Goal: Task Accomplishment & Management: Complete application form

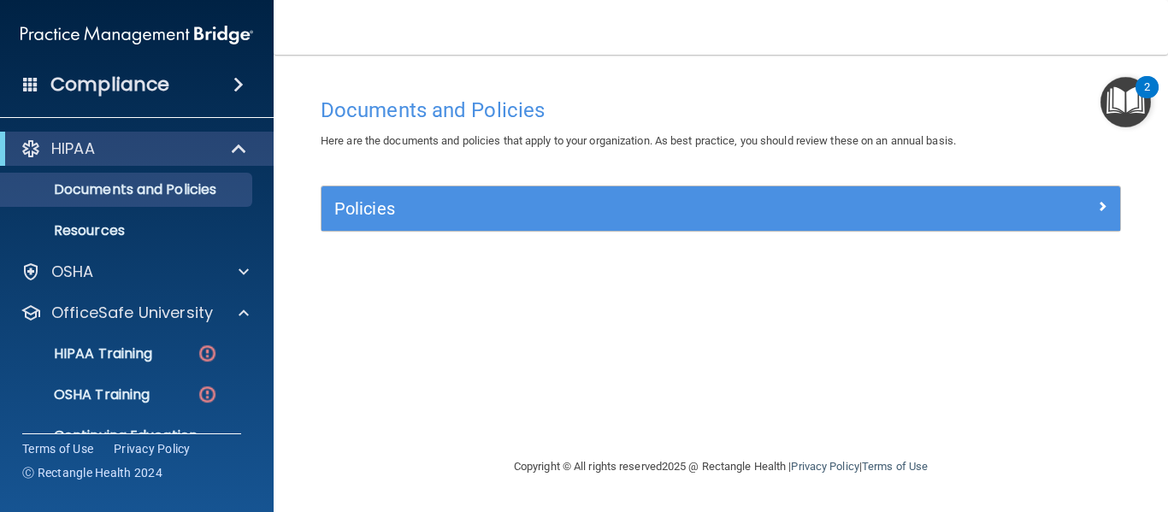
scroll to position [74, 0]
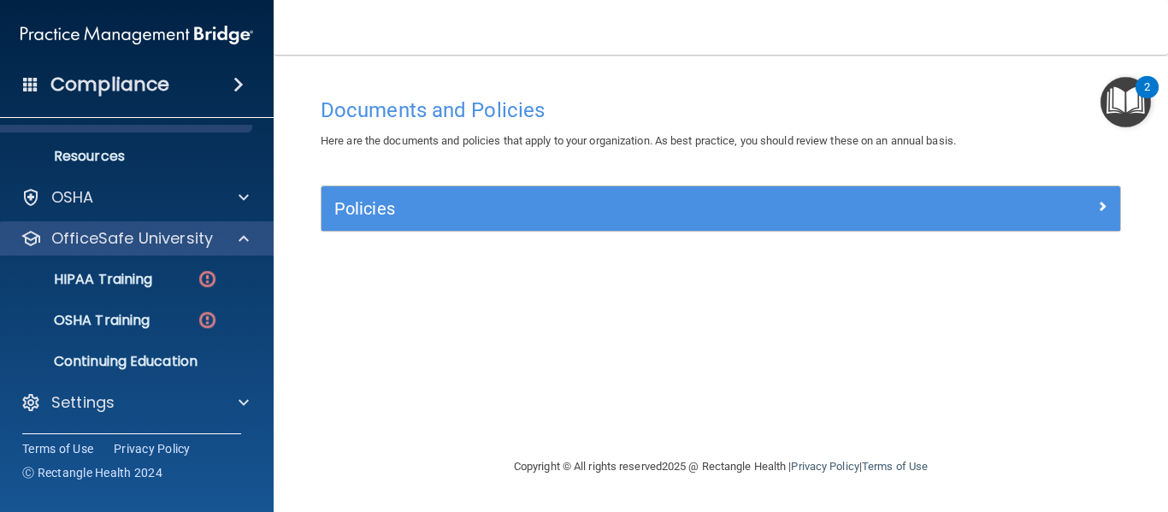
click at [139, 251] on div "OfficeSafe University" at bounding box center [137, 239] width 275 height 34
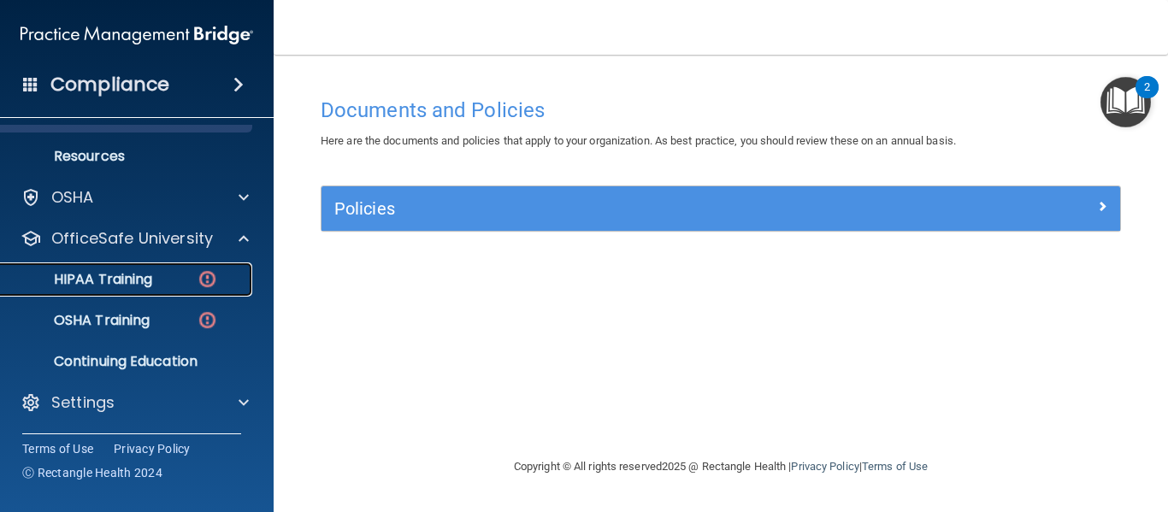
click at [125, 275] on p "HIPAA Training" at bounding box center [81, 279] width 141 height 17
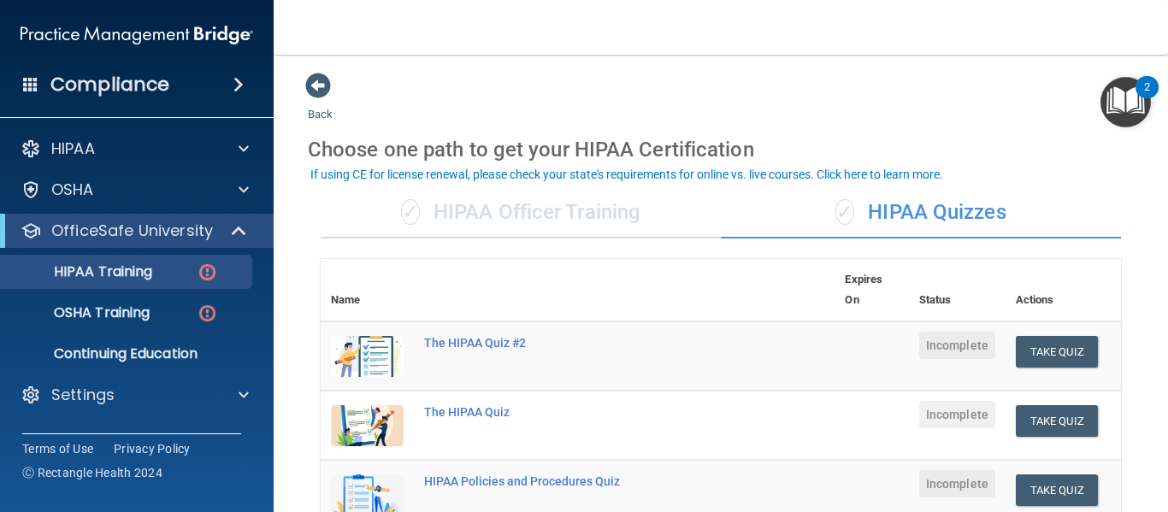
click at [559, 200] on div "✓ HIPAA Officer Training" at bounding box center [521, 212] width 400 height 51
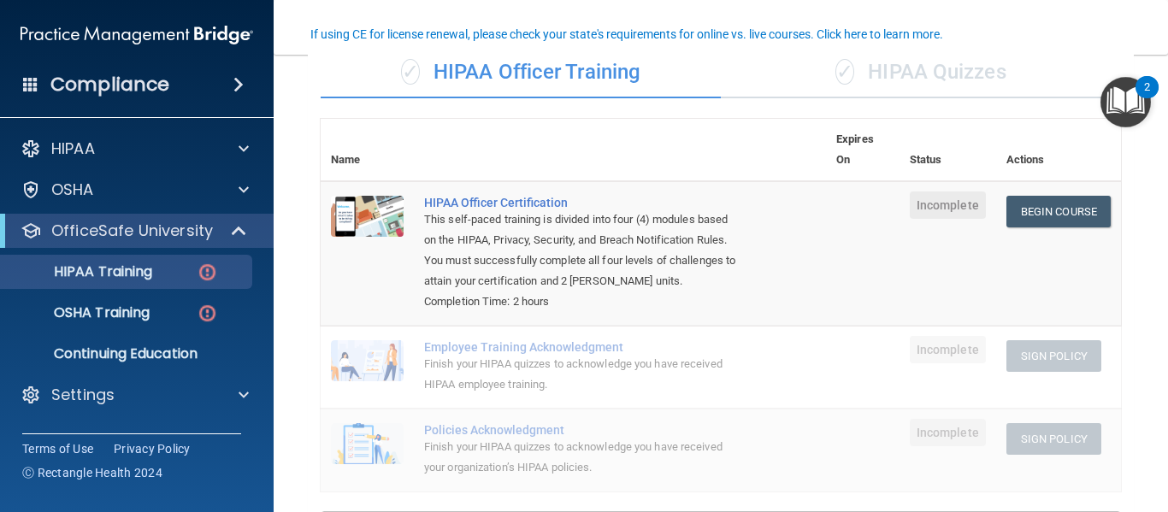
scroll to position [141, 0]
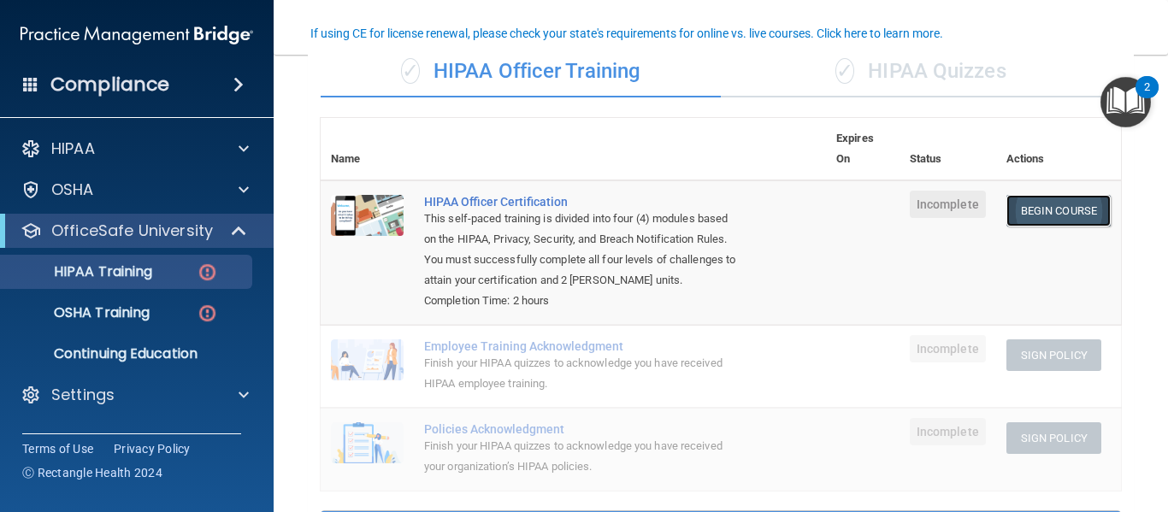
click at [1043, 206] on link "Begin Course" at bounding box center [1059, 211] width 104 height 32
click at [854, 52] on nav "Toggle navigation Courtney Paden cpaden@stswell.com Manage My Enterprise Star S…" at bounding box center [721, 27] width 895 height 55
click at [866, 68] on div "✓ HIPAA Quizzes" at bounding box center [921, 71] width 400 height 51
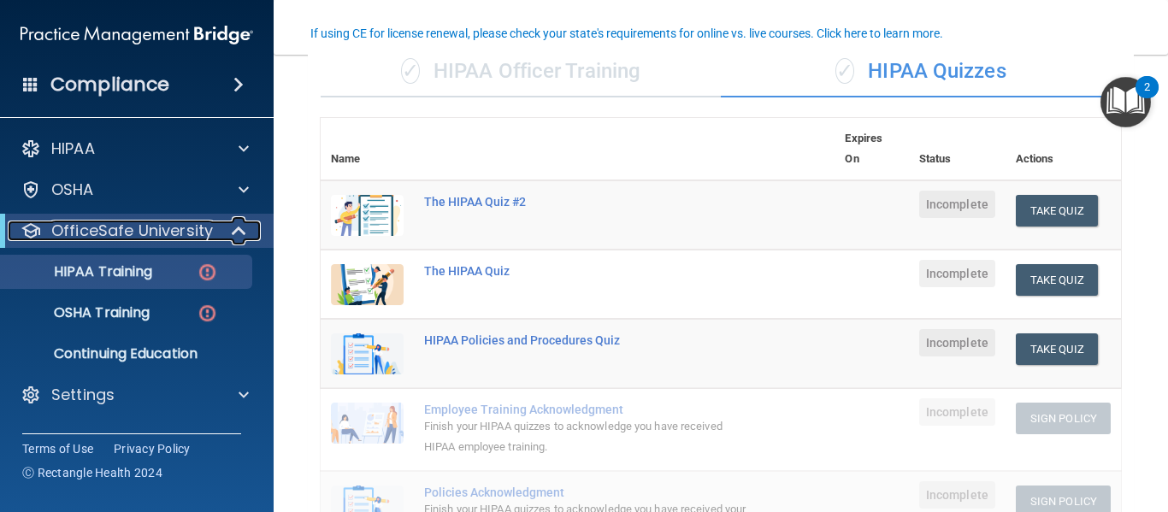
click at [109, 235] on p "OfficeSafe University" at bounding box center [132, 231] width 162 height 21
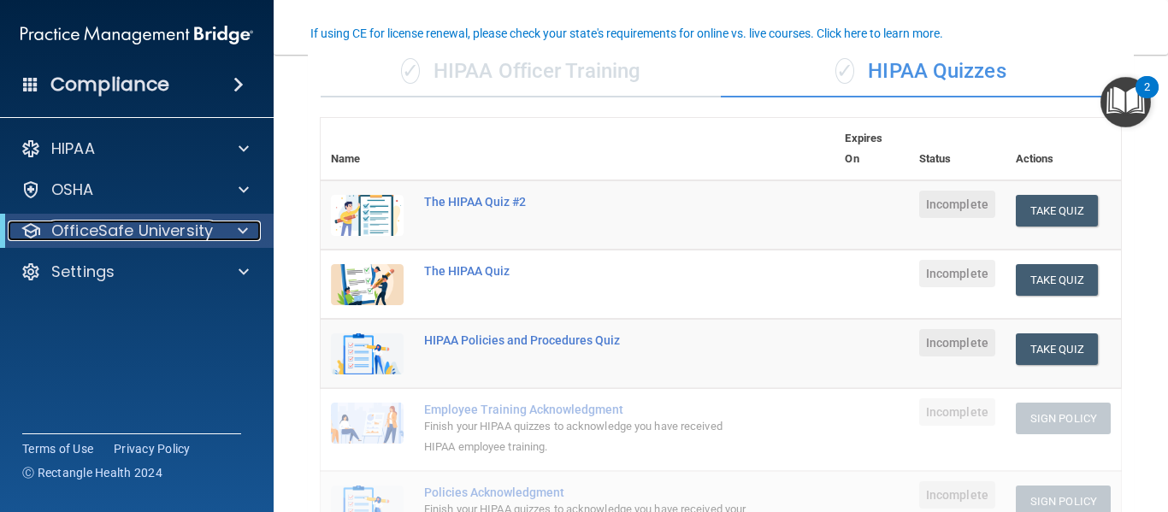
click at [109, 235] on p "OfficeSafe University" at bounding box center [132, 231] width 162 height 21
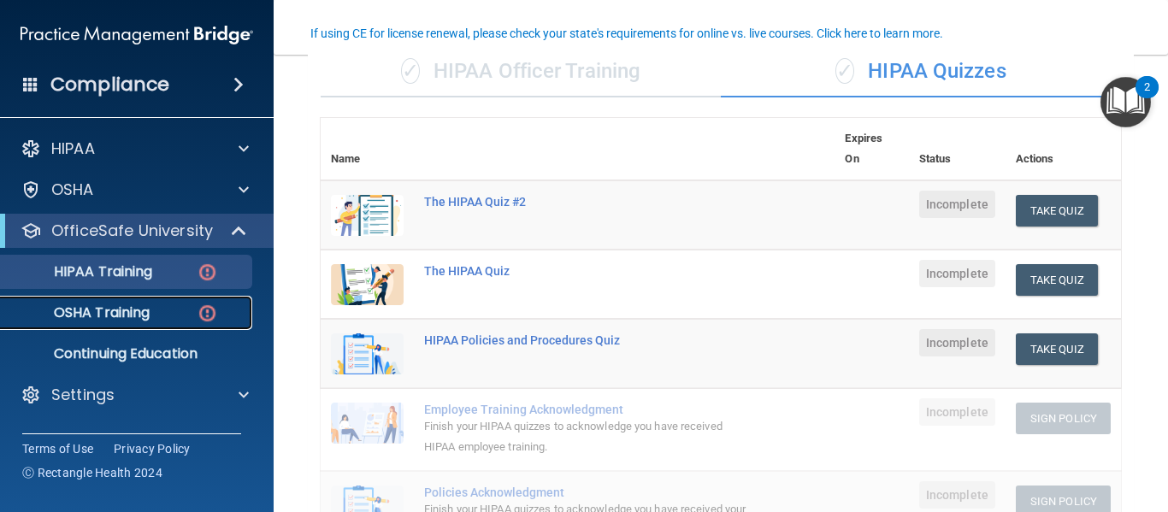
click at [120, 310] on p "OSHA Training" at bounding box center [80, 313] width 139 height 17
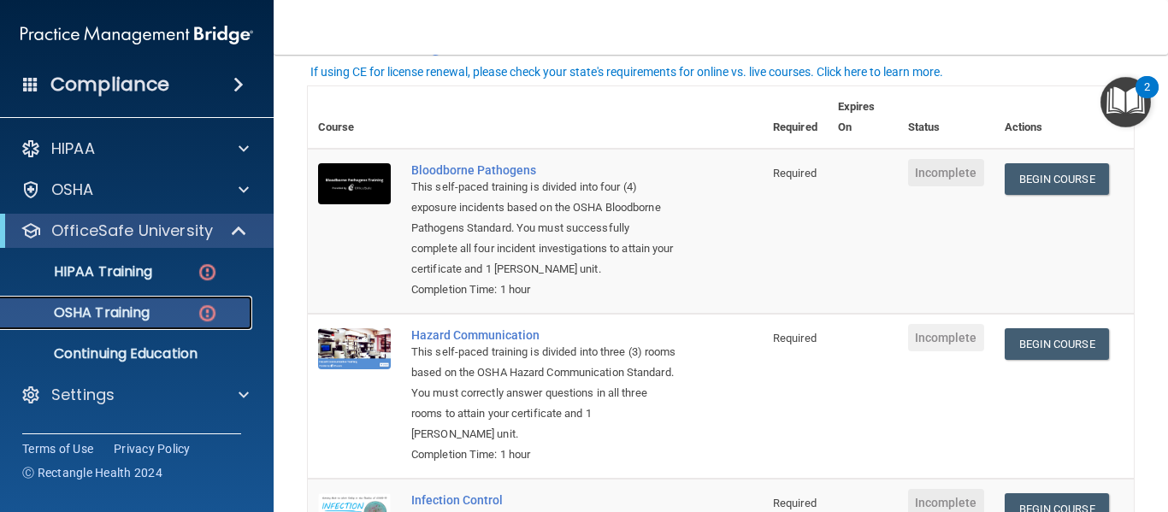
scroll to position [112, 0]
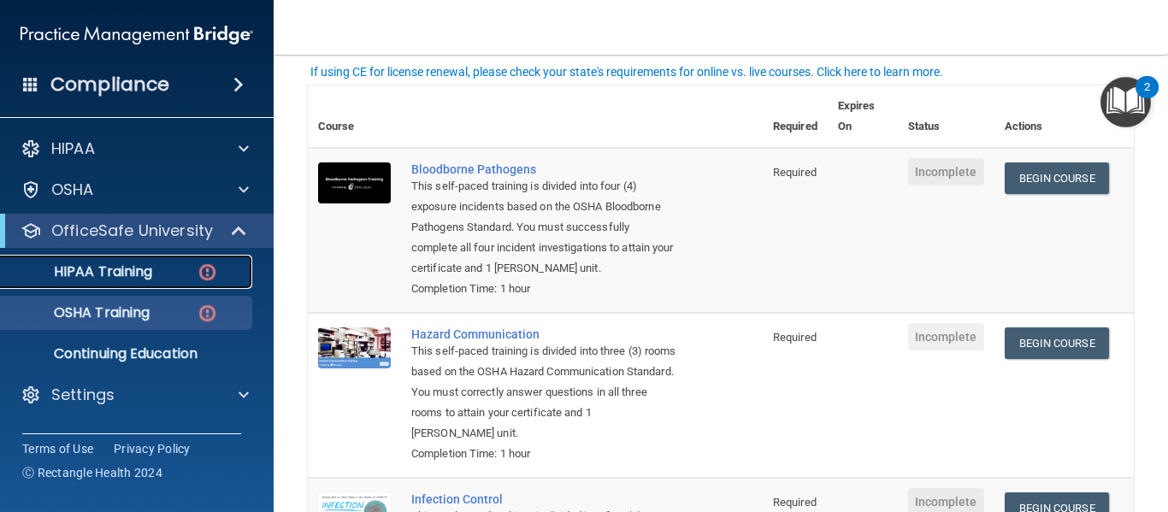
click at [150, 269] on p "HIPAA Training" at bounding box center [81, 271] width 141 height 17
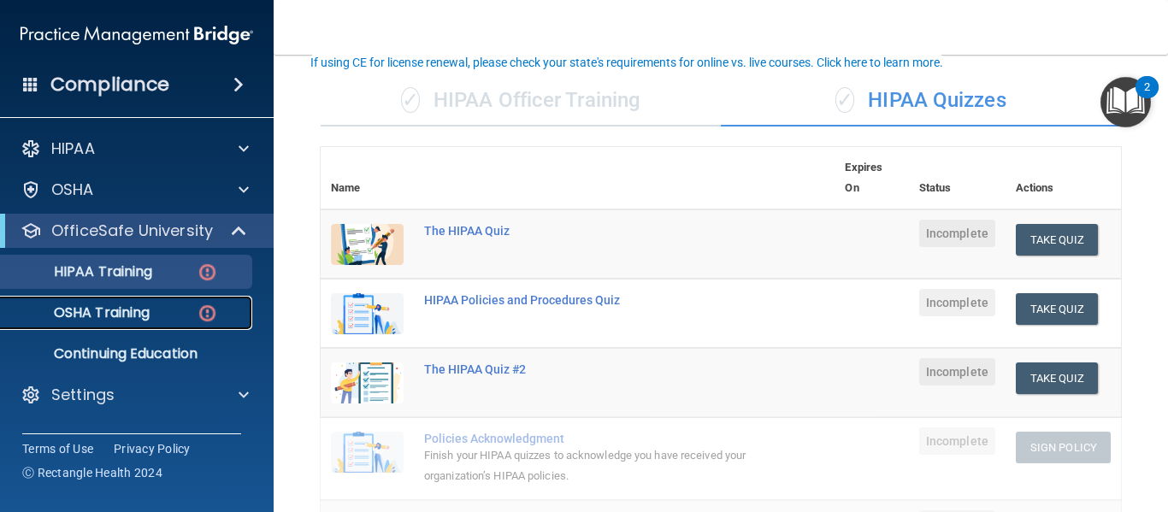
click at [158, 316] on div "OSHA Training" at bounding box center [128, 313] width 234 height 17
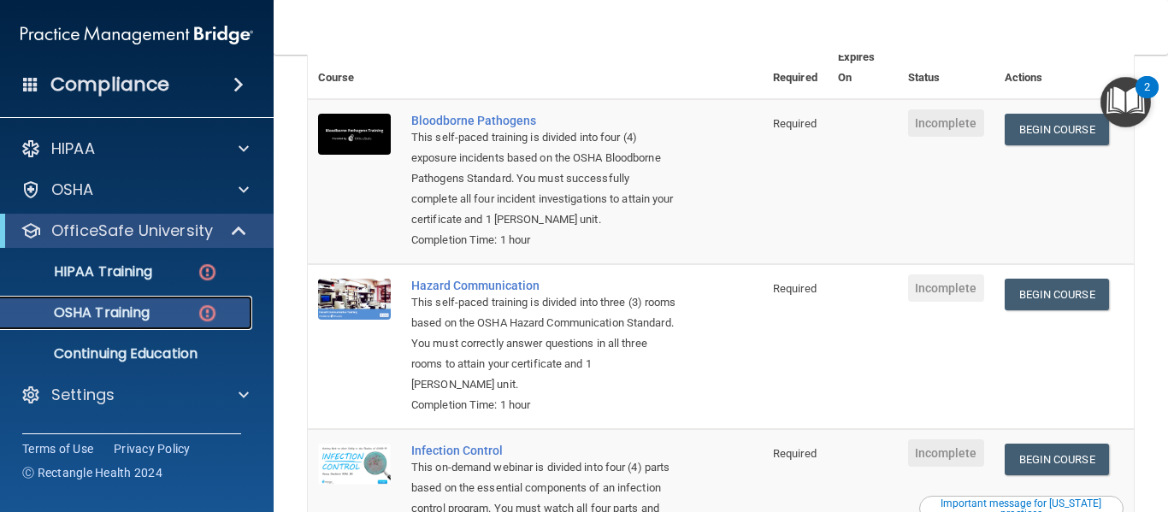
scroll to position [72, 0]
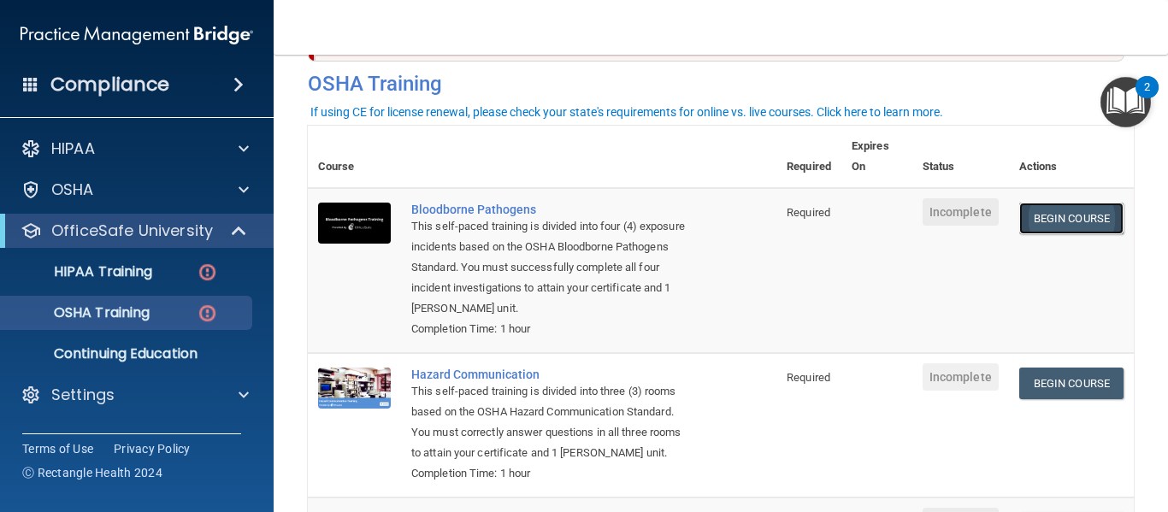
click at [1071, 225] on link "Begin Course" at bounding box center [1072, 219] width 104 height 32
click at [1020, 221] on link "Begin Course" at bounding box center [1072, 219] width 104 height 32
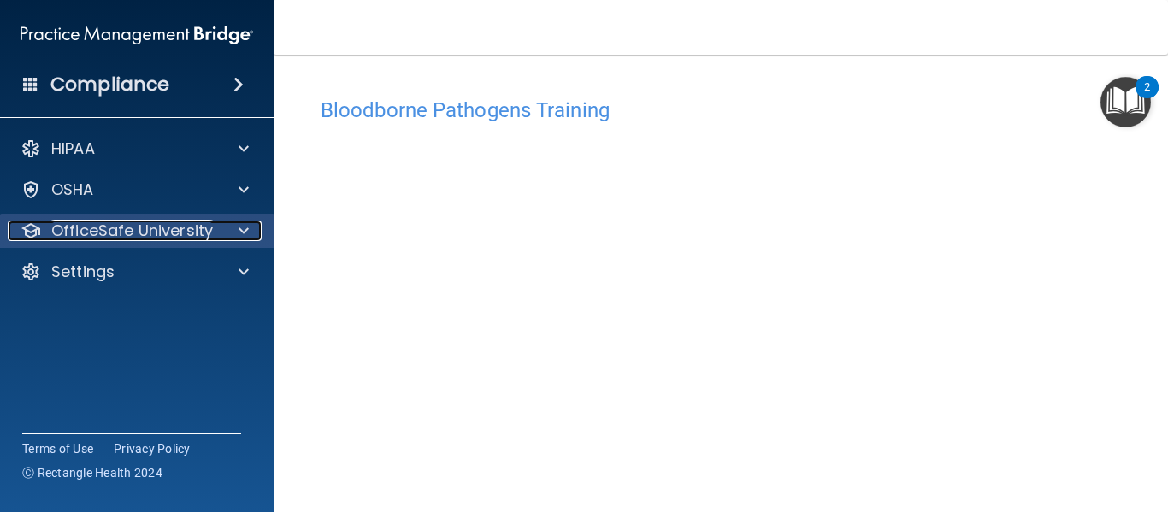
click at [182, 231] on p "OfficeSafe University" at bounding box center [132, 231] width 162 height 21
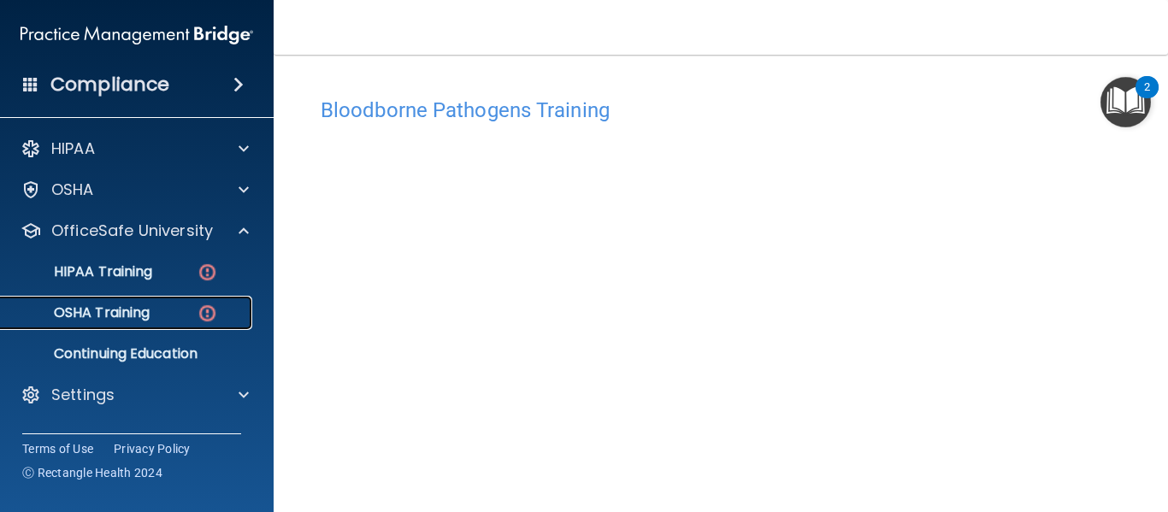
click at [207, 312] on img at bounding box center [207, 313] width 21 height 21
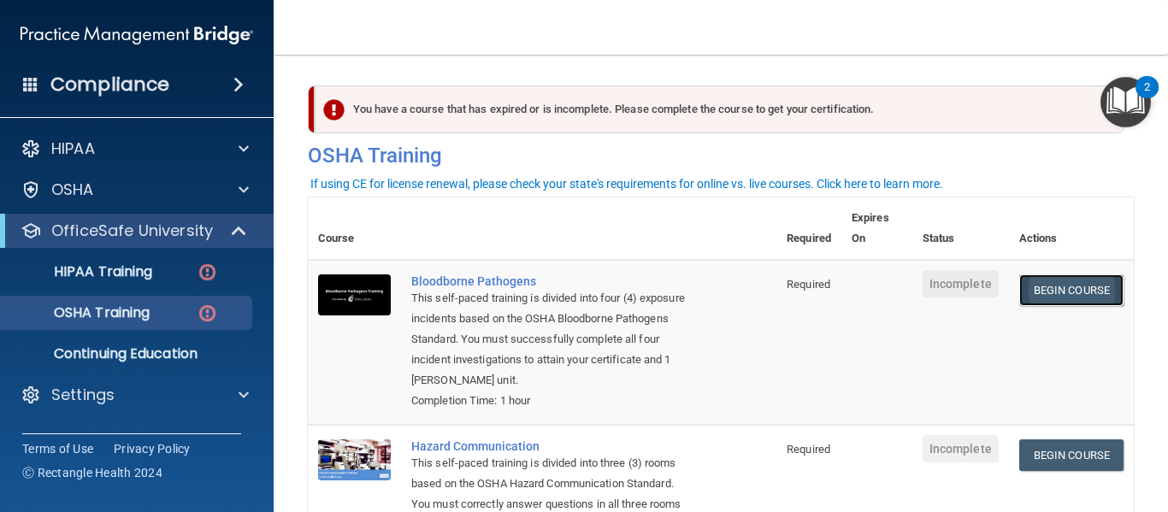
click at [1059, 285] on link "Begin Course" at bounding box center [1072, 291] width 104 height 32
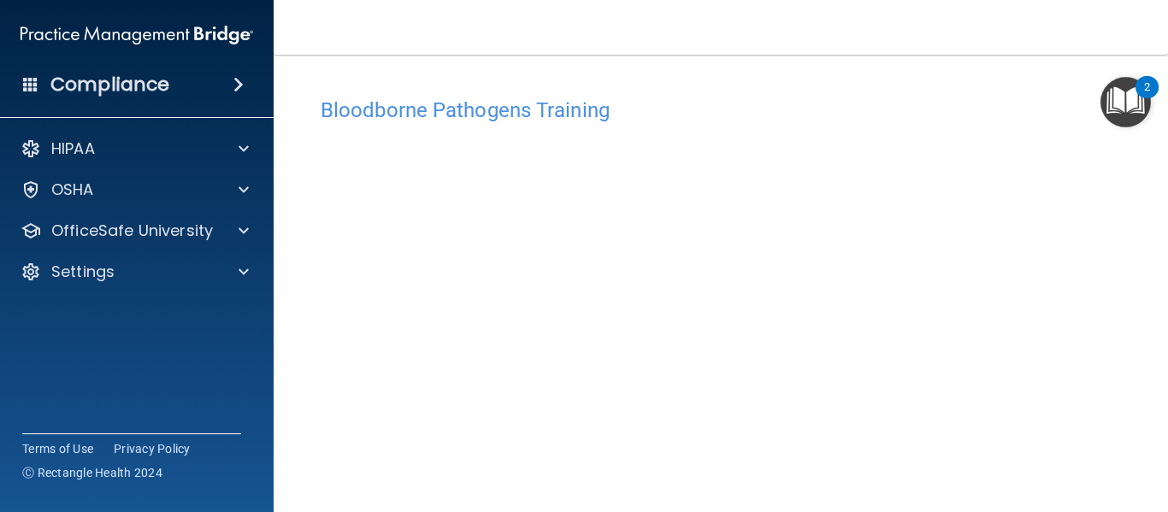
scroll to position [92, 0]
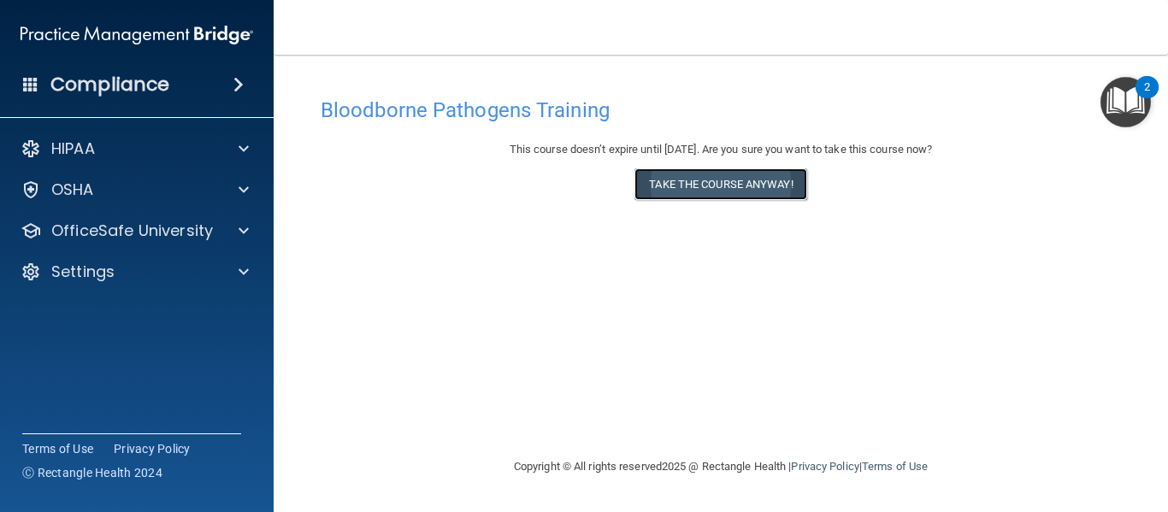
click at [776, 182] on button "Take the course anyway!" at bounding box center [721, 185] width 172 height 32
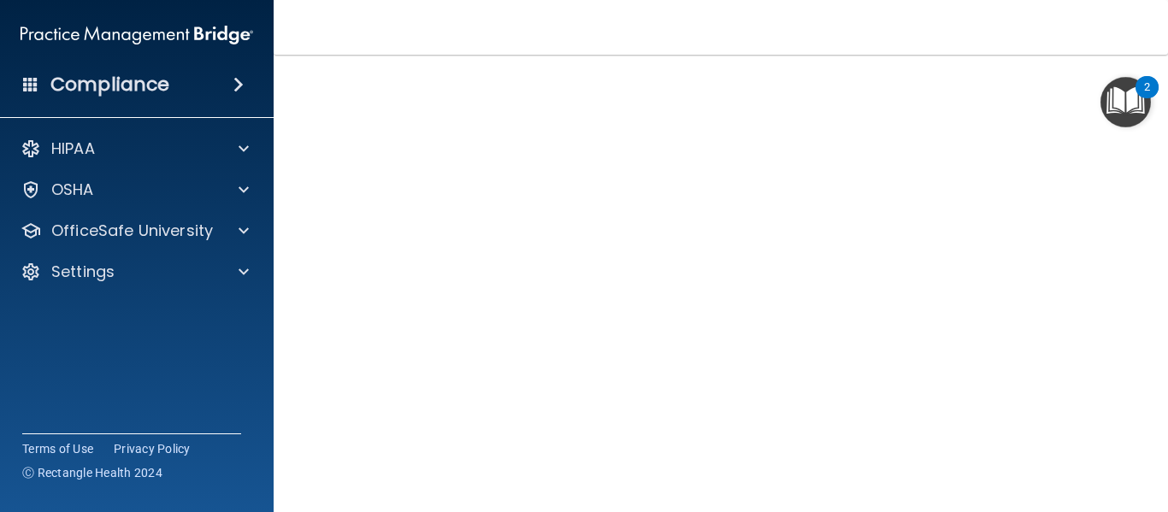
scroll to position [92, 0]
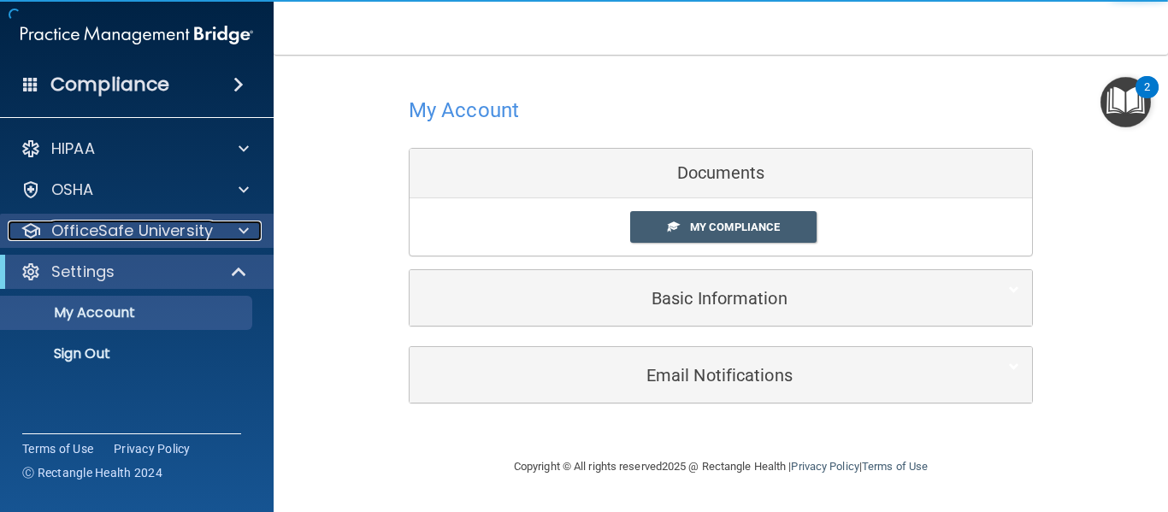
click at [145, 232] on p "OfficeSafe University" at bounding box center [132, 231] width 162 height 21
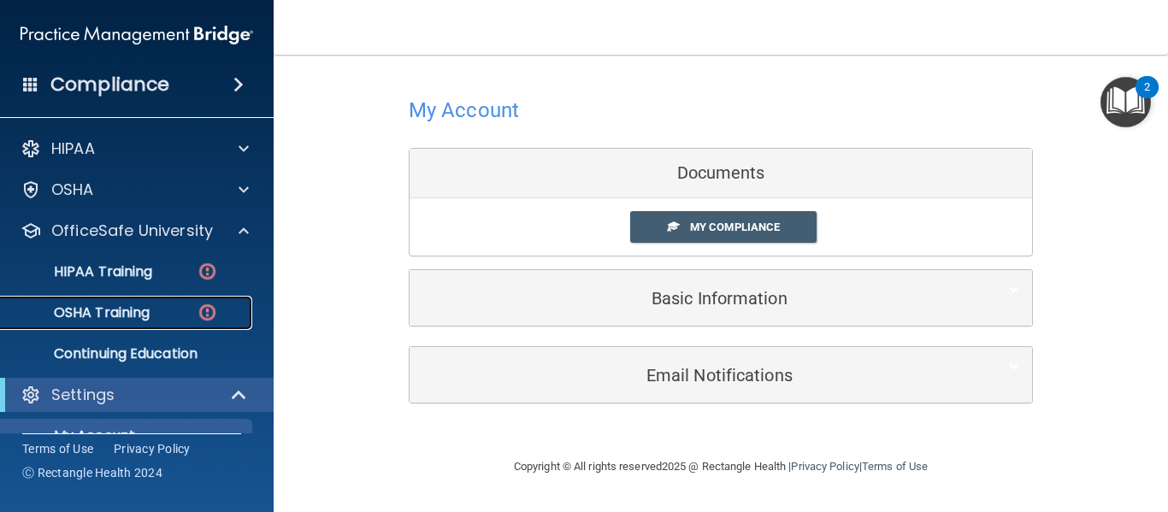
click at [115, 310] on p "OSHA Training" at bounding box center [80, 313] width 139 height 17
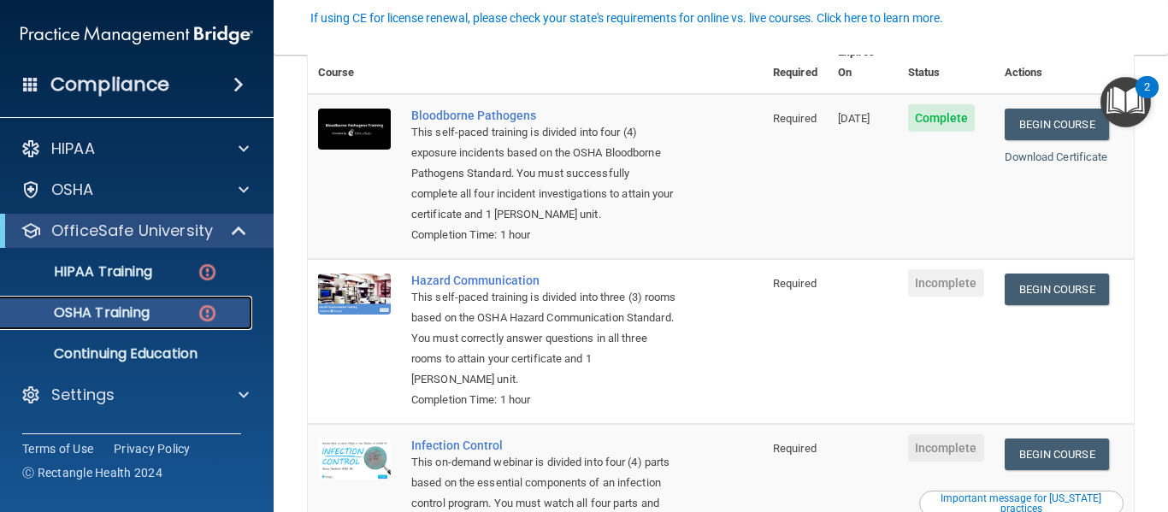
scroll to position [167, 0]
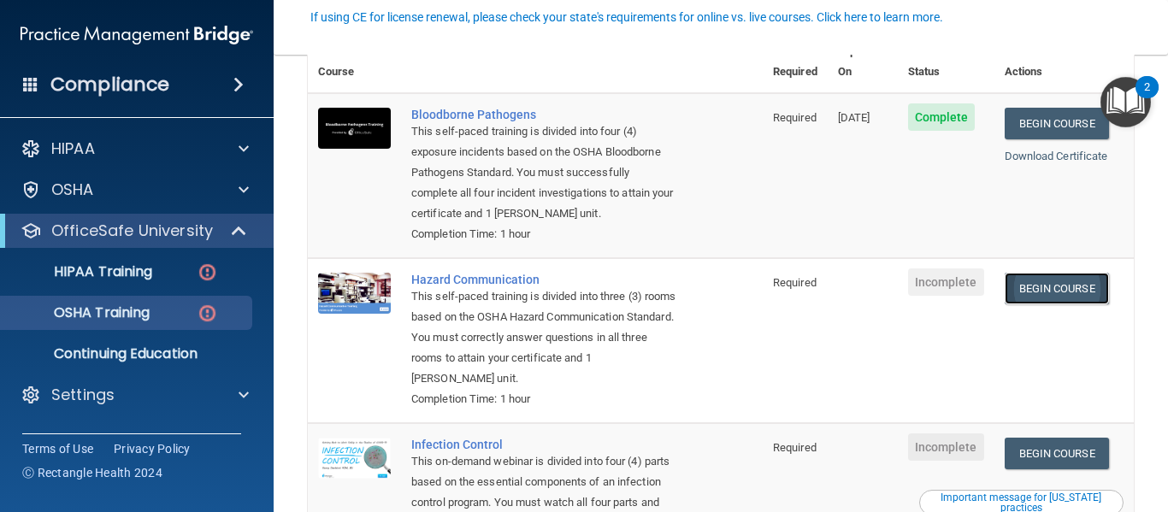
click at [1029, 295] on link "Begin Course" at bounding box center [1057, 289] width 104 height 32
click at [1039, 450] on link "Begin Course" at bounding box center [1057, 454] width 104 height 32
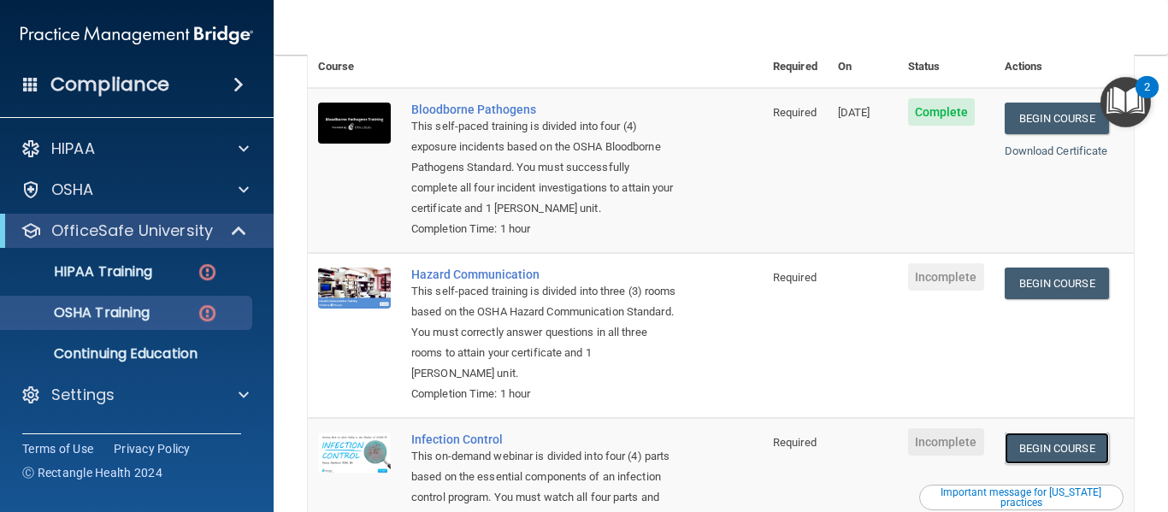
scroll to position [159, 0]
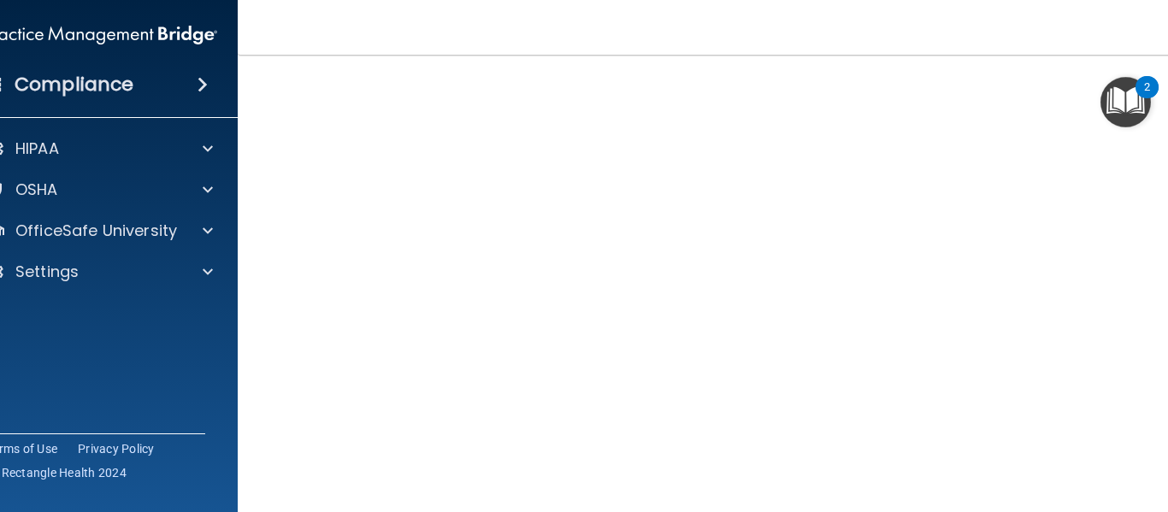
scroll to position [108, 0]
click at [1105, 78] on img "Open Resource Center, 2 new notifications" at bounding box center [1126, 102] width 50 height 50
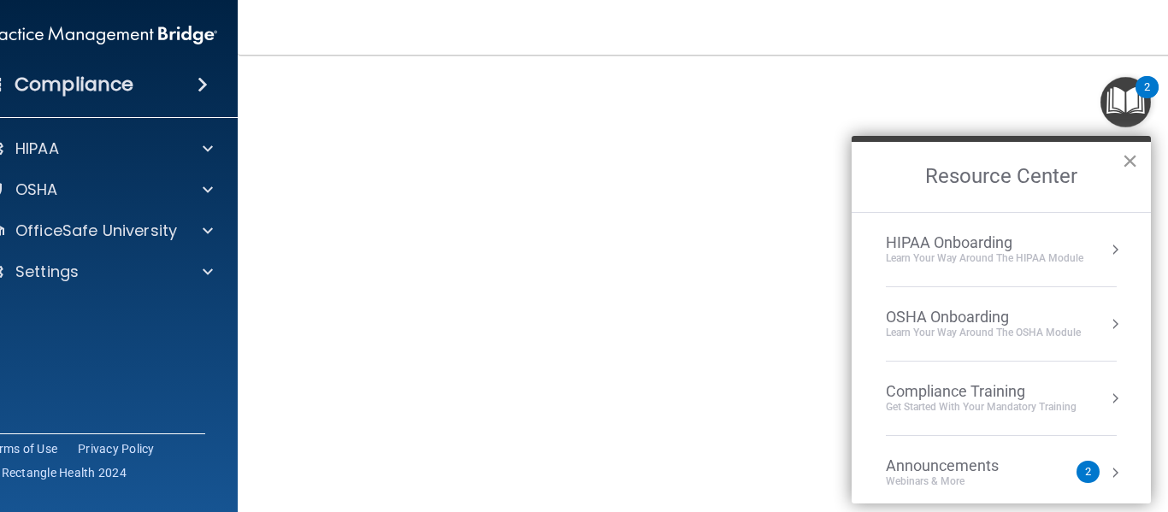
click at [1129, 158] on button "×" at bounding box center [1130, 160] width 16 height 27
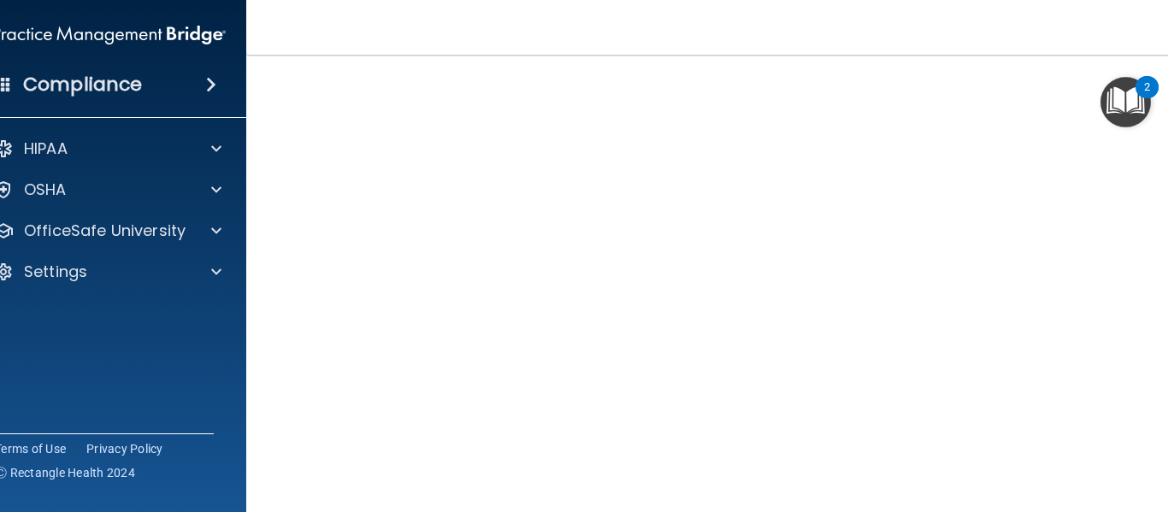
scroll to position [173, 0]
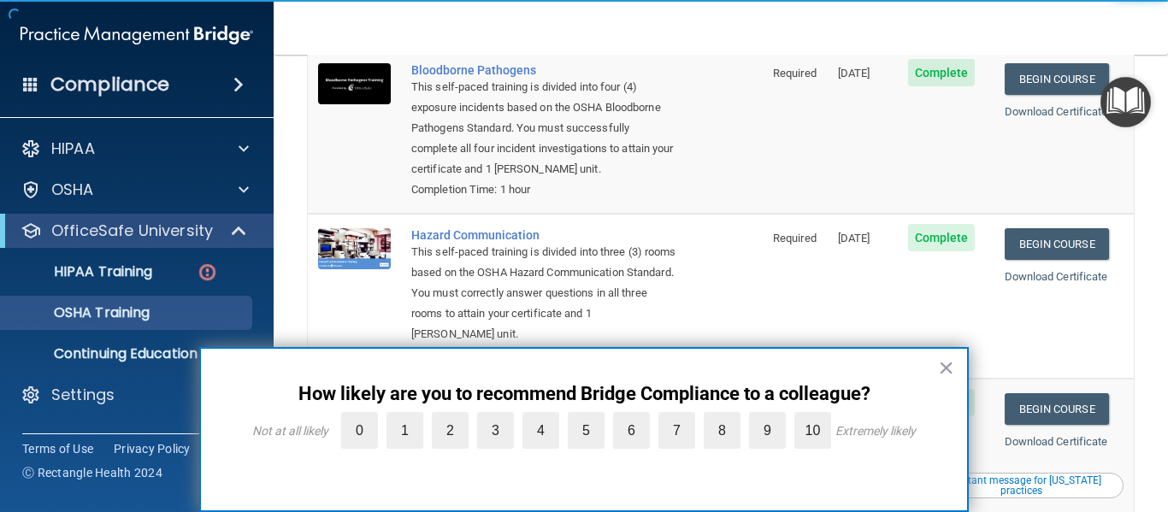
scroll to position [292, 0]
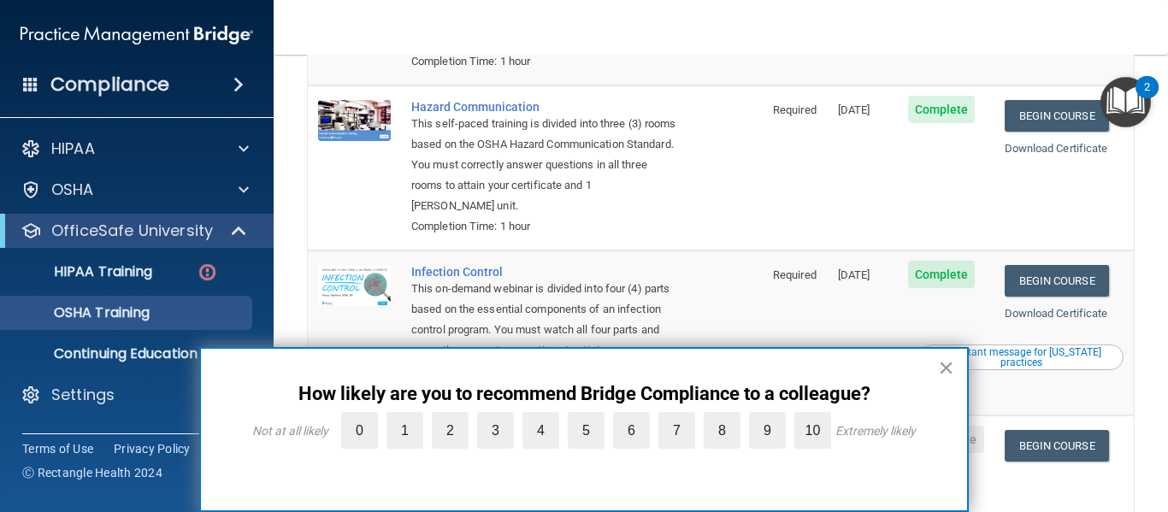
click at [943, 377] on button "×" at bounding box center [946, 367] width 16 height 27
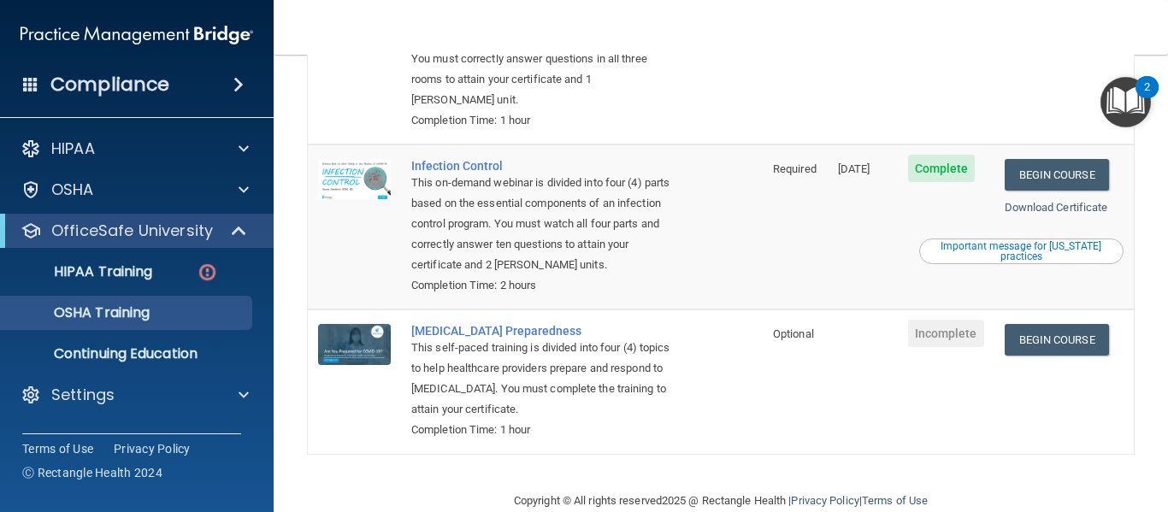
scroll to position [399, 0]
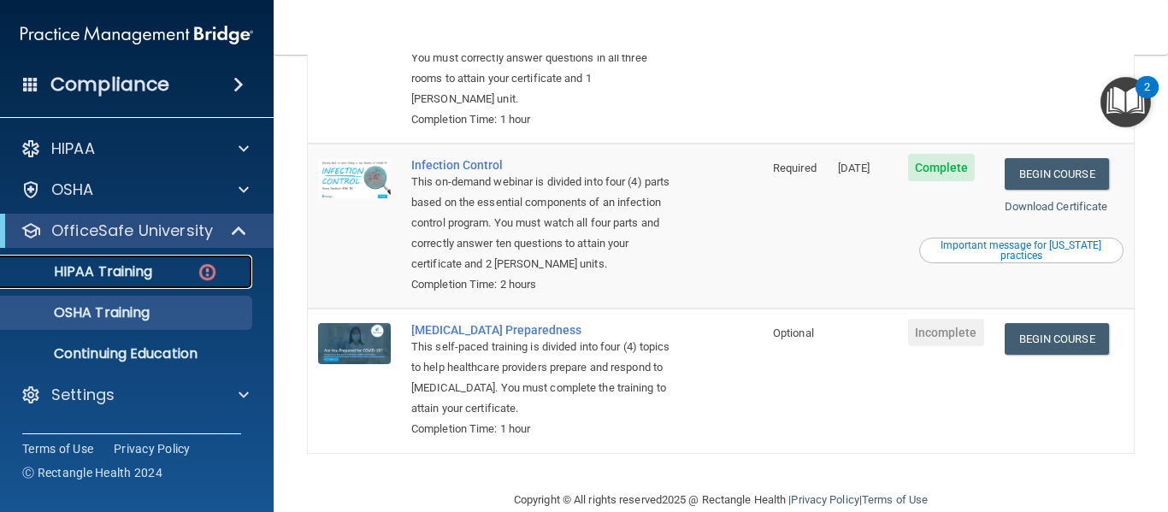
click at [145, 266] on p "HIPAA Training" at bounding box center [81, 271] width 141 height 17
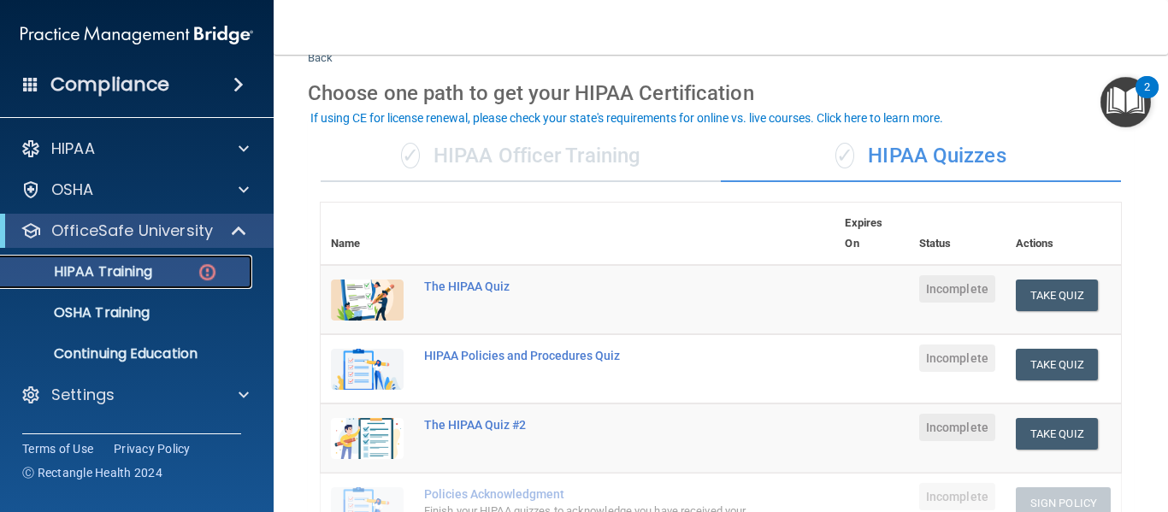
scroll to position [56, 0]
click at [1036, 299] on button "Take Quiz" at bounding box center [1057, 297] width 82 height 32
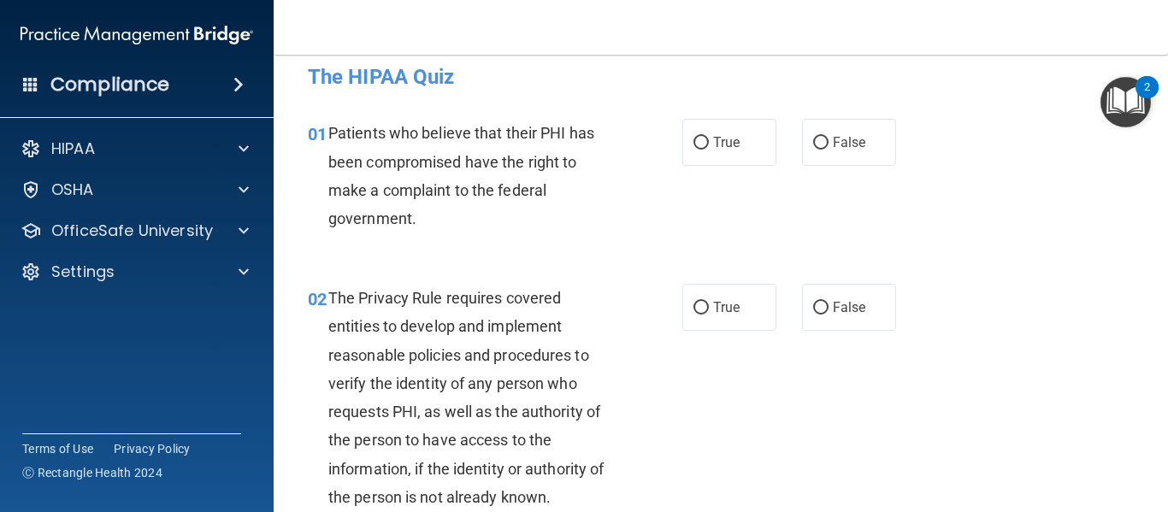
scroll to position [17, 0]
click at [726, 145] on span "True" at bounding box center [726, 141] width 27 height 16
click at [709, 145] on input "True" at bounding box center [701, 142] width 15 height 13
radio input "true"
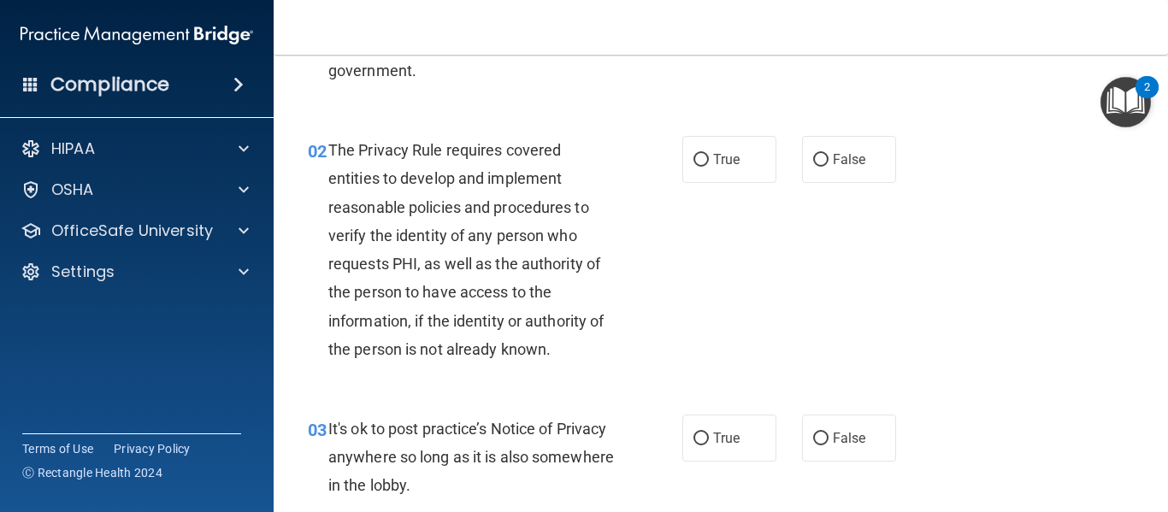
scroll to position [165, 0]
click at [718, 177] on label "True" at bounding box center [730, 158] width 94 height 47
click at [709, 166] on input "True" at bounding box center [701, 159] width 15 height 13
radio input "true"
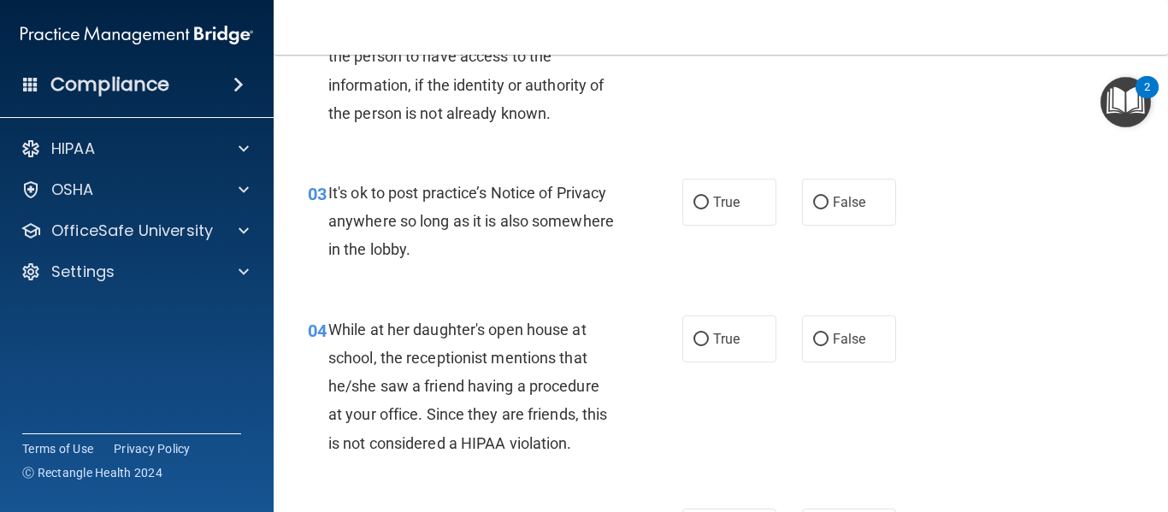
scroll to position [401, 0]
click at [865, 215] on label "False" at bounding box center [849, 201] width 94 height 47
click at [829, 209] on input "False" at bounding box center [820, 202] width 15 height 13
radio input "true"
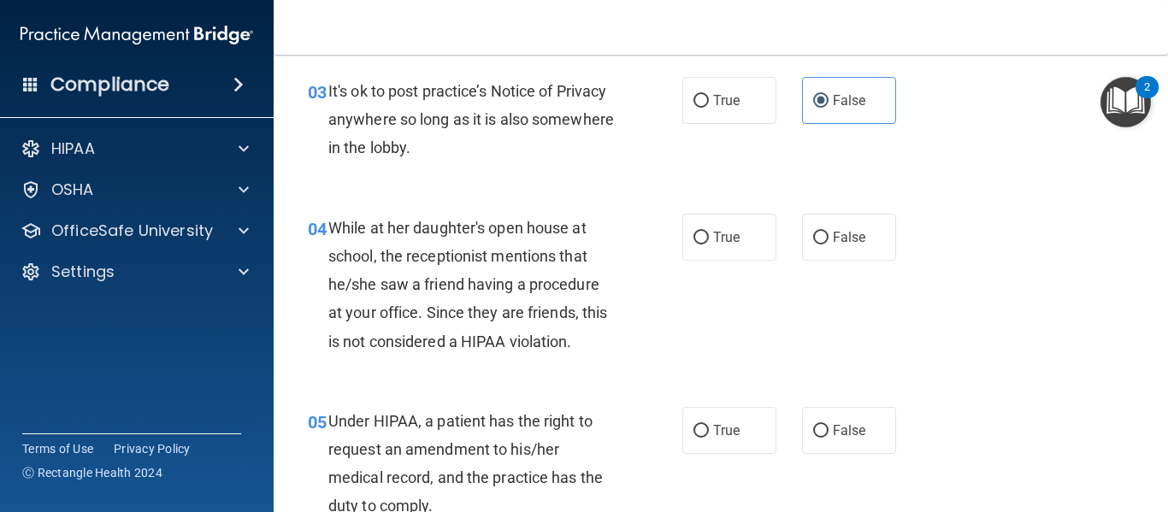
scroll to position [503, 0]
click at [840, 239] on span "False" at bounding box center [849, 236] width 33 height 16
click at [829, 239] on input "False" at bounding box center [820, 237] width 15 height 13
radio input "true"
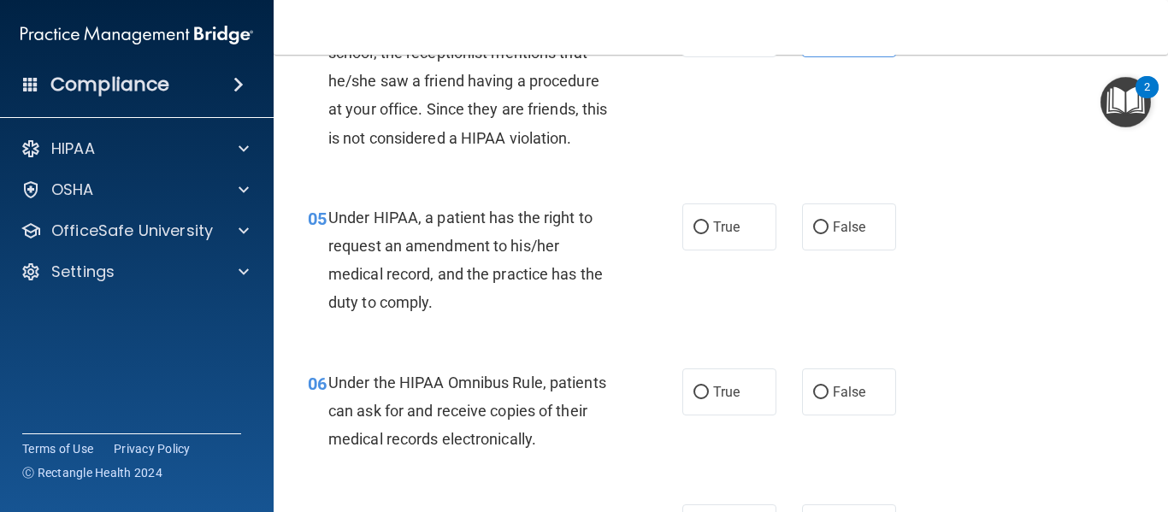
scroll to position [712, 0]
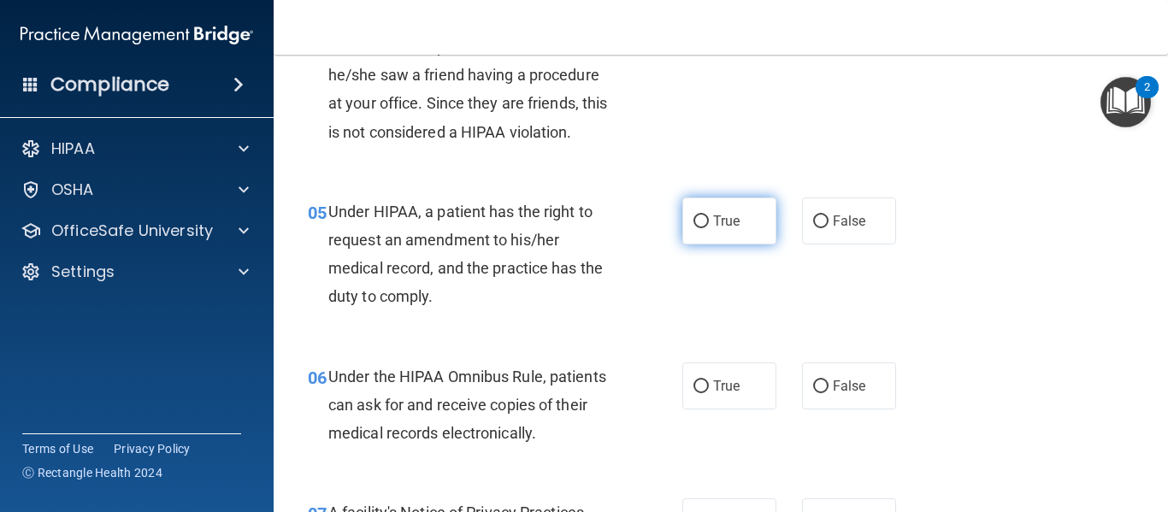
click at [713, 223] on span "True" at bounding box center [726, 221] width 27 height 16
click at [708, 223] on input "True" at bounding box center [701, 222] width 15 height 13
radio input "true"
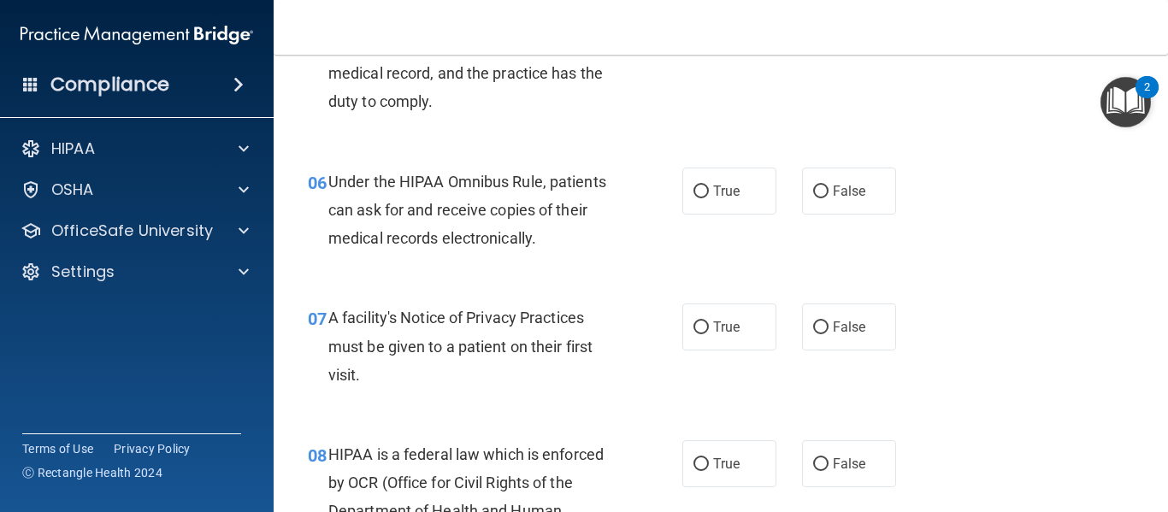
scroll to position [906, 0]
click at [727, 198] on span "True" at bounding box center [726, 192] width 27 height 16
click at [709, 198] on input "True" at bounding box center [701, 192] width 15 height 13
radio input "true"
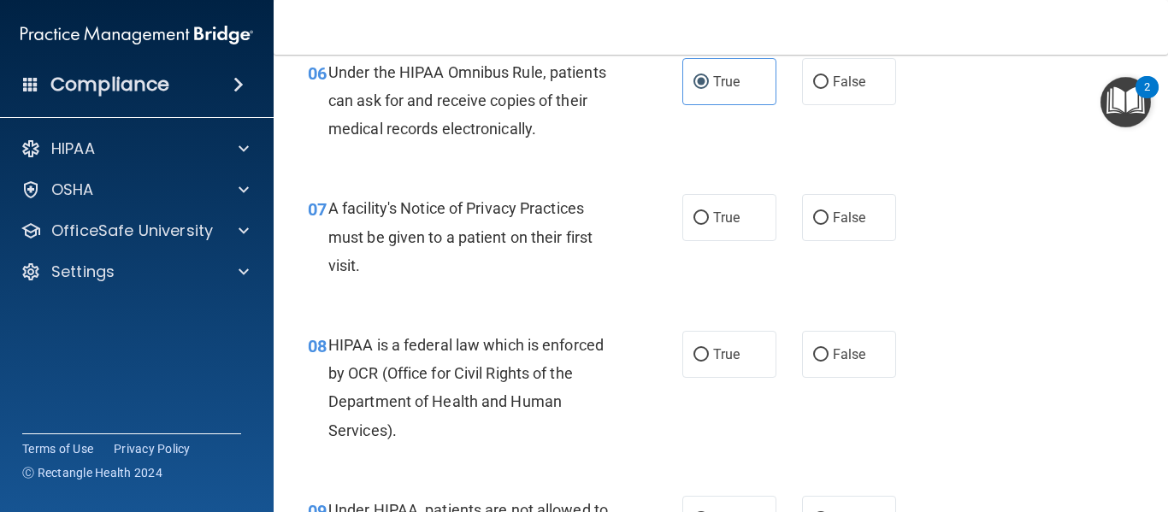
scroll to position [1018, 0]
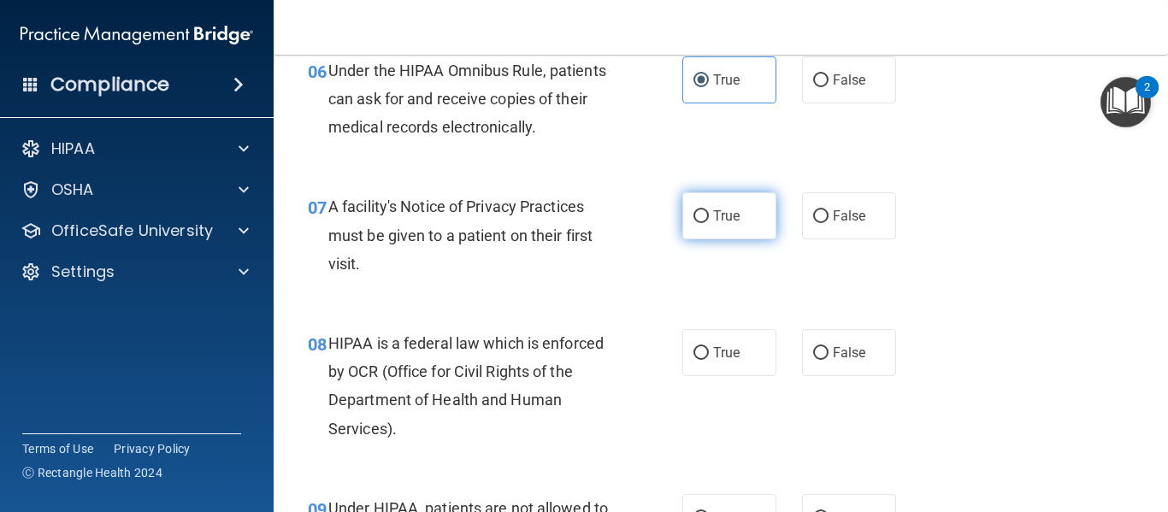
click at [713, 229] on label "True" at bounding box center [730, 215] width 94 height 47
click at [709, 223] on input "True" at bounding box center [701, 216] width 15 height 13
radio input "true"
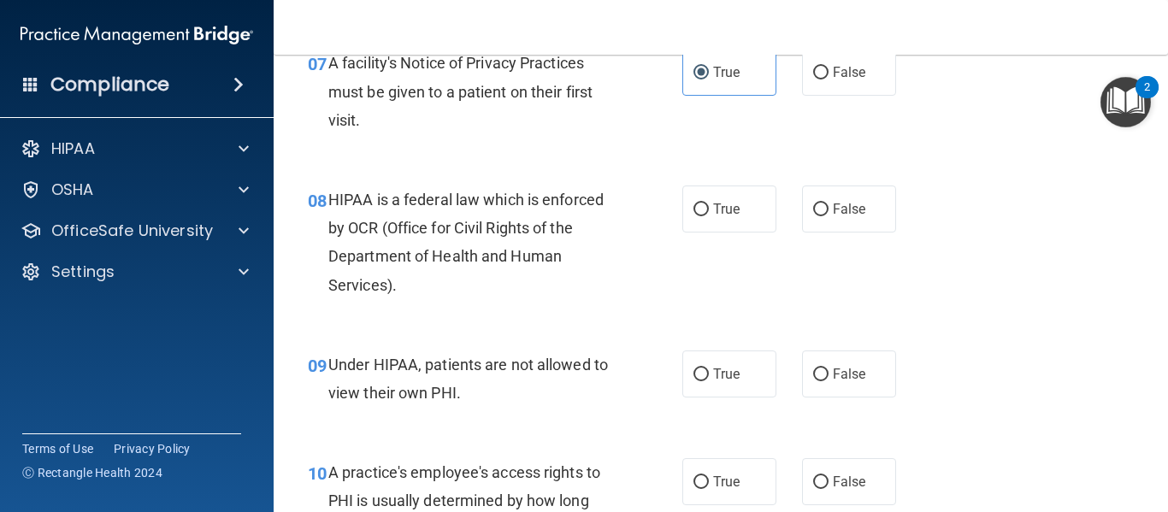
scroll to position [1165, 0]
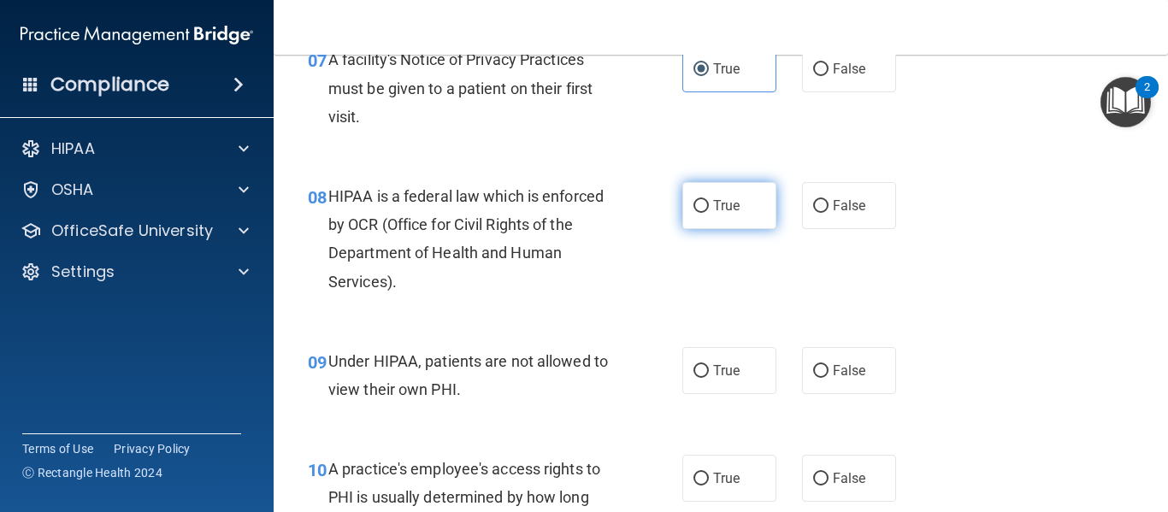
click at [725, 219] on label "True" at bounding box center [730, 205] width 94 height 47
click at [709, 213] on input "True" at bounding box center [701, 206] width 15 height 13
radio input "true"
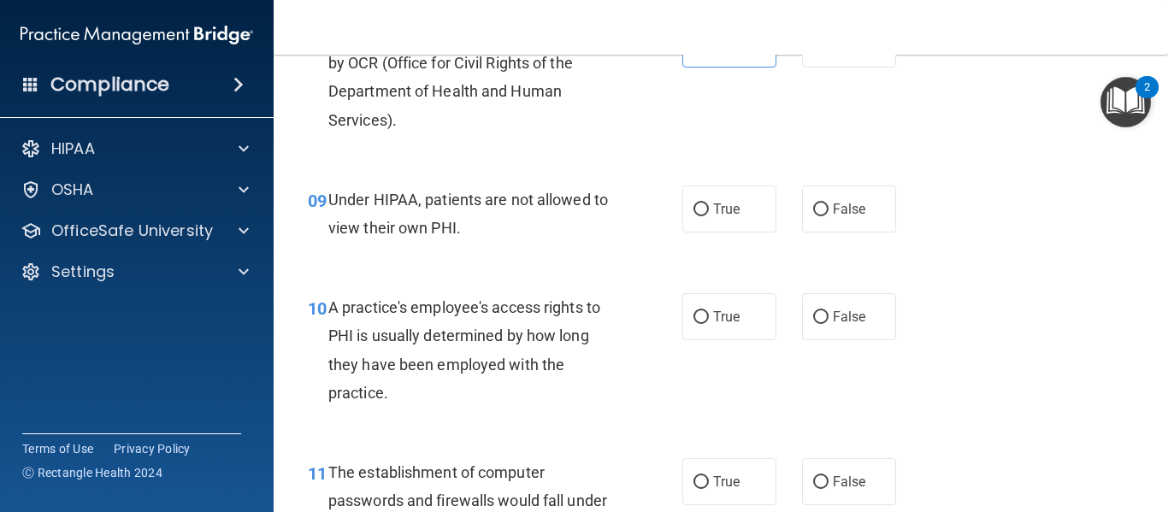
scroll to position [1328, 0]
click at [819, 185] on label "False" at bounding box center [849, 208] width 94 height 47
click at [819, 203] on input "False" at bounding box center [820, 209] width 15 height 13
radio input "true"
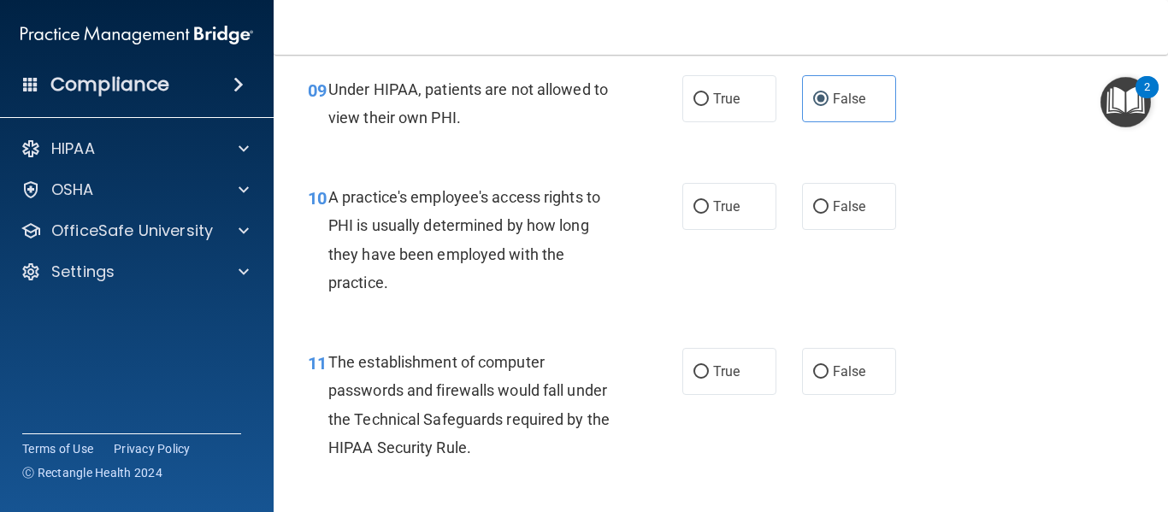
scroll to position [1438, 0]
click at [836, 215] on label "False" at bounding box center [849, 205] width 94 height 47
click at [829, 213] on input "False" at bounding box center [820, 206] width 15 height 13
radio input "true"
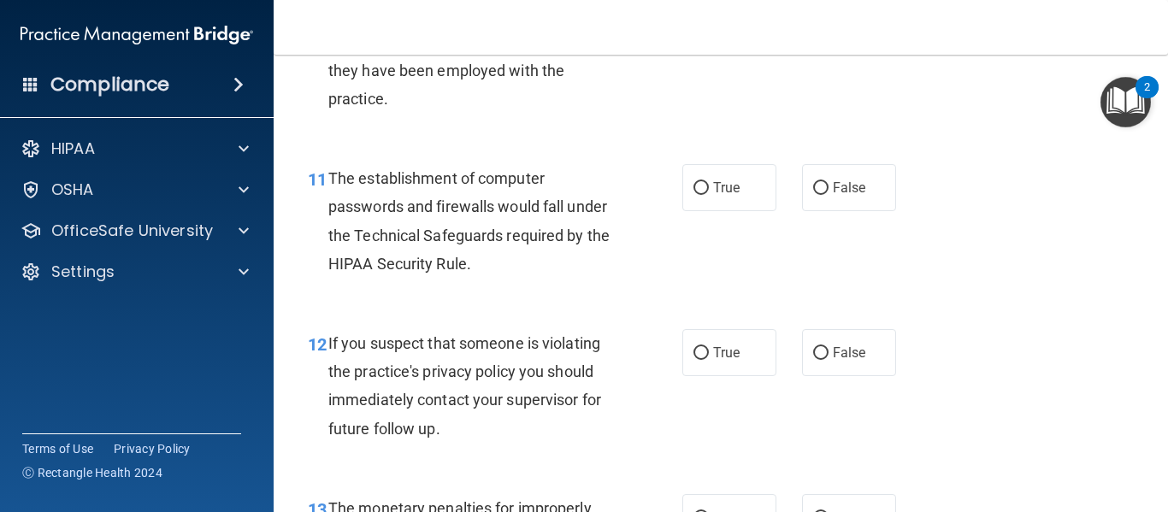
scroll to position [1631, 0]
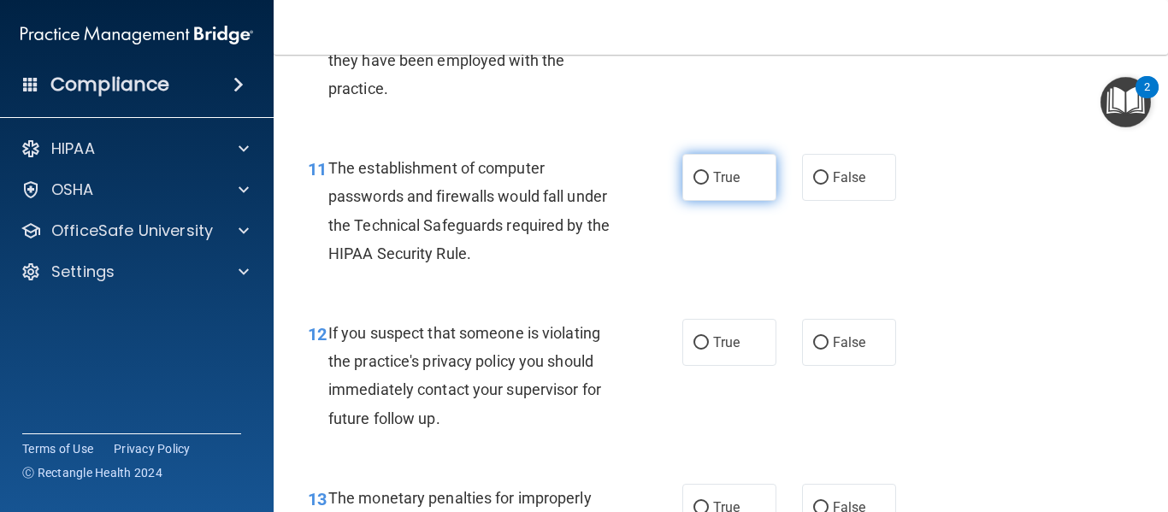
click at [761, 160] on label "True" at bounding box center [730, 177] width 94 height 47
click at [709, 172] on input "True" at bounding box center [701, 178] width 15 height 13
radio input "true"
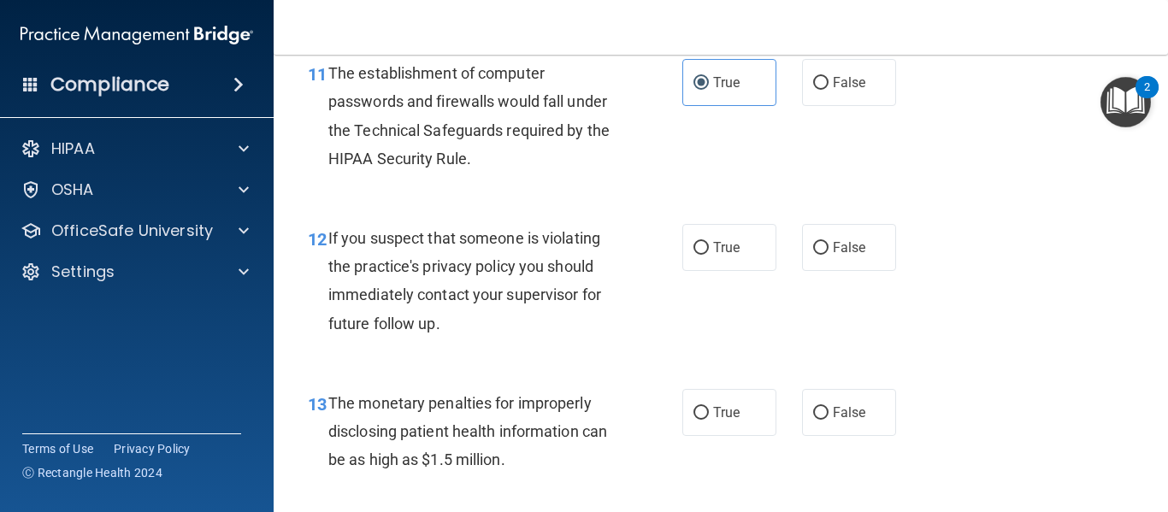
scroll to position [1727, 0]
click at [716, 254] on span "True" at bounding box center [726, 247] width 27 height 16
click at [709, 254] on input "True" at bounding box center [701, 247] width 15 height 13
radio input "true"
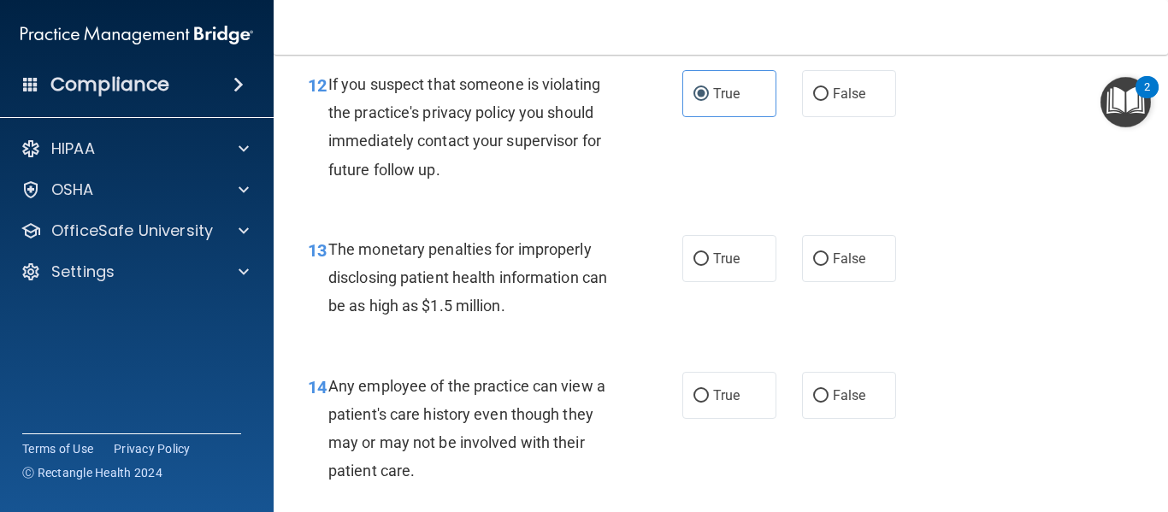
scroll to position [1911, 0]
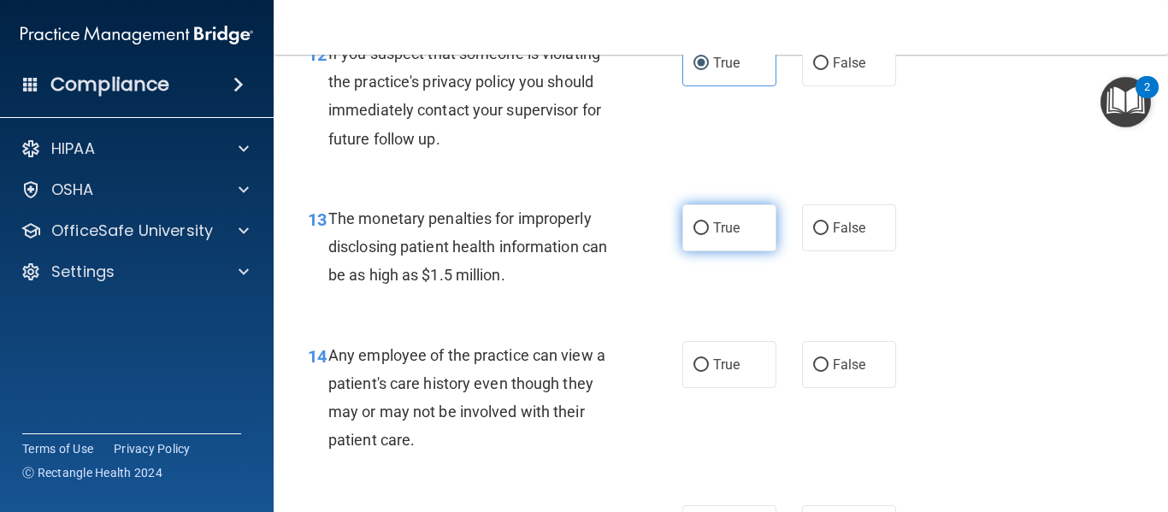
click at [725, 229] on span "True" at bounding box center [726, 228] width 27 height 16
click at [709, 229] on input "True" at bounding box center [701, 228] width 15 height 13
radio input "true"
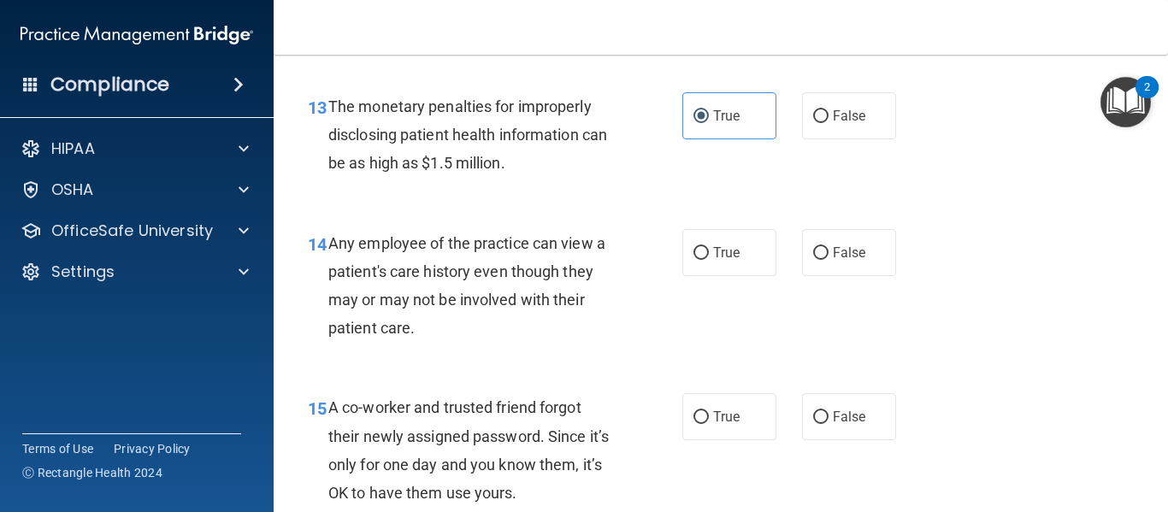
scroll to position [2027, 0]
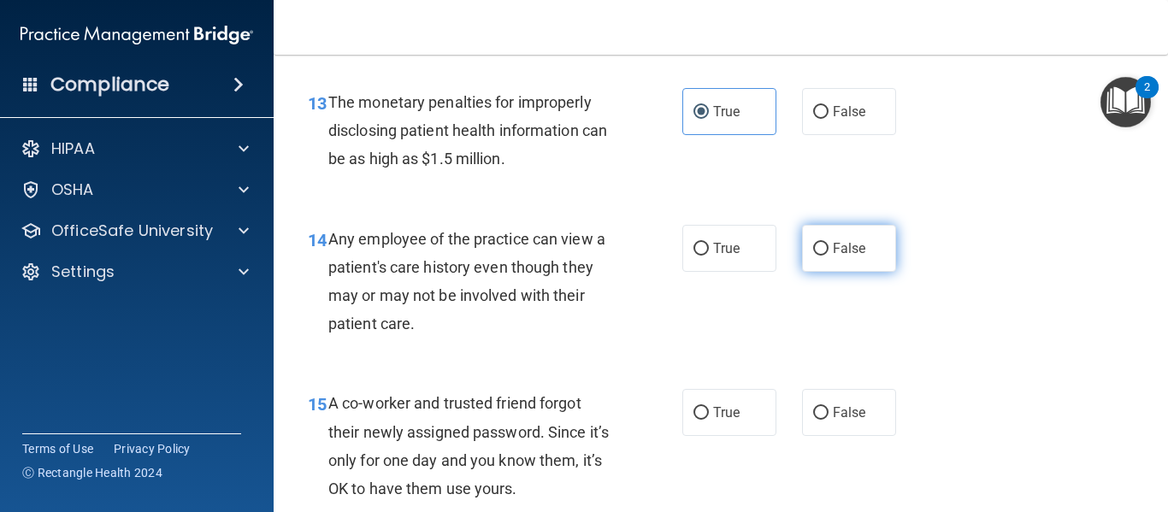
click at [854, 245] on span "False" at bounding box center [849, 248] width 33 height 16
click at [829, 245] on input "False" at bounding box center [820, 249] width 15 height 13
radio input "true"
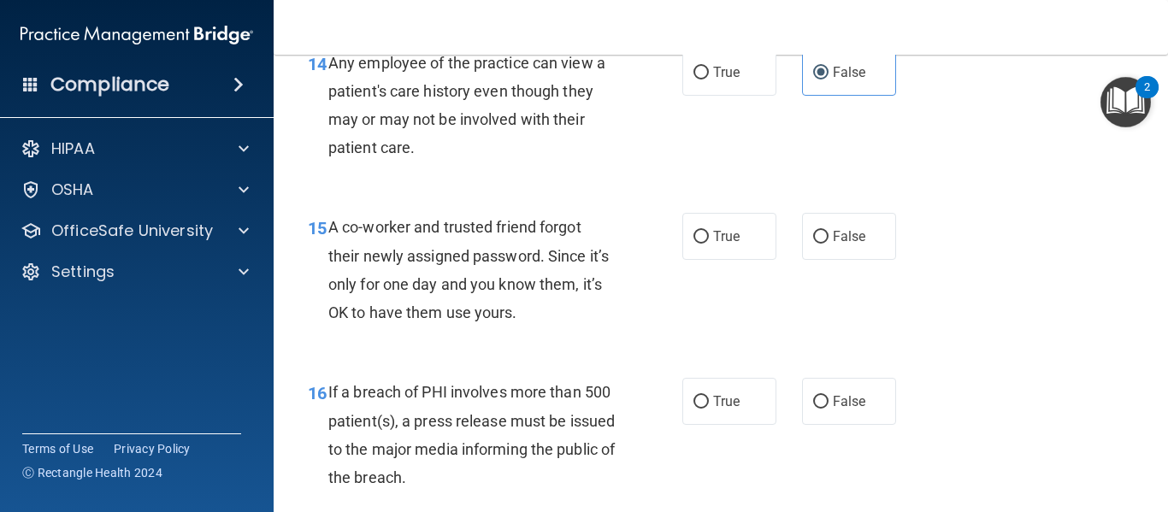
scroll to position [2204, 0]
click at [837, 239] on span "False" at bounding box center [849, 236] width 33 height 16
click at [829, 239] on input "False" at bounding box center [820, 236] width 15 height 13
radio input "true"
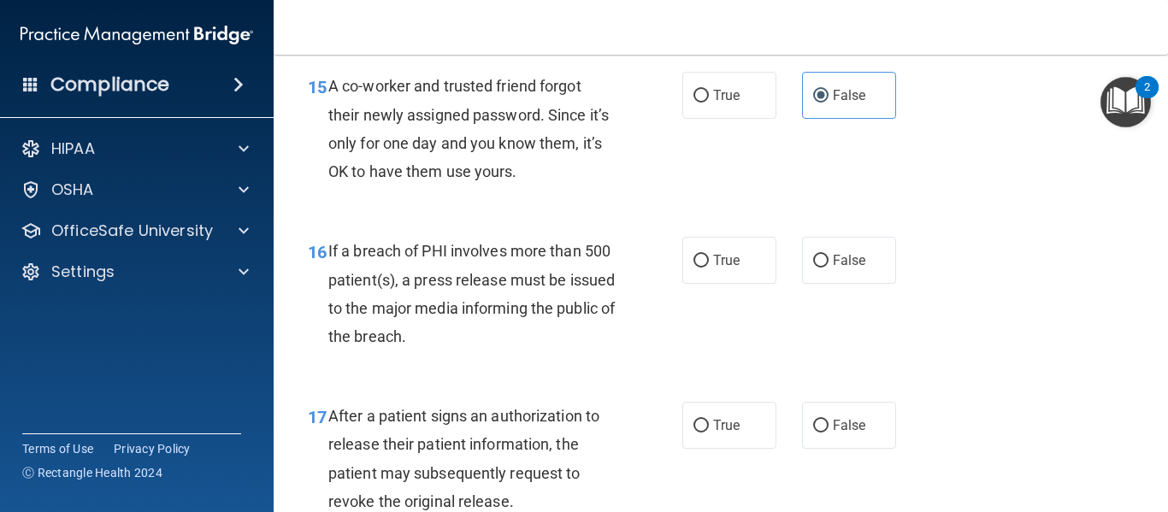
scroll to position [2394, 0]
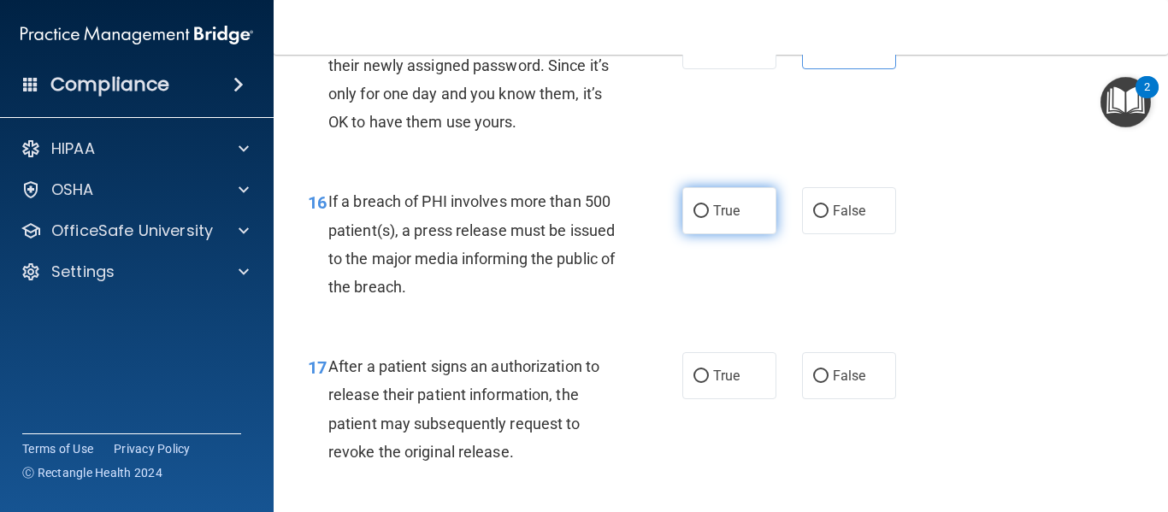
click at [729, 216] on span "True" at bounding box center [726, 211] width 27 height 16
click at [709, 216] on input "True" at bounding box center [701, 211] width 15 height 13
radio input "true"
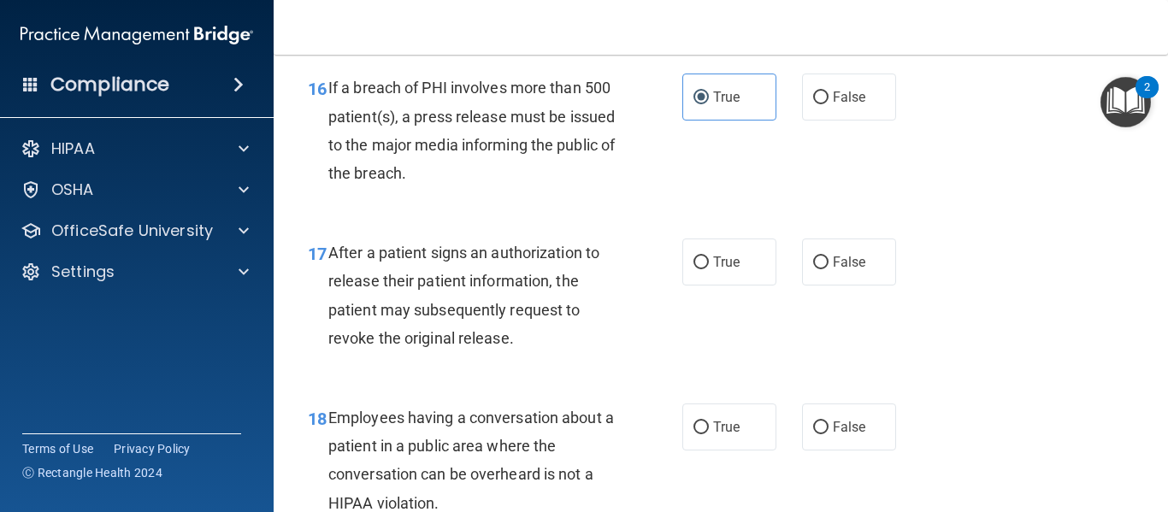
scroll to position [2510, 0]
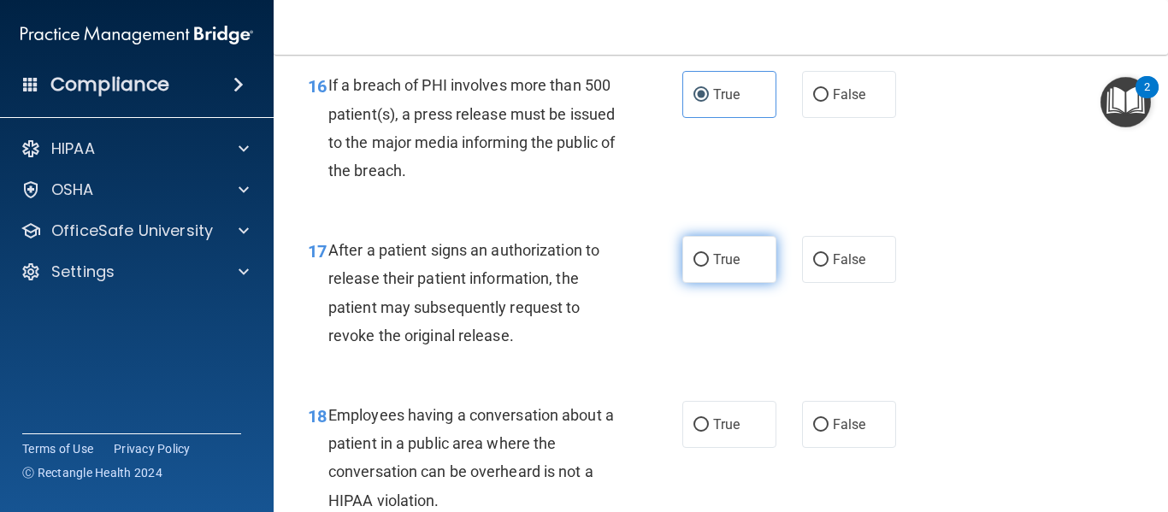
click at [715, 257] on span "True" at bounding box center [726, 259] width 27 height 16
click at [709, 257] on input "True" at bounding box center [701, 260] width 15 height 13
radio input "true"
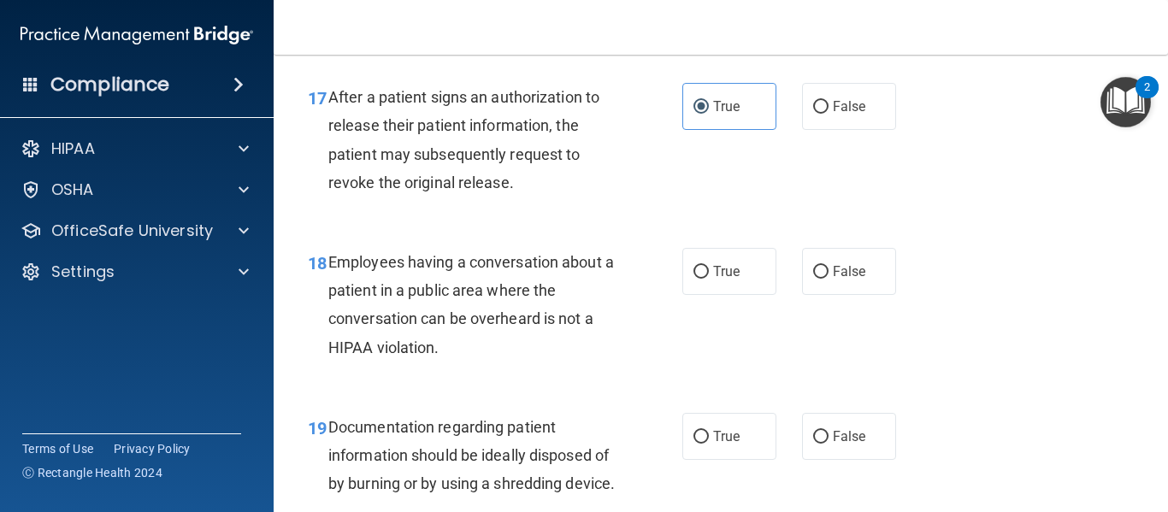
scroll to position [2664, 0]
click at [835, 270] on span "False" at bounding box center [849, 271] width 33 height 16
click at [829, 270] on input "False" at bounding box center [820, 271] width 15 height 13
radio input "true"
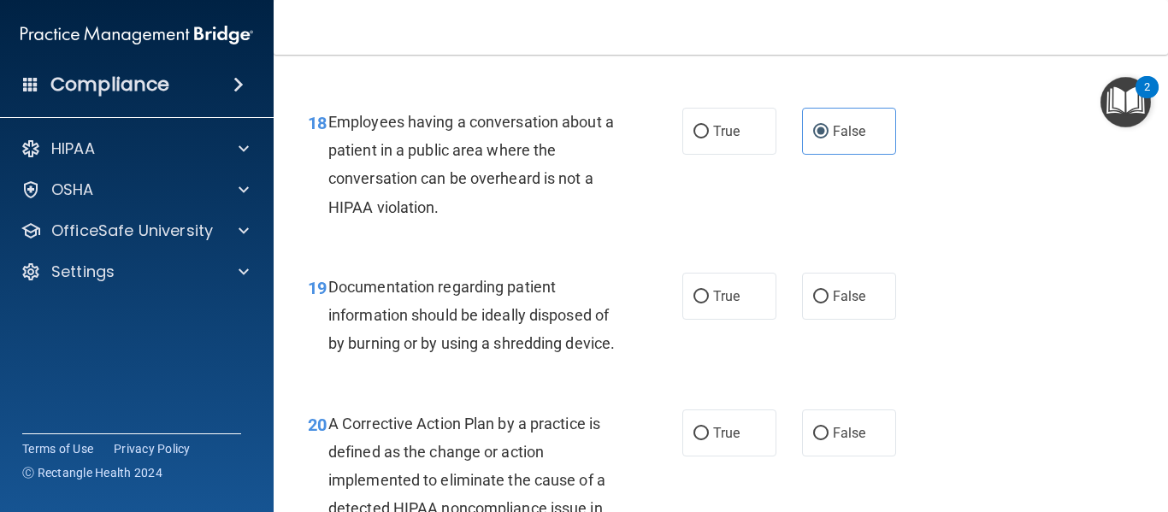
scroll to position [2824, 0]
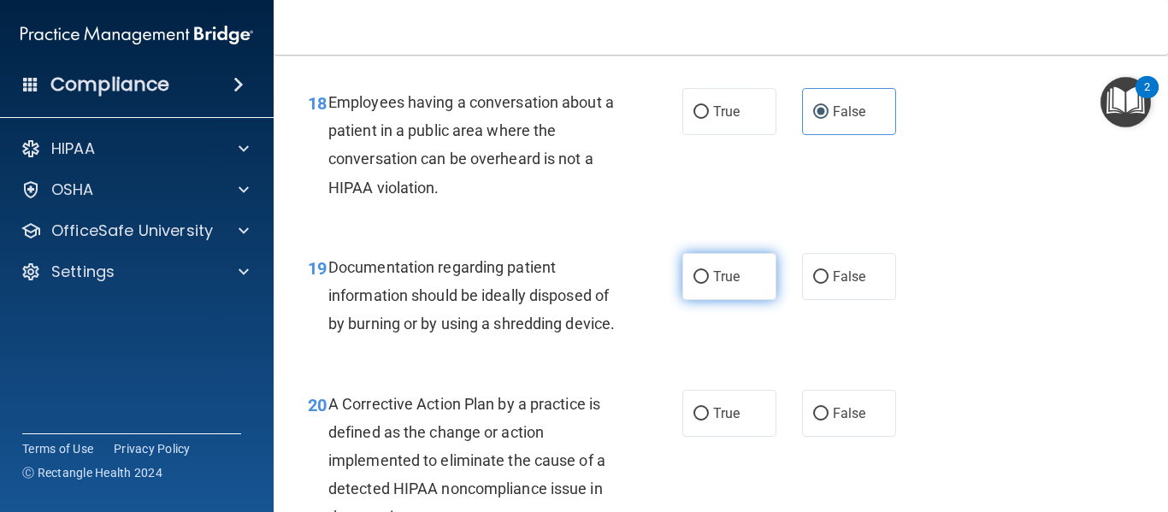
click at [722, 274] on span "True" at bounding box center [726, 277] width 27 height 16
click at [709, 274] on input "True" at bounding box center [701, 277] width 15 height 13
radio input "true"
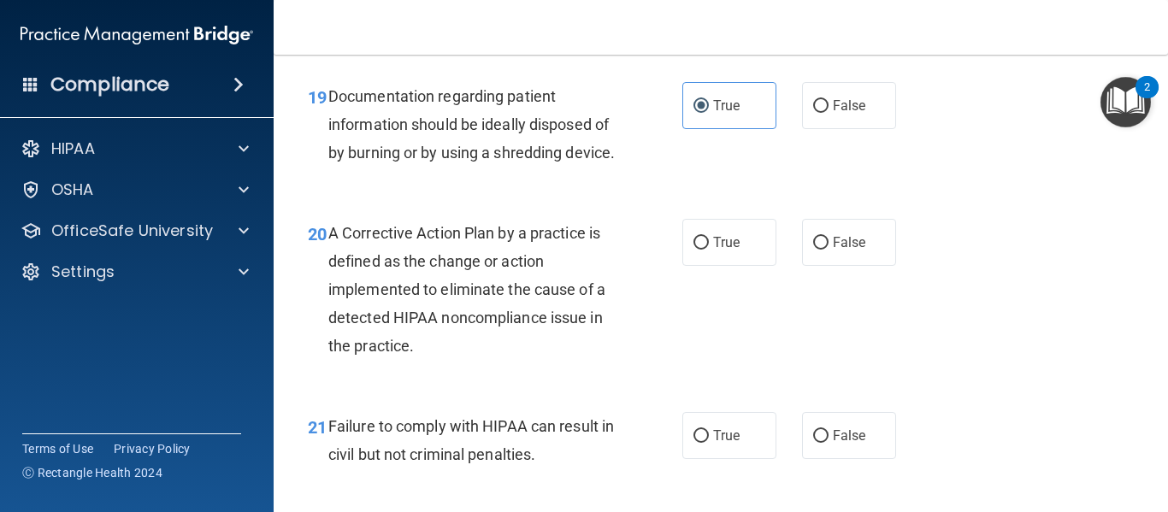
scroll to position [2995, 0]
click at [696, 249] on input "True" at bounding box center [701, 242] width 15 height 13
radio input "true"
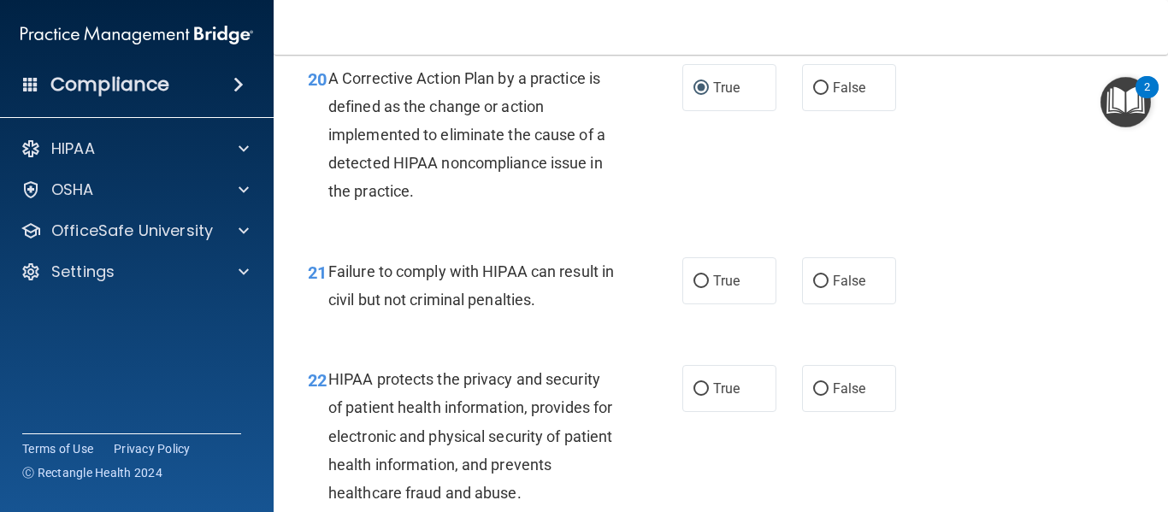
scroll to position [3156, 0]
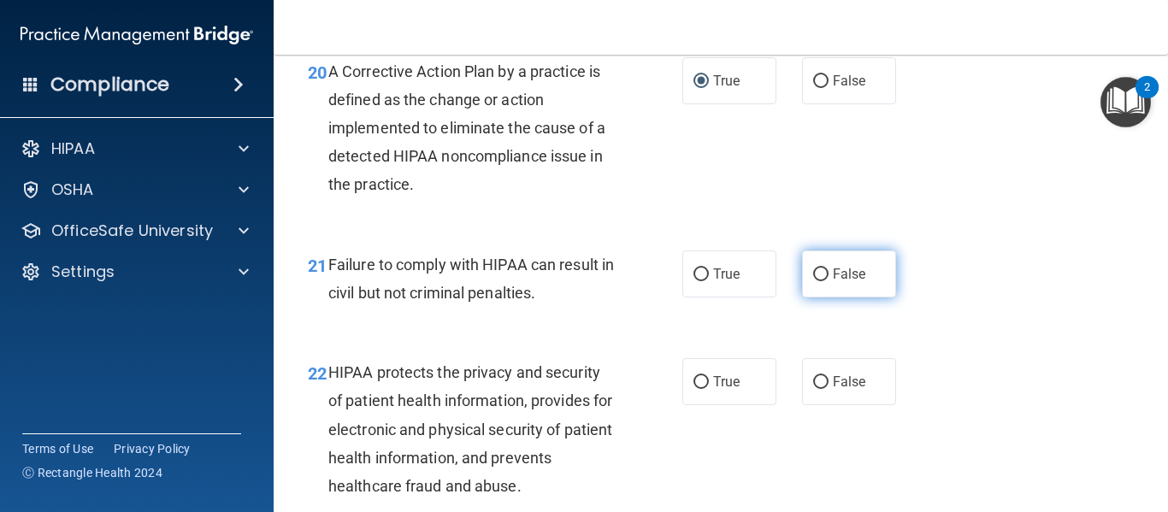
click at [847, 282] on span "False" at bounding box center [849, 274] width 33 height 16
click at [829, 281] on input "False" at bounding box center [820, 275] width 15 height 13
radio input "true"
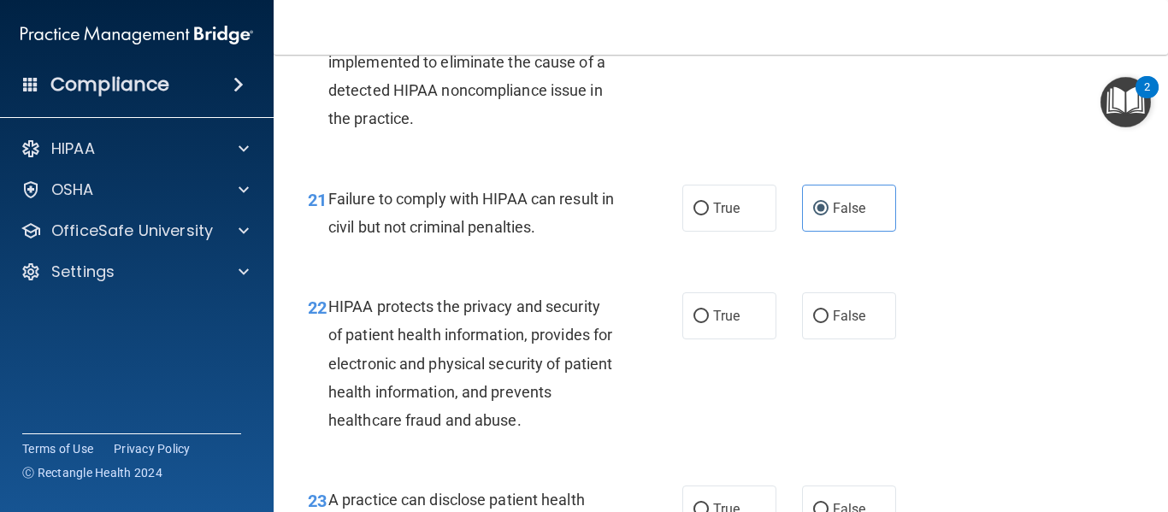
scroll to position [3260, 0]
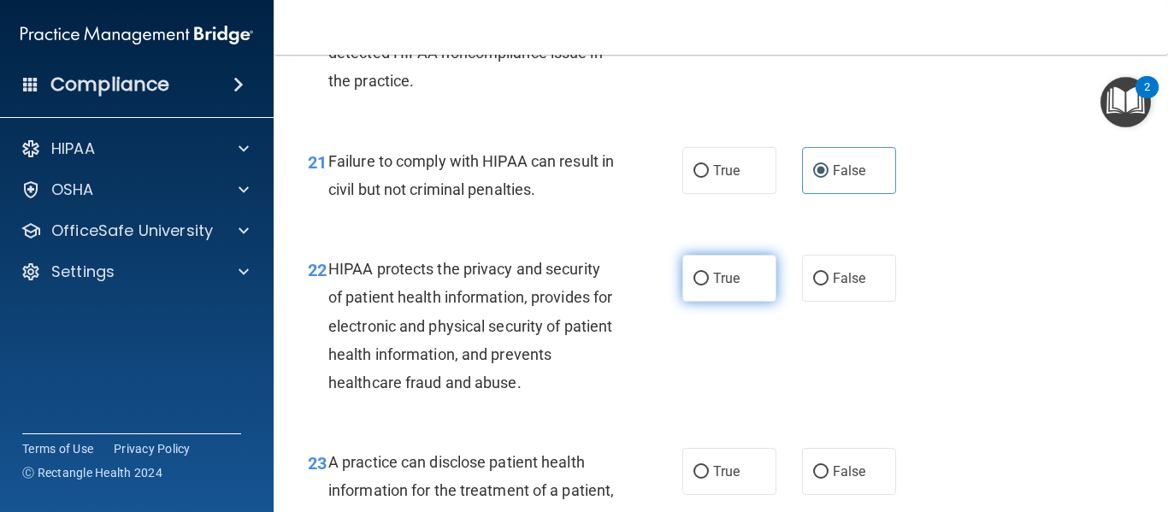
click at [701, 286] on input "True" at bounding box center [701, 279] width 15 height 13
radio input "true"
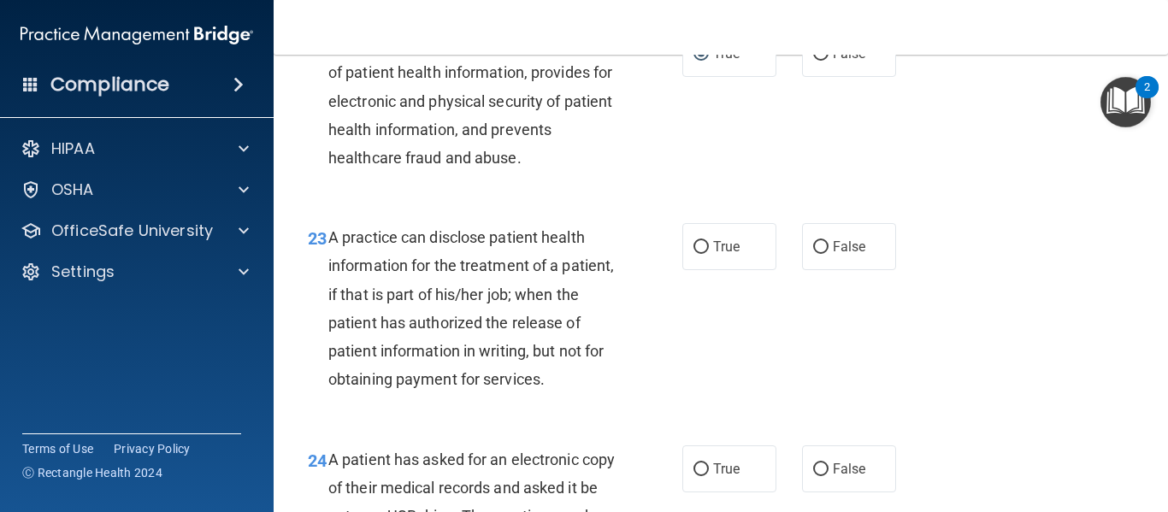
scroll to position [3486, 0]
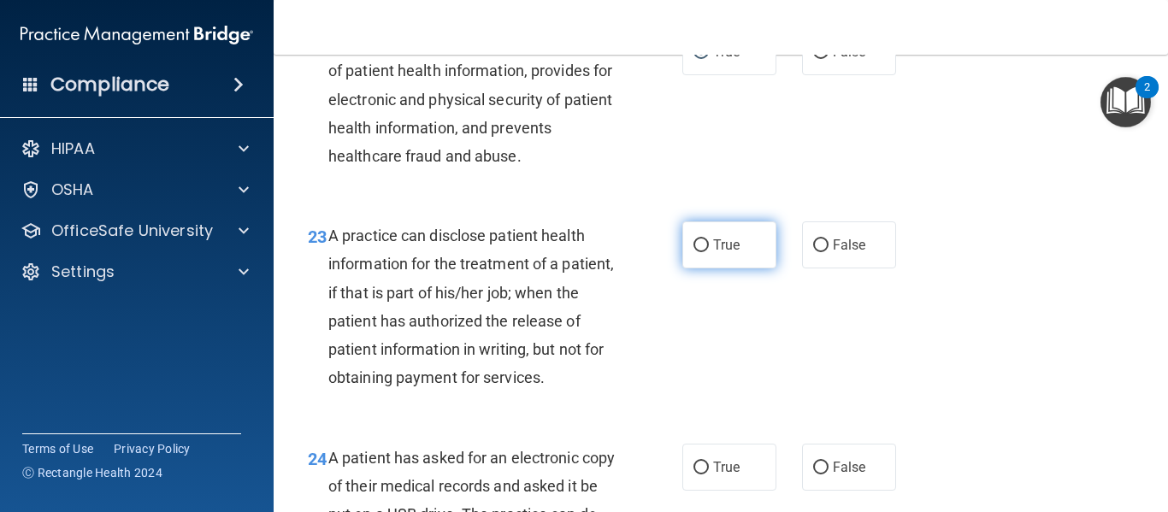
click at [701, 269] on label "True" at bounding box center [730, 245] width 94 height 47
click at [701, 252] on input "True" at bounding box center [701, 245] width 15 height 13
radio input "true"
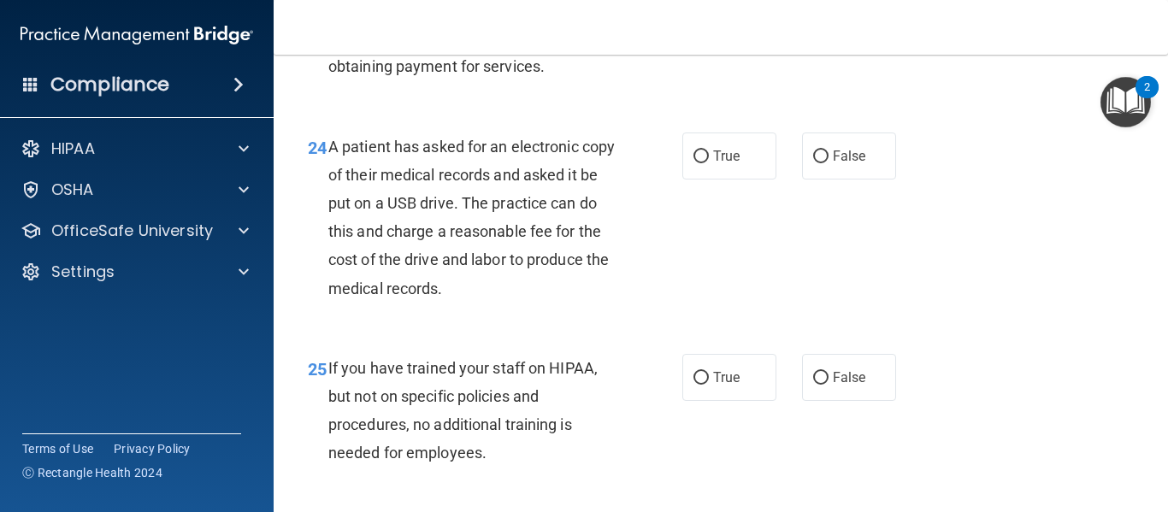
scroll to position [3799, 0]
click at [803, 179] on label "False" at bounding box center [849, 155] width 94 height 47
click at [813, 163] on input "False" at bounding box center [820, 156] width 15 height 13
radio input "true"
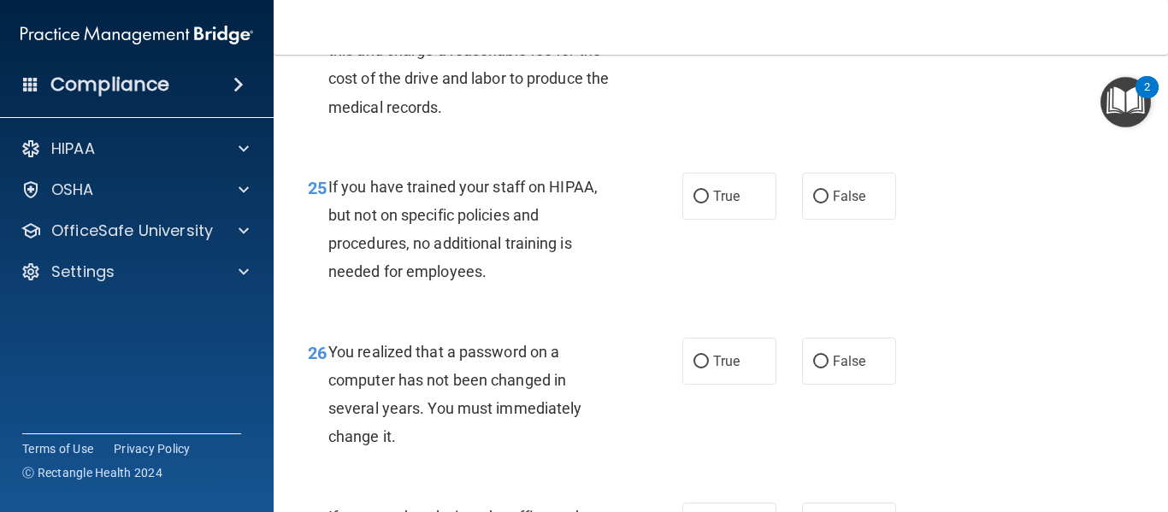
scroll to position [3985, 0]
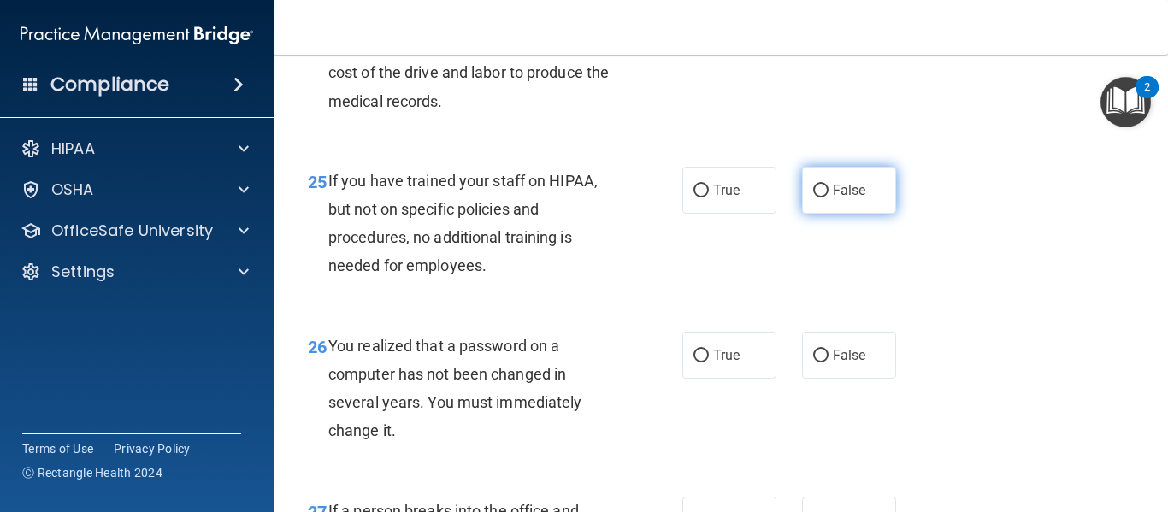
click at [833, 198] on span "False" at bounding box center [849, 190] width 33 height 16
click at [829, 198] on input "False" at bounding box center [820, 191] width 15 height 13
radio input "true"
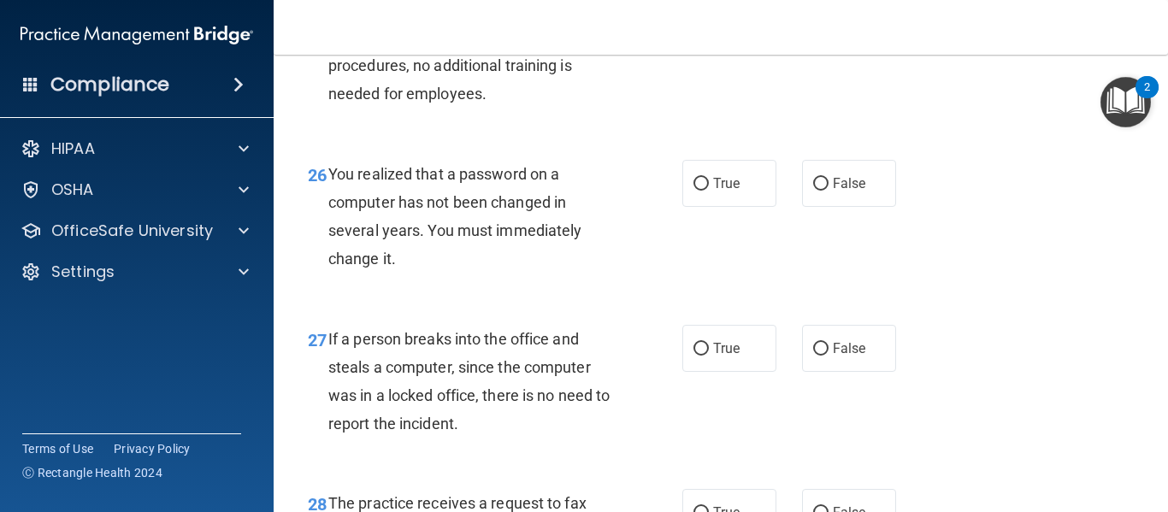
scroll to position [4158, 0]
click at [759, 206] on label "True" at bounding box center [730, 182] width 94 height 47
click at [709, 190] on input "True" at bounding box center [701, 183] width 15 height 13
radio input "true"
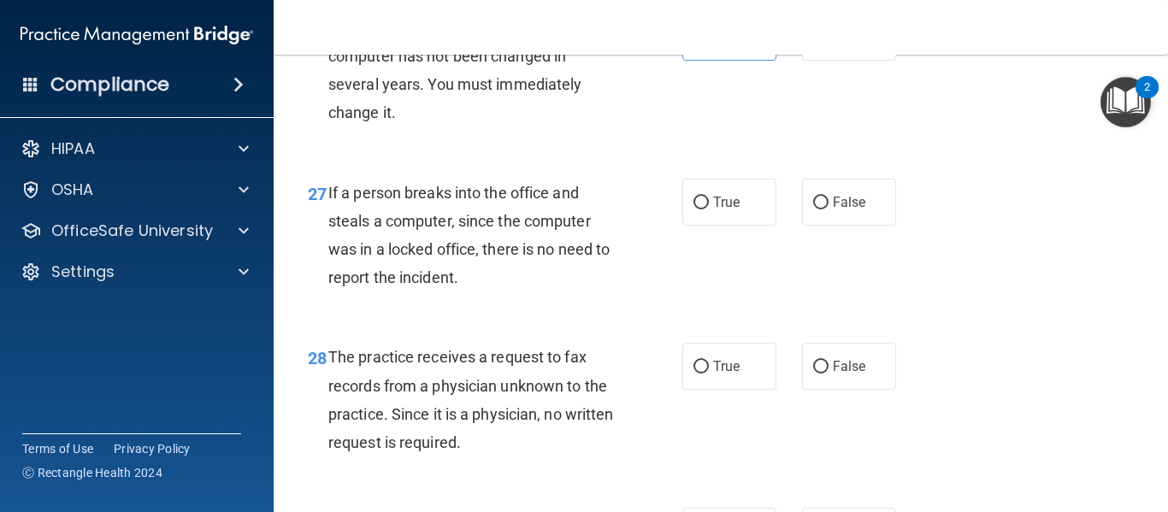
scroll to position [4304, 0]
click at [846, 225] on label "False" at bounding box center [849, 201] width 94 height 47
click at [829, 209] on input "False" at bounding box center [820, 202] width 15 height 13
radio input "true"
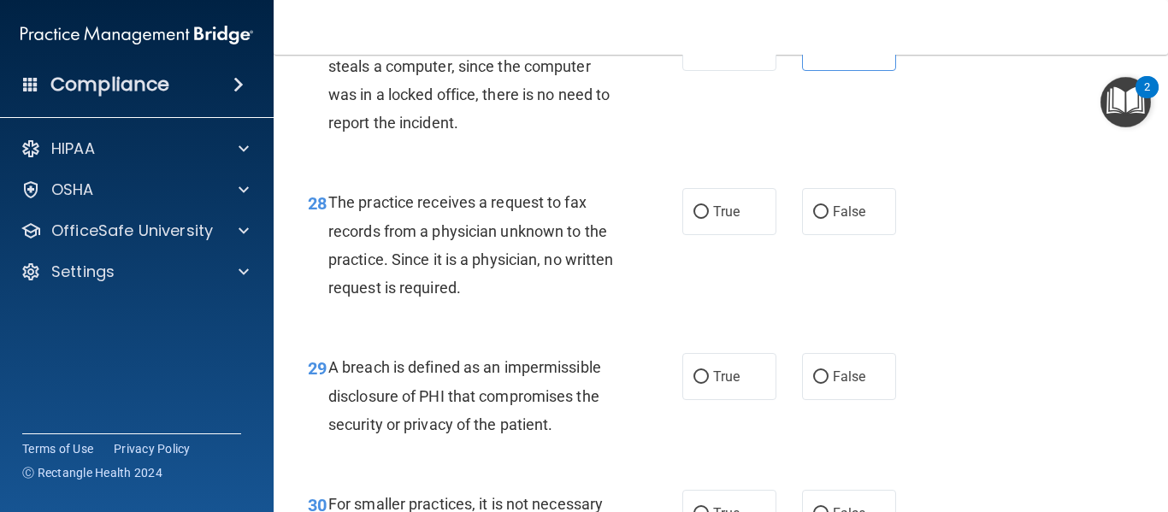
scroll to position [4459, 0]
click at [838, 234] on label "False" at bounding box center [849, 210] width 94 height 47
click at [829, 218] on input "False" at bounding box center [820, 211] width 15 height 13
radio input "true"
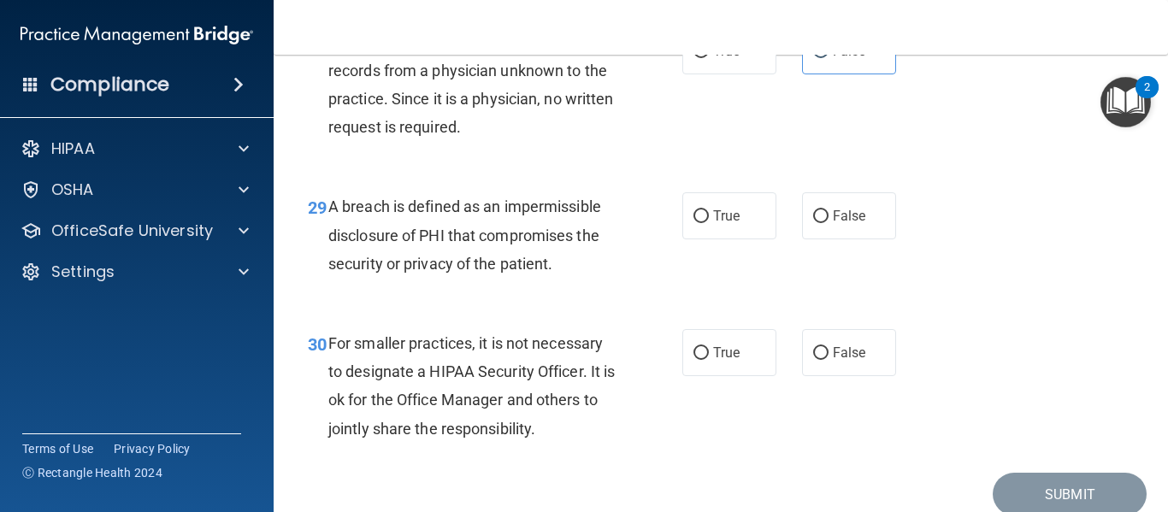
scroll to position [4627, 0]
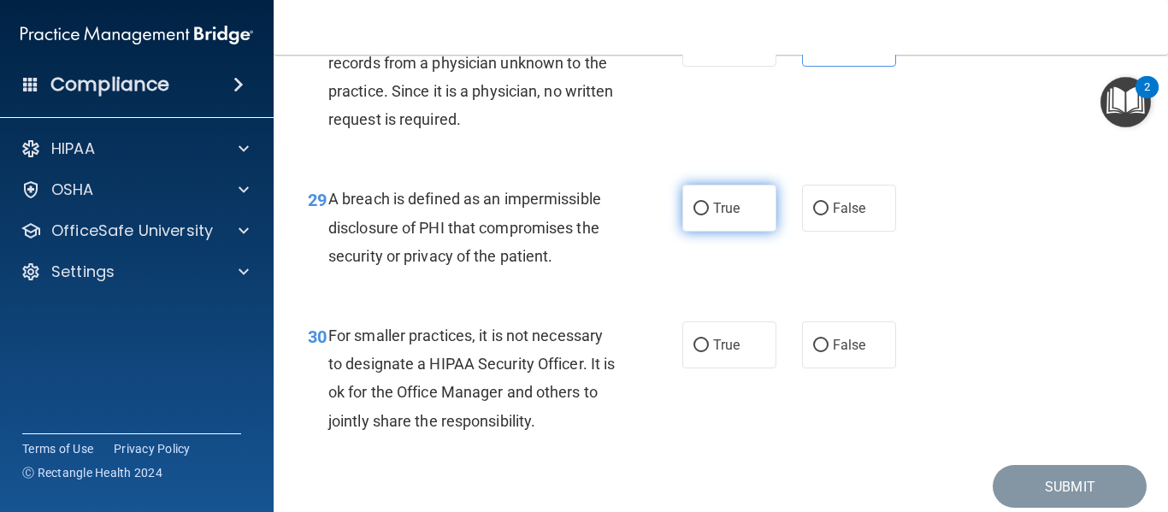
click at [728, 216] on span "True" at bounding box center [726, 208] width 27 height 16
click at [709, 216] on input "True" at bounding box center [701, 209] width 15 height 13
radio input "true"
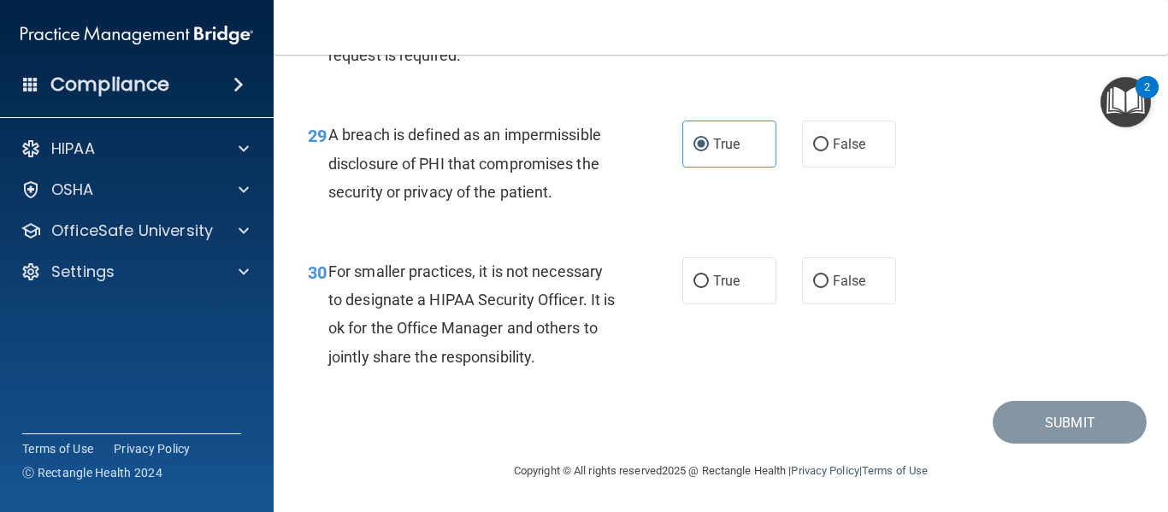
scroll to position [4748, 0]
click at [833, 281] on span "False" at bounding box center [849, 281] width 33 height 16
click at [829, 281] on input "False" at bounding box center [820, 281] width 15 height 13
radio input "true"
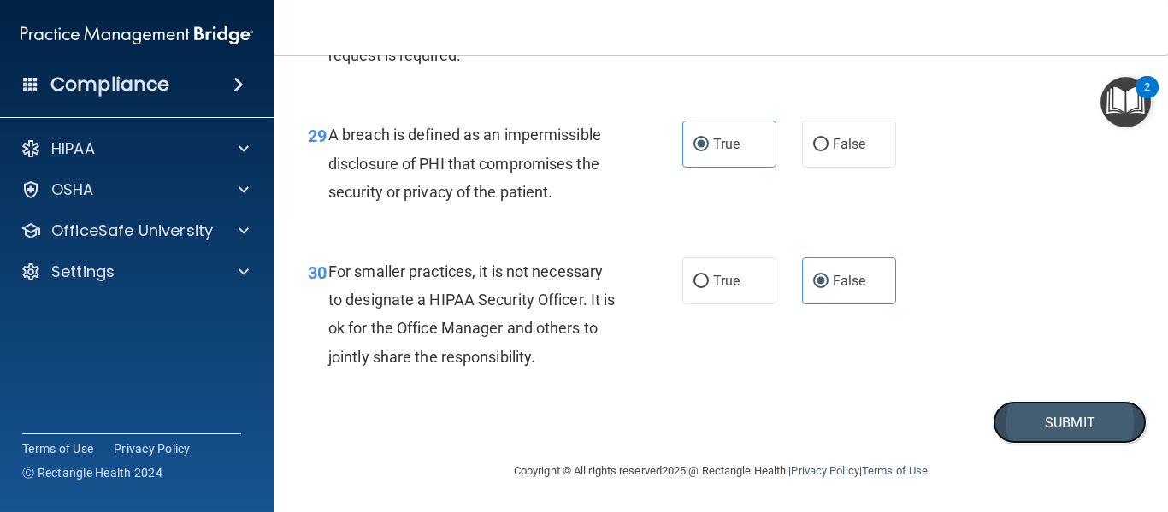
click at [1018, 420] on button "Submit" at bounding box center [1070, 423] width 154 height 44
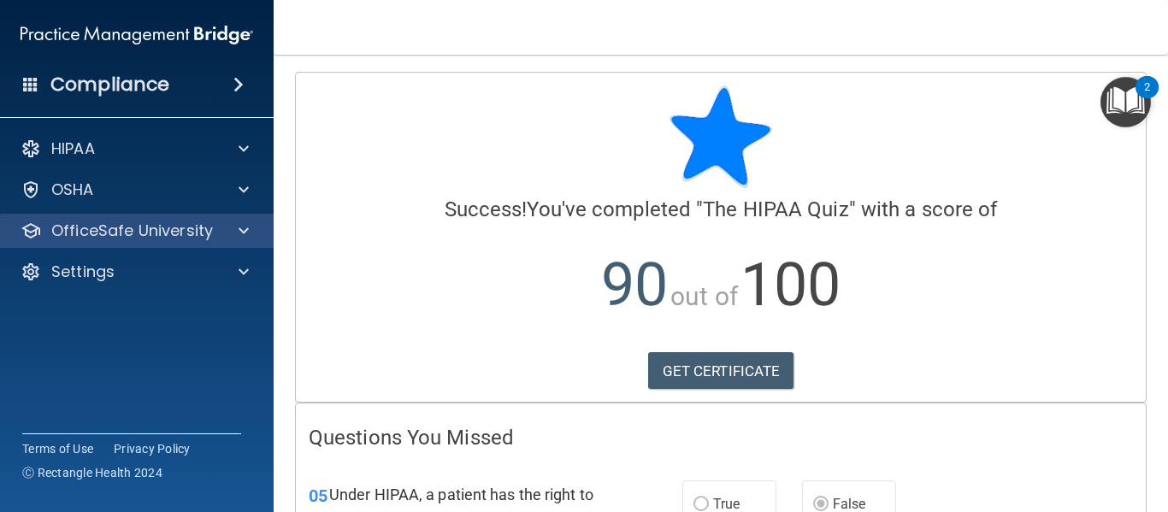
click at [197, 218] on div "OfficeSafe University" at bounding box center [137, 231] width 275 height 34
click at [240, 234] on span at bounding box center [244, 231] width 10 height 21
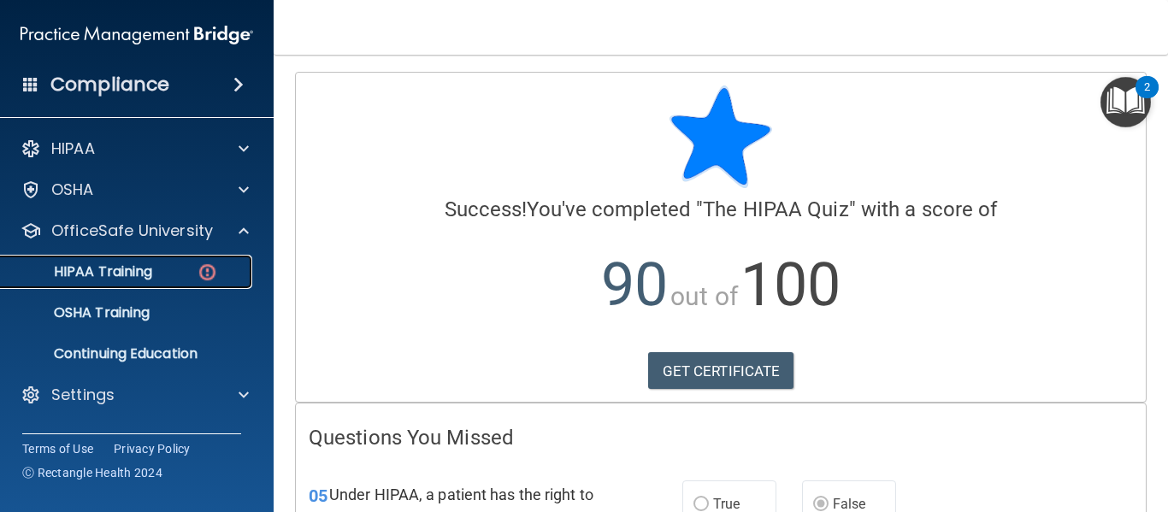
click at [135, 269] on p "HIPAA Training" at bounding box center [81, 271] width 141 height 17
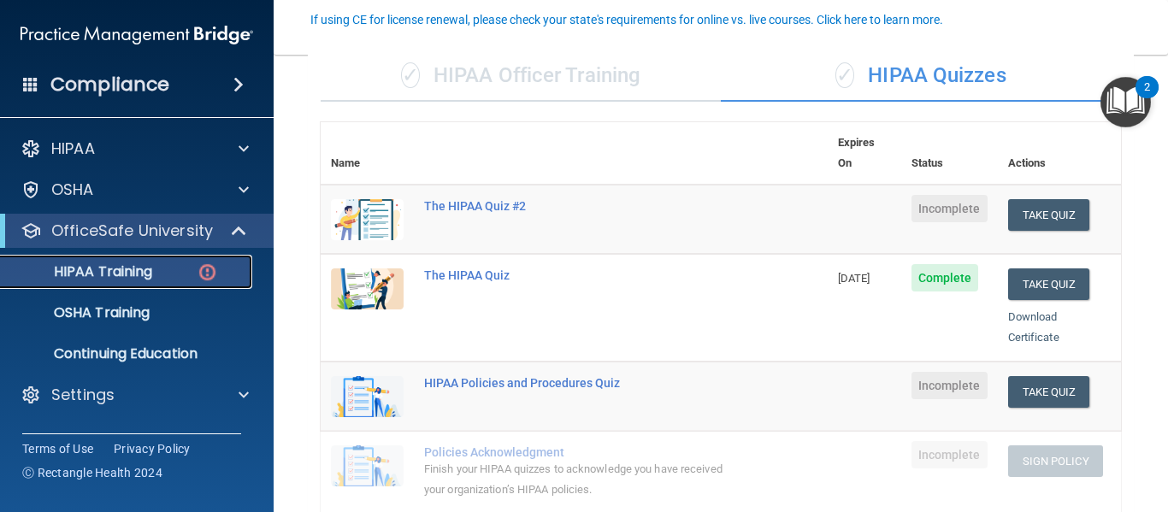
scroll to position [155, 0]
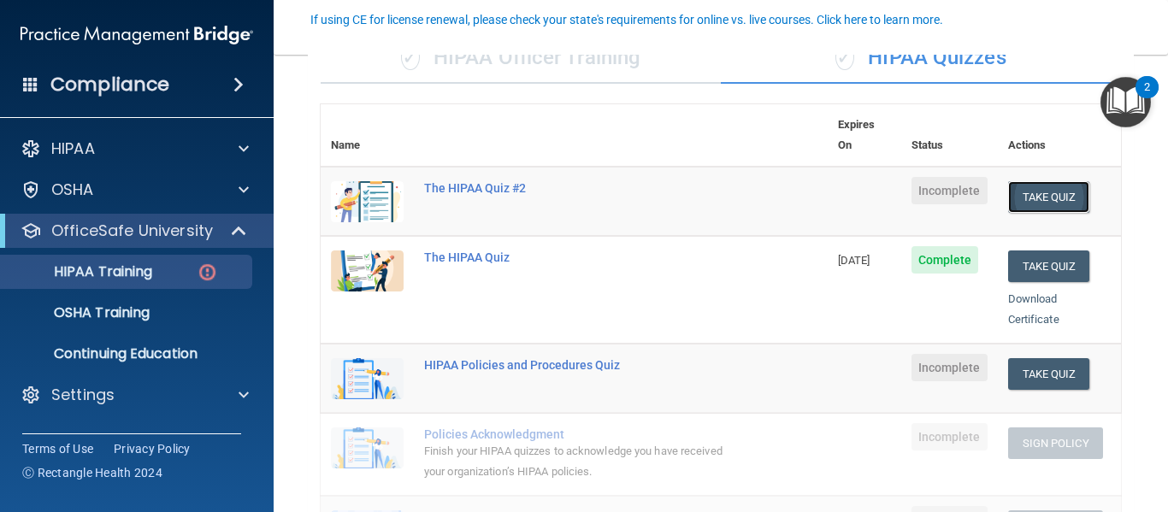
click at [1039, 181] on button "Take Quiz" at bounding box center [1049, 197] width 82 height 32
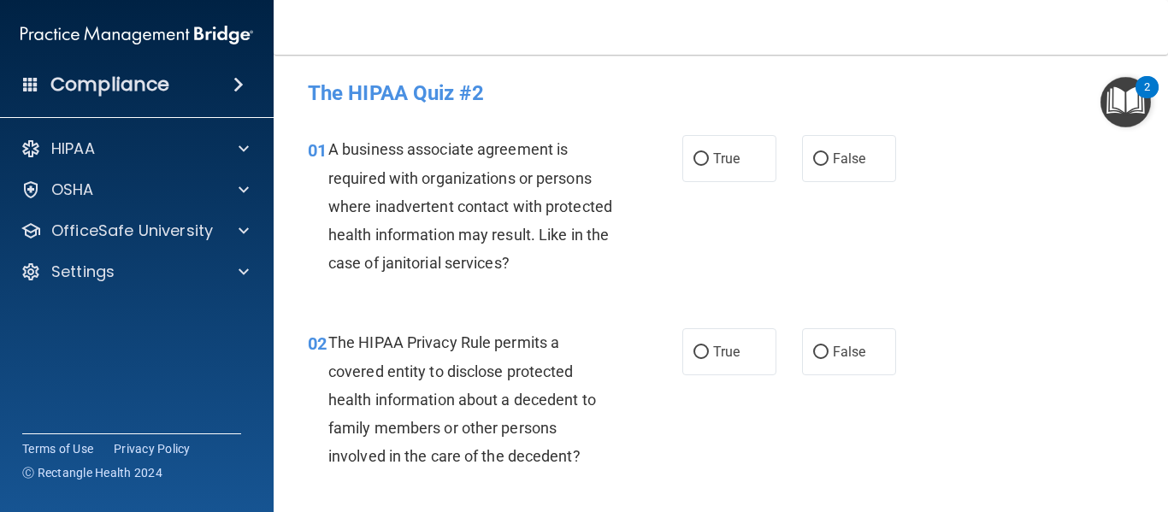
click at [973, 208] on div "01 A business associate agreement is required with organizations or persons whe…" at bounding box center [721, 210] width 852 height 193
click at [727, 156] on span "True" at bounding box center [726, 159] width 27 height 16
click at [709, 156] on input "True" at bounding box center [701, 159] width 15 height 13
radio input "true"
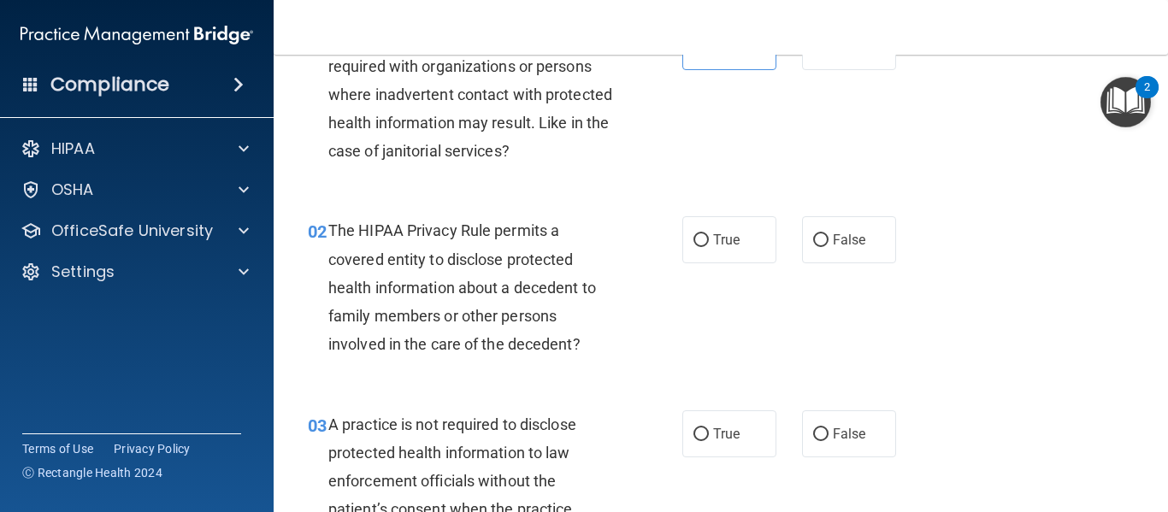
scroll to position [140, 0]
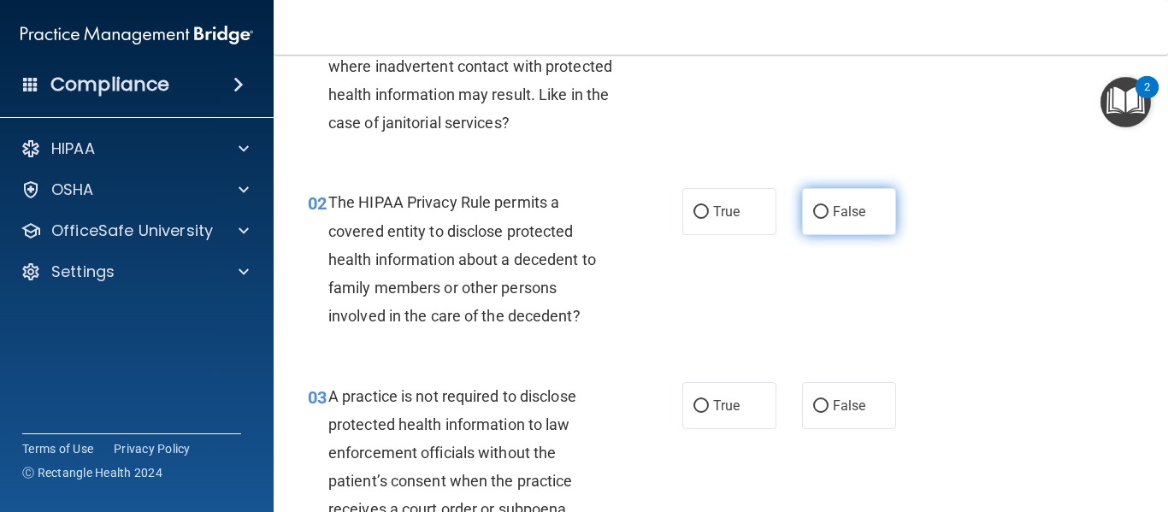
click at [838, 209] on span "False" at bounding box center [849, 212] width 33 height 16
click at [829, 209] on input "False" at bounding box center [820, 212] width 15 height 13
radio input "true"
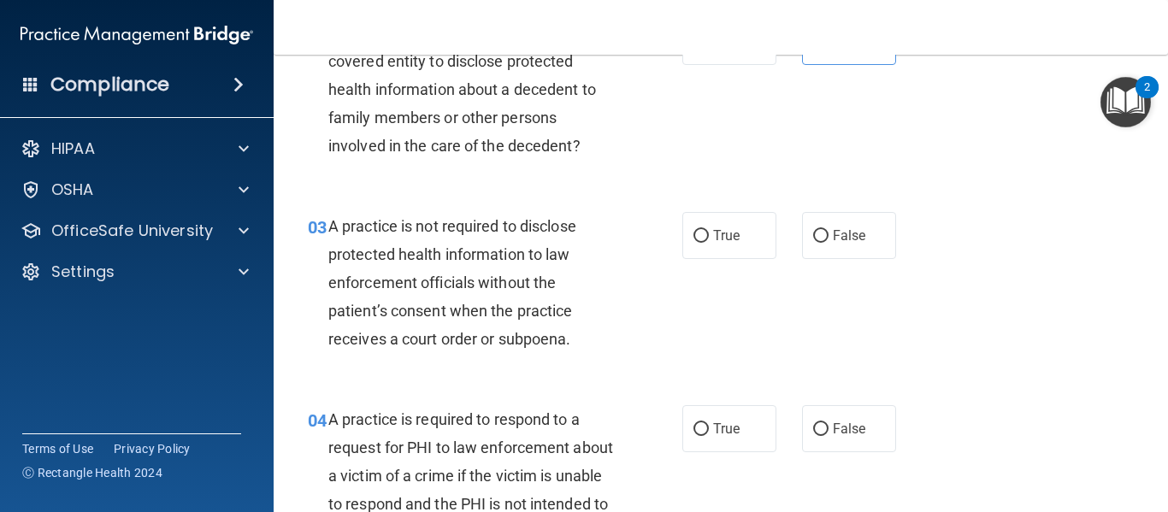
scroll to position [311, 0]
click at [713, 239] on span "True" at bounding box center [726, 235] width 27 height 16
click at [709, 239] on input "True" at bounding box center [701, 235] width 15 height 13
radio input "true"
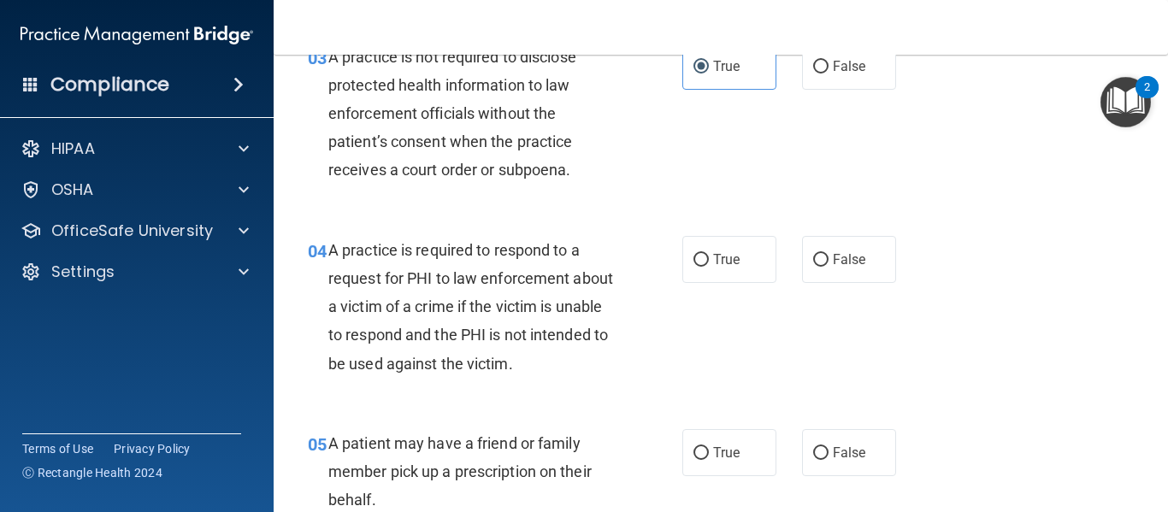
scroll to position [484, 0]
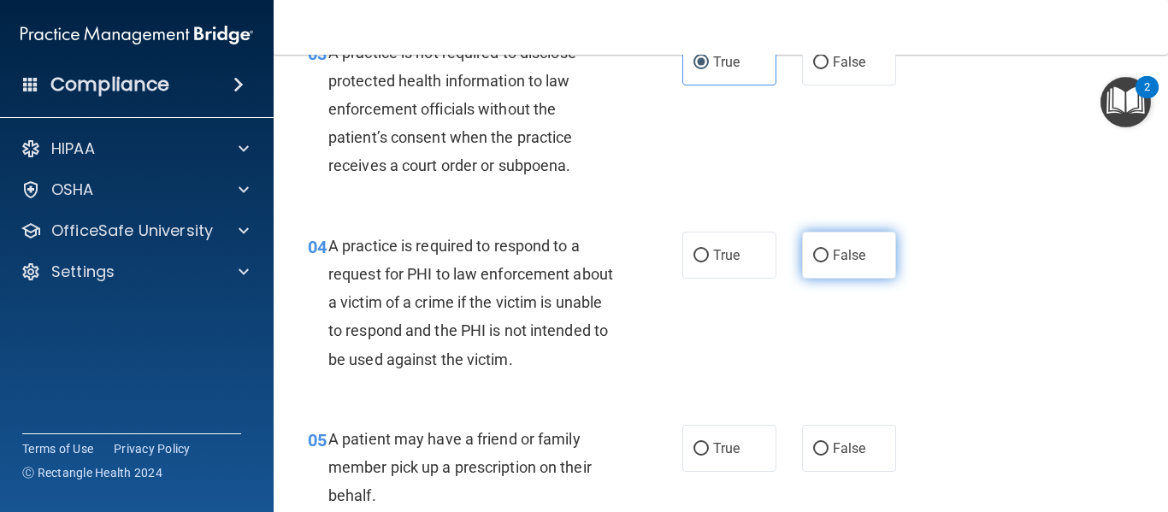
click at [859, 269] on label "False" at bounding box center [849, 255] width 94 height 47
click at [829, 263] on input "False" at bounding box center [820, 256] width 15 height 13
radio input "true"
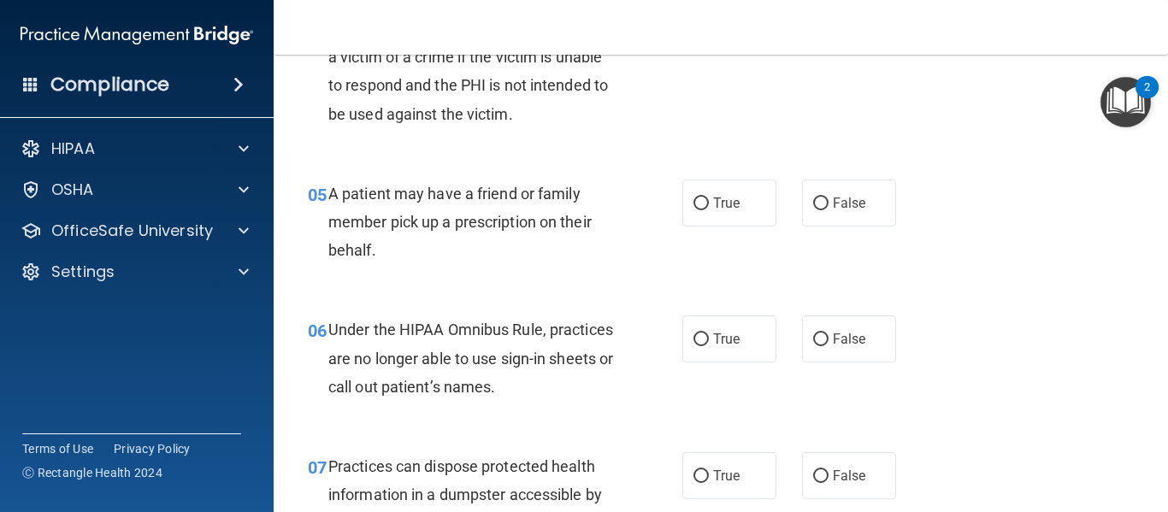
scroll to position [747, 0]
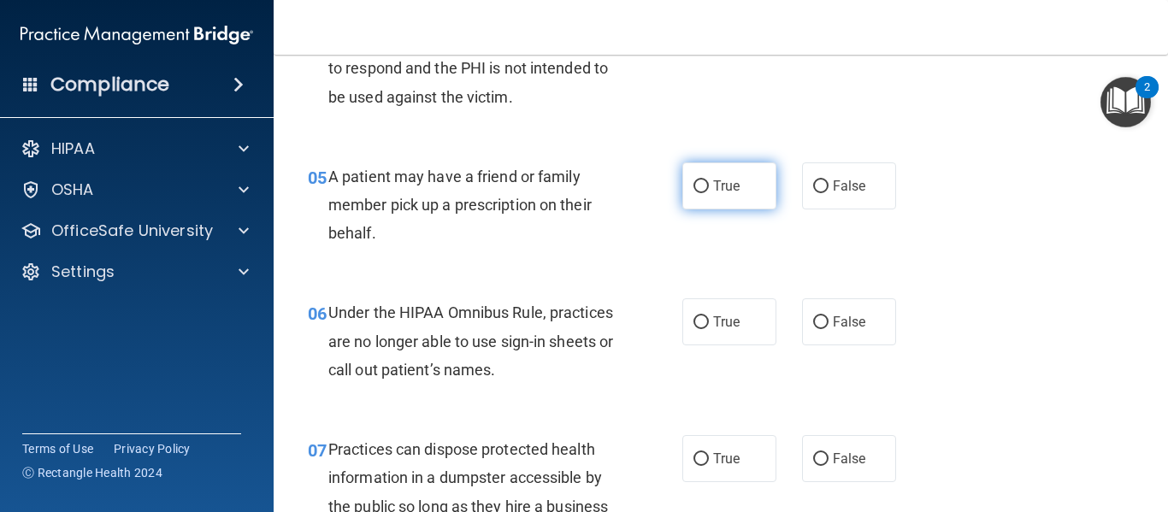
click at [741, 204] on label "True" at bounding box center [730, 186] width 94 height 47
click at [709, 193] on input "True" at bounding box center [701, 186] width 15 height 13
radio input "true"
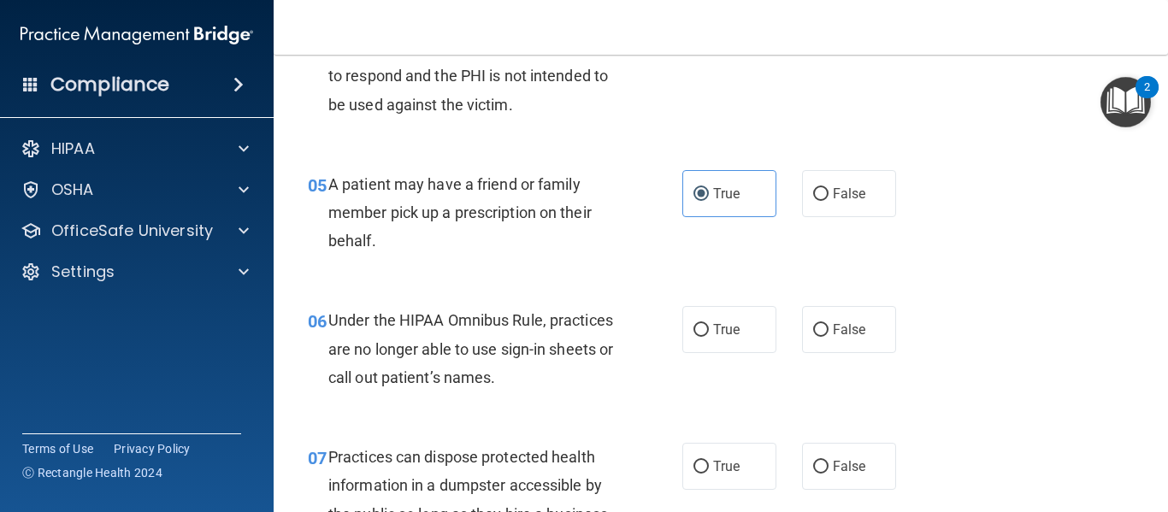
scroll to position [738, 0]
click at [851, 200] on span "False" at bounding box center [849, 194] width 33 height 16
click at [829, 200] on input "False" at bounding box center [820, 195] width 15 height 13
radio input "true"
radio input "false"
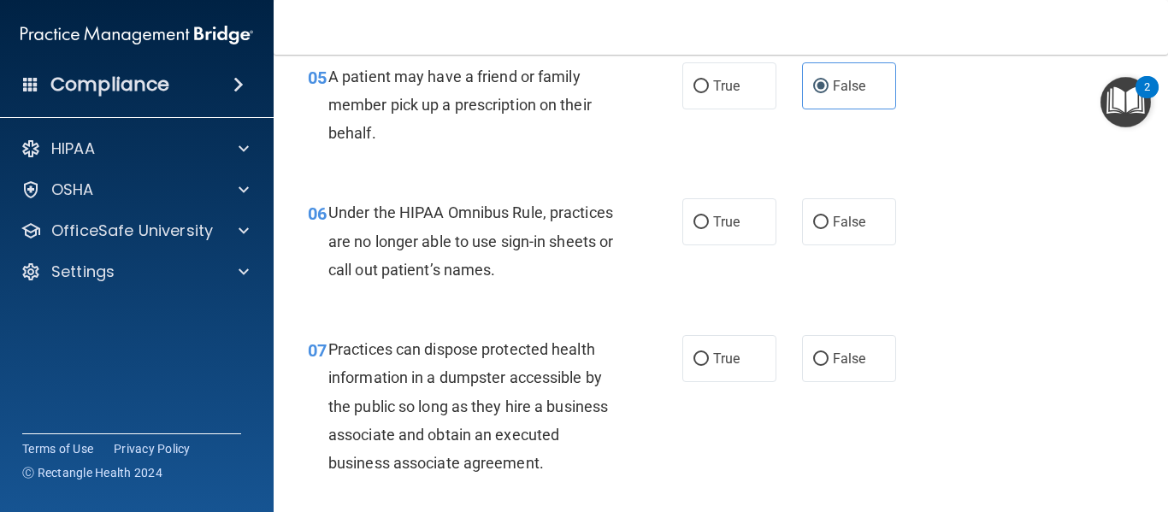
scroll to position [845, 0]
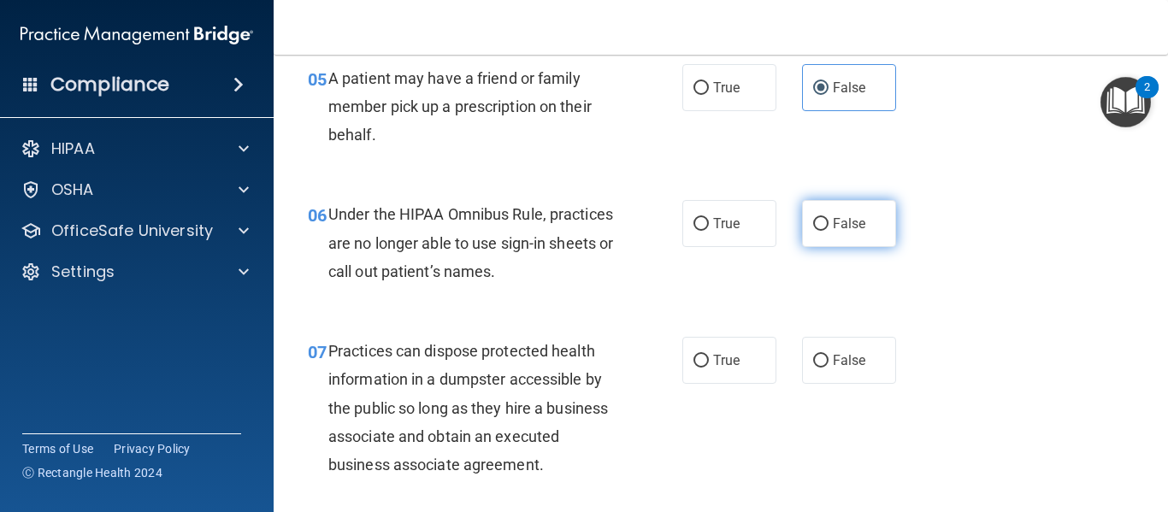
click at [812, 234] on label "False" at bounding box center [849, 223] width 94 height 47
click at [813, 231] on input "False" at bounding box center [820, 224] width 15 height 13
radio input "true"
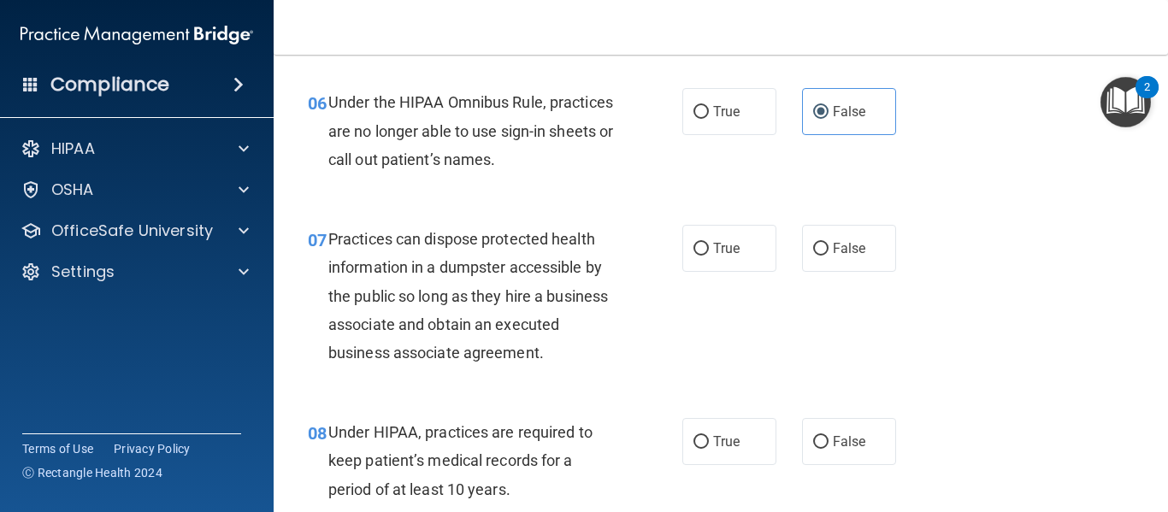
scroll to position [958, 0]
click at [838, 238] on label "False" at bounding box center [849, 247] width 94 height 47
click at [829, 242] on input "False" at bounding box center [820, 248] width 15 height 13
radio input "true"
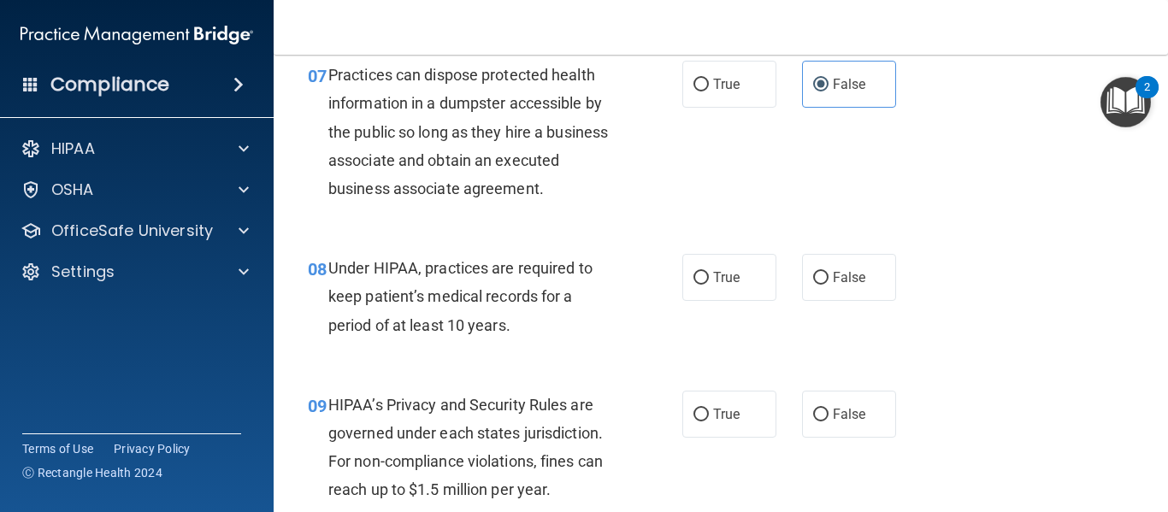
scroll to position [1132, 0]
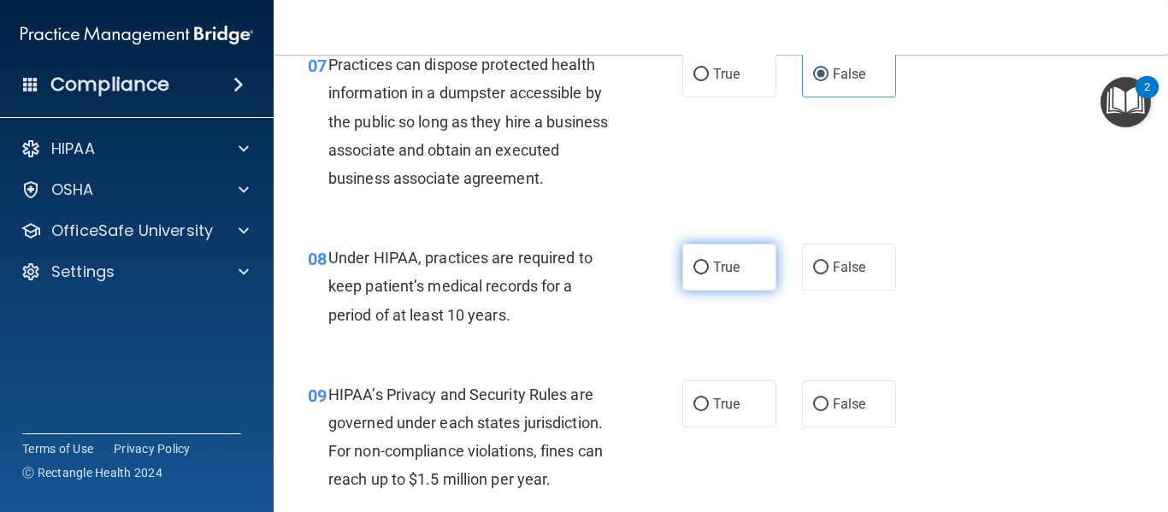
click at [701, 272] on input "True" at bounding box center [701, 268] width 15 height 13
radio input "true"
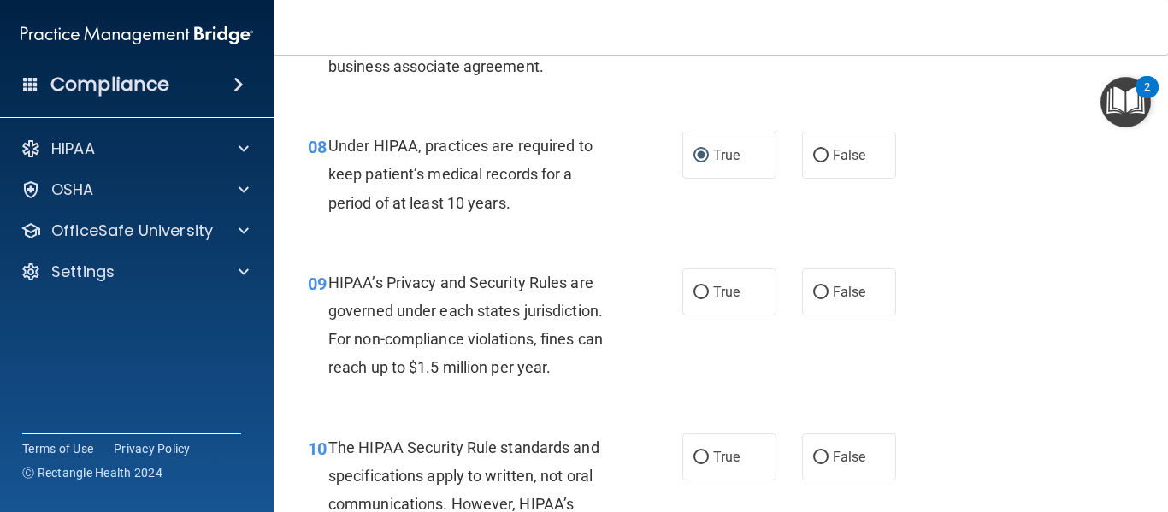
scroll to position [1259, 0]
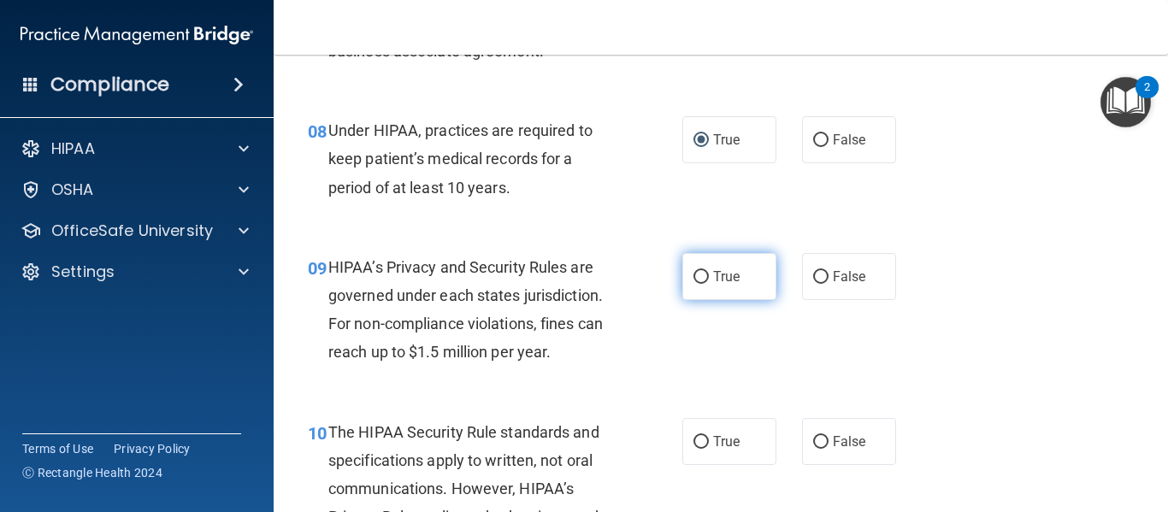
click at [730, 272] on span "True" at bounding box center [726, 277] width 27 height 16
click at [709, 272] on input "True" at bounding box center [701, 277] width 15 height 13
radio input "true"
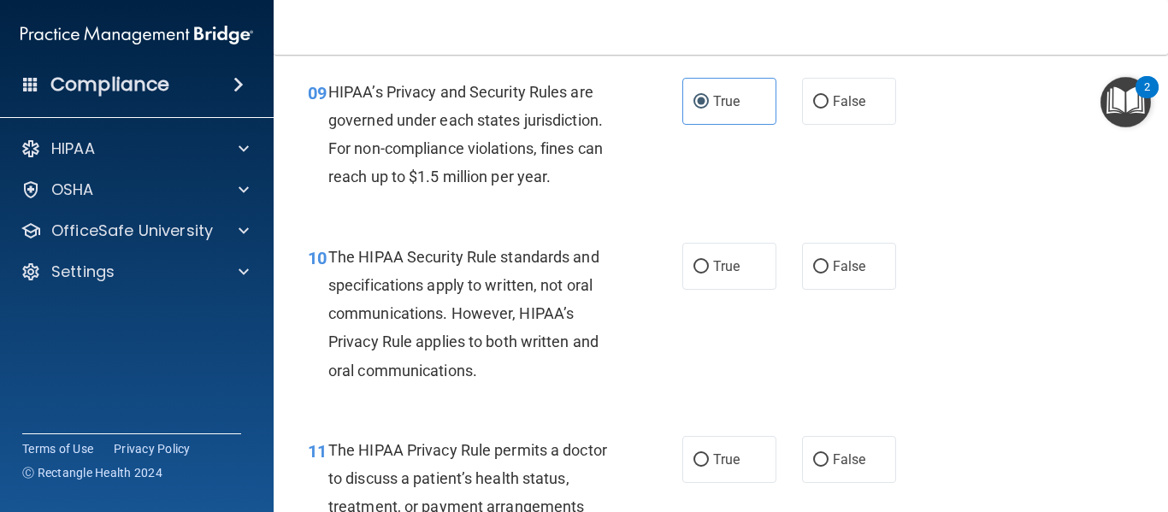
scroll to position [1443, 0]
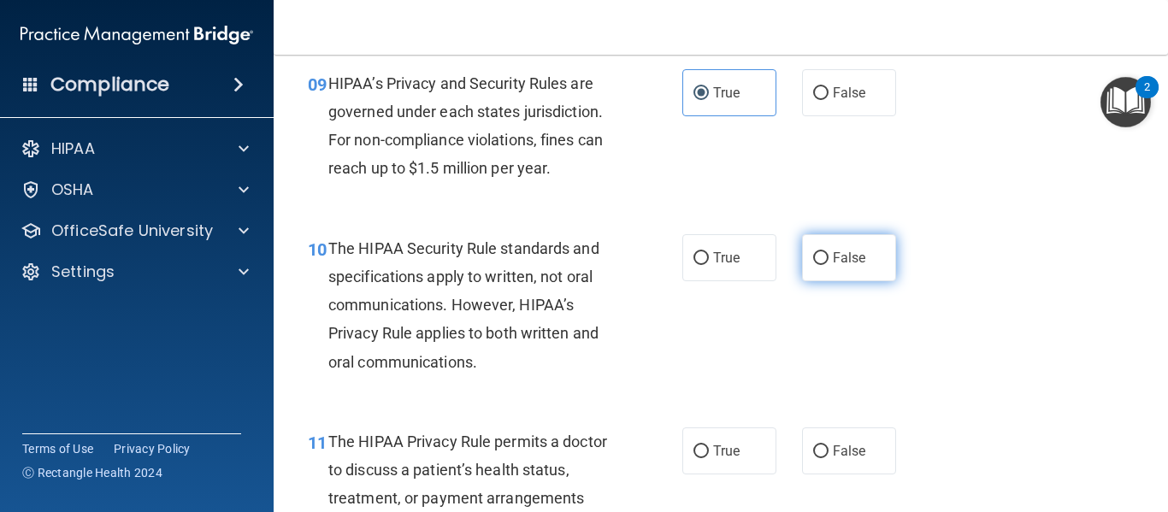
click at [854, 258] on span "False" at bounding box center [849, 258] width 33 height 16
click at [829, 258] on input "False" at bounding box center [820, 258] width 15 height 13
radio input "true"
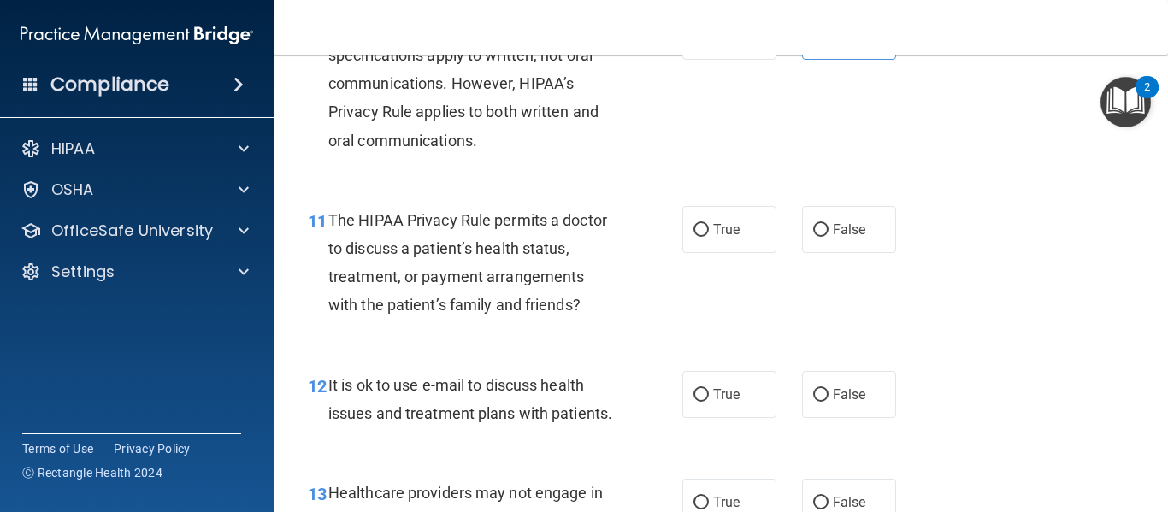
scroll to position [1665, 0]
click at [839, 246] on label "False" at bounding box center [849, 228] width 94 height 47
click at [829, 236] on input "False" at bounding box center [820, 229] width 15 height 13
radio input "true"
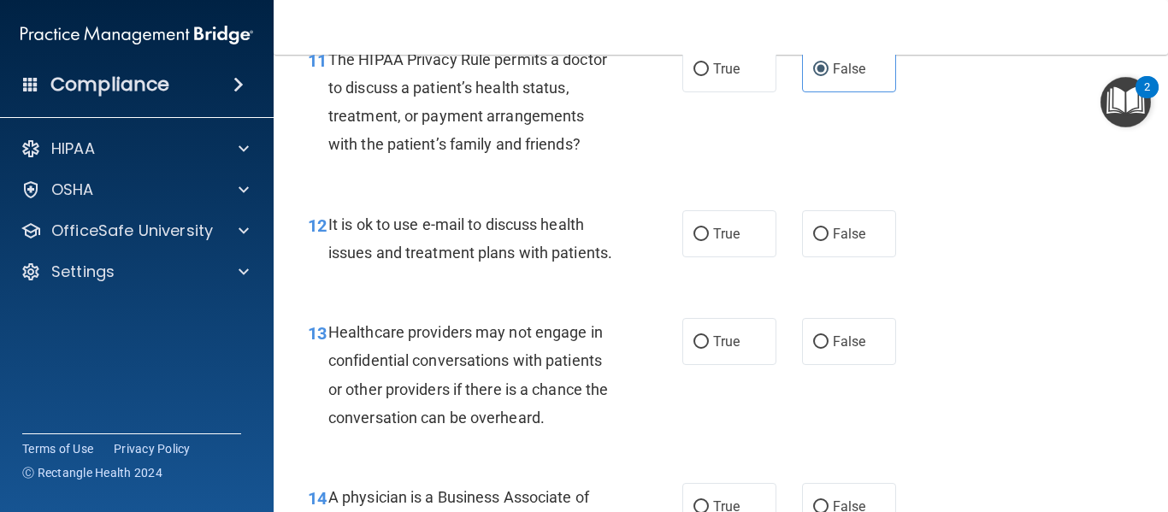
scroll to position [1826, 0]
click at [824, 212] on label "False" at bounding box center [849, 233] width 94 height 47
click at [824, 228] on input "False" at bounding box center [820, 234] width 15 height 13
radio input "true"
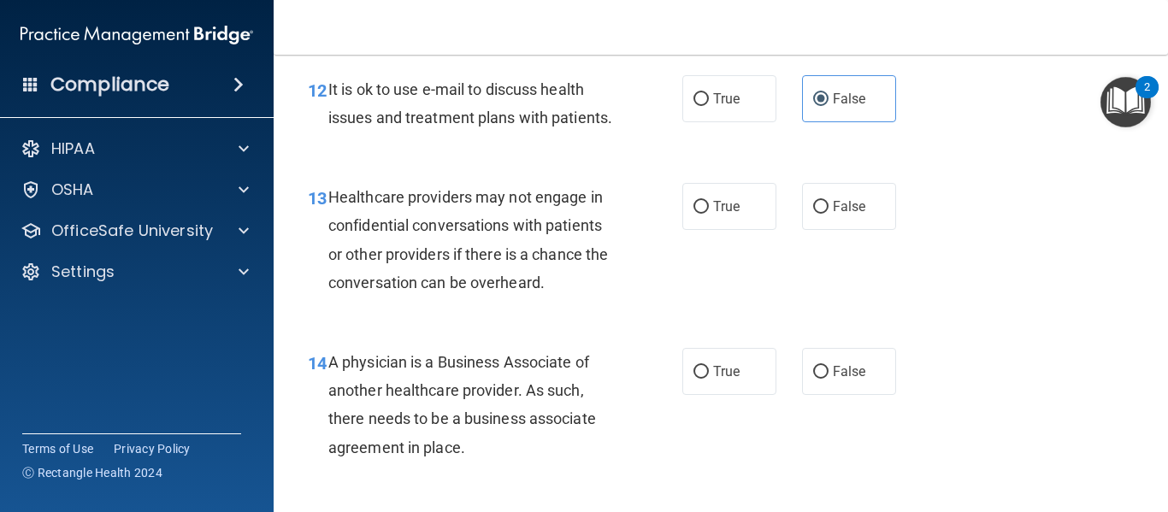
scroll to position [1961, 0]
click at [728, 229] on label "True" at bounding box center [730, 205] width 94 height 47
click at [709, 213] on input "True" at bounding box center [701, 206] width 15 height 13
radio input "true"
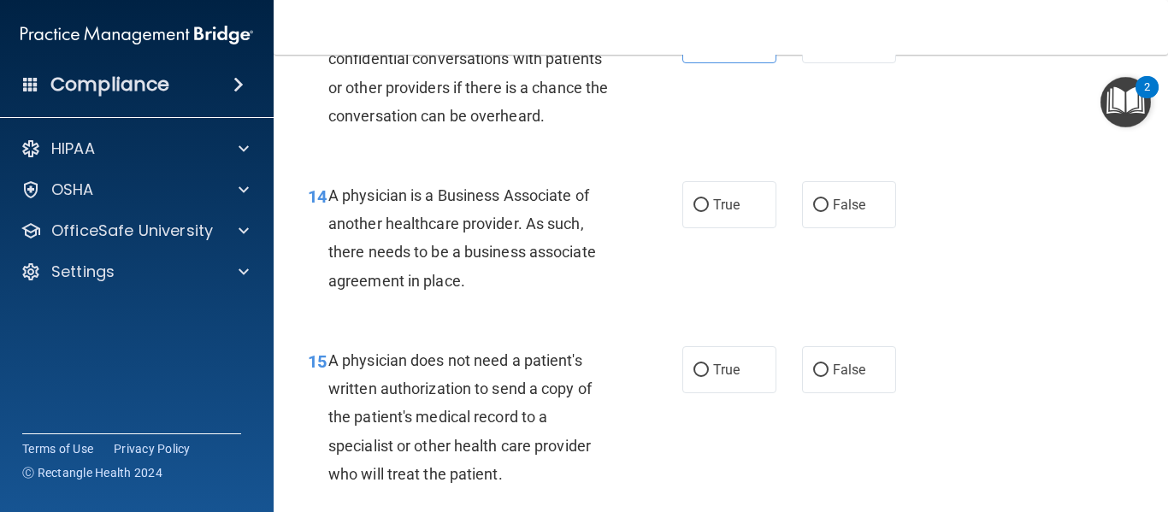
scroll to position [2129, 0]
click at [703, 227] on label "True" at bounding box center [730, 203] width 94 height 47
click at [703, 210] on input "True" at bounding box center [701, 204] width 15 height 13
radio input "true"
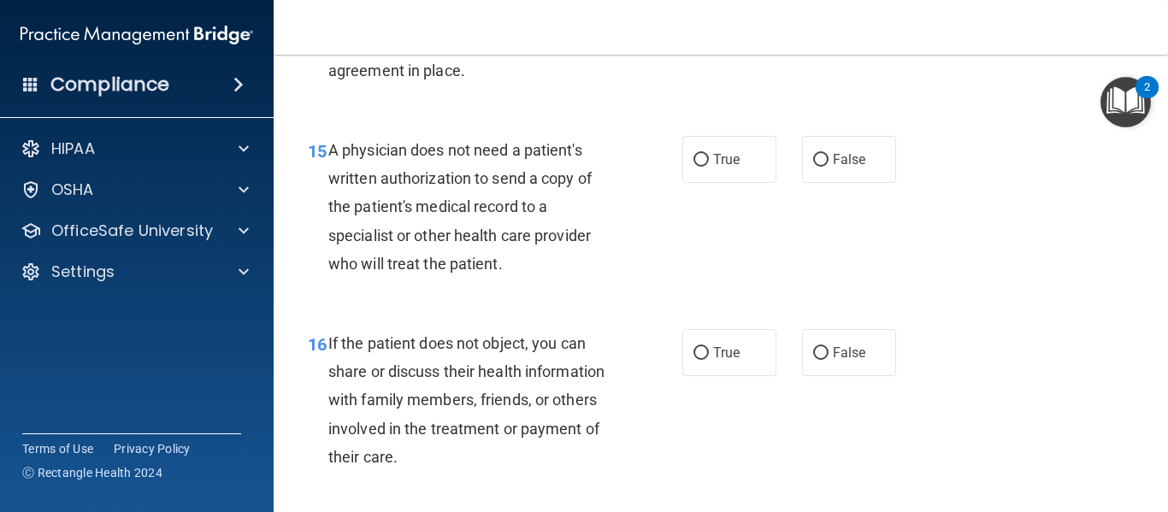
scroll to position [2357, 0]
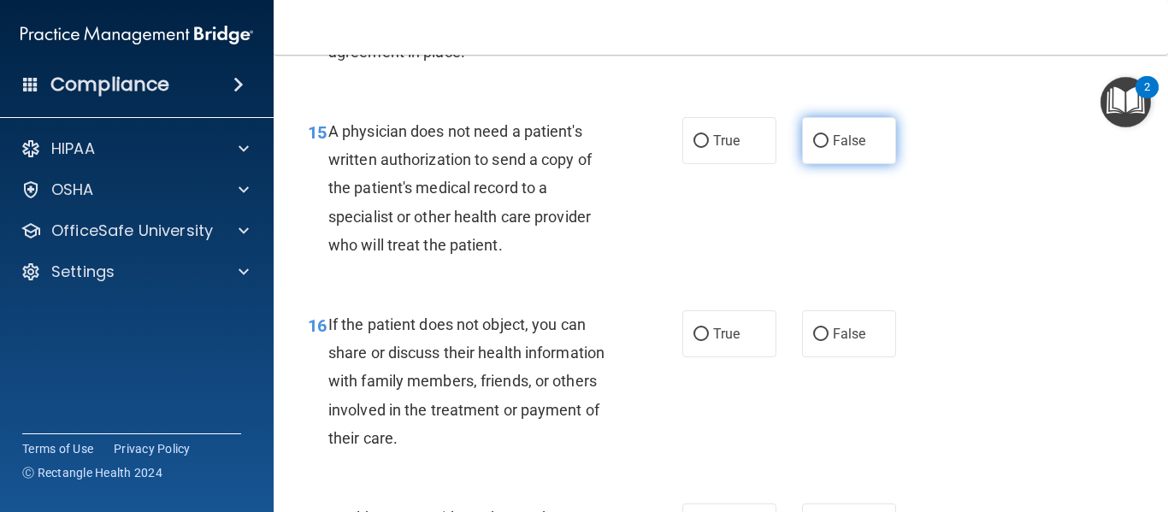
click at [835, 149] on span "False" at bounding box center [849, 141] width 33 height 16
click at [829, 148] on input "False" at bounding box center [820, 141] width 15 height 13
radio input "true"
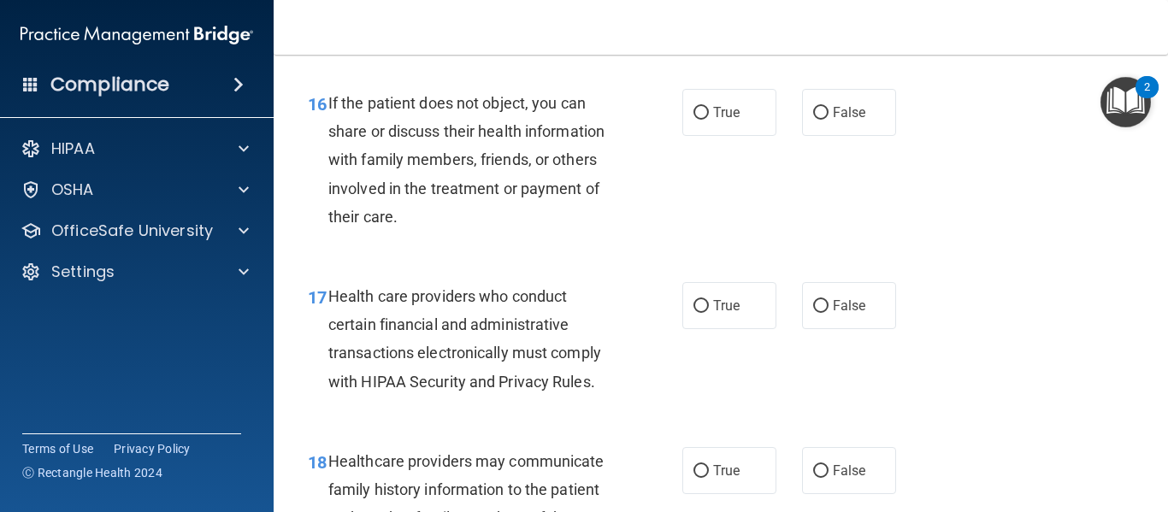
scroll to position [2579, 0]
click at [845, 135] on label "False" at bounding box center [849, 111] width 94 height 47
click at [829, 119] on input "False" at bounding box center [820, 112] width 15 height 13
radio input "true"
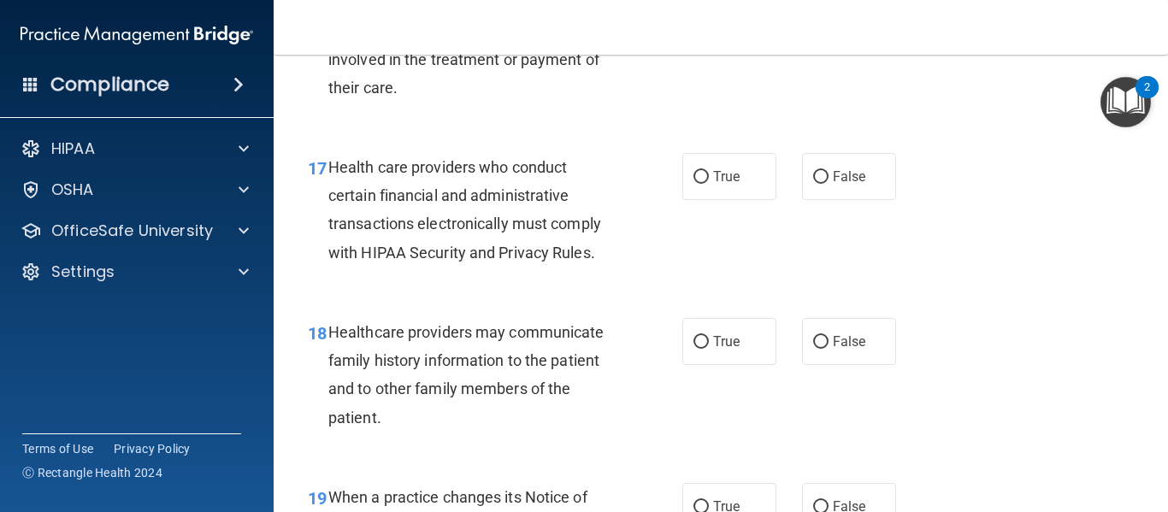
scroll to position [2708, 0]
click at [752, 199] on label "True" at bounding box center [730, 175] width 94 height 47
click at [709, 183] on input "True" at bounding box center [701, 176] width 15 height 13
radio input "true"
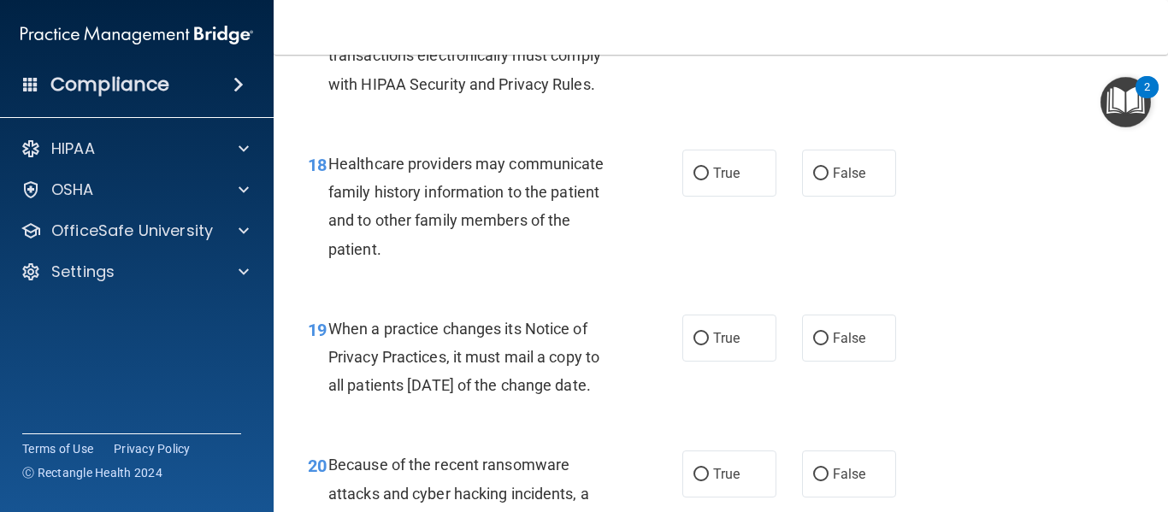
scroll to position [2877, 0]
click at [870, 196] on label "False" at bounding box center [849, 172] width 94 height 47
click at [829, 180] on input "False" at bounding box center [820, 173] width 15 height 13
radio input "true"
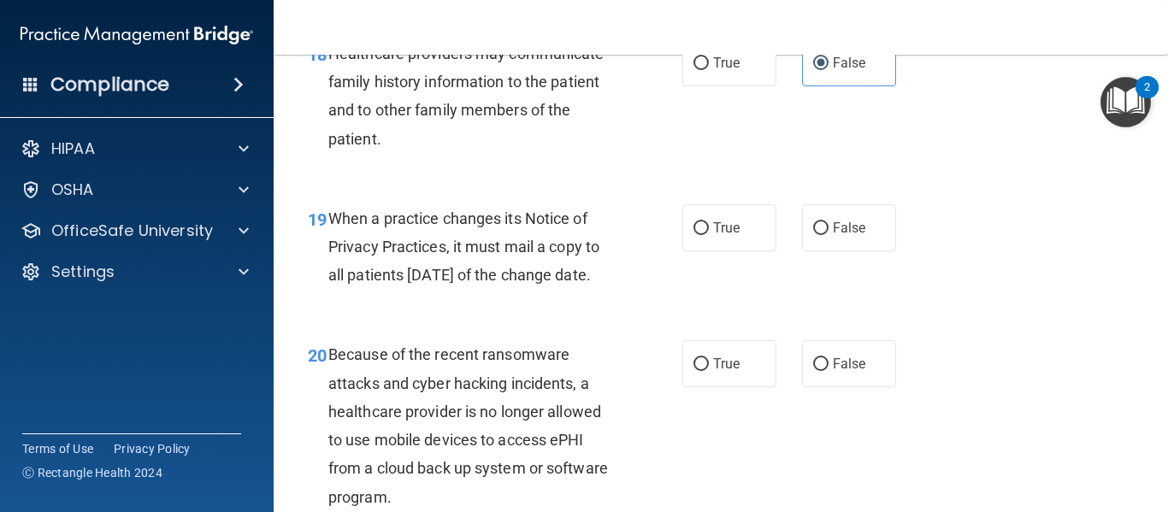
scroll to position [2987, 0]
click at [720, 251] on label "True" at bounding box center [730, 227] width 94 height 47
click at [709, 234] on input "True" at bounding box center [701, 228] width 15 height 13
radio input "true"
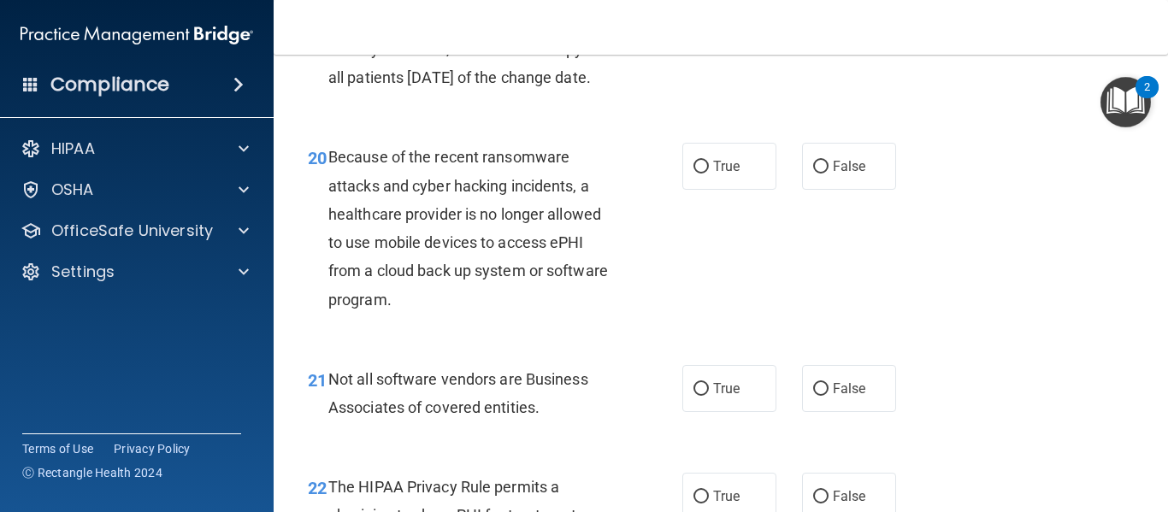
scroll to position [3184, 0]
click at [718, 189] on label "True" at bounding box center [730, 165] width 94 height 47
click at [709, 173] on input "True" at bounding box center [701, 166] width 15 height 13
radio input "true"
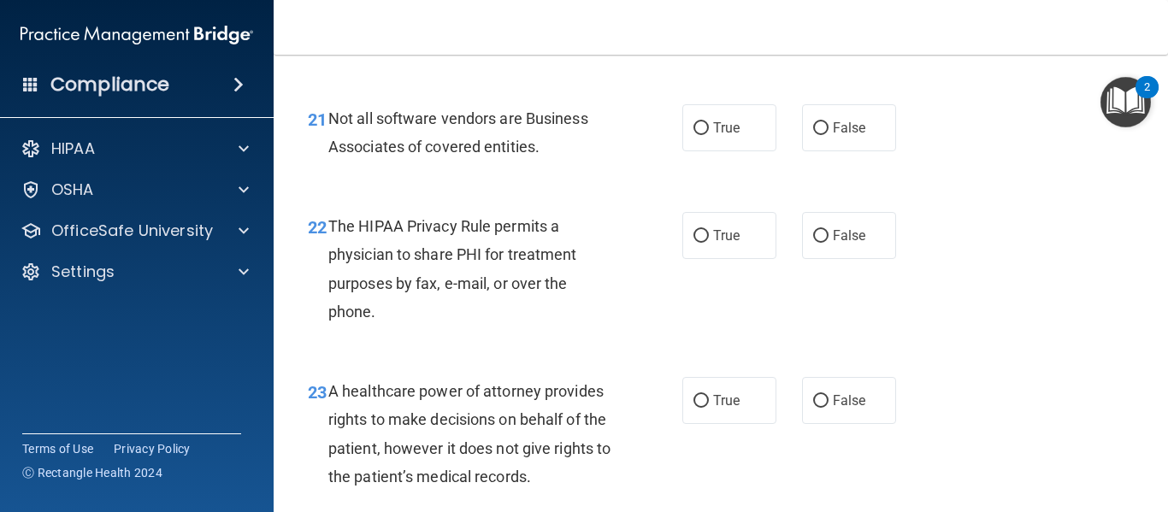
scroll to position [3450, 0]
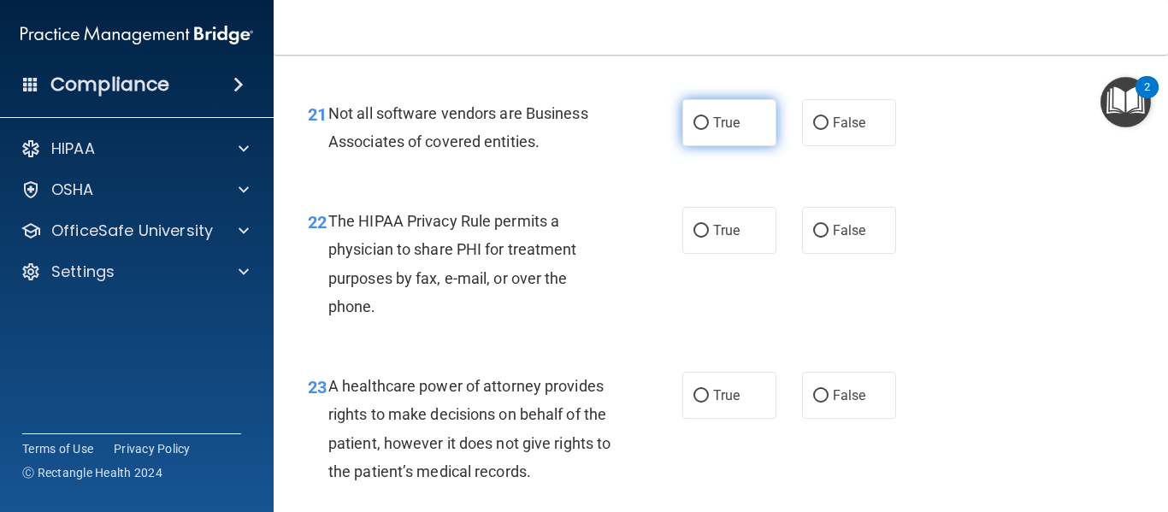
click at [683, 146] on label "True" at bounding box center [730, 122] width 94 height 47
click at [694, 130] on input "True" at bounding box center [701, 123] width 15 height 13
radio input "true"
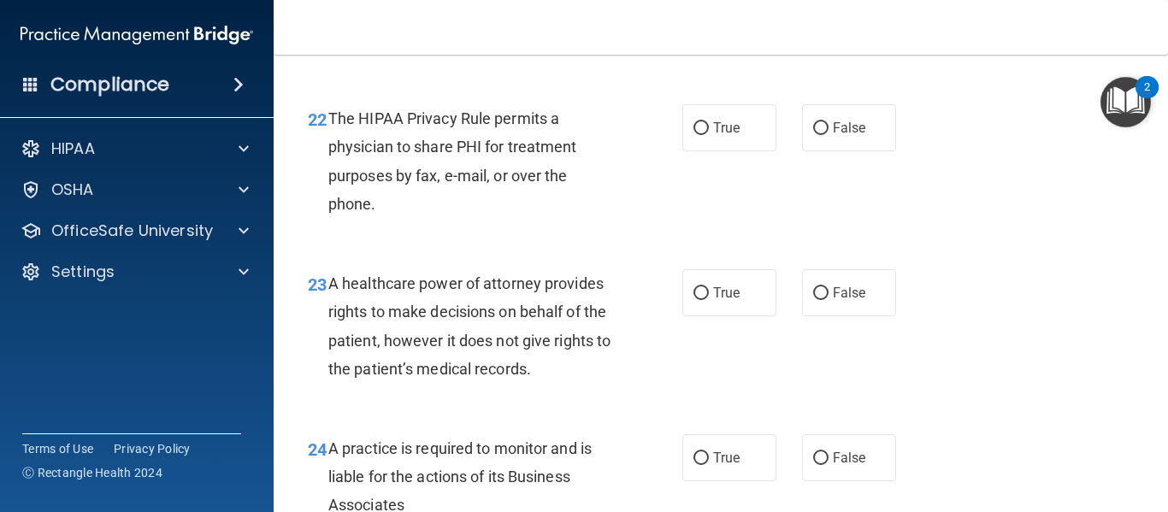
scroll to position [3553, 0]
click at [721, 135] on span "True" at bounding box center [726, 127] width 27 height 16
click at [709, 134] on input "True" at bounding box center [701, 127] width 15 height 13
radio input "true"
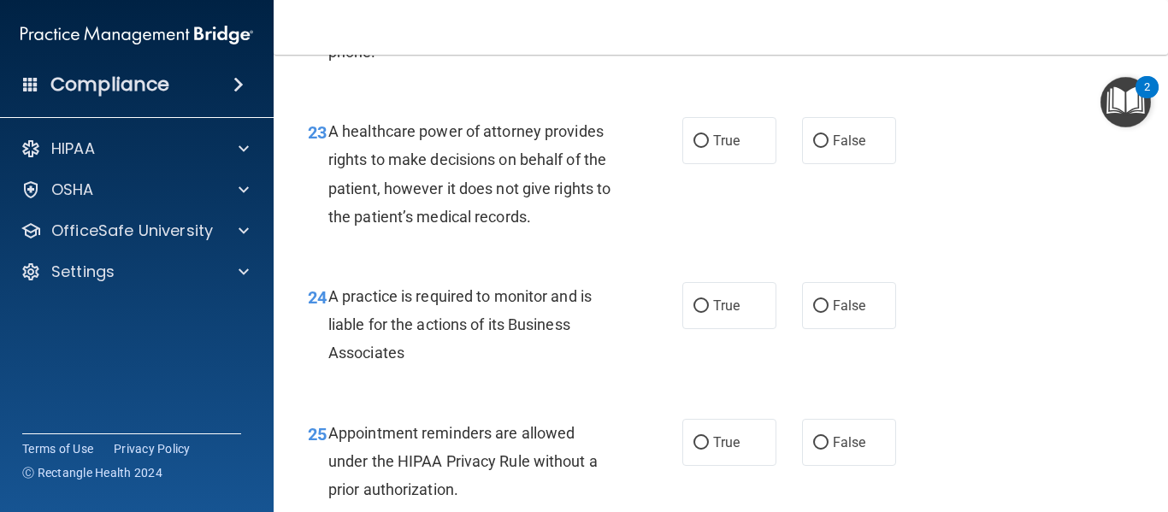
scroll to position [3705, 0]
click at [713, 163] on label "True" at bounding box center [730, 139] width 94 height 47
click at [709, 147] on input "True" at bounding box center [701, 140] width 15 height 13
radio input "true"
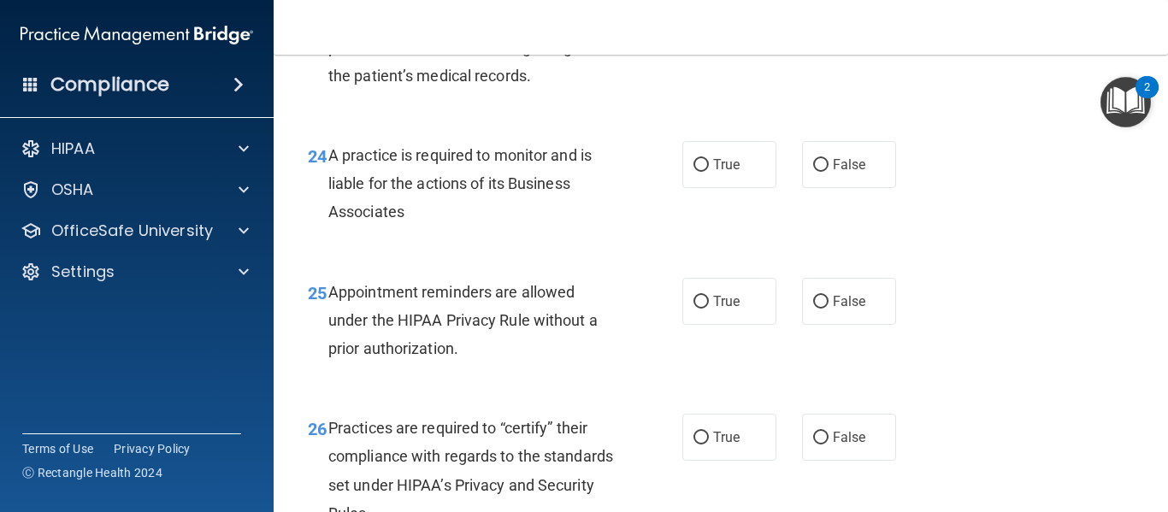
scroll to position [3858, 0]
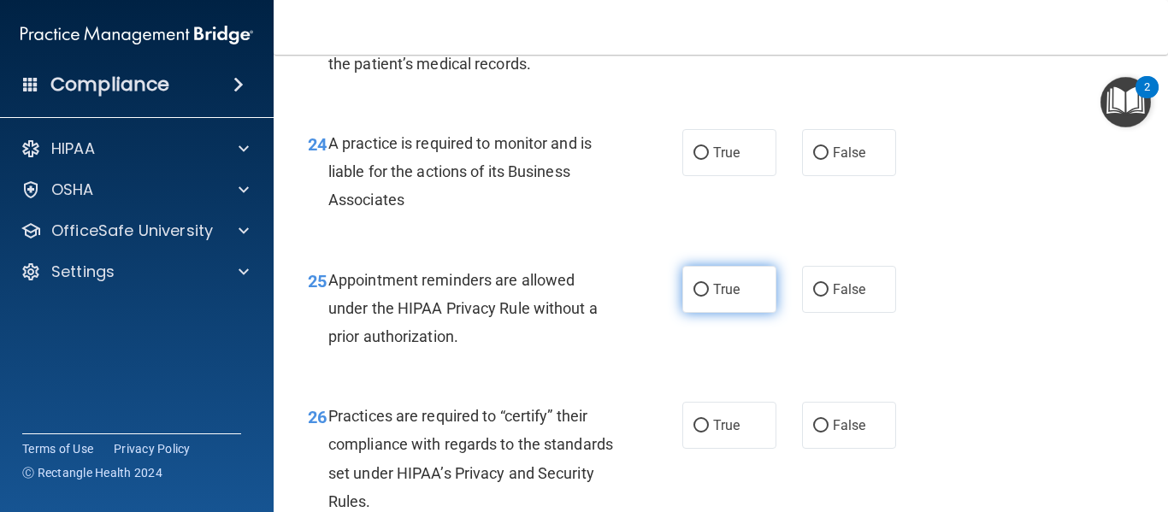
click at [725, 313] on label "True" at bounding box center [730, 289] width 94 height 47
click at [709, 297] on input "True" at bounding box center [701, 290] width 15 height 13
radio input "true"
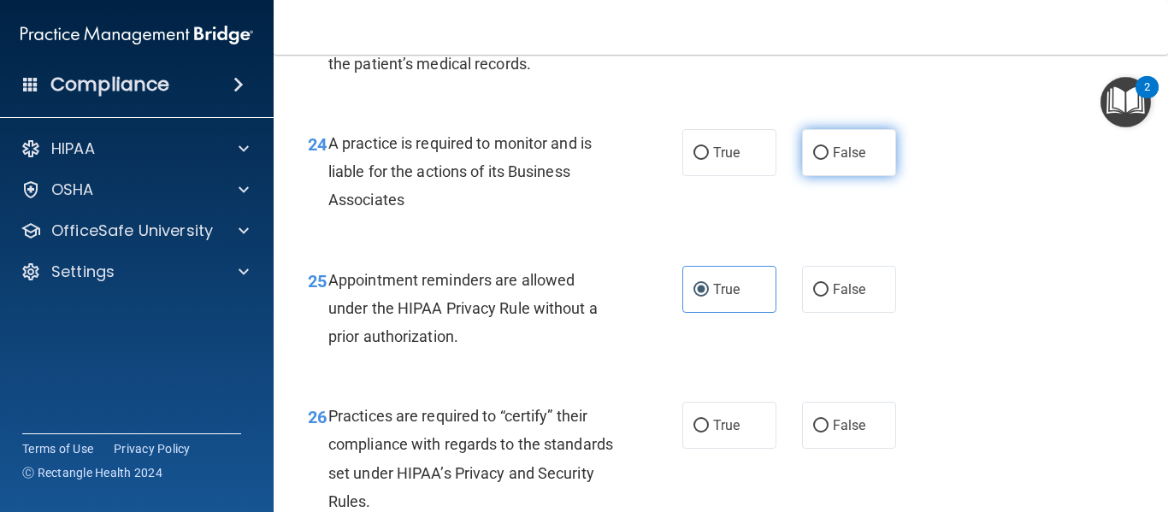
click at [812, 176] on label "False" at bounding box center [849, 152] width 94 height 47
click at [813, 160] on input "False" at bounding box center [820, 153] width 15 height 13
radio input "true"
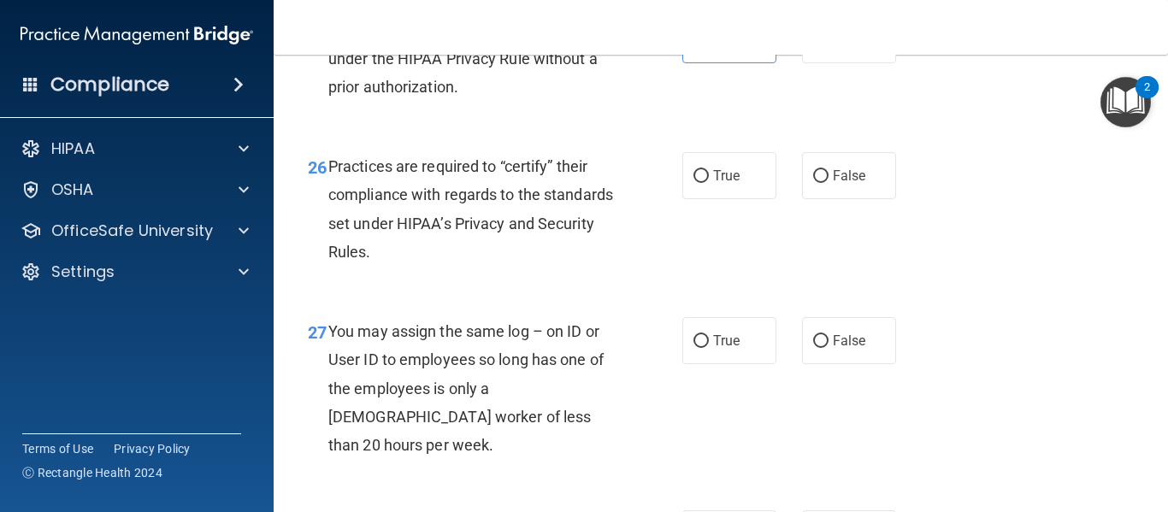
scroll to position [4108, 0]
click at [713, 183] on span "True" at bounding box center [726, 175] width 27 height 16
click at [707, 182] on input "True" at bounding box center [701, 175] width 15 height 13
radio input "true"
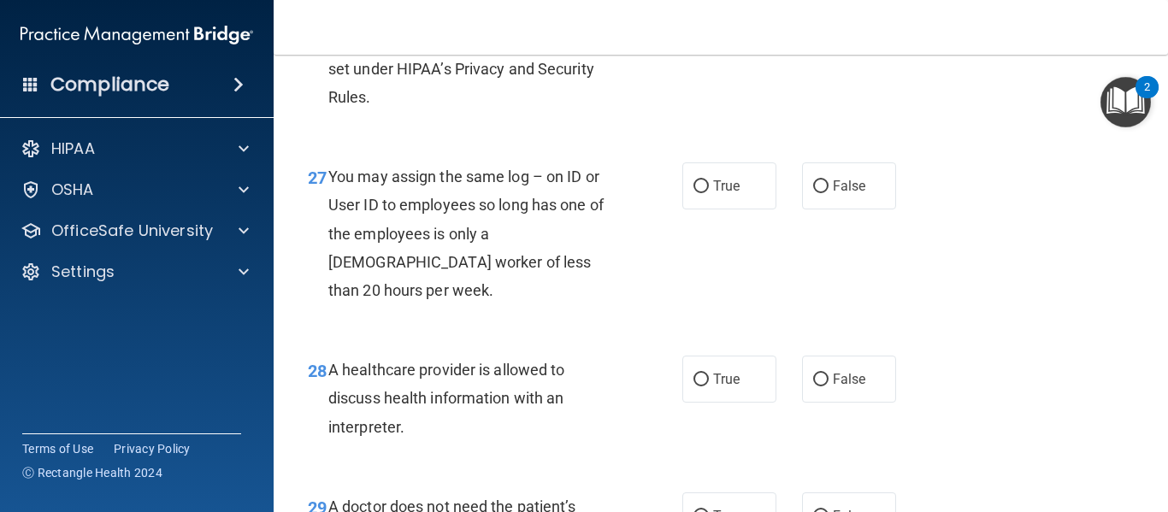
scroll to position [4263, 0]
click at [826, 216] on div "27 You may assign the same log – on ID or User ID to employees so long has one …" at bounding box center [721, 236] width 852 height 193
click at [833, 193] on span "False" at bounding box center [849, 185] width 33 height 16
click at [829, 192] on input "False" at bounding box center [820, 186] width 15 height 13
radio input "true"
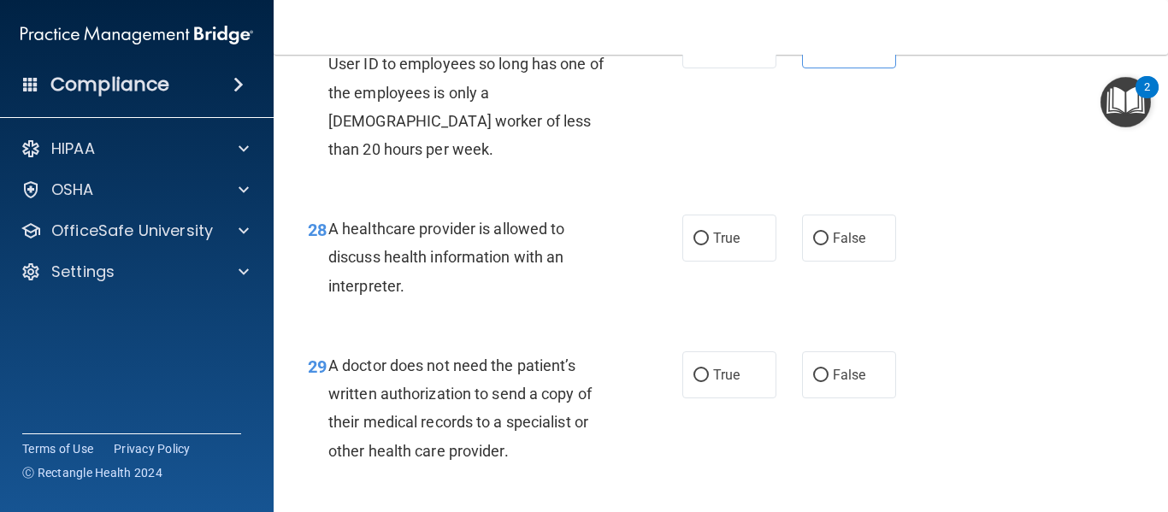
scroll to position [4405, 0]
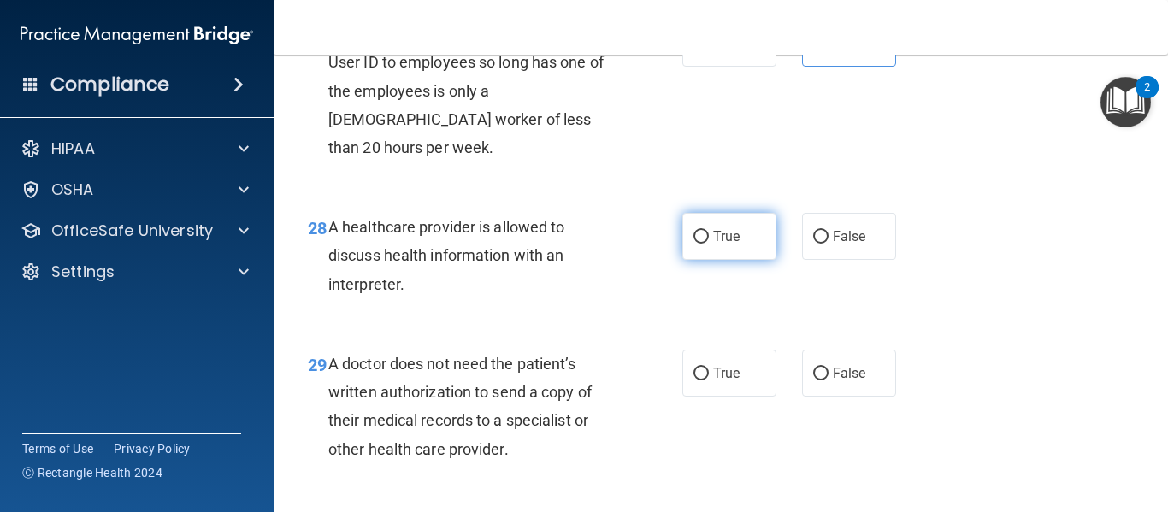
click at [713, 245] on span "True" at bounding box center [726, 236] width 27 height 16
click at [709, 244] on input "True" at bounding box center [701, 237] width 15 height 13
radio input "true"
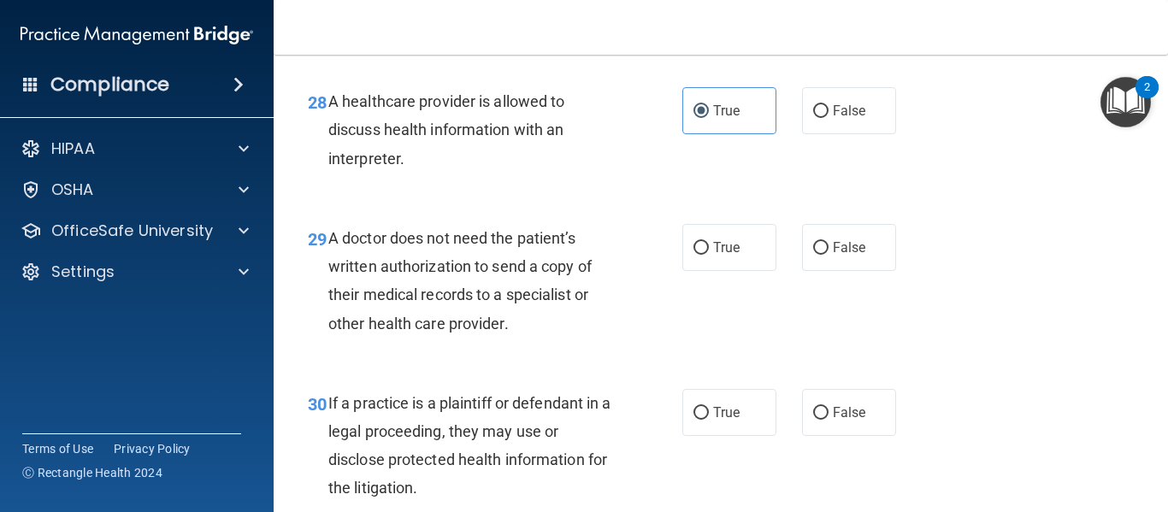
scroll to position [4531, 0]
click at [834, 256] on span "False" at bounding box center [849, 247] width 33 height 16
click at [829, 255] on input "False" at bounding box center [820, 248] width 15 height 13
radio input "true"
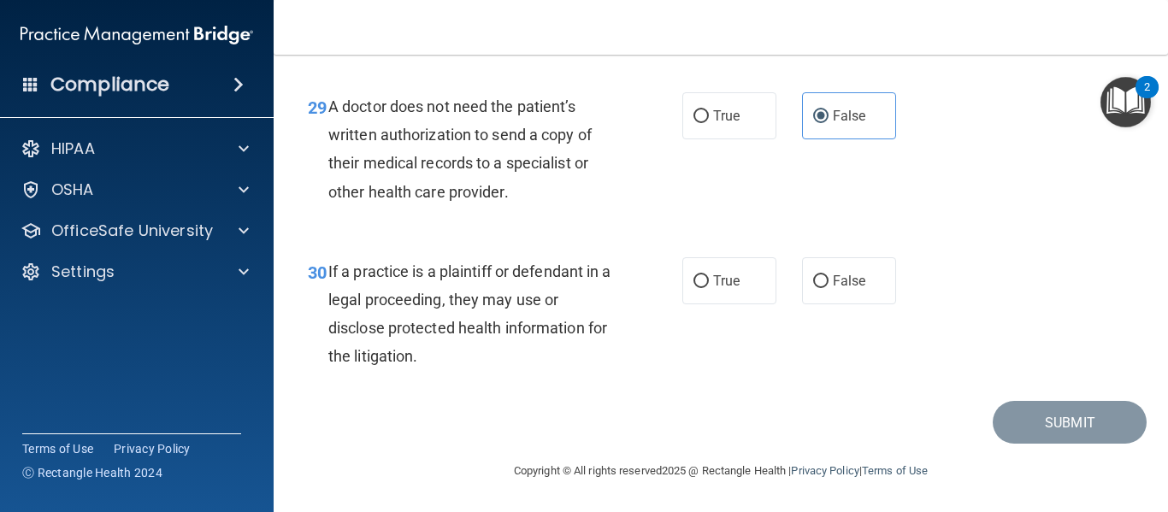
scroll to position [4691, 0]
click at [833, 278] on span "False" at bounding box center [849, 281] width 33 height 16
click at [829, 278] on input "False" at bounding box center [820, 281] width 15 height 13
radio input "true"
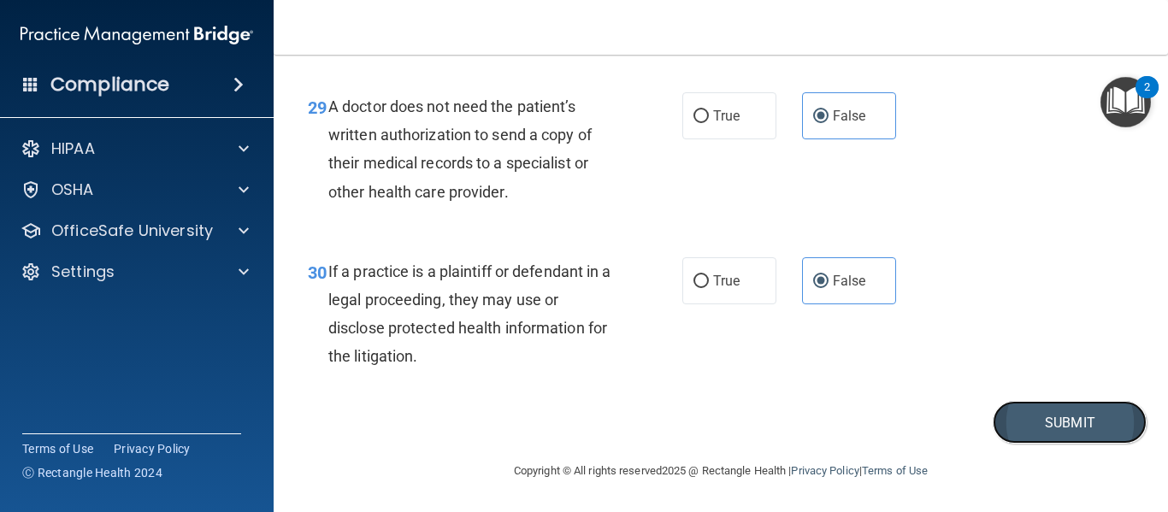
click at [1037, 425] on button "Submit" at bounding box center [1070, 423] width 154 height 44
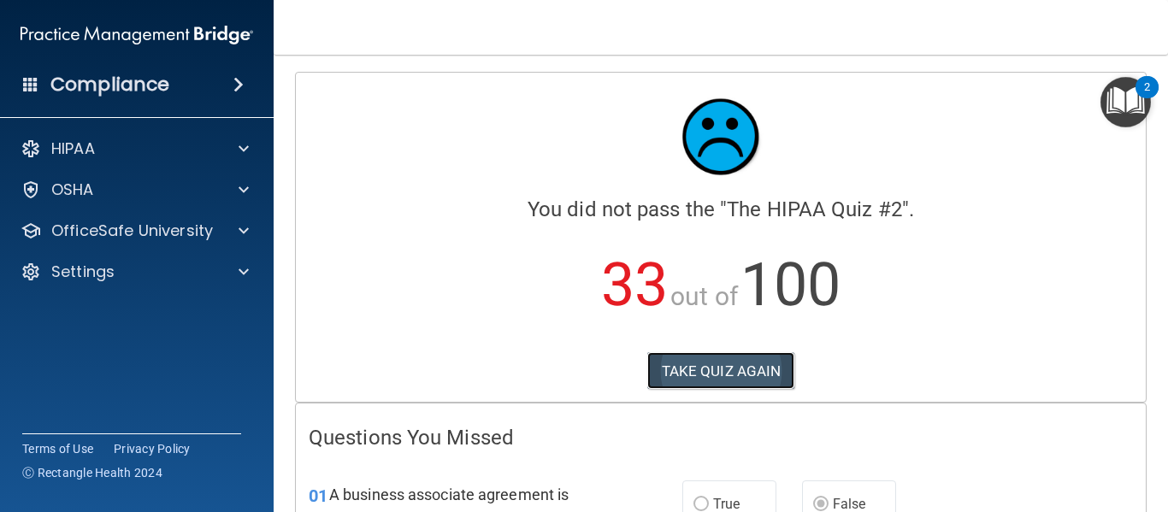
click at [671, 370] on button "TAKE QUIZ AGAIN" at bounding box center [722, 371] width 148 height 38
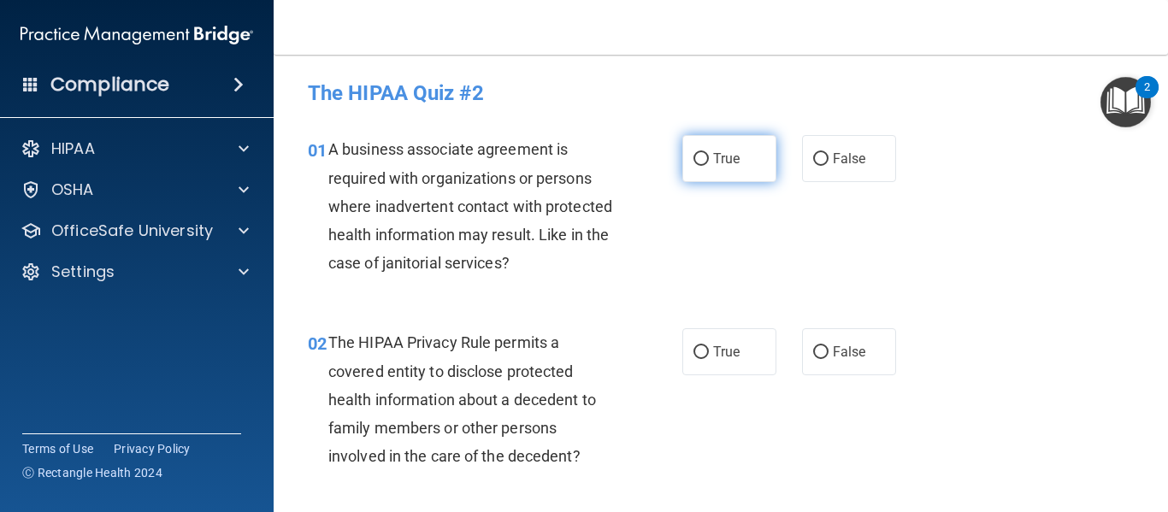
click at [683, 174] on label "True" at bounding box center [730, 158] width 94 height 47
click at [694, 166] on input "True" at bounding box center [701, 159] width 15 height 13
radio input "true"
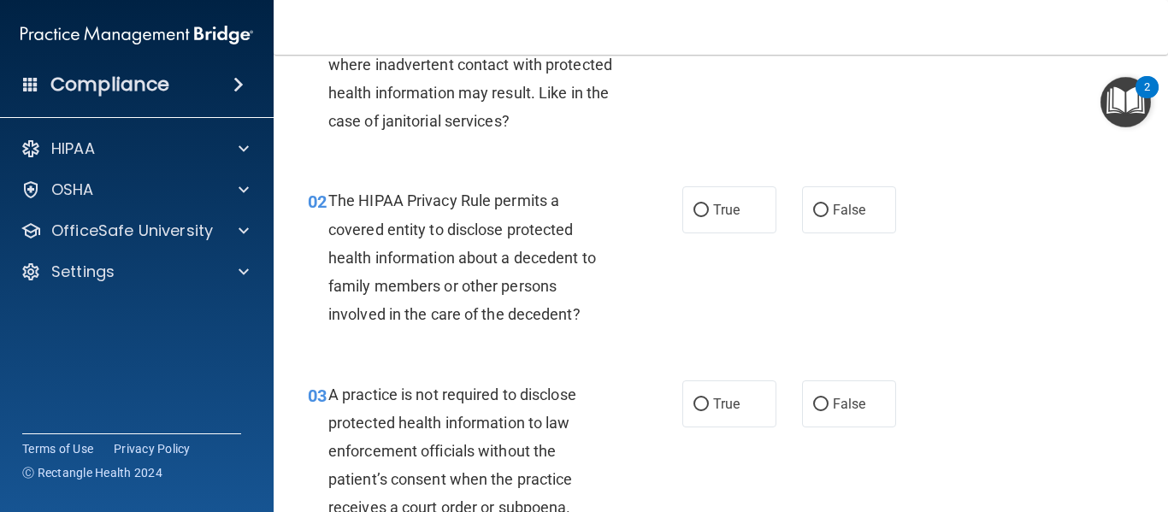
scroll to position [143, 0]
click at [713, 200] on label "True" at bounding box center [730, 209] width 94 height 47
click at [709, 204] on input "True" at bounding box center [701, 210] width 15 height 13
radio input "true"
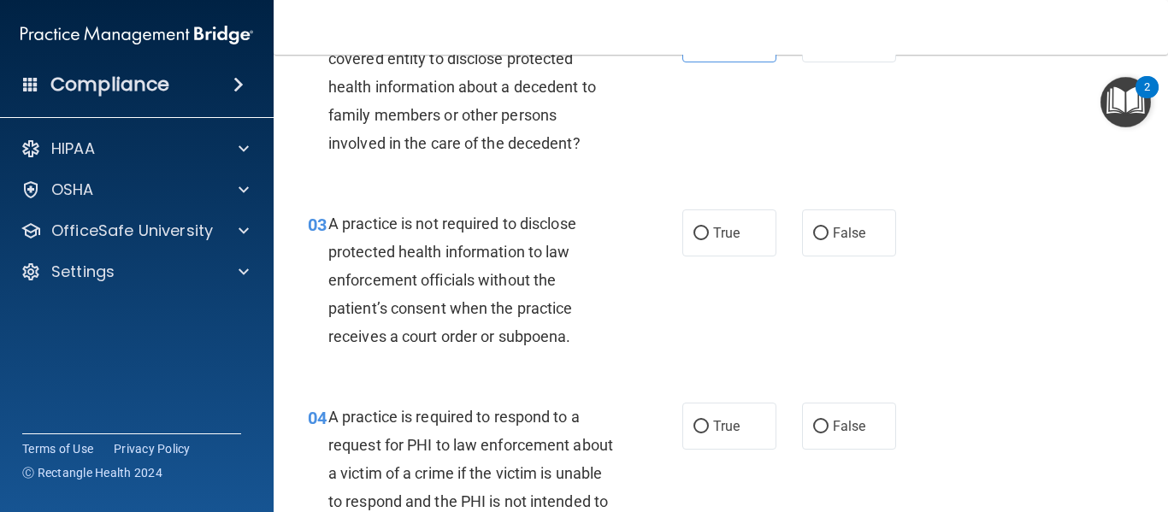
scroll to position [314, 0]
click at [802, 234] on label "False" at bounding box center [849, 232] width 94 height 47
click at [813, 234] on input "False" at bounding box center [820, 233] width 15 height 13
radio input "true"
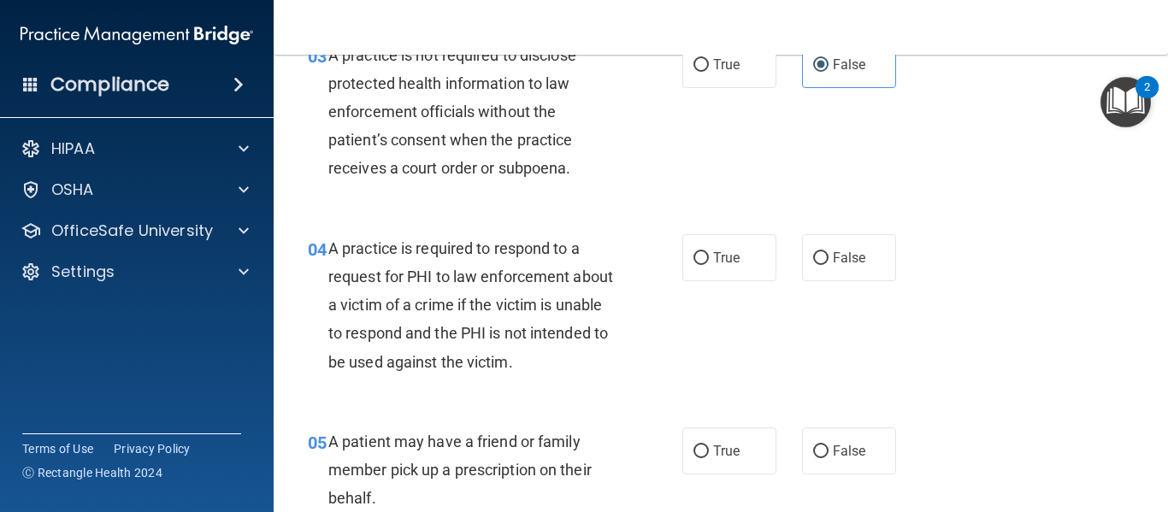
scroll to position [482, 0]
click at [715, 270] on label "True" at bounding box center [730, 257] width 94 height 47
click at [709, 264] on input "True" at bounding box center [701, 257] width 15 height 13
radio input "true"
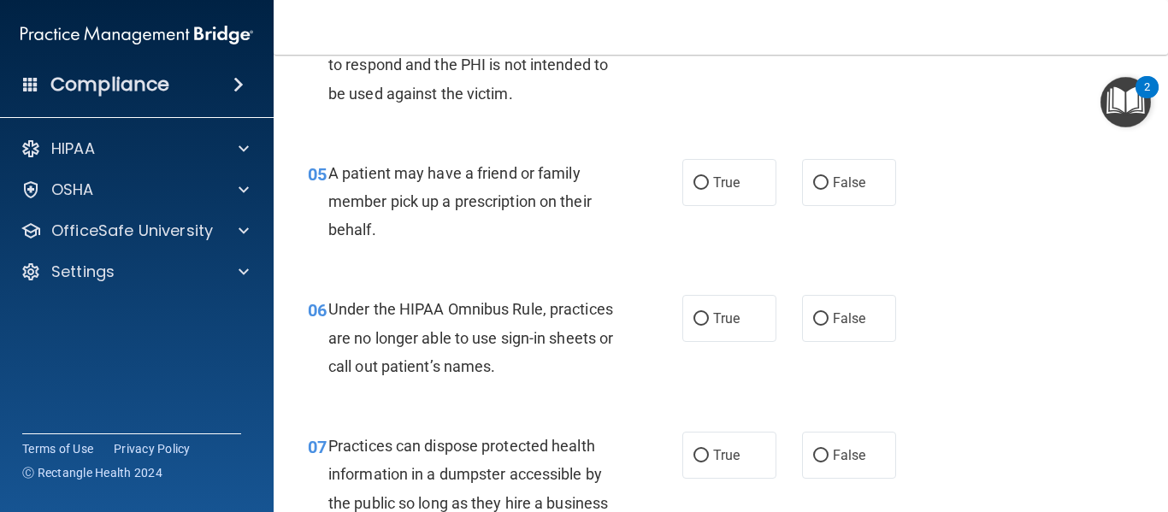
scroll to position [752, 0]
click at [715, 202] on label "True" at bounding box center [730, 180] width 94 height 47
click at [709, 188] on input "True" at bounding box center [701, 181] width 15 height 13
radio input "true"
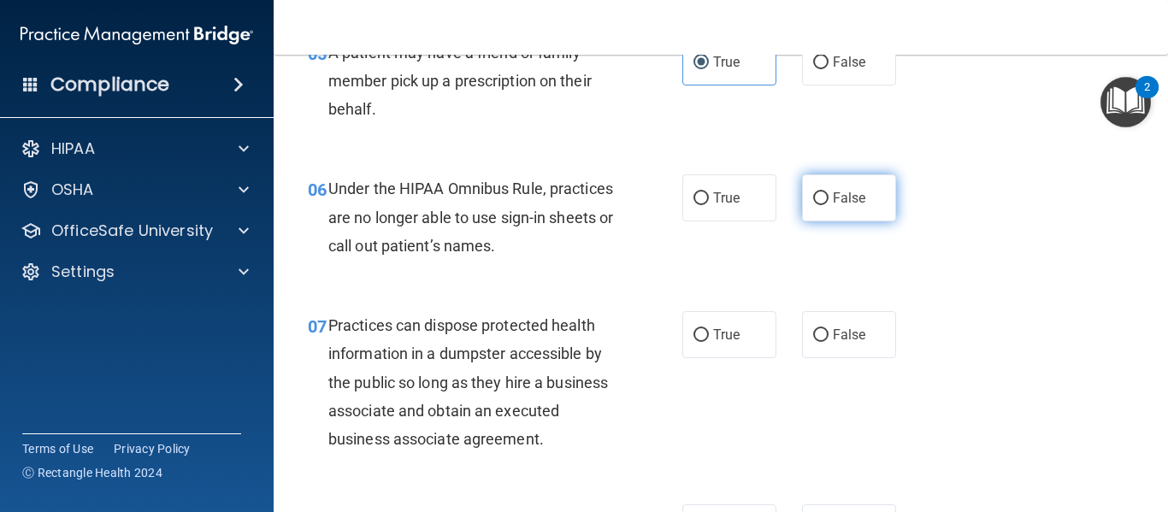
click at [856, 192] on span "False" at bounding box center [849, 198] width 33 height 16
click at [829, 192] on input "False" at bounding box center [820, 198] width 15 height 13
radio input "true"
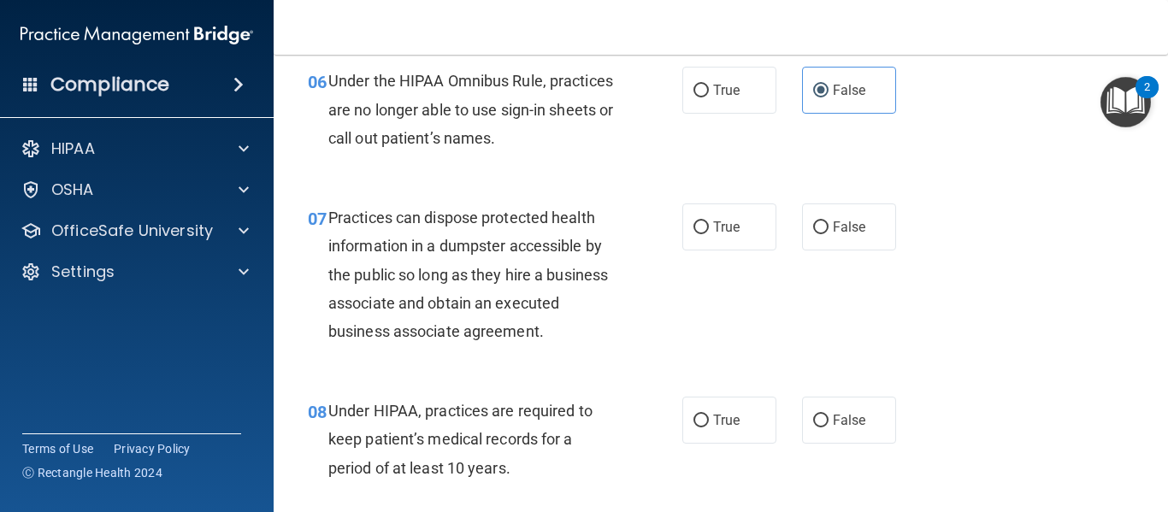
scroll to position [979, 0]
click at [851, 238] on label "False" at bounding box center [849, 226] width 94 height 47
click at [829, 234] on input "False" at bounding box center [820, 227] width 15 height 13
radio input "true"
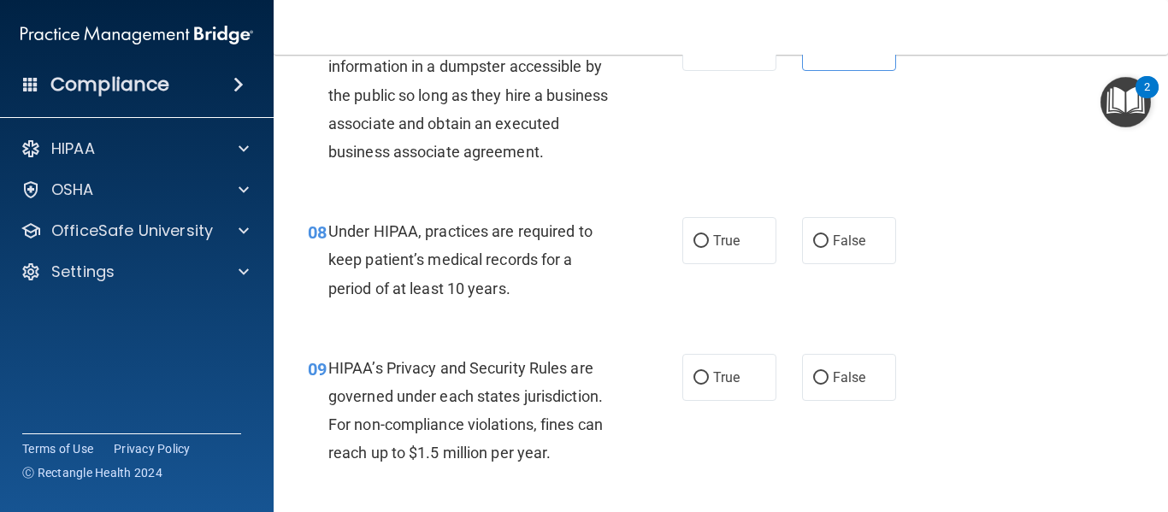
scroll to position [1160, 0]
click at [860, 234] on label "False" at bounding box center [849, 239] width 94 height 47
click at [829, 234] on input "False" at bounding box center [820, 240] width 15 height 13
radio input "true"
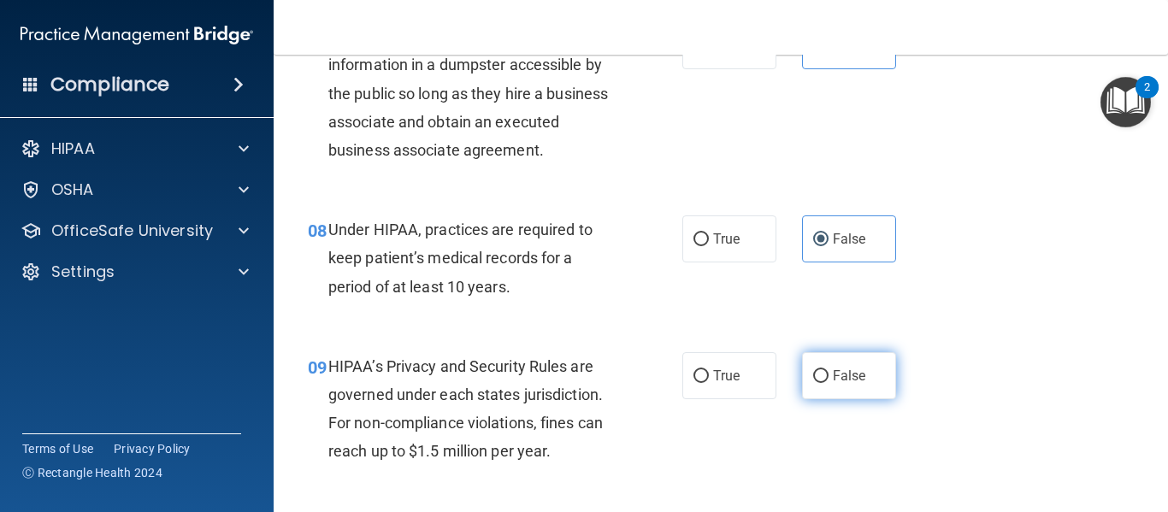
click at [833, 379] on span "False" at bounding box center [849, 376] width 33 height 16
click at [829, 379] on input "False" at bounding box center [820, 376] width 15 height 13
radio input "true"
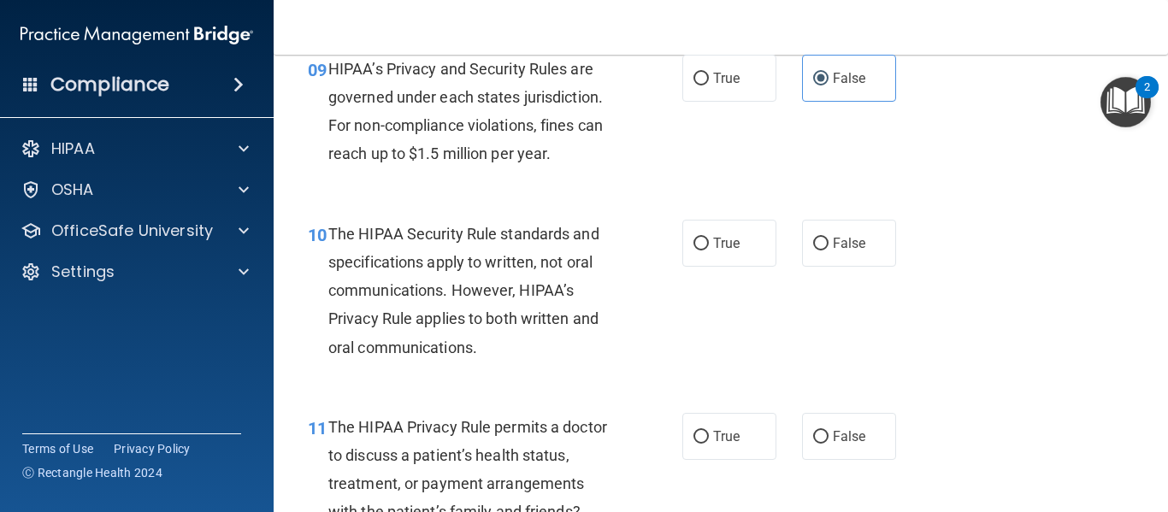
scroll to position [1446, 0]
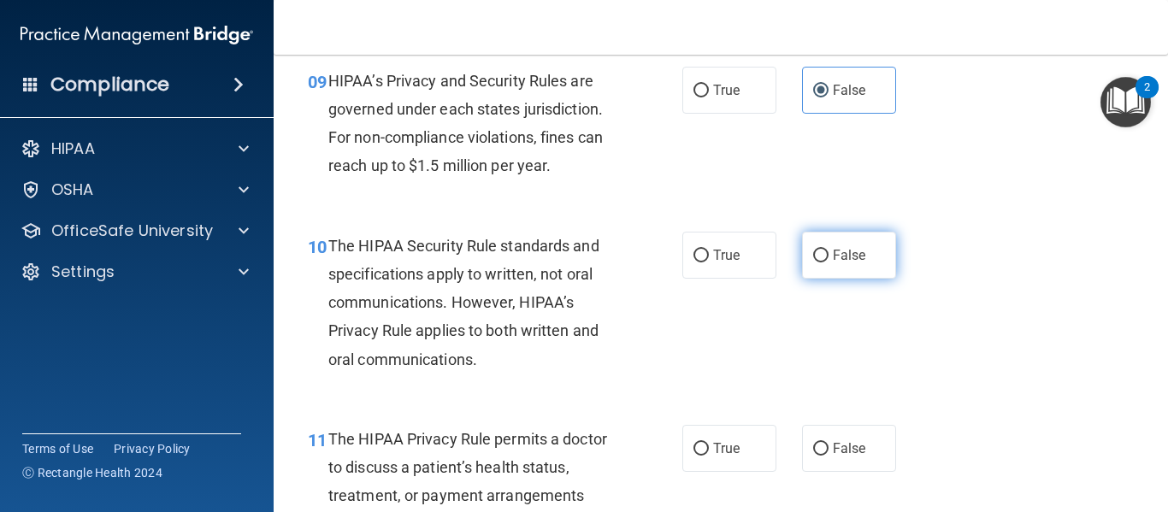
click at [841, 265] on label "False" at bounding box center [849, 255] width 94 height 47
click at [829, 263] on input "False" at bounding box center [820, 256] width 15 height 13
radio input "true"
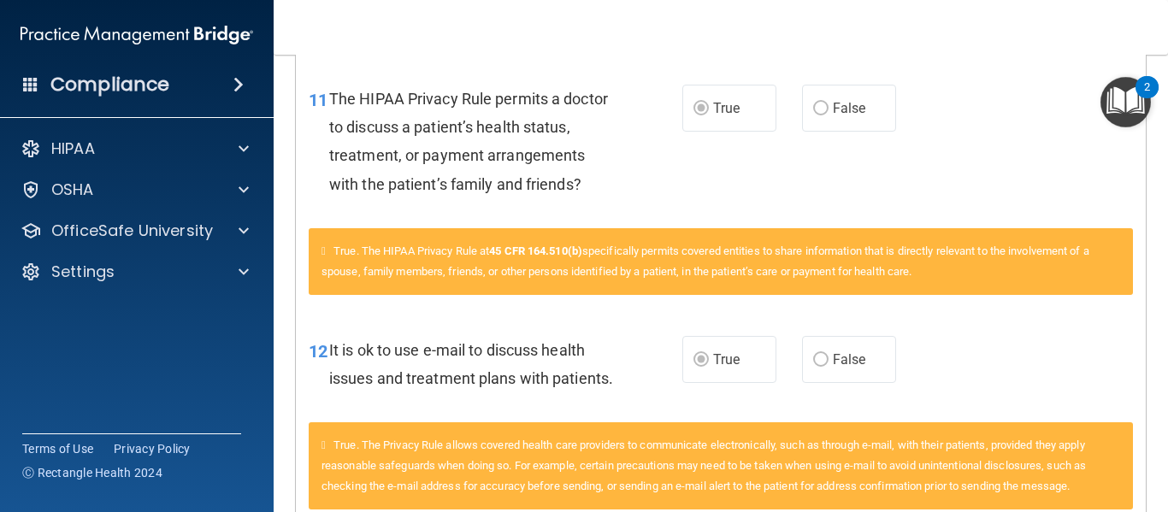
scroll to position [2634, 0]
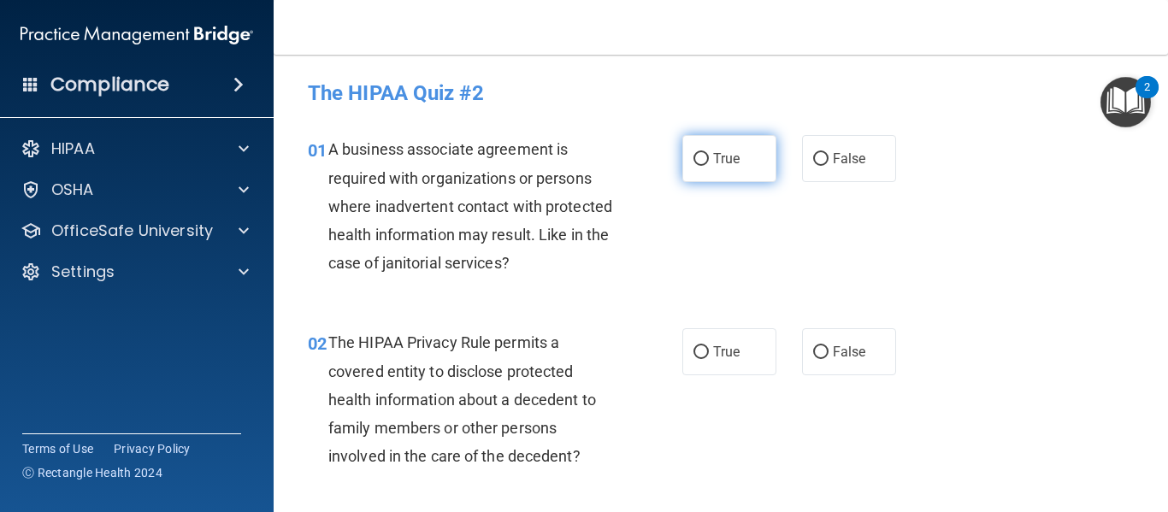
click at [713, 151] on span "True" at bounding box center [726, 159] width 27 height 16
click at [709, 153] on input "True" at bounding box center [701, 159] width 15 height 13
radio input "true"
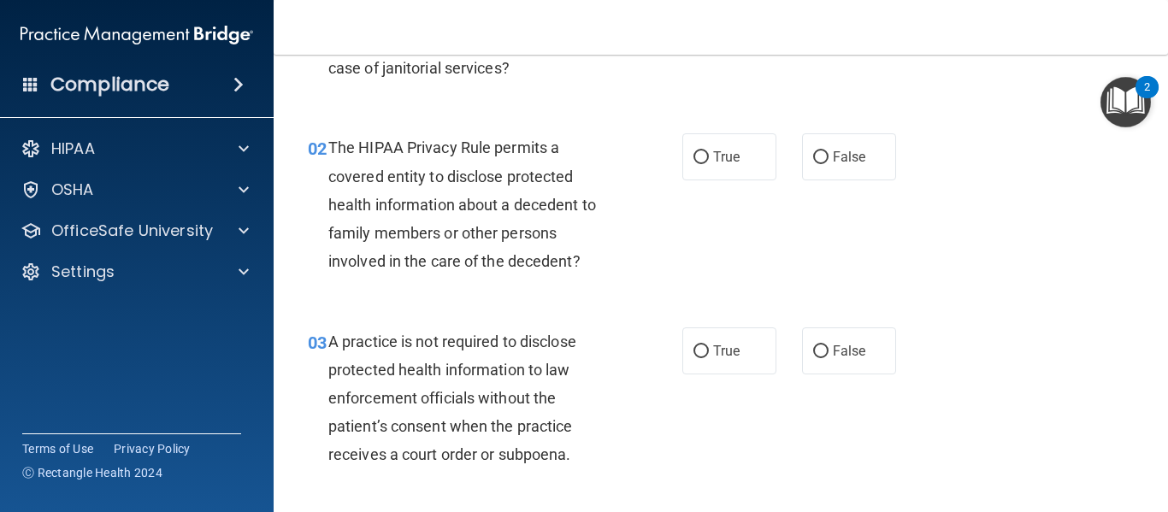
scroll to position [196, 0]
click at [695, 145] on label "True" at bounding box center [730, 156] width 94 height 47
click at [695, 151] on input "True" at bounding box center [701, 157] width 15 height 13
radio input "true"
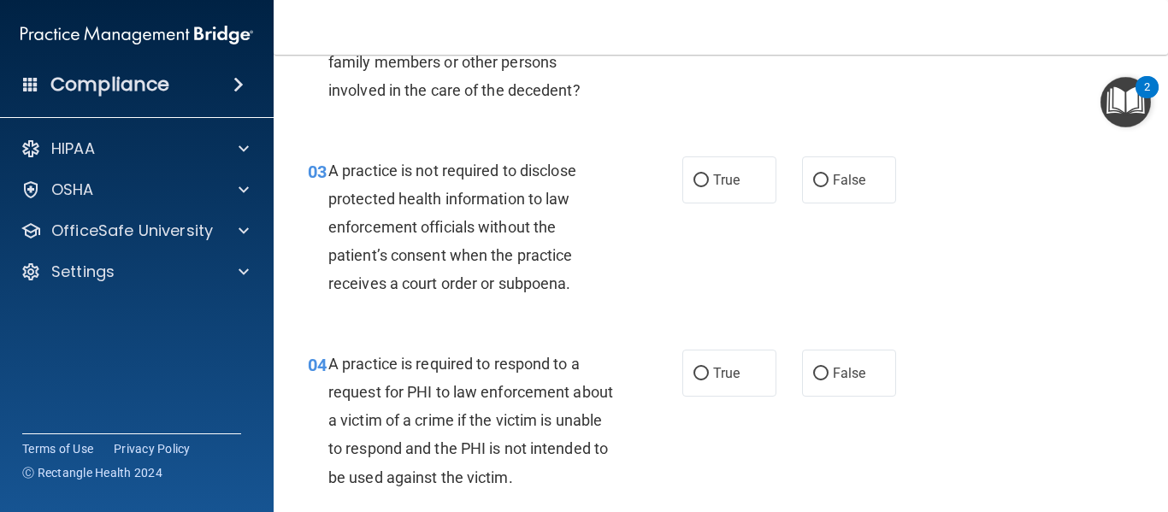
scroll to position [367, 0]
click at [715, 180] on span "True" at bounding box center [726, 179] width 27 height 16
click at [709, 180] on input "True" at bounding box center [701, 180] width 15 height 13
radio input "true"
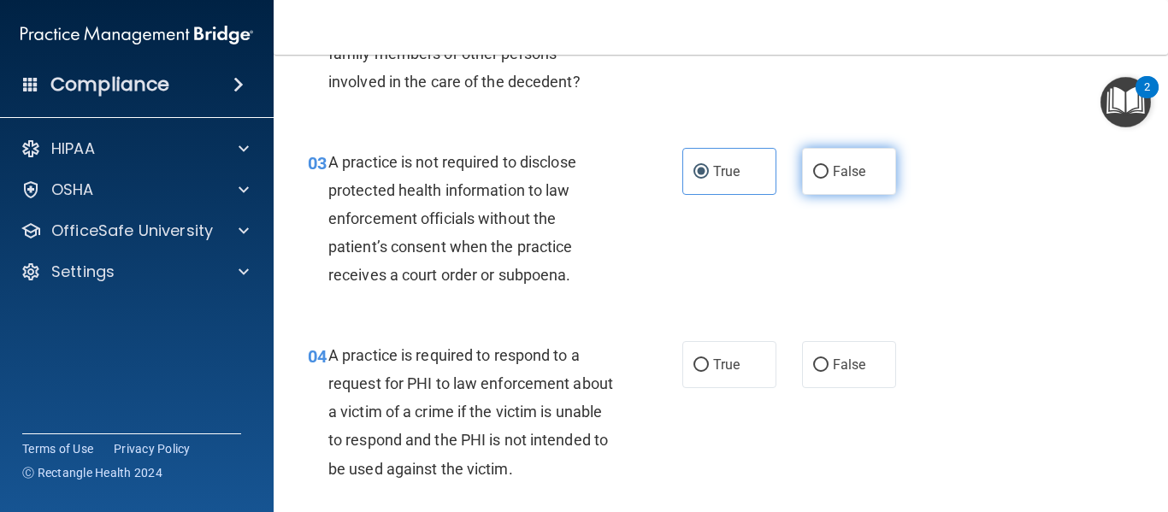
click at [813, 182] on label "False" at bounding box center [849, 171] width 94 height 47
click at [813, 179] on input "False" at bounding box center [820, 172] width 15 height 13
radio input "true"
radio input "false"
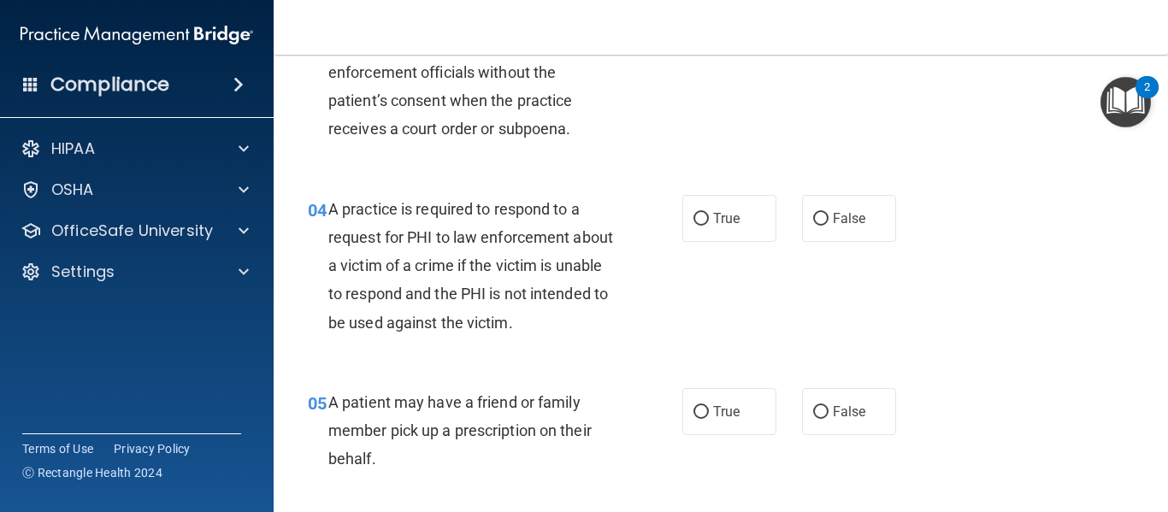
scroll to position [521, 0]
click at [713, 217] on span "True" at bounding box center [726, 218] width 27 height 16
click at [709, 217] on input "True" at bounding box center [701, 219] width 15 height 13
radio input "true"
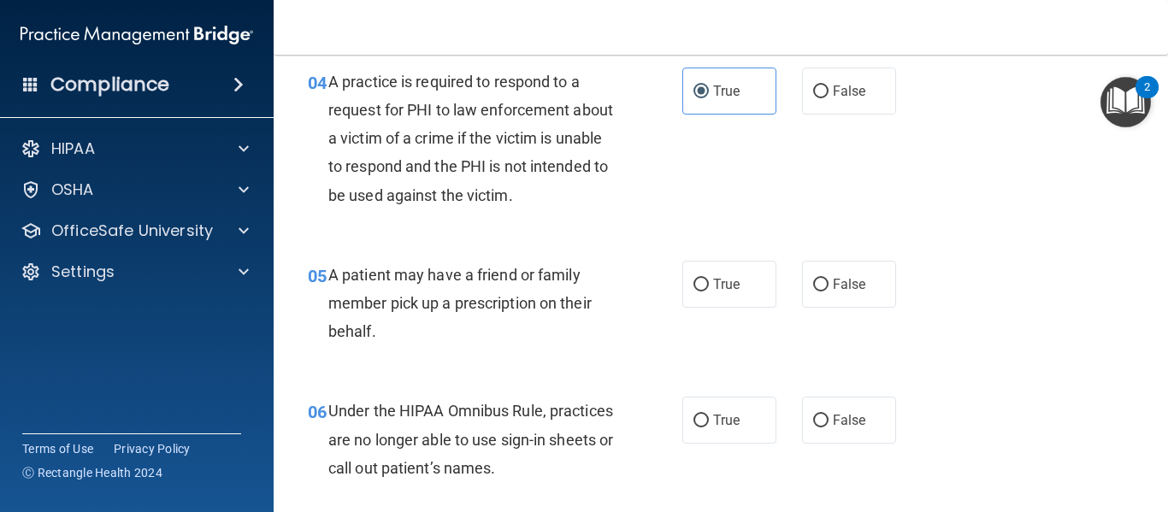
scroll to position [649, 0]
click at [713, 299] on label "True" at bounding box center [730, 283] width 94 height 47
click at [709, 291] on input "True" at bounding box center [701, 284] width 15 height 13
radio input "true"
click at [819, 407] on label "False" at bounding box center [849, 419] width 94 height 47
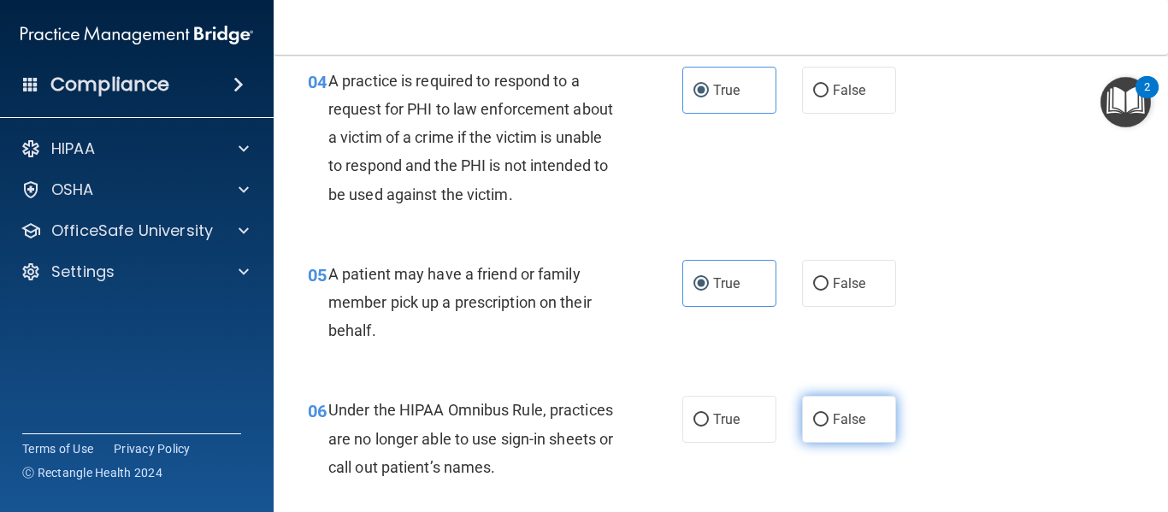
click at [819, 414] on input "False" at bounding box center [820, 420] width 15 height 13
radio input "true"
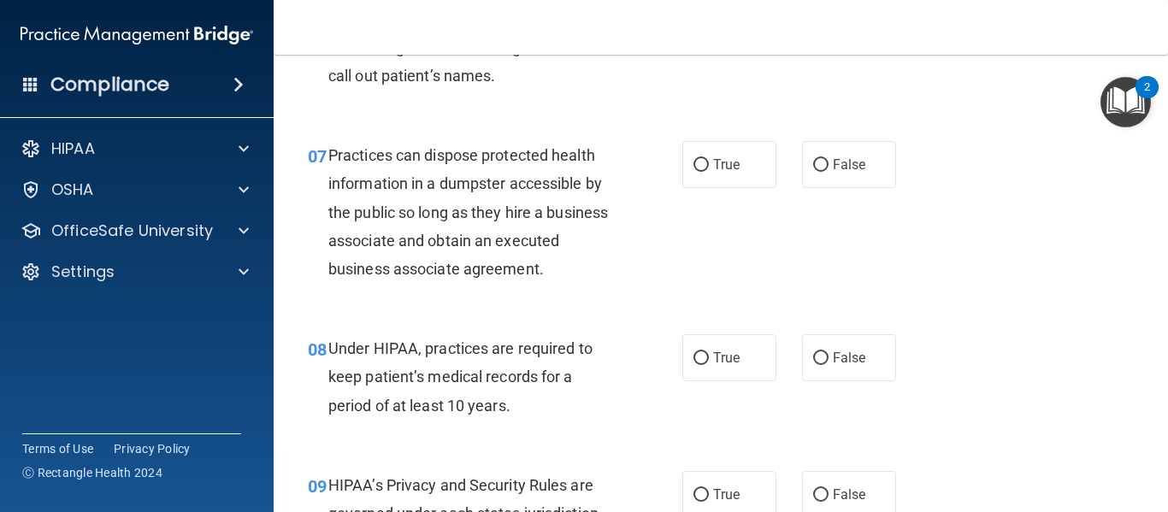
scroll to position [1043, 0]
click at [845, 163] on span "False" at bounding box center [849, 163] width 33 height 16
click at [829, 163] on input "False" at bounding box center [820, 163] width 15 height 13
radio input "true"
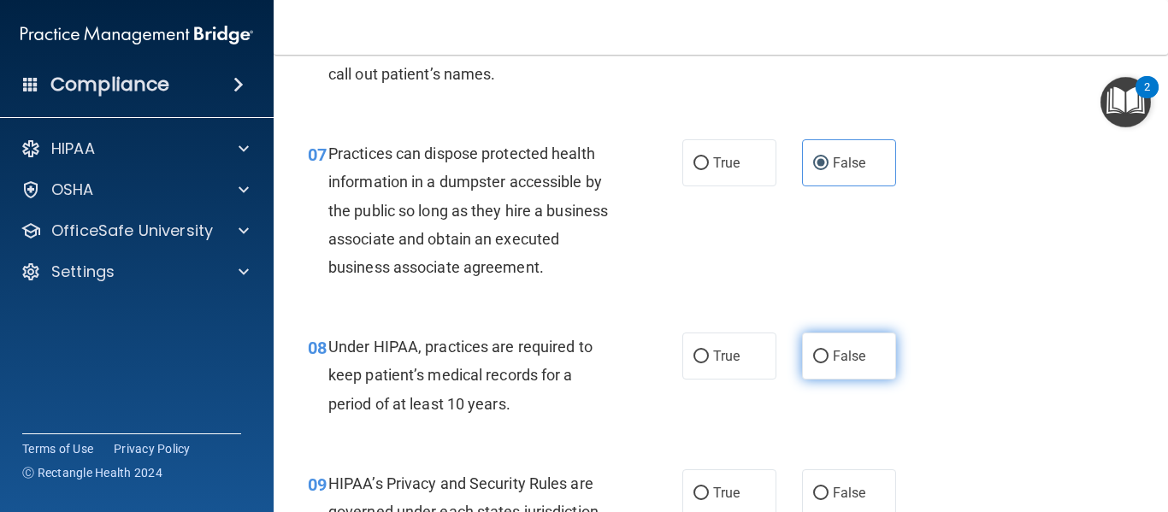
click at [821, 346] on label "False" at bounding box center [849, 356] width 94 height 47
click at [821, 351] on input "False" at bounding box center [820, 357] width 15 height 13
radio input "true"
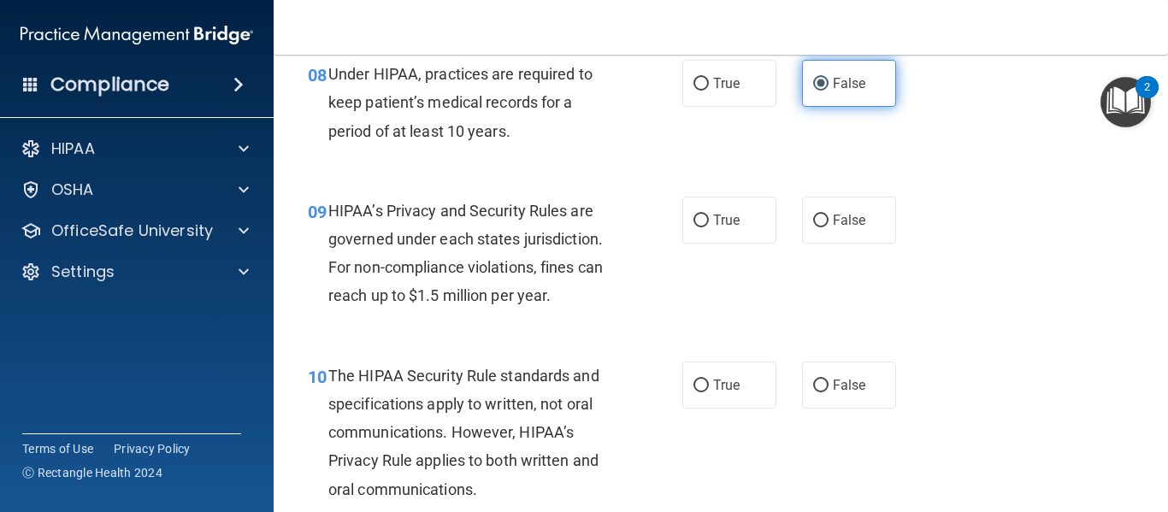
scroll to position [1322, 0]
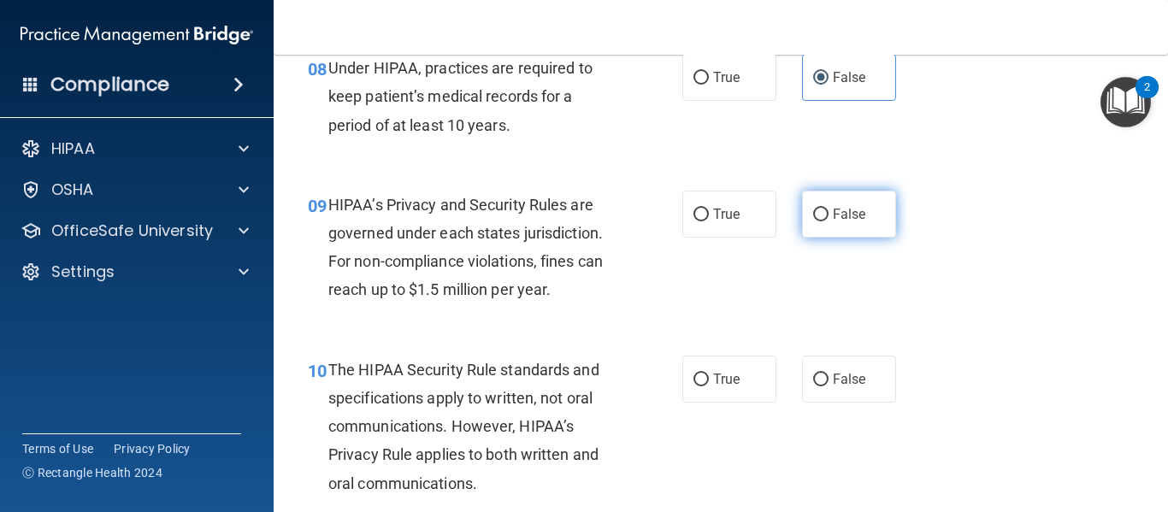
click at [863, 211] on label "False" at bounding box center [849, 214] width 94 height 47
click at [829, 211] on input "False" at bounding box center [820, 215] width 15 height 13
radio input "true"
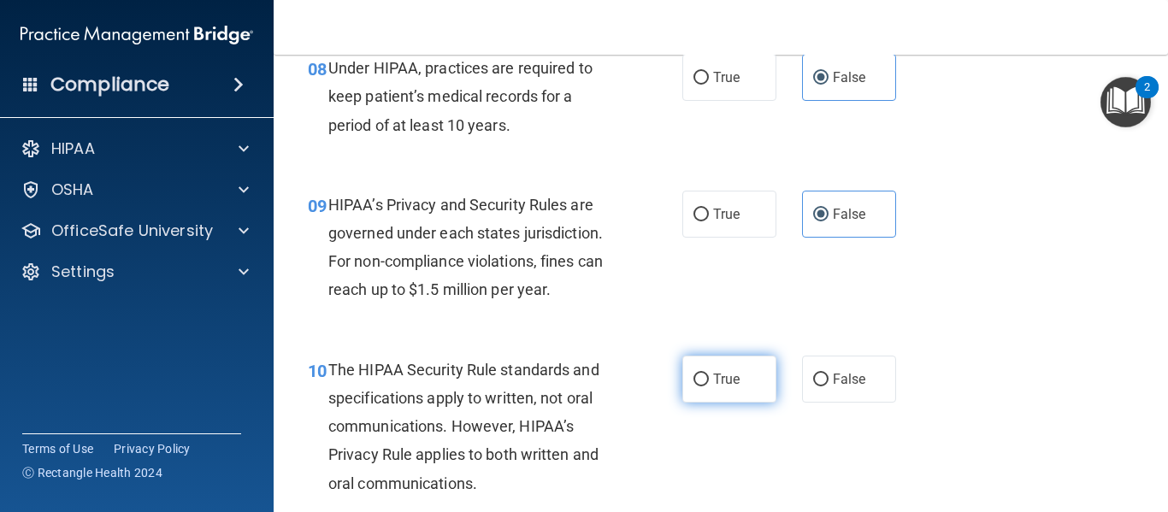
click at [721, 381] on span "True" at bounding box center [726, 379] width 27 height 16
click at [709, 381] on input "True" at bounding box center [701, 380] width 15 height 13
radio input "true"
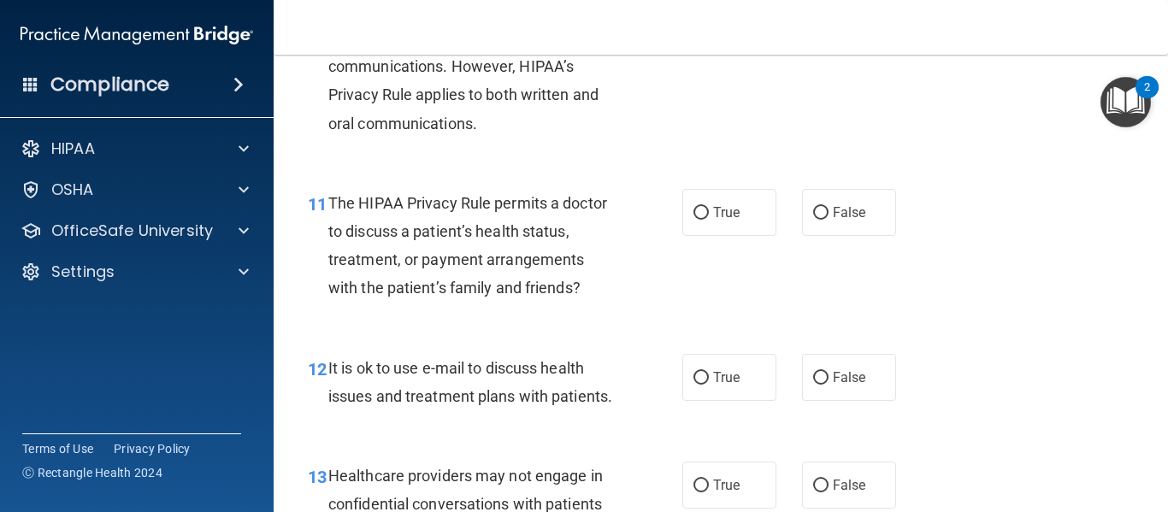
scroll to position [1682, 0]
click at [856, 194] on label "False" at bounding box center [849, 211] width 94 height 47
click at [829, 206] on input "False" at bounding box center [820, 212] width 15 height 13
radio input "true"
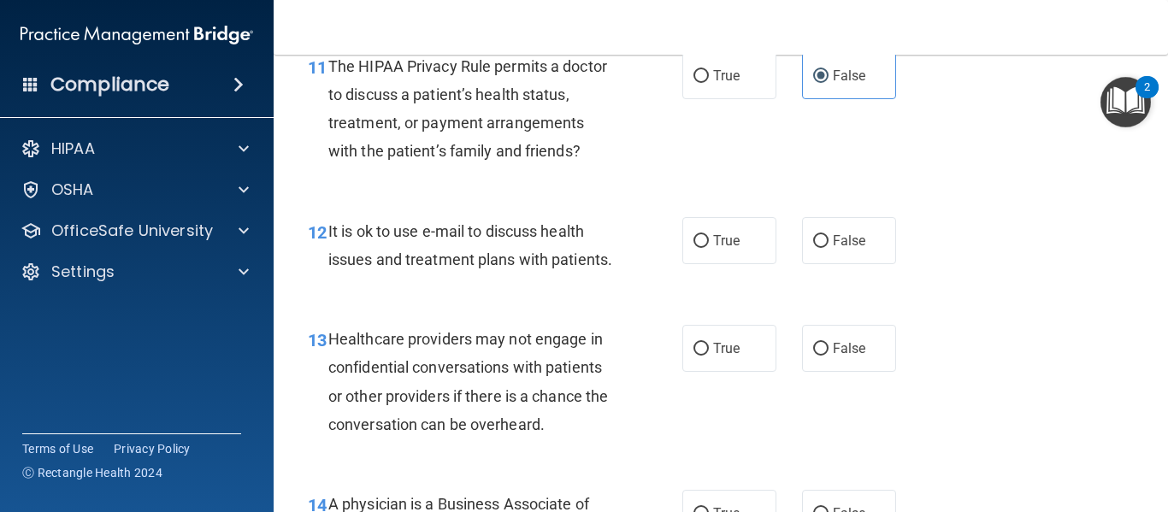
scroll to position [1819, 0]
click at [704, 257] on label "True" at bounding box center [730, 239] width 94 height 47
click at [704, 247] on input "True" at bounding box center [701, 240] width 15 height 13
radio input "true"
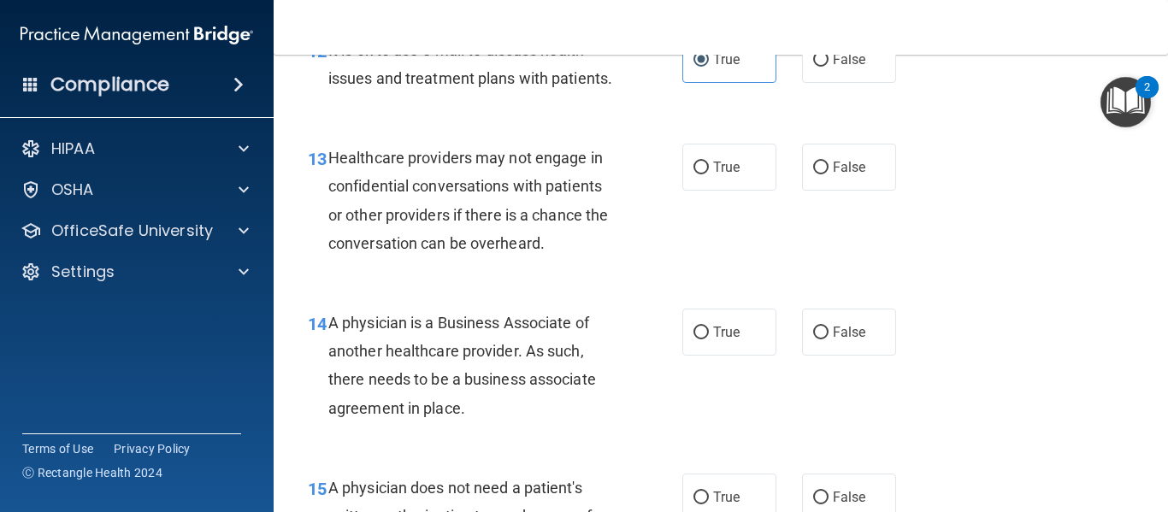
scroll to position [2002, 0]
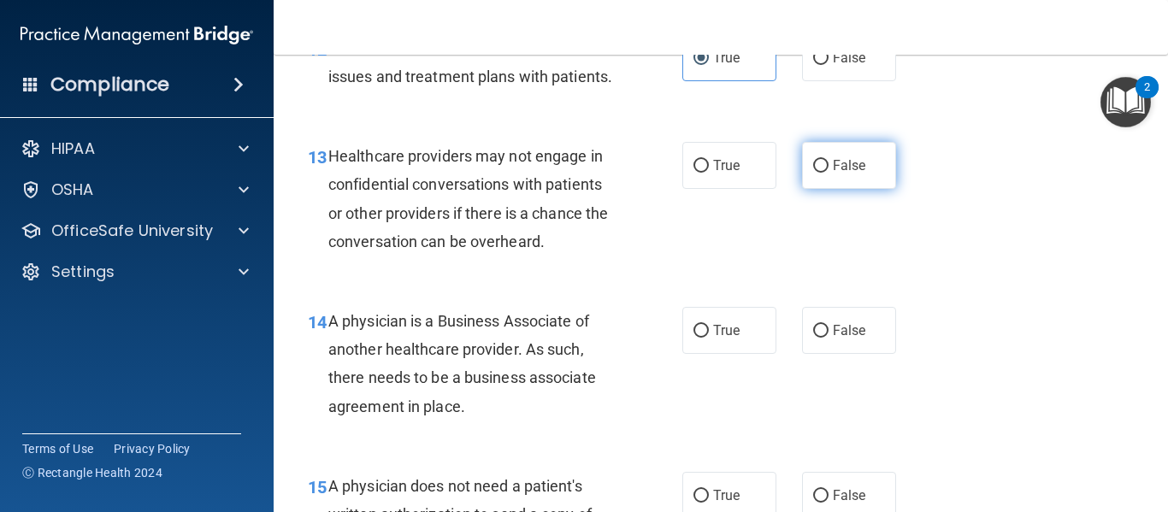
click at [834, 179] on label "False" at bounding box center [849, 165] width 94 height 47
click at [829, 173] on input "False" at bounding box center [820, 166] width 15 height 13
radio input "true"
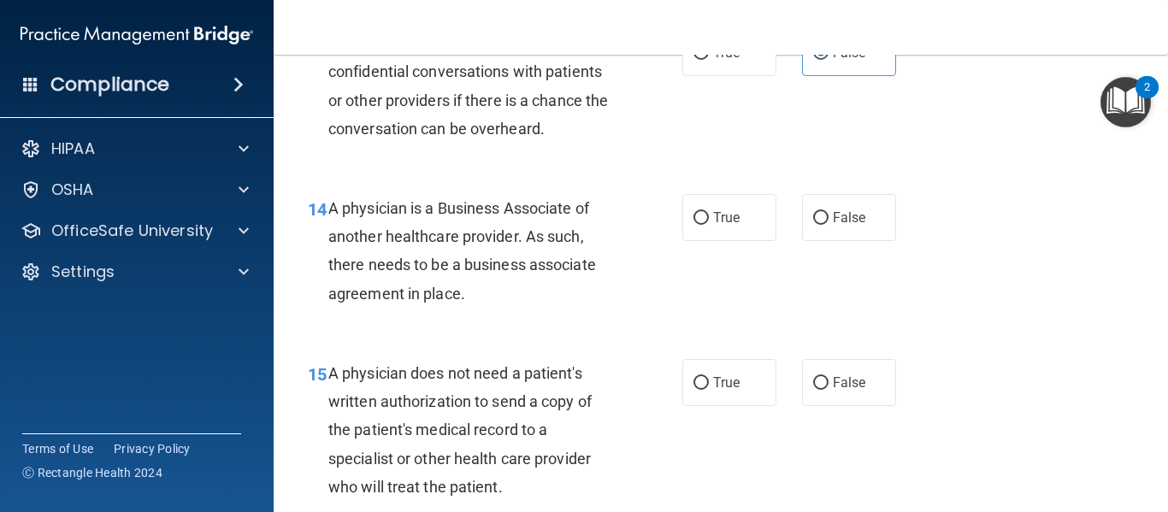
scroll to position [2115, 0]
click at [856, 225] on span "False" at bounding box center [849, 217] width 33 height 16
click at [829, 224] on input "False" at bounding box center [820, 217] width 15 height 13
radio input "true"
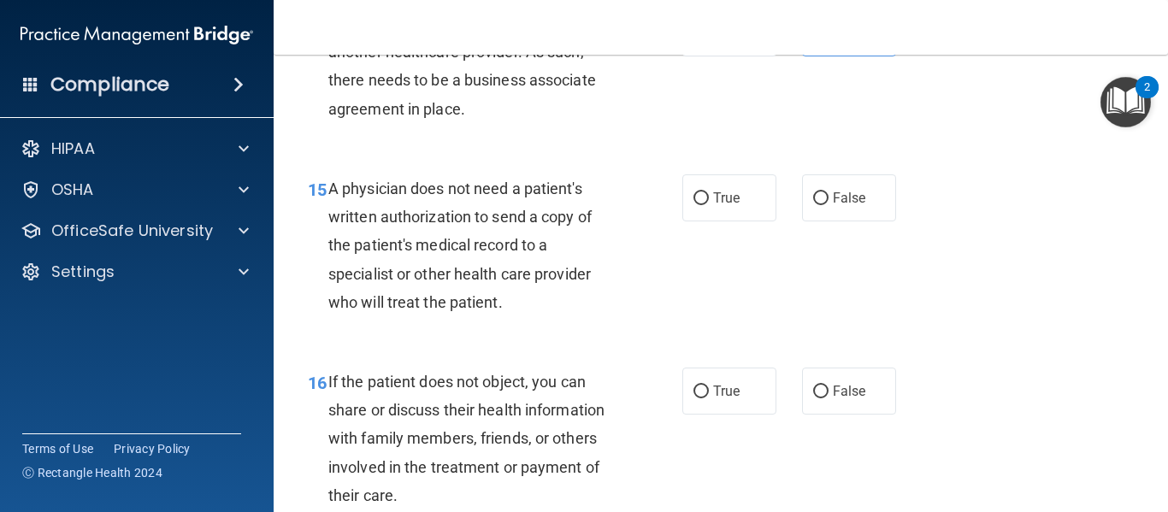
scroll to position [2300, 0]
click at [734, 205] on span "True" at bounding box center [726, 197] width 27 height 16
click at [709, 204] on input "True" at bounding box center [701, 198] width 15 height 13
radio input "true"
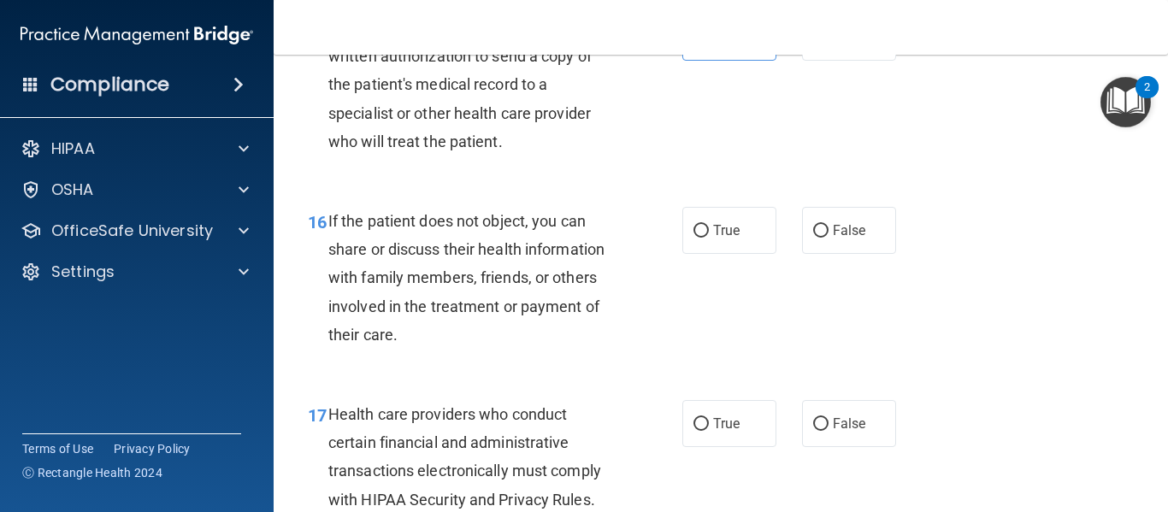
scroll to position [2461, 0]
click at [719, 238] on span "True" at bounding box center [726, 230] width 27 height 16
click at [709, 237] on input "True" at bounding box center [701, 230] width 15 height 13
radio input "true"
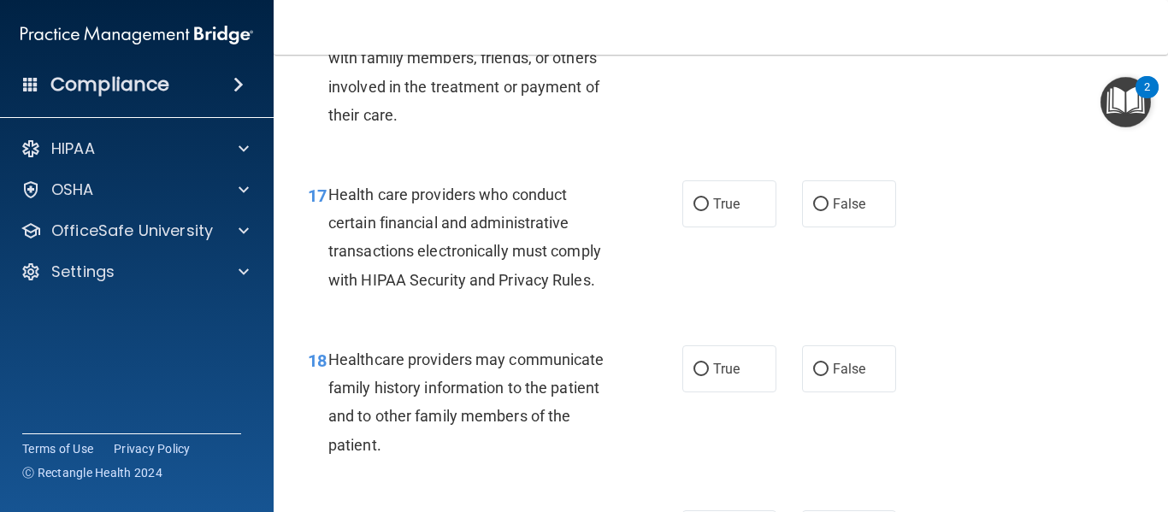
scroll to position [2696, 0]
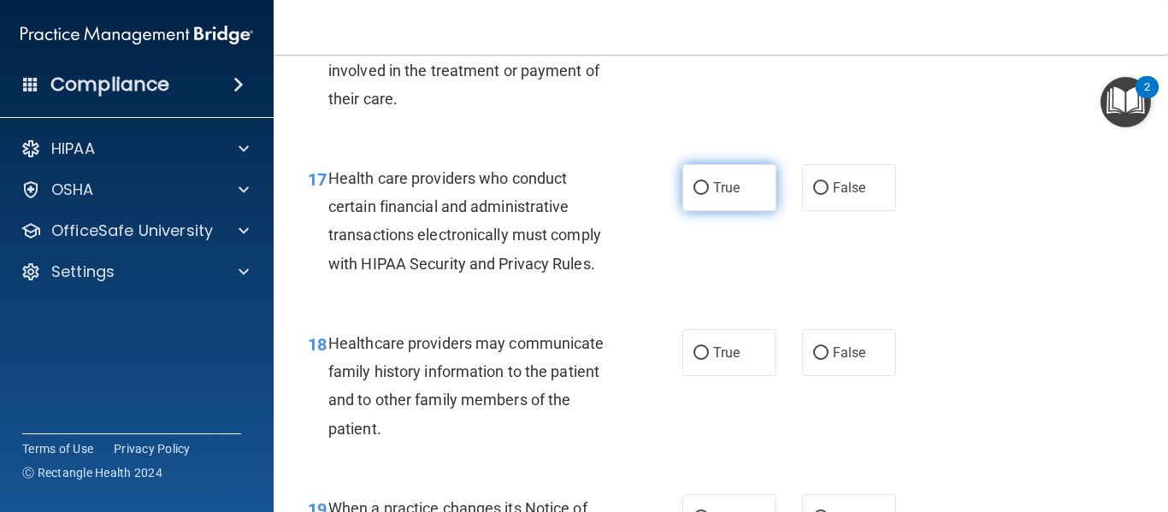
click at [689, 211] on label "True" at bounding box center [730, 187] width 94 height 47
click at [694, 195] on input "True" at bounding box center [701, 188] width 15 height 13
radio input "true"
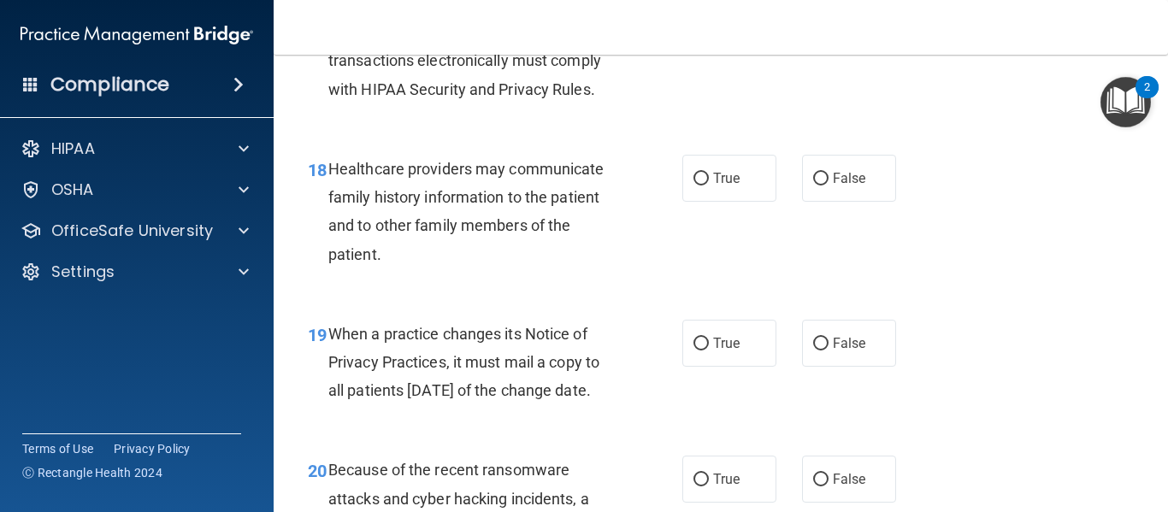
scroll to position [2871, 0]
click at [707, 201] on label "True" at bounding box center [730, 177] width 94 height 47
click at [707, 185] on input "True" at bounding box center [701, 178] width 15 height 13
radio input "true"
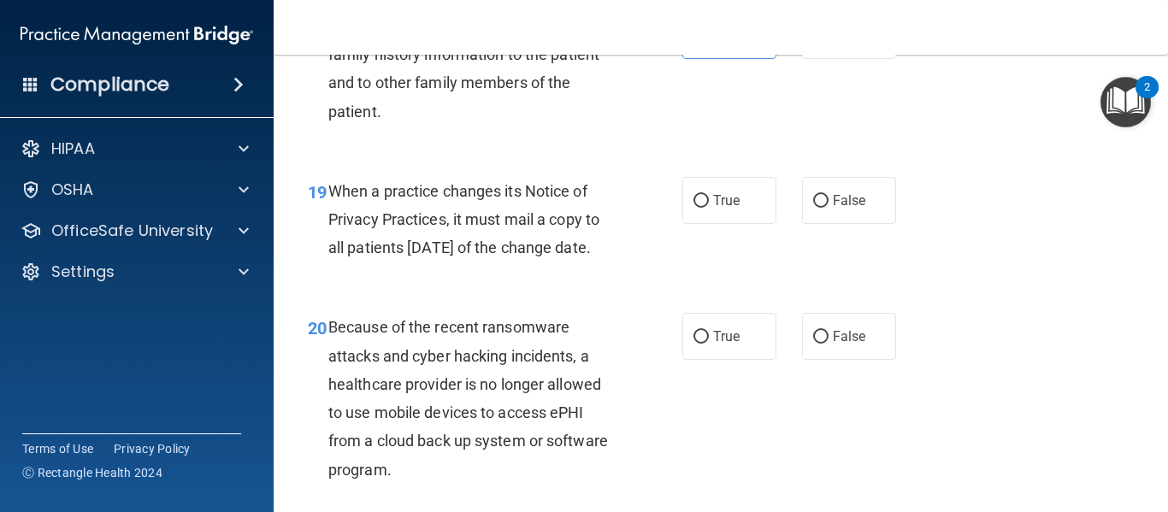
scroll to position [3014, 0]
click at [845, 208] on span "False" at bounding box center [849, 200] width 33 height 16
click at [829, 207] on input "False" at bounding box center [820, 200] width 15 height 13
radio input "true"
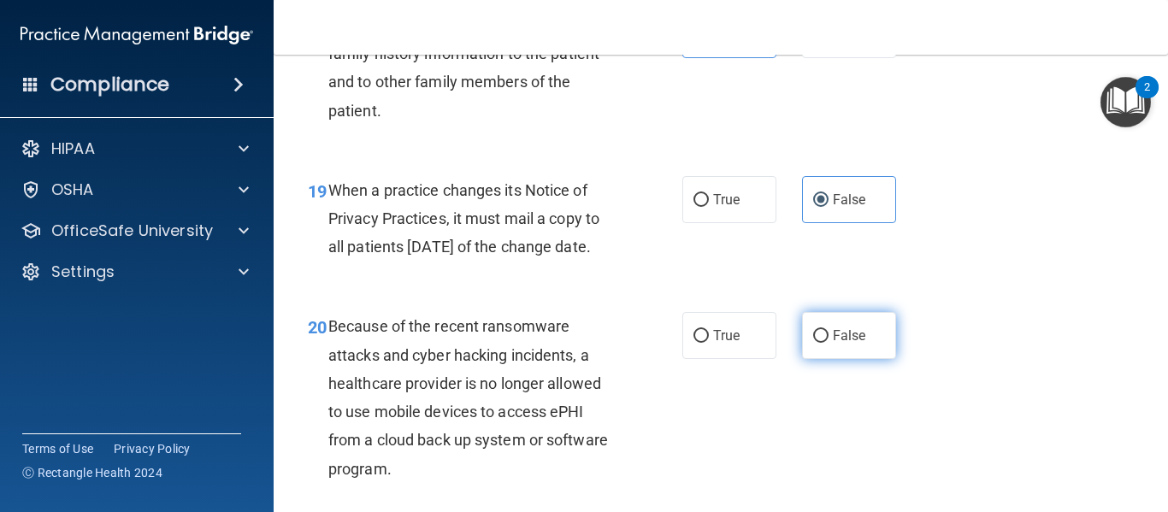
click at [846, 359] on label "False" at bounding box center [849, 335] width 94 height 47
click at [829, 343] on input "False" at bounding box center [820, 336] width 15 height 13
radio input "true"
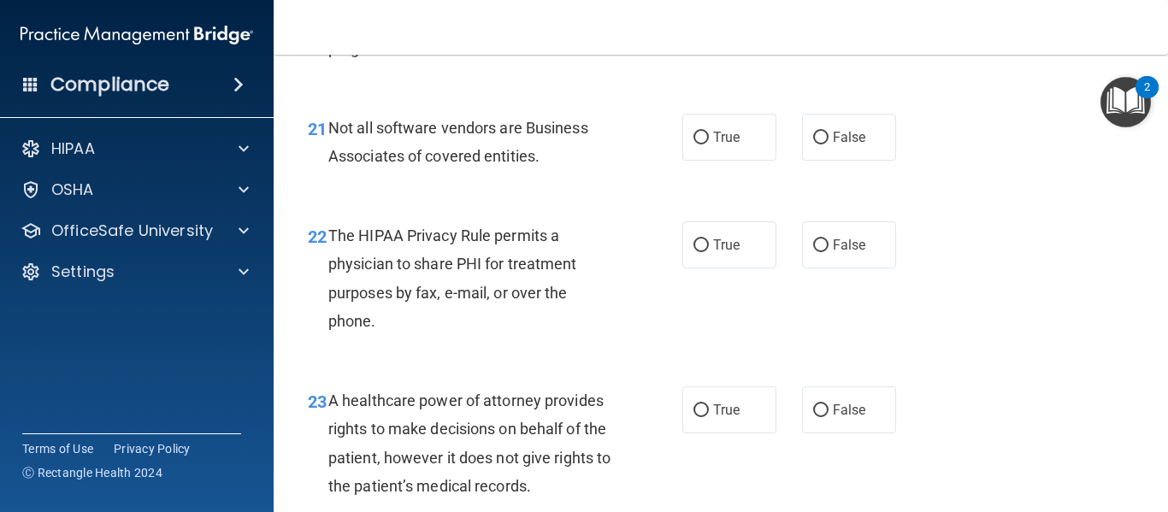
scroll to position [3444, 0]
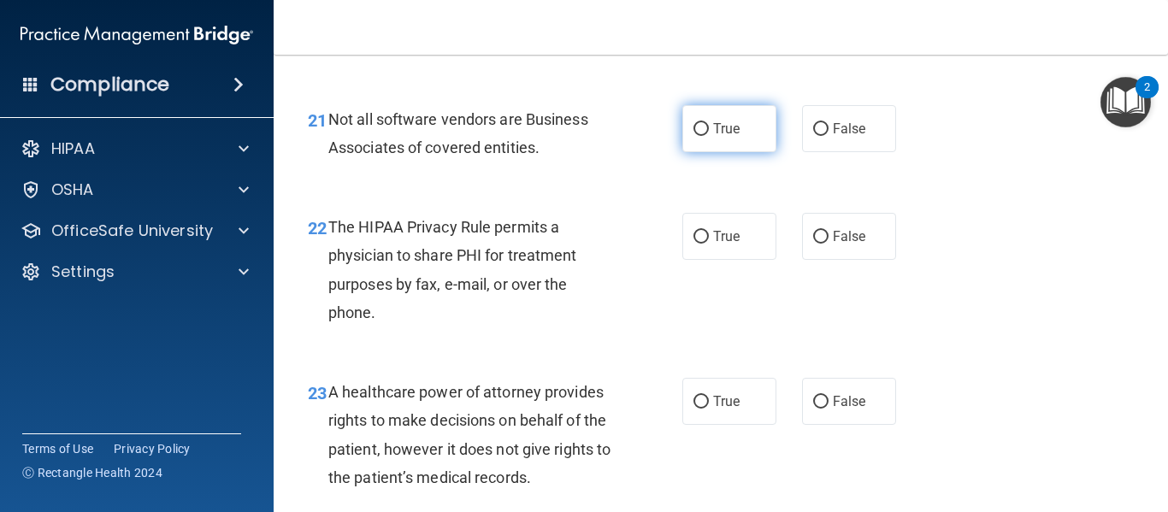
click at [695, 152] on label "True" at bounding box center [730, 128] width 94 height 47
click at [695, 136] on input "True" at bounding box center [701, 129] width 15 height 13
radio input "true"
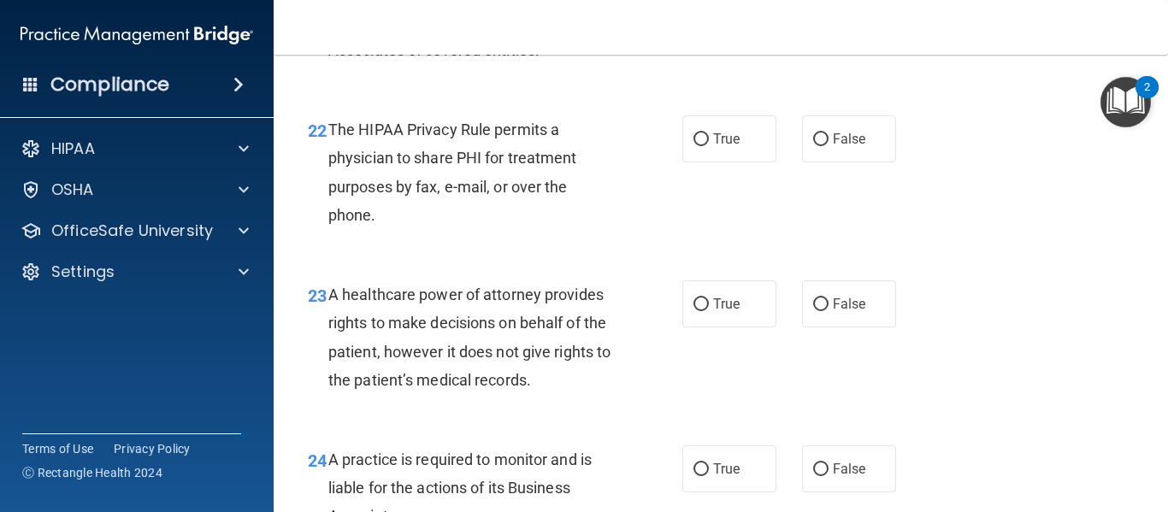
scroll to position [3542, 0]
click at [702, 162] on label "True" at bounding box center [730, 138] width 94 height 47
click at [702, 145] on input "True" at bounding box center [701, 139] width 15 height 13
radio input "true"
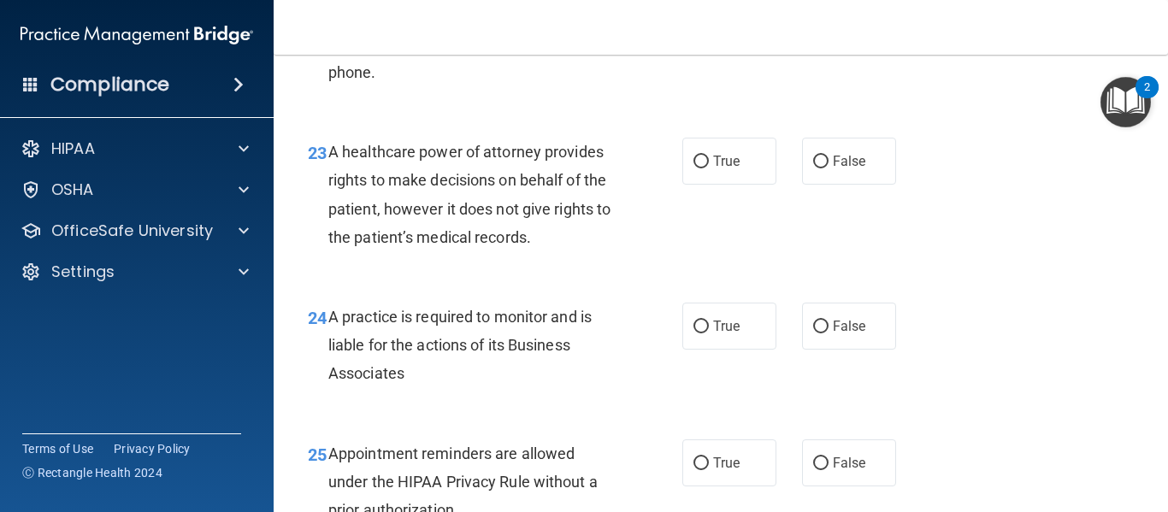
scroll to position [3685, 0]
click at [815, 184] on label "False" at bounding box center [849, 160] width 94 height 47
click at [815, 168] on input "False" at bounding box center [820, 161] width 15 height 13
radio input "true"
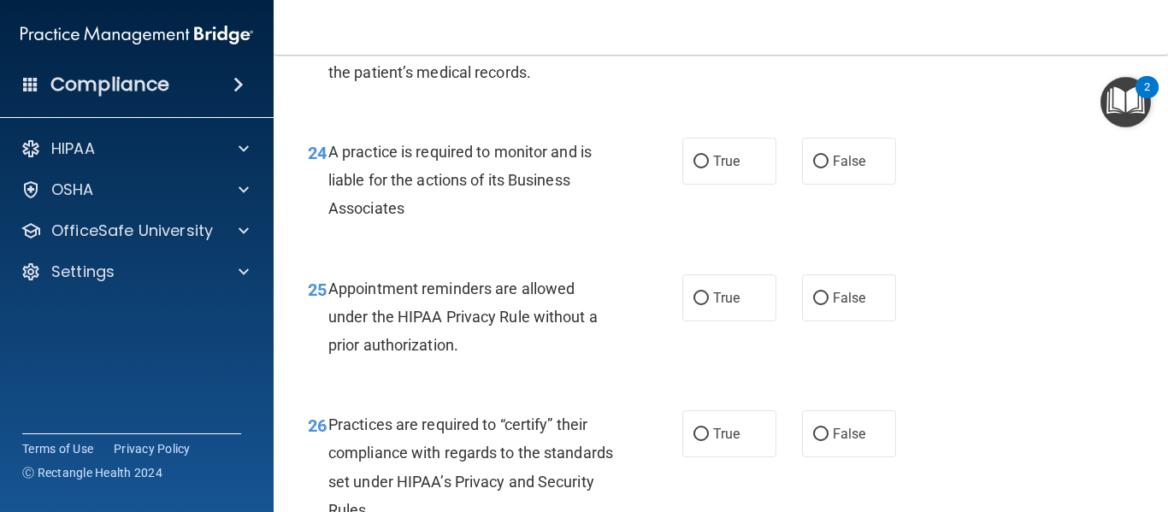
scroll to position [3850, 0]
click at [859, 184] on label "False" at bounding box center [849, 160] width 94 height 47
click at [829, 168] on input "False" at bounding box center [820, 161] width 15 height 13
radio input "true"
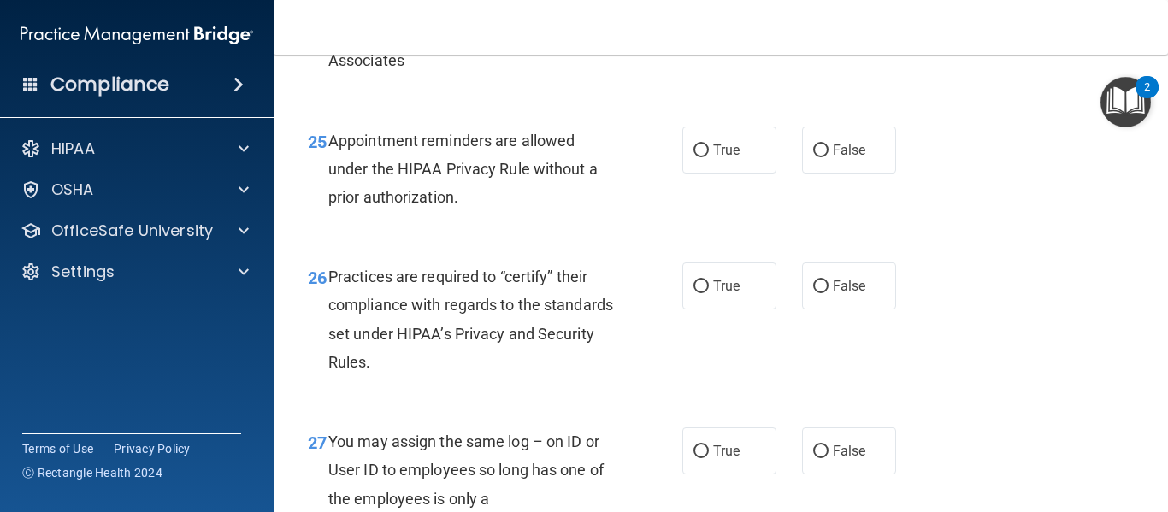
scroll to position [3998, 0]
click at [701, 157] on input "True" at bounding box center [701, 150] width 15 height 13
radio input "true"
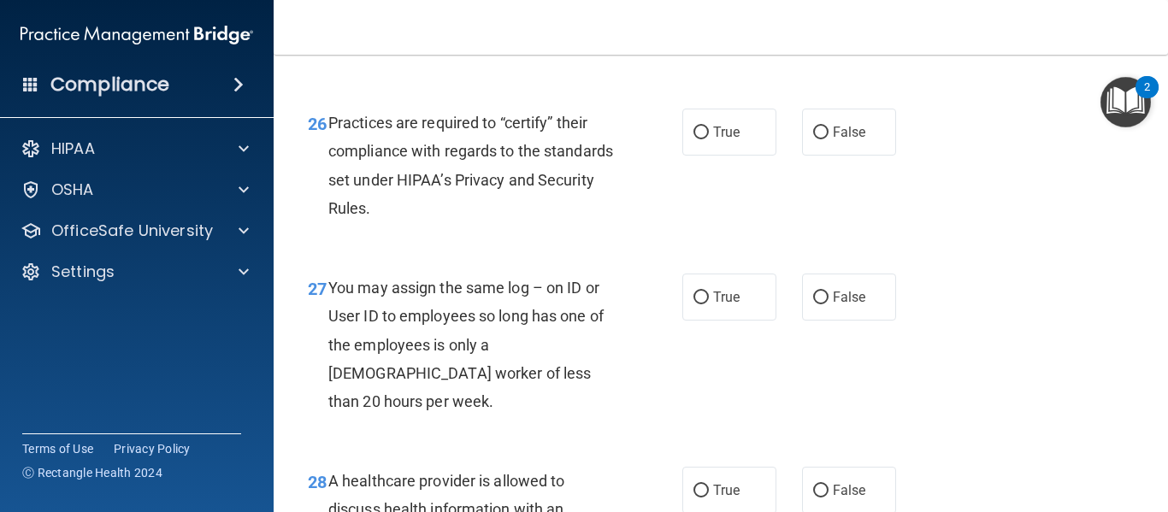
scroll to position [4152, 0]
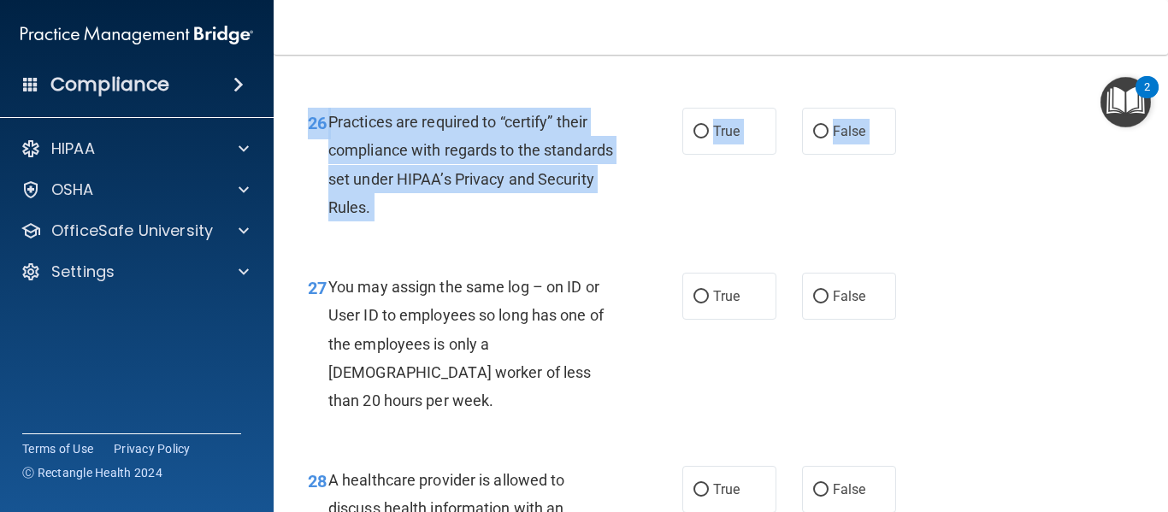
drag, startPoint x: 613, startPoint y: 314, endPoint x: 633, endPoint y: 293, distance: 28.4
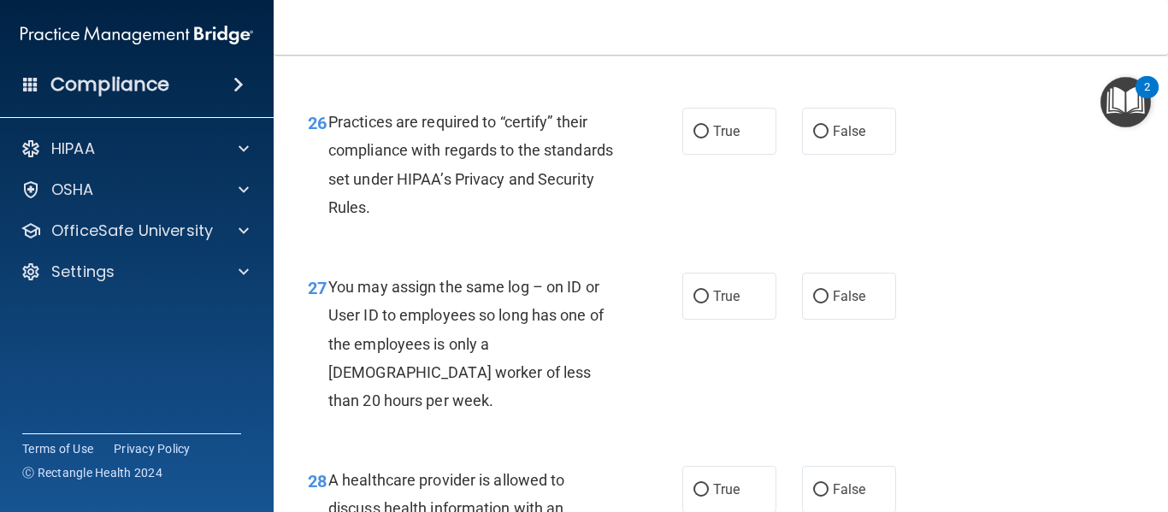
click at [633, 251] on div "26 Practices are required to “certify” their compliance with regards to the sta…" at bounding box center [721, 168] width 852 height 165
click at [833, 305] on span "False" at bounding box center [849, 296] width 33 height 16
click at [829, 304] on input "False" at bounding box center [820, 297] width 15 height 13
radio input "true"
click at [730, 220] on div "26 Practices are required to “certify” their compliance with regards to the sta…" at bounding box center [721, 168] width 852 height 165
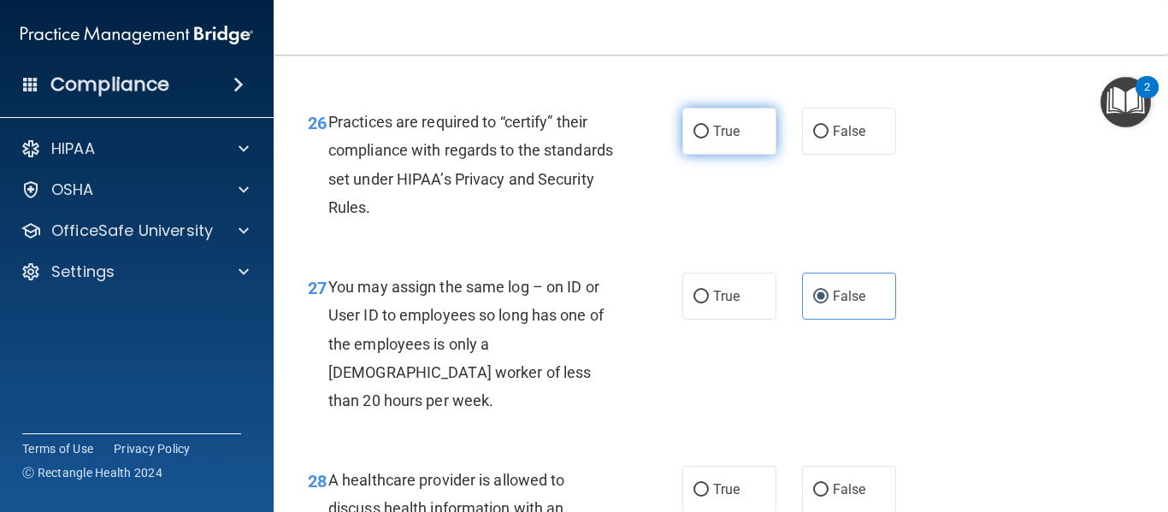
click at [735, 155] on label "True" at bounding box center [730, 131] width 94 height 47
click at [709, 139] on input "True" at bounding box center [701, 132] width 15 height 13
radio input "true"
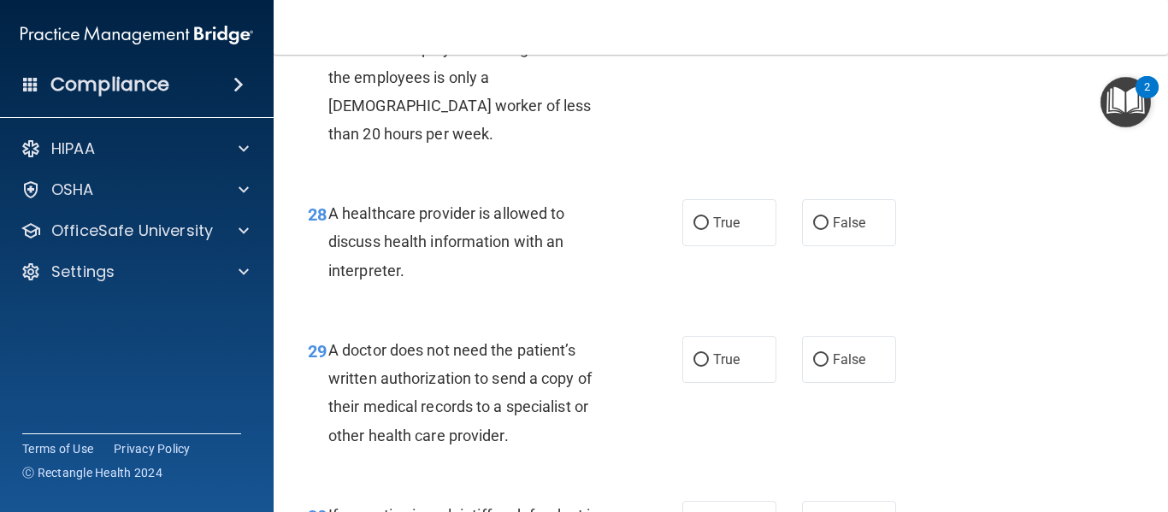
scroll to position [4434, 0]
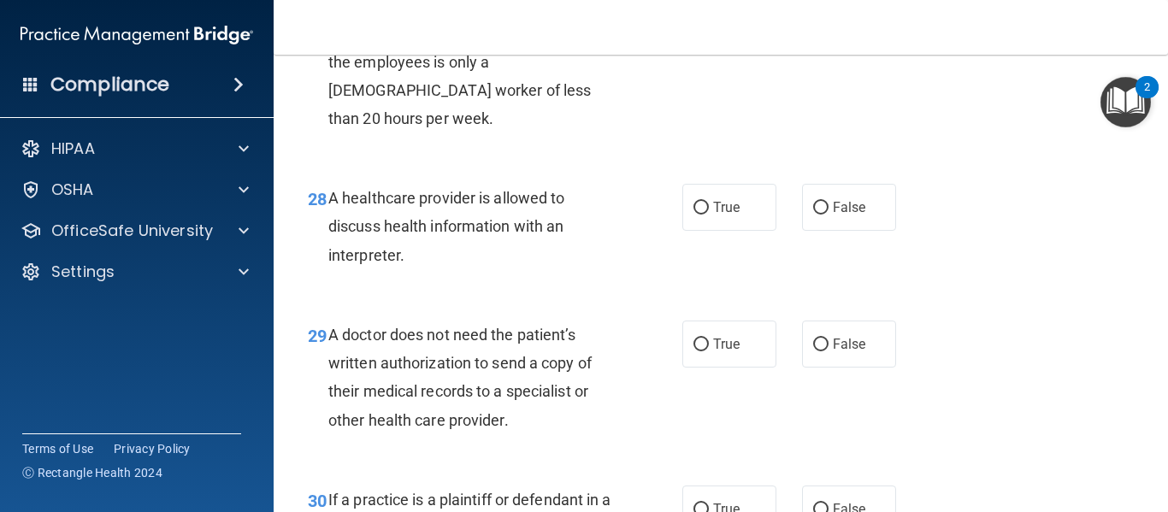
click at [669, 257] on div "28 A healthcare provider is allowed to discuss health information with an inter…" at bounding box center [495, 231] width 426 height 94
click at [698, 231] on label "True" at bounding box center [730, 207] width 94 height 47
click at [698, 215] on input "True" at bounding box center [701, 208] width 15 height 13
radio input "true"
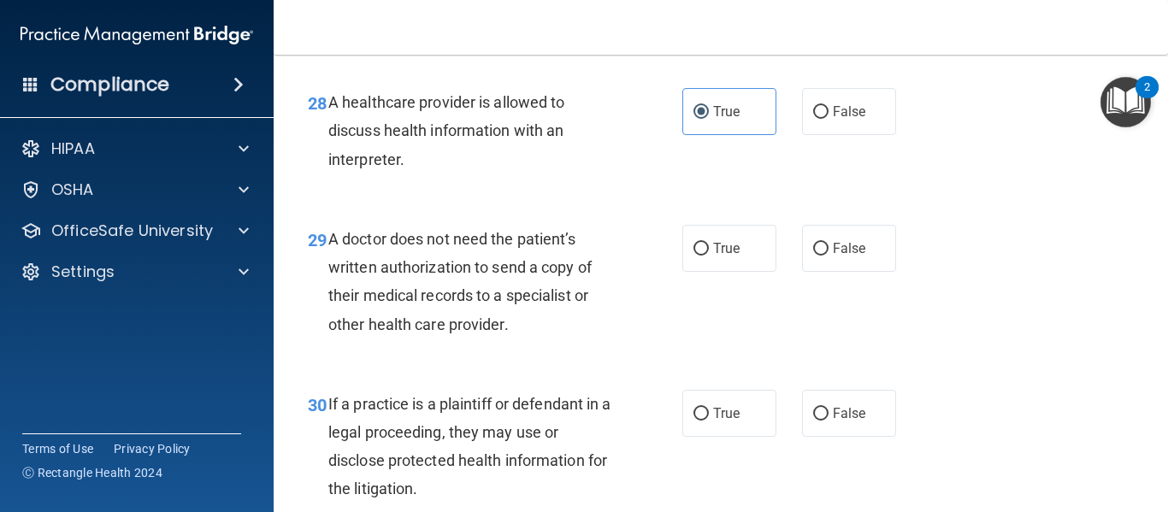
scroll to position [4531, 0]
click at [694, 255] on input "True" at bounding box center [701, 248] width 15 height 13
radio input "true"
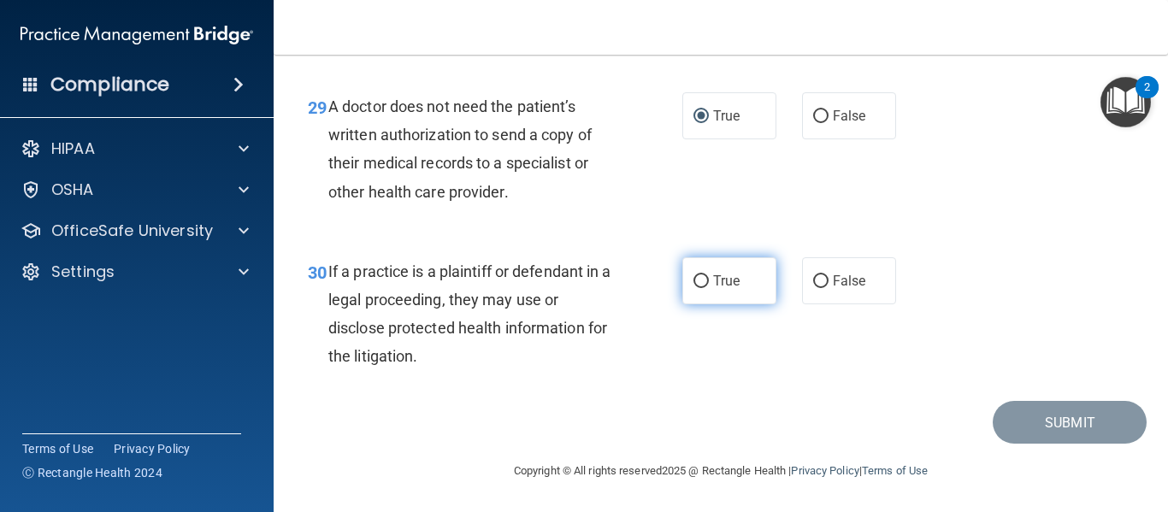
click at [723, 304] on label "True" at bounding box center [730, 280] width 94 height 47
click at [709, 288] on input "True" at bounding box center [701, 281] width 15 height 13
radio input "true"
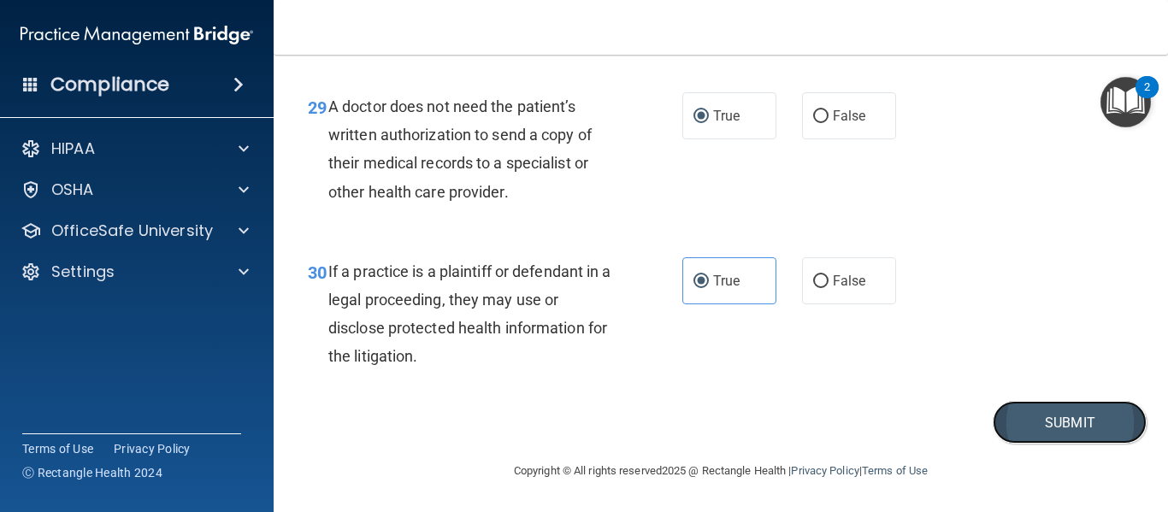
click at [1008, 412] on button "Submit" at bounding box center [1070, 423] width 154 height 44
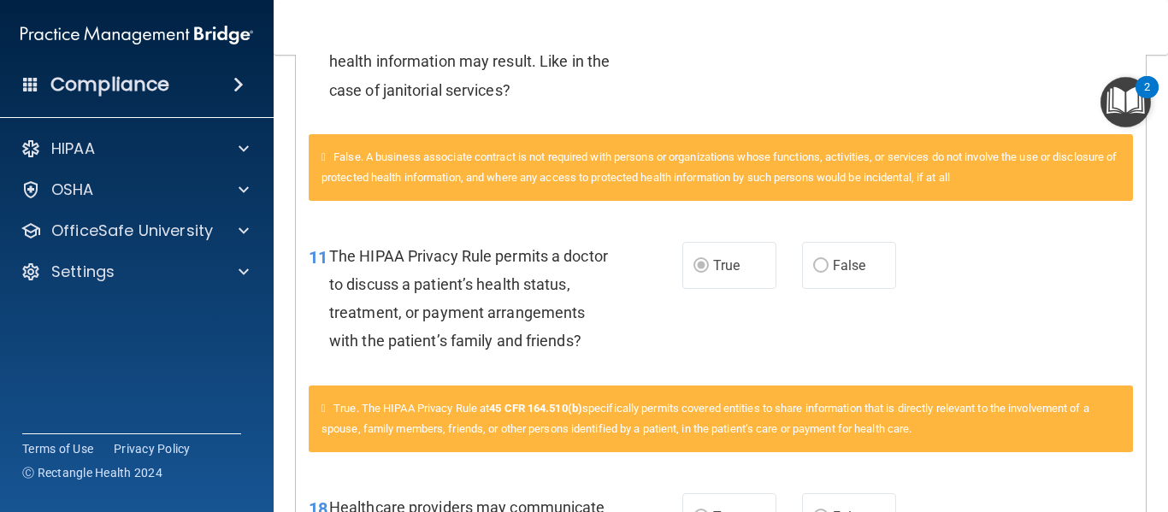
scroll to position [517, 0]
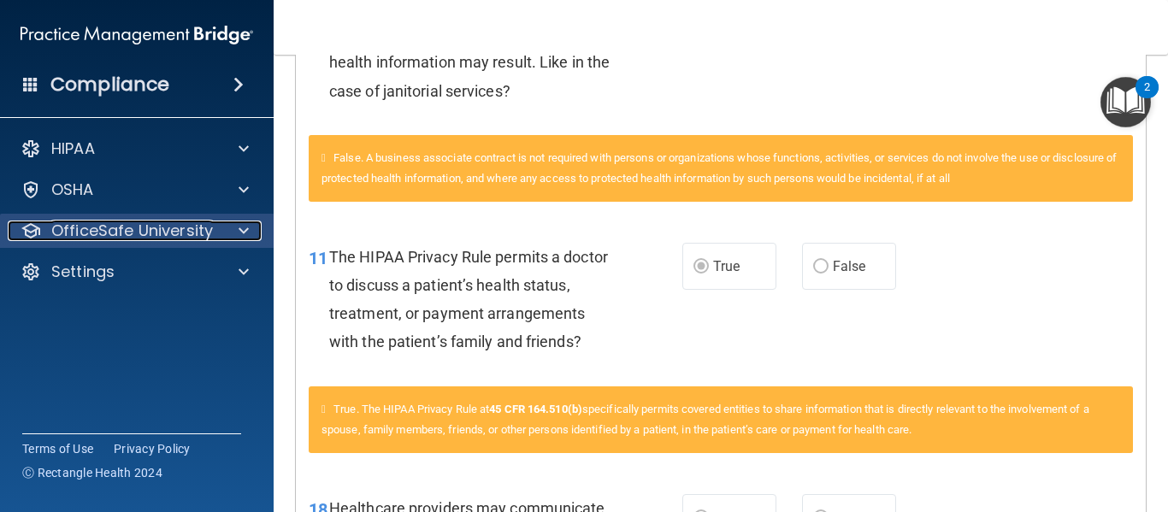
click at [202, 221] on p "OfficeSafe University" at bounding box center [132, 231] width 162 height 21
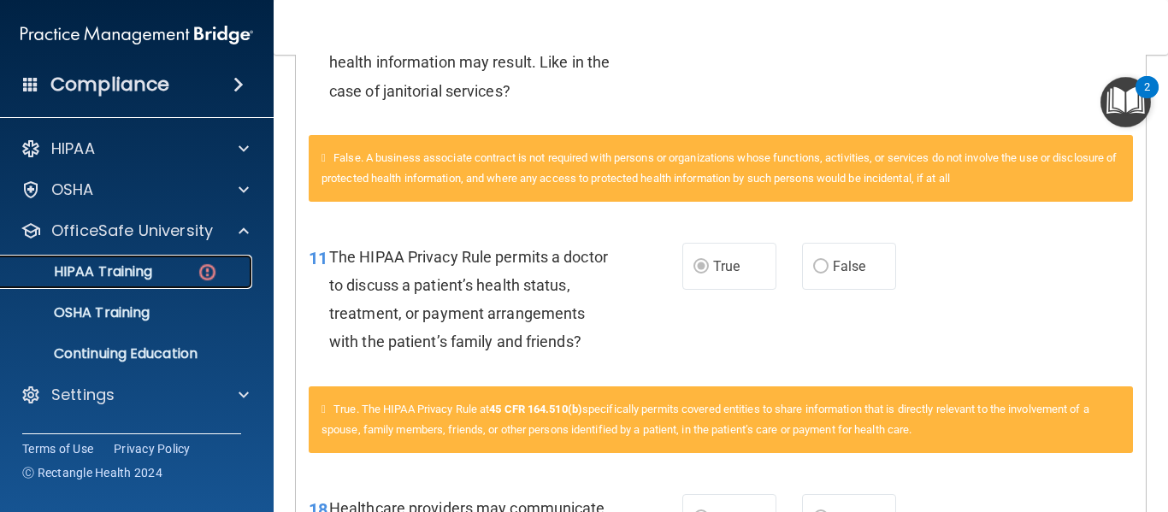
click at [150, 266] on p "HIPAA Training" at bounding box center [81, 271] width 141 height 17
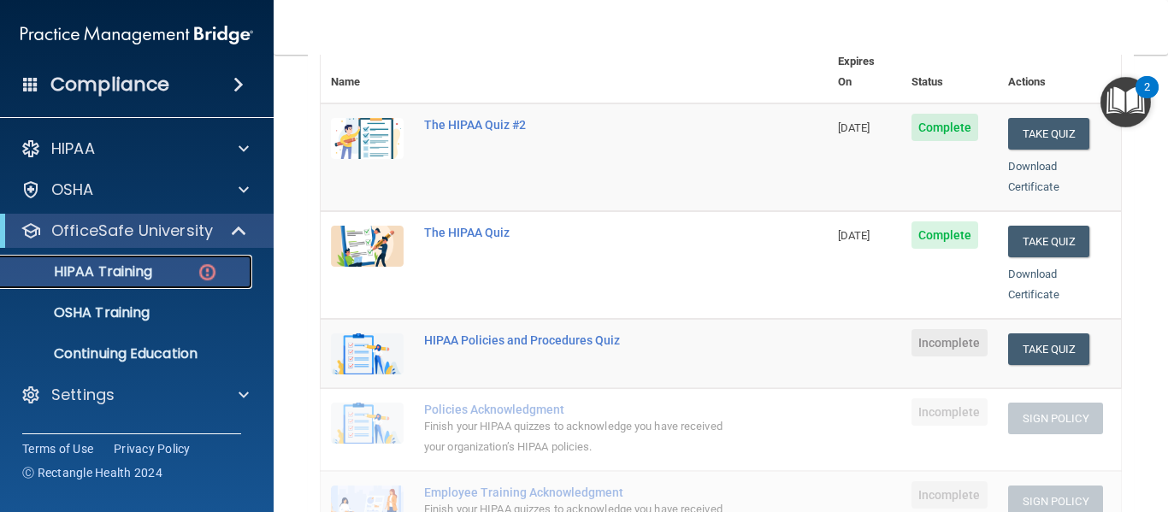
scroll to position [219, 0]
click at [1045, 333] on button "Take Quiz" at bounding box center [1049, 349] width 82 height 32
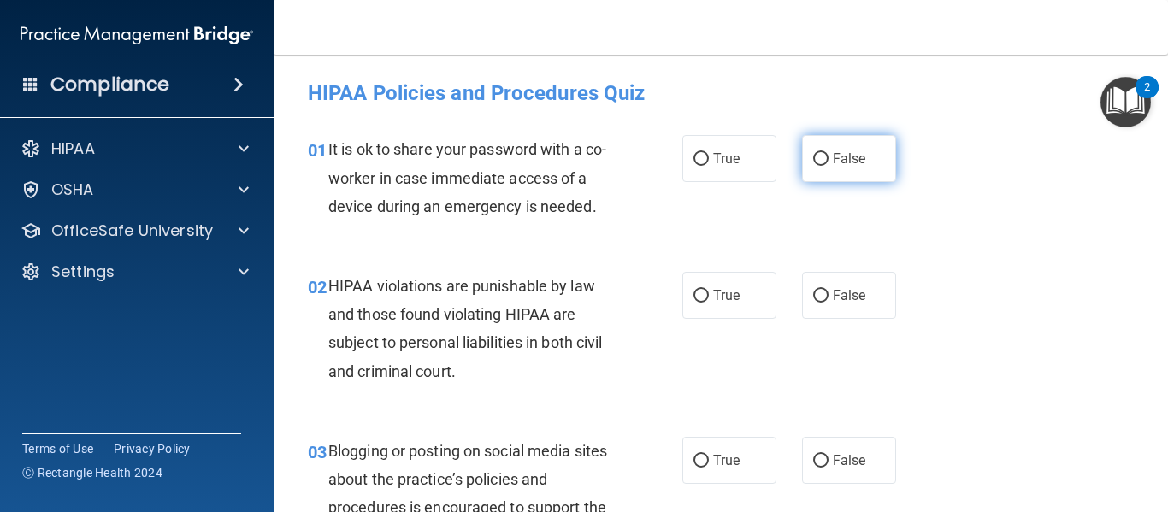
click at [850, 157] on span "False" at bounding box center [849, 159] width 33 height 16
click at [829, 157] on input "False" at bounding box center [820, 159] width 15 height 13
radio input "true"
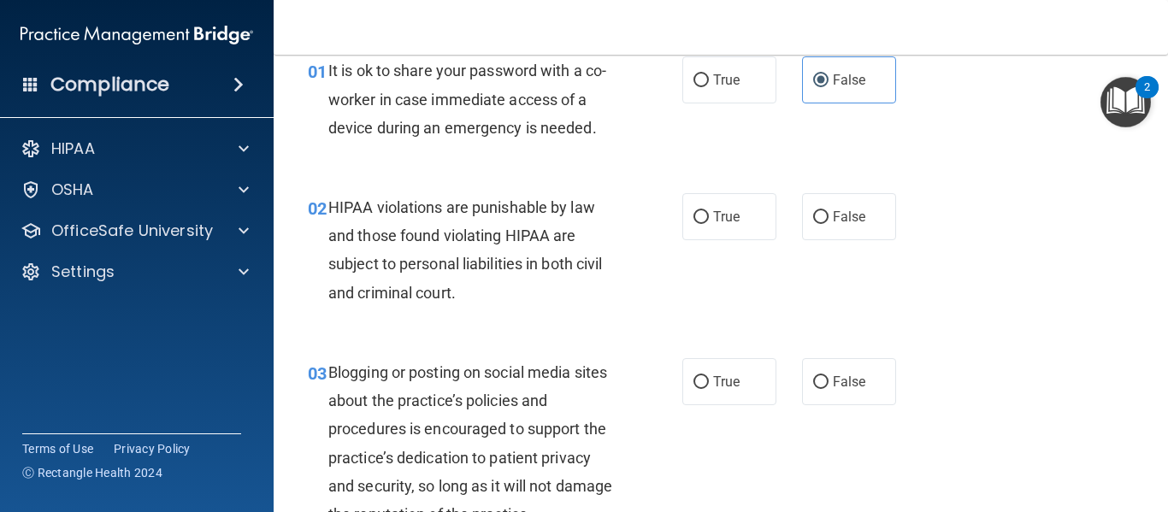
scroll to position [85, 0]
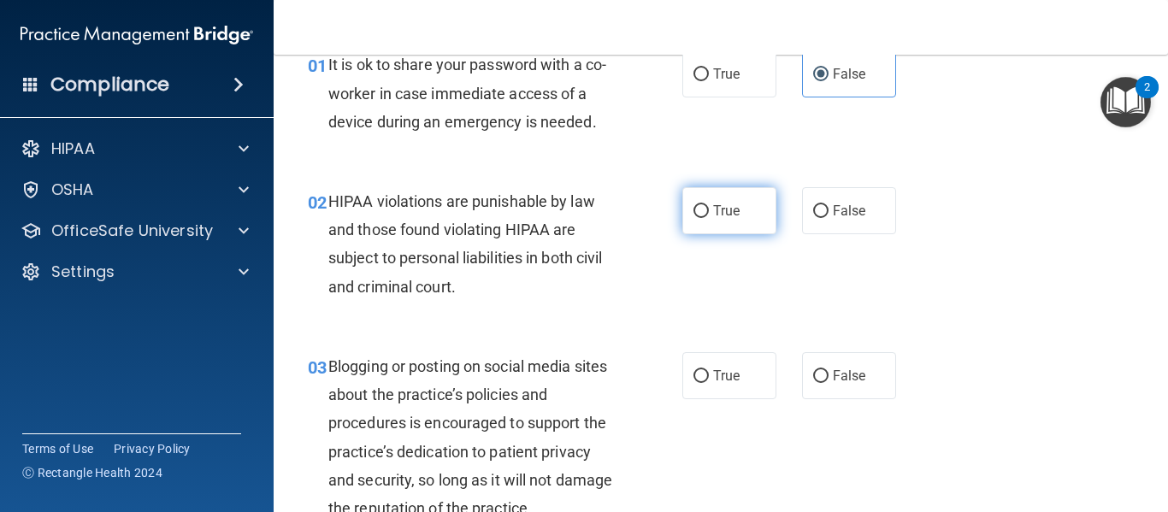
click at [743, 218] on label "True" at bounding box center [730, 210] width 94 height 47
click at [709, 218] on input "True" at bounding box center [701, 211] width 15 height 13
radio input "true"
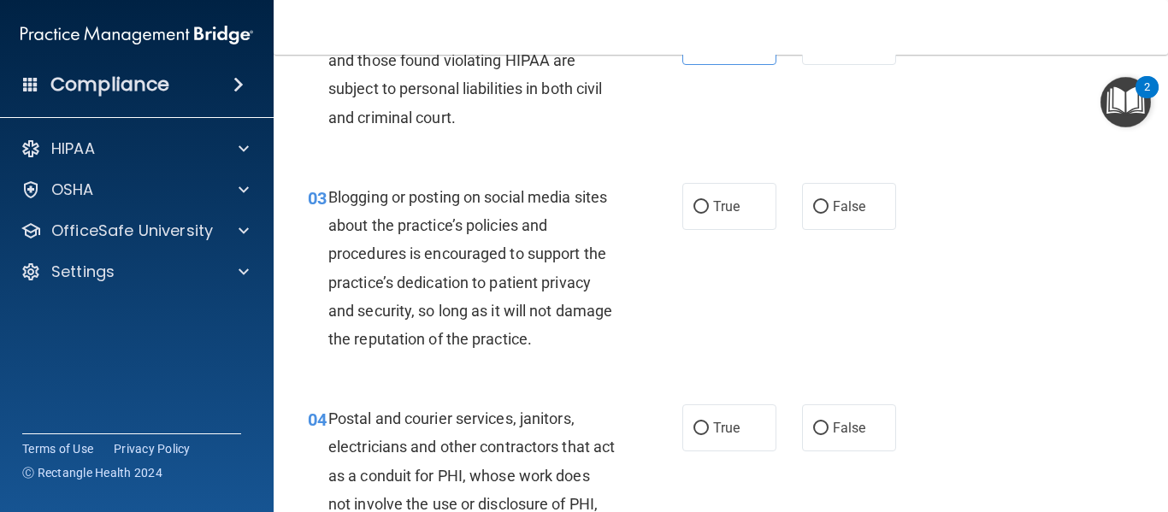
scroll to position [255, 0]
click at [847, 216] on label "False" at bounding box center [849, 205] width 94 height 47
click at [829, 213] on input "False" at bounding box center [820, 206] width 15 height 13
radio input "true"
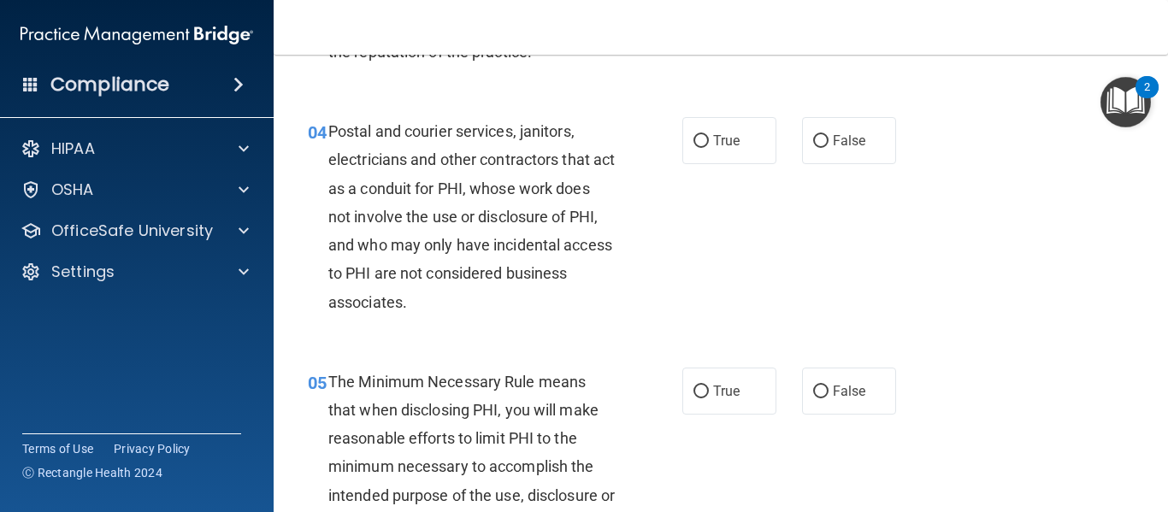
scroll to position [542, 0]
click at [838, 137] on span "False" at bounding box center [849, 140] width 33 height 16
click at [829, 137] on input "False" at bounding box center [820, 140] width 15 height 13
radio input "true"
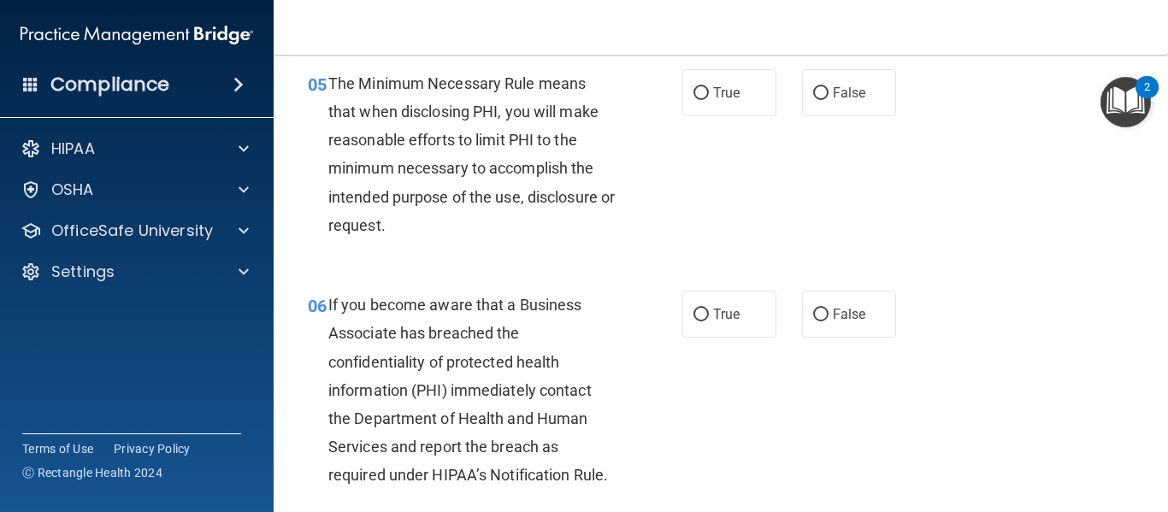
scroll to position [841, 0]
click at [727, 102] on label "True" at bounding box center [730, 91] width 94 height 47
click at [709, 99] on input "True" at bounding box center [701, 92] width 15 height 13
radio input "true"
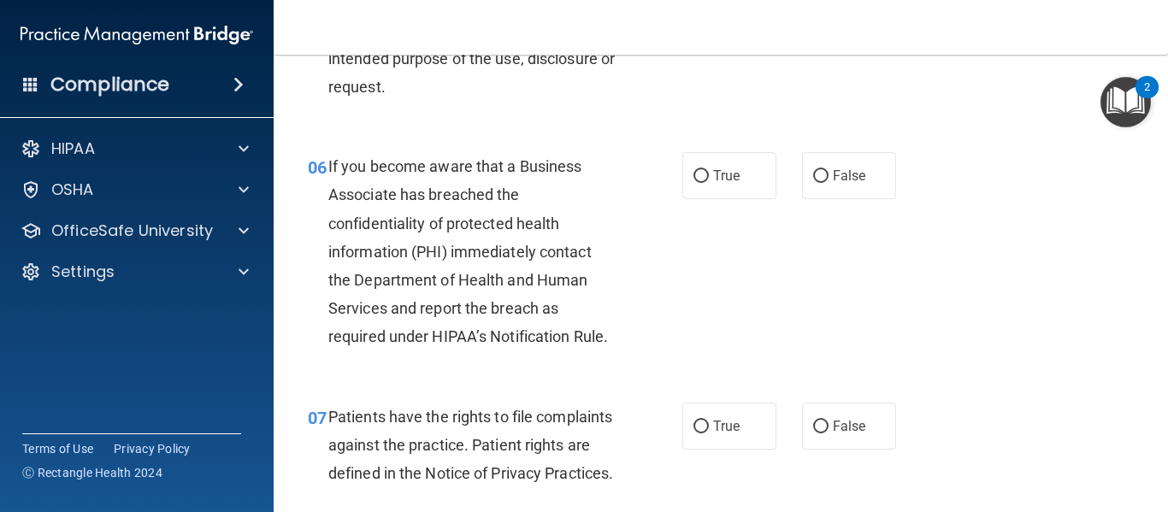
scroll to position [979, 0]
click at [706, 177] on label "True" at bounding box center [730, 174] width 94 height 47
click at [706, 177] on input "True" at bounding box center [701, 175] width 15 height 13
radio input "true"
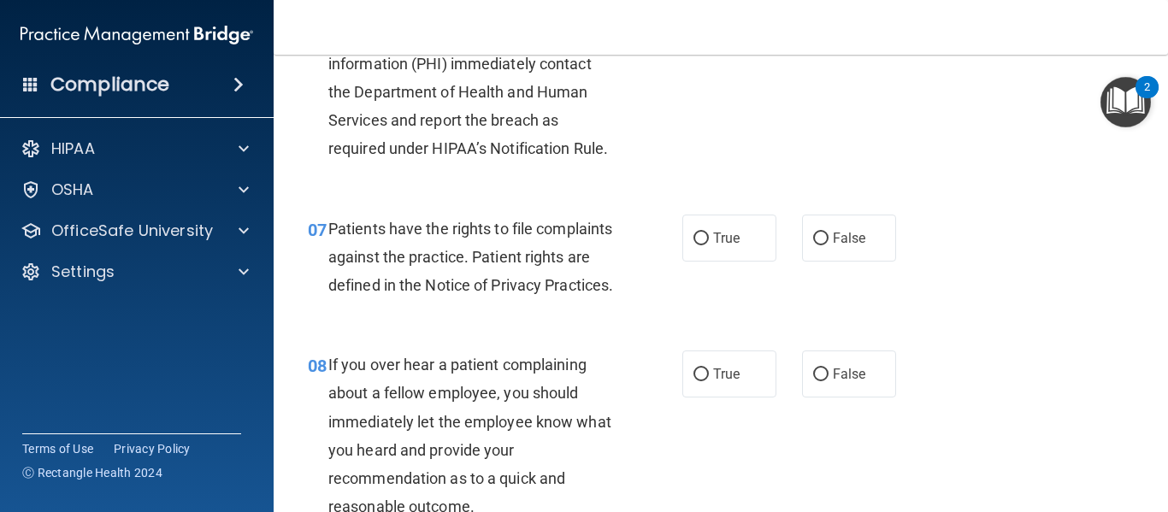
scroll to position [1178, 0]
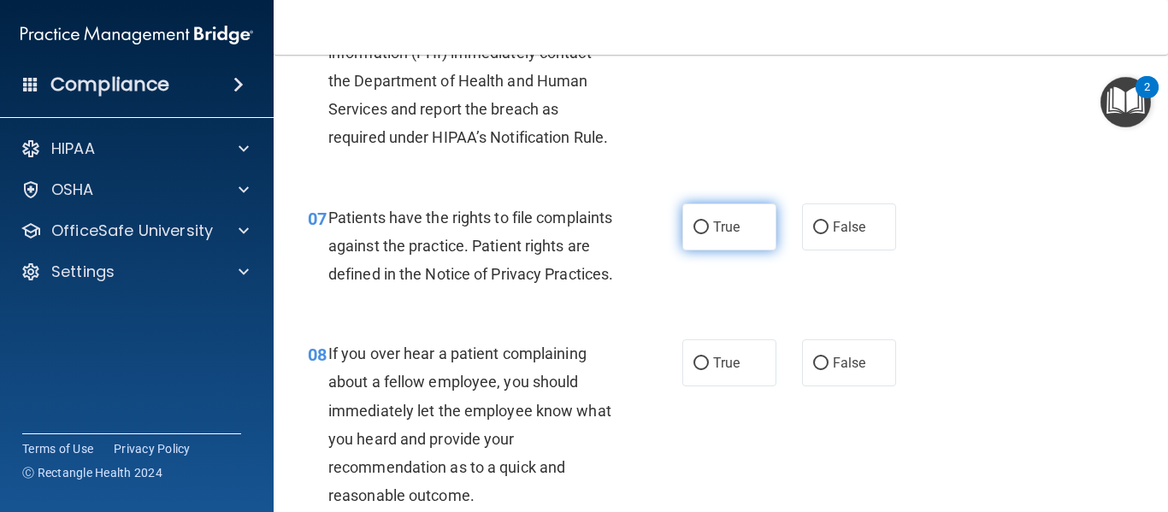
click at [719, 240] on label "True" at bounding box center [730, 227] width 94 height 47
click at [709, 234] on input "True" at bounding box center [701, 228] width 15 height 13
radio input "true"
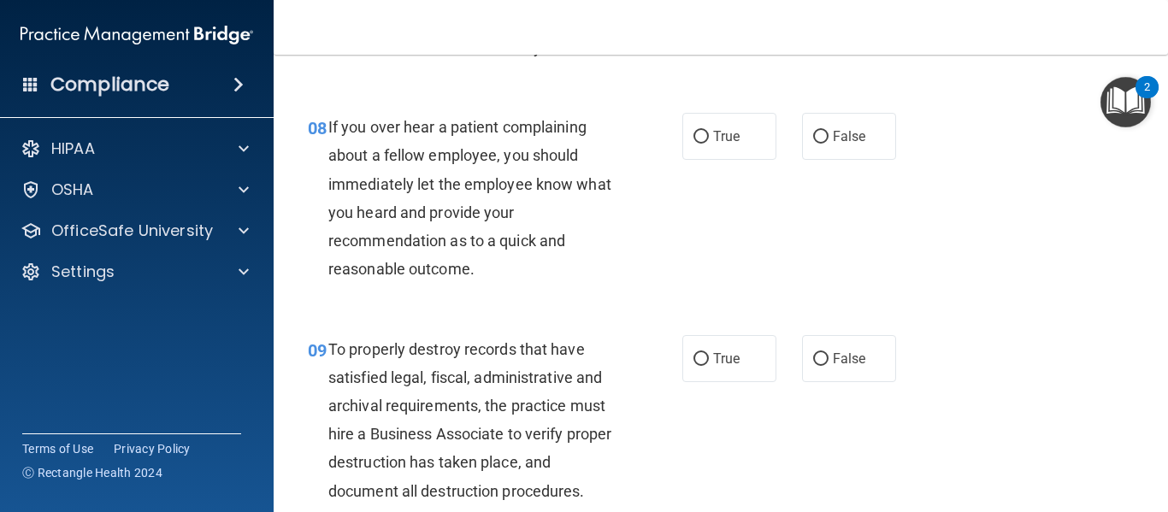
scroll to position [1405, 0]
click at [822, 159] on label "False" at bounding box center [849, 135] width 94 height 47
click at [822, 143] on input "False" at bounding box center [820, 136] width 15 height 13
radio input "true"
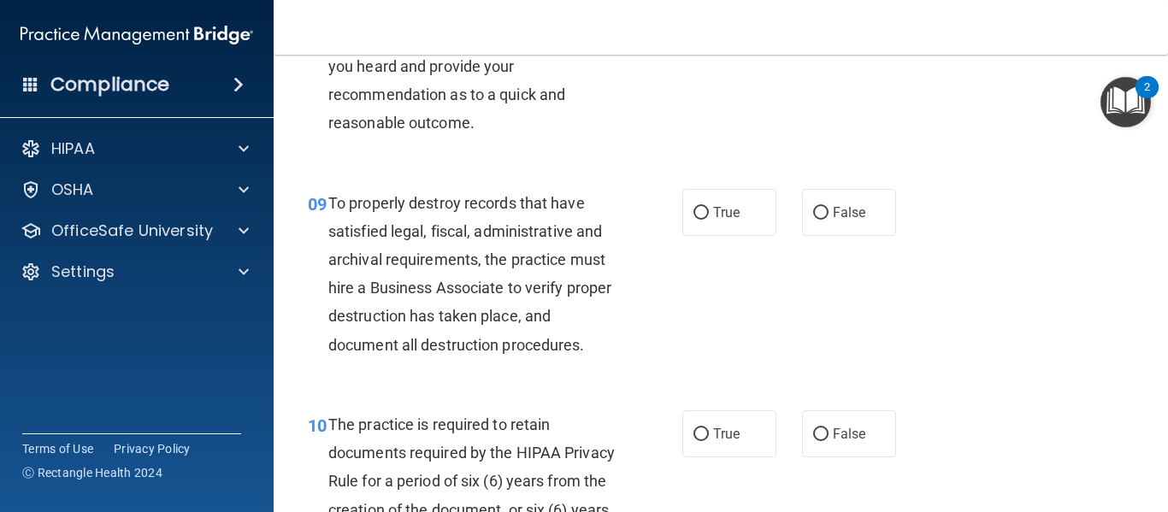
scroll to position [1578, 0]
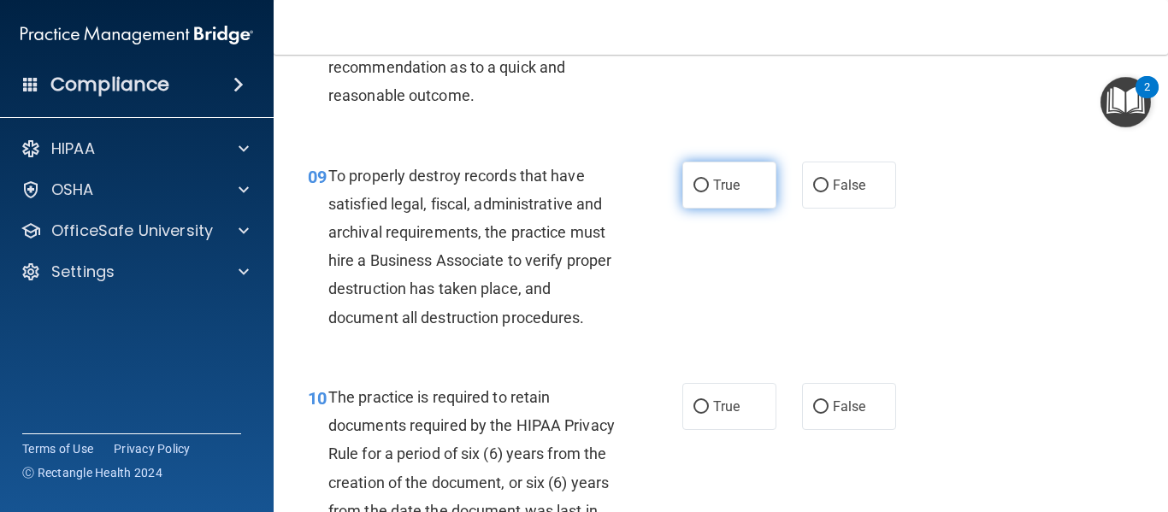
click at [724, 191] on label "True" at bounding box center [730, 185] width 94 height 47
click at [709, 191] on input "True" at bounding box center [701, 186] width 15 height 13
radio input "true"
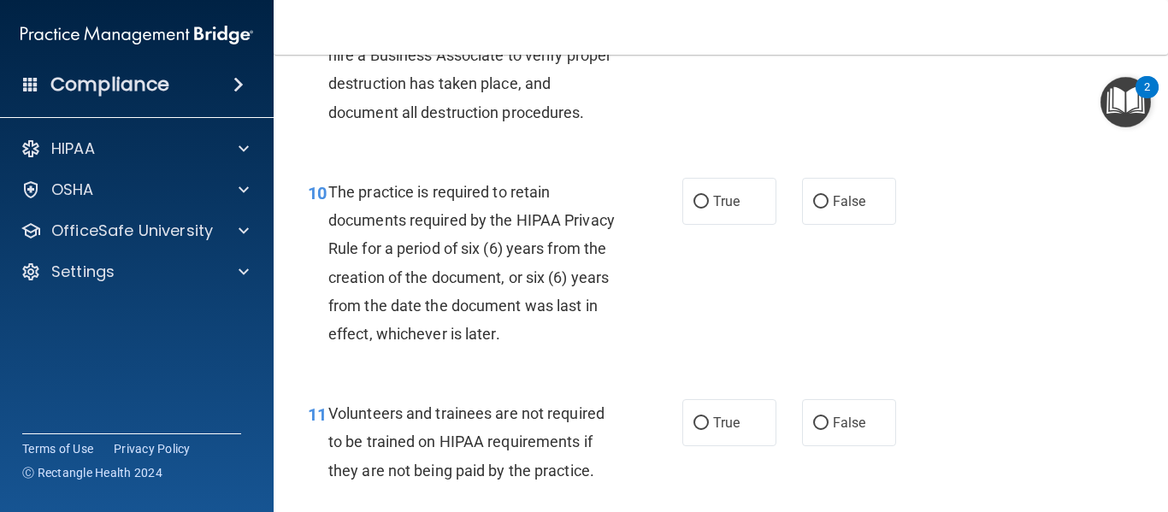
scroll to position [1784, 0]
click at [869, 224] on label "False" at bounding box center [849, 200] width 94 height 47
click at [829, 208] on input "False" at bounding box center [820, 201] width 15 height 13
radio input "true"
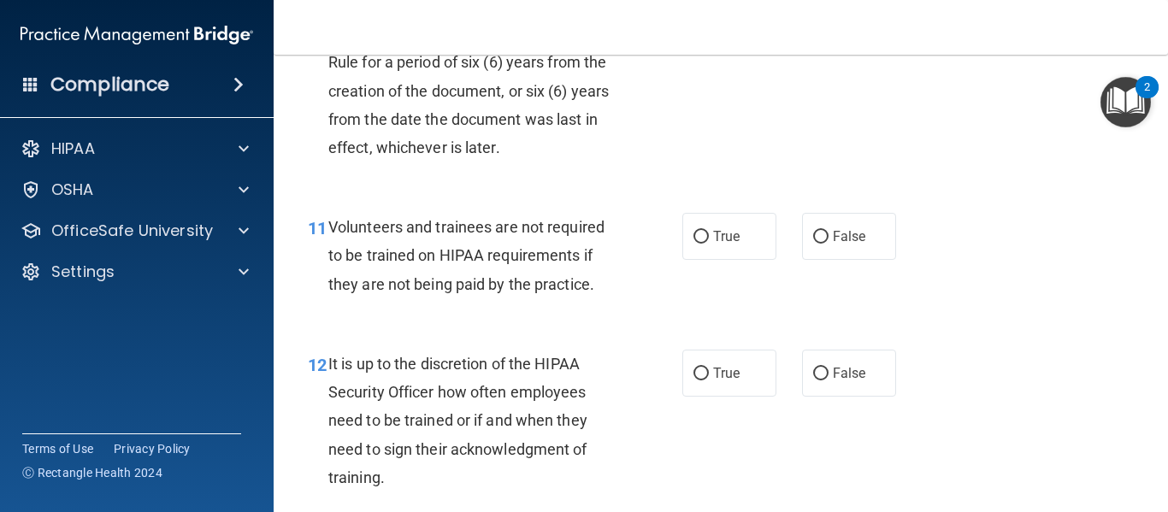
scroll to position [1972, 0]
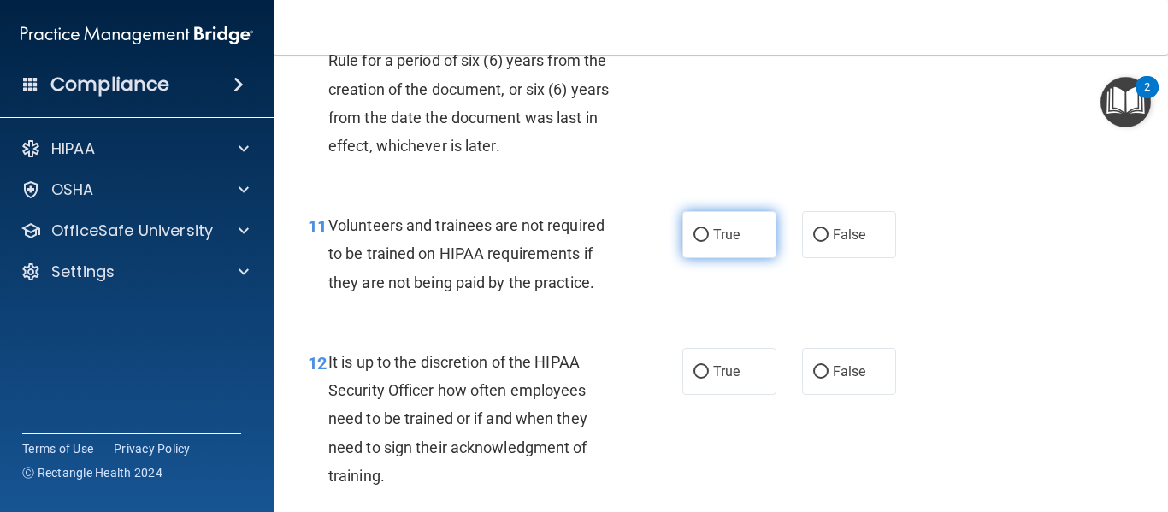
click at [730, 243] on span "True" at bounding box center [726, 235] width 27 height 16
click at [709, 242] on input "True" at bounding box center [701, 235] width 15 height 13
radio input "true"
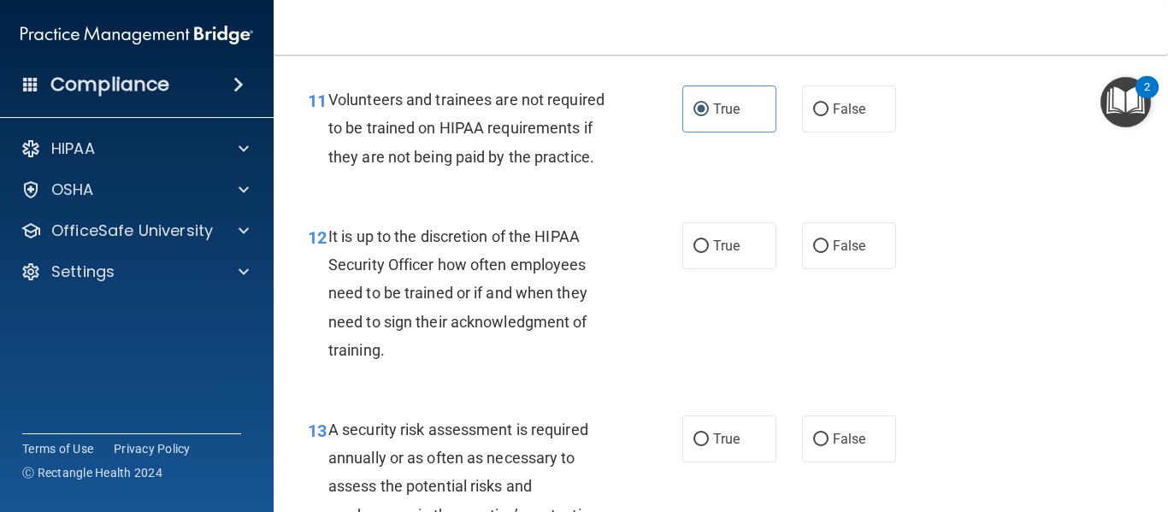
scroll to position [2112, 0]
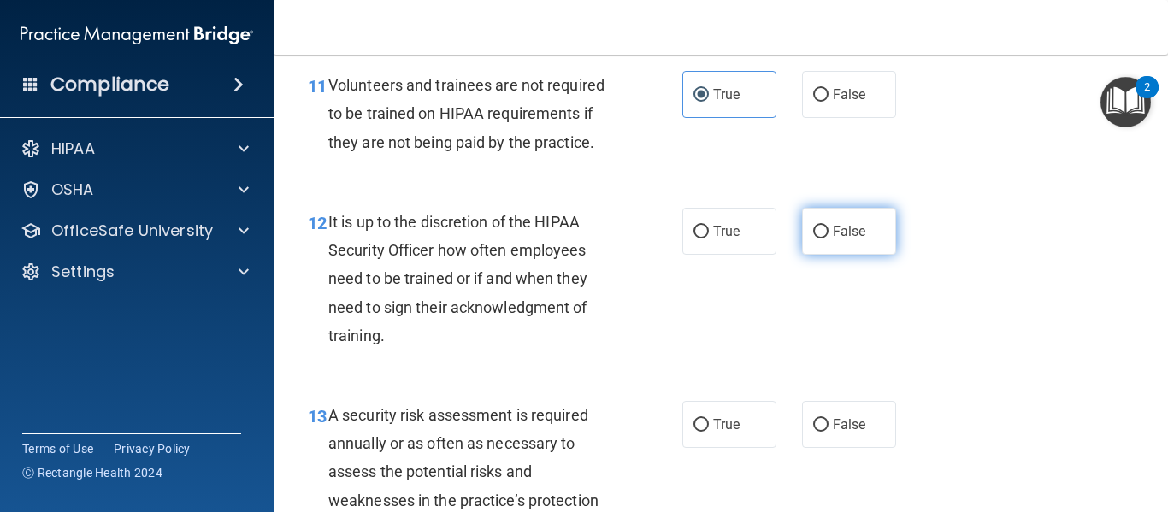
click at [813, 239] on input "False" at bounding box center [820, 232] width 15 height 13
radio input "true"
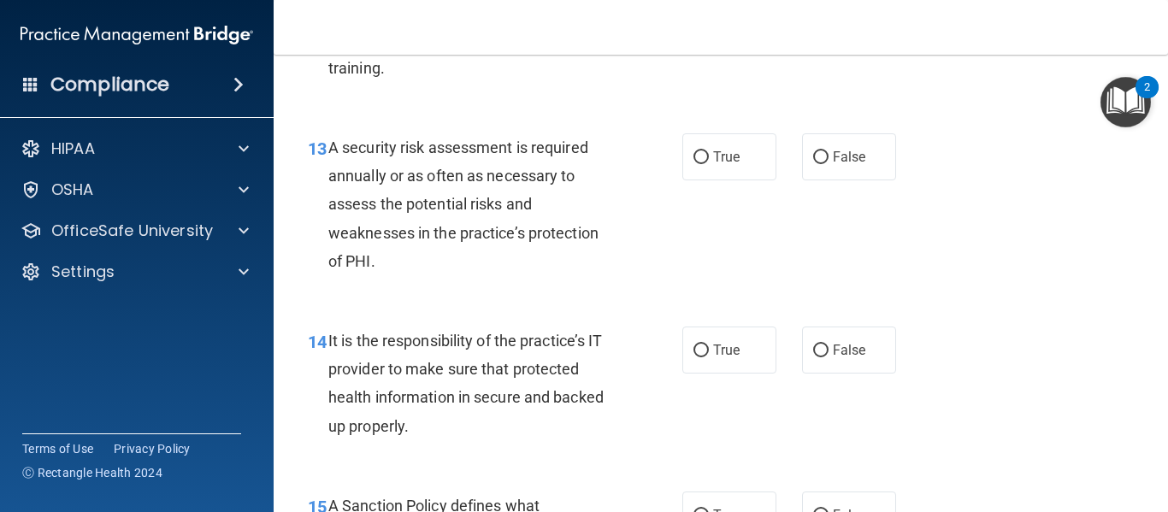
scroll to position [2380, 0]
click at [736, 180] on label "True" at bounding box center [730, 156] width 94 height 47
click at [709, 163] on input "True" at bounding box center [701, 157] width 15 height 13
radio input "true"
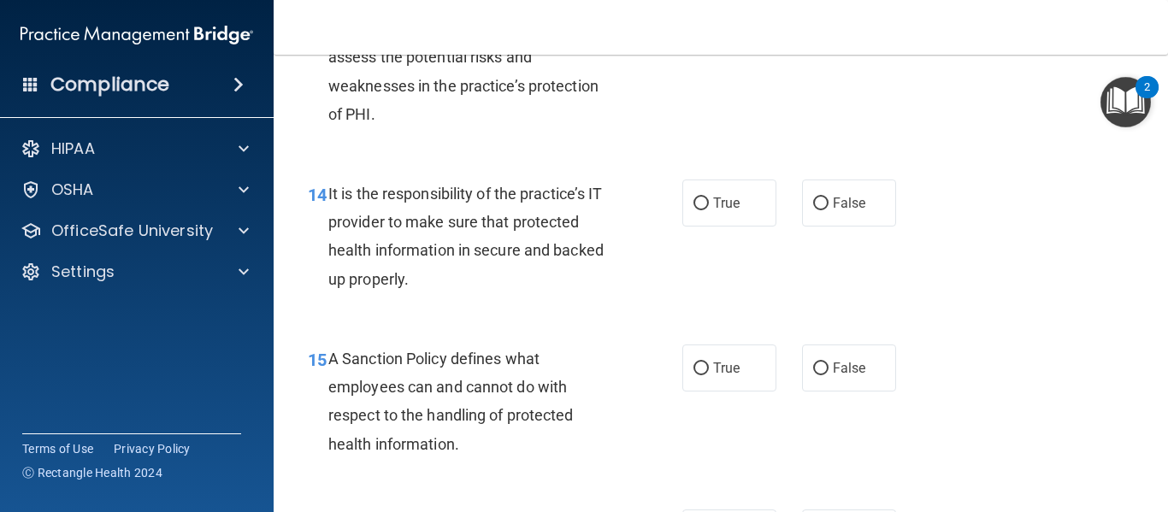
scroll to position [2548, 0]
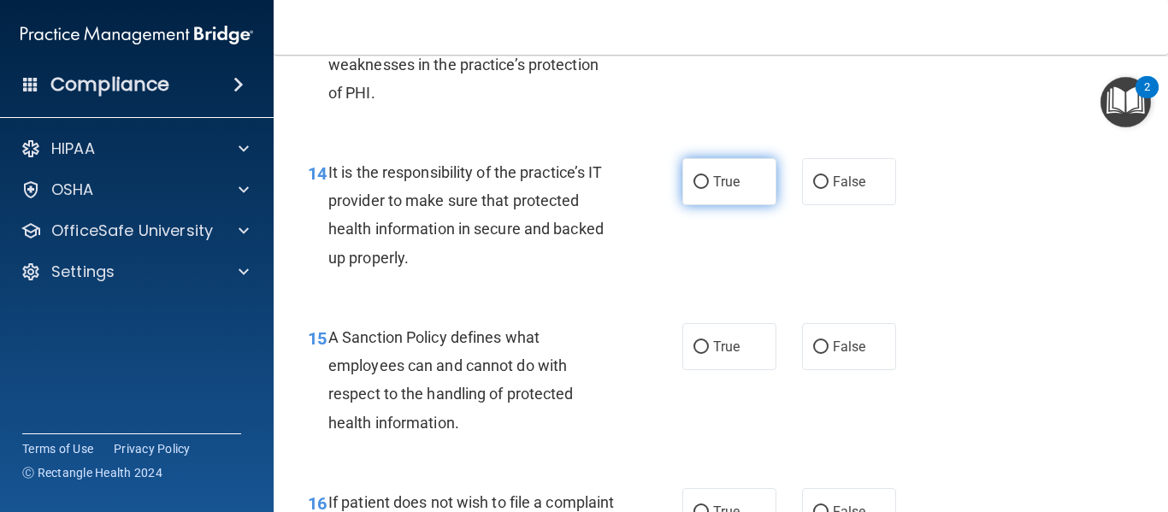
click at [748, 205] on label "True" at bounding box center [730, 181] width 94 height 47
click at [709, 189] on input "True" at bounding box center [701, 182] width 15 height 13
radio input "true"
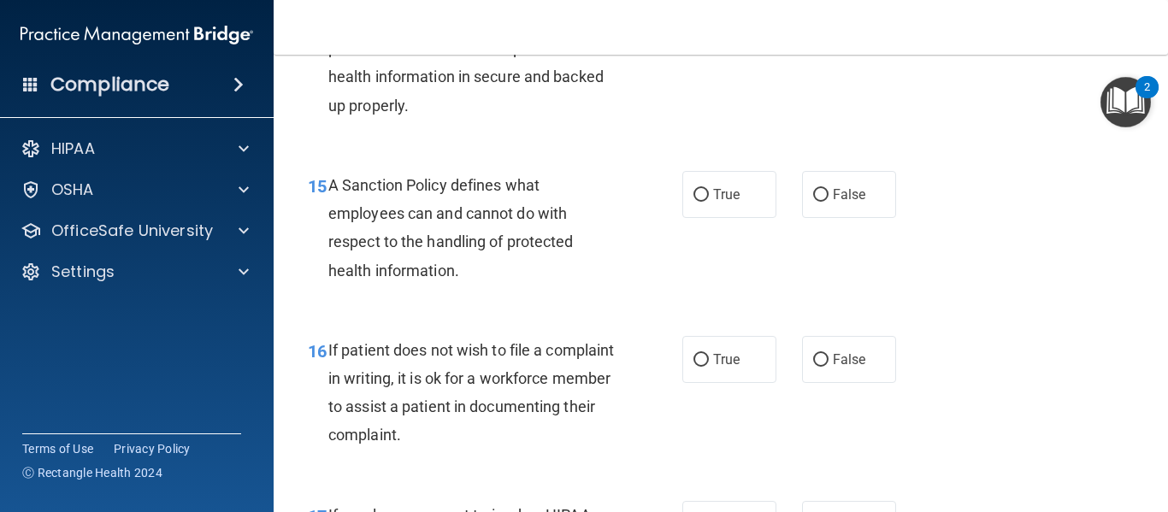
scroll to position [2701, 0]
click at [734, 202] on span "True" at bounding box center [726, 194] width 27 height 16
click at [709, 201] on input "True" at bounding box center [701, 194] width 15 height 13
radio input "true"
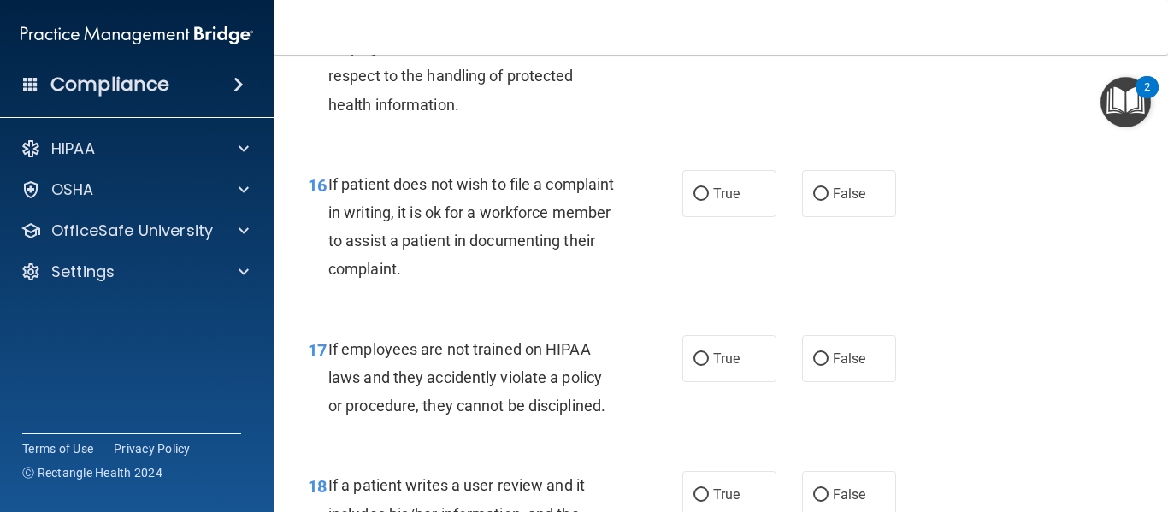
scroll to position [2867, 0]
click at [752, 216] on label "True" at bounding box center [730, 192] width 94 height 47
click at [709, 200] on input "True" at bounding box center [701, 193] width 15 height 13
radio input "true"
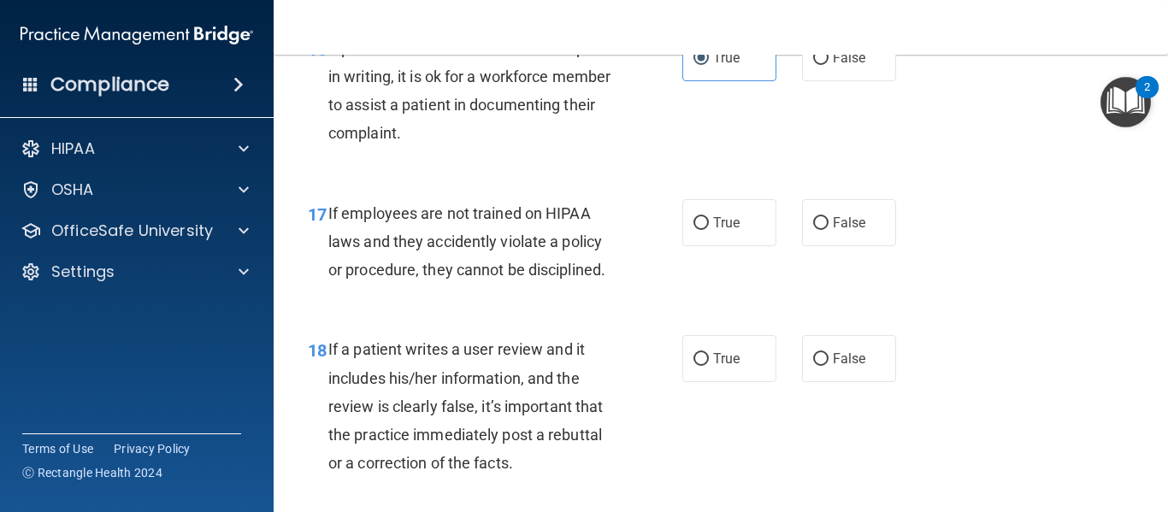
scroll to position [3003, 0]
click at [735, 245] on label "True" at bounding box center [730, 221] width 94 height 47
click at [709, 229] on input "True" at bounding box center [701, 222] width 15 height 13
radio input "true"
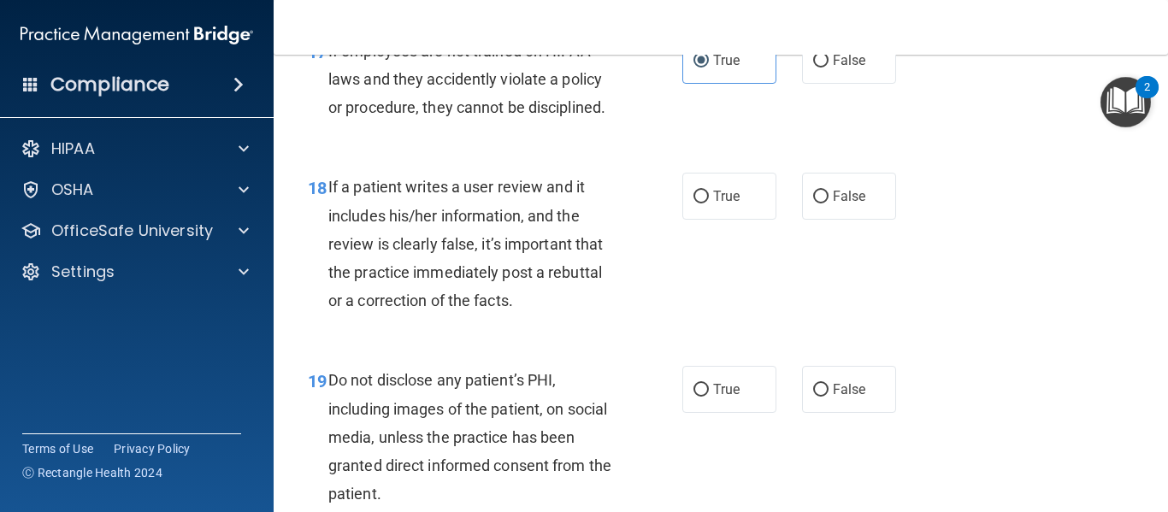
scroll to position [3166, 0]
click at [857, 204] on span "False" at bounding box center [849, 195] width 33 height 16
click at [829, 203] on input "False" at bounding box center [820, 196] width 15 height 13
radio input "true"
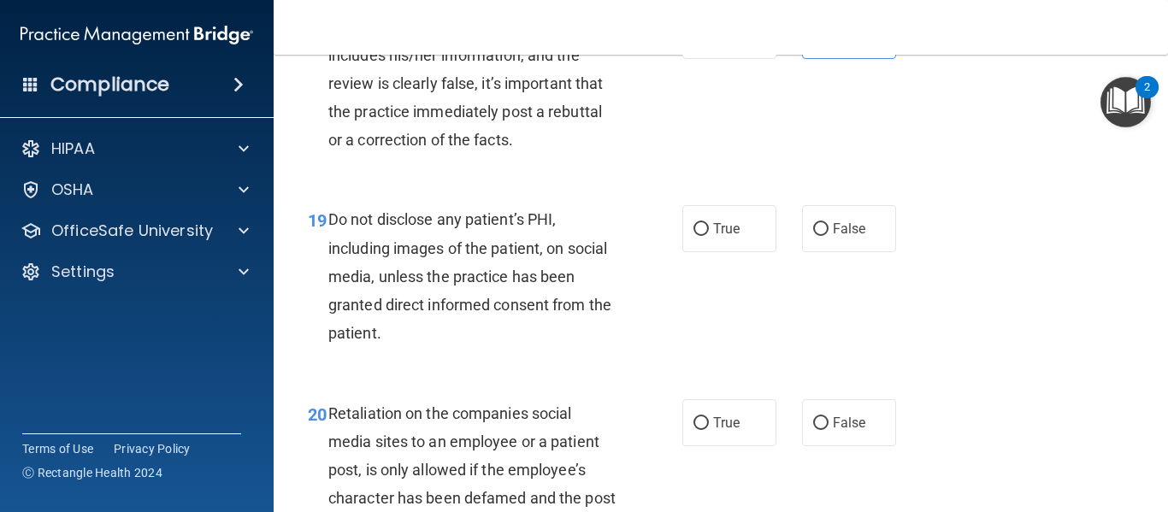
scroll to position [3326, 0]
click at [699, 251] on label "True" at bounding box center [730, 227] width 94 height 47
click at [699, 235] on input "True" at bounding box center [701, 228] width 15 height 13
radio input "true"
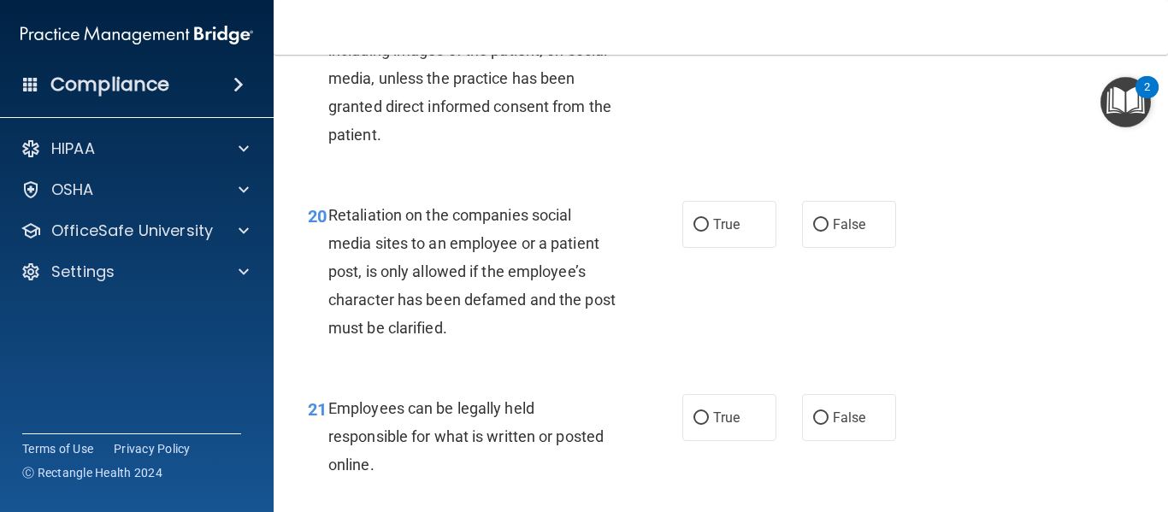
scroll to position [3526, 0]
click at [831, 246] on label "False" at bounding box center [849, 222] width 94 height 47
click at [829, 230] on input "False" at bounding box center [820, 223] width 15 height 13
radio input "true"
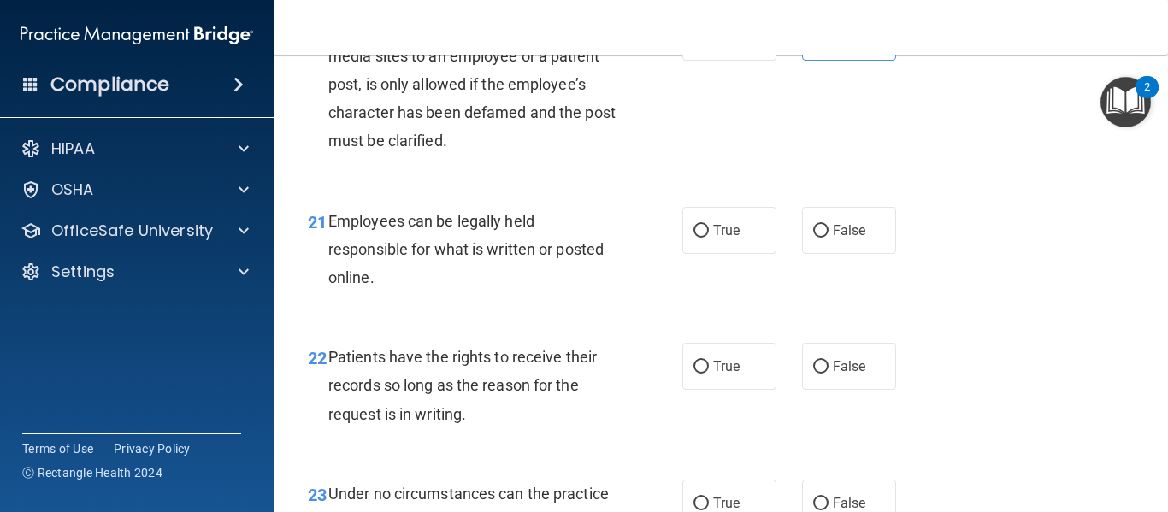
scroll to position [3713, 0]
click at [715, 252] on label "True" at bounding box center [730, 228] width 94 height 47
click at [709, 236] on input "True" at bounding box center [701, 229] width 15 height 13
radio input "true"
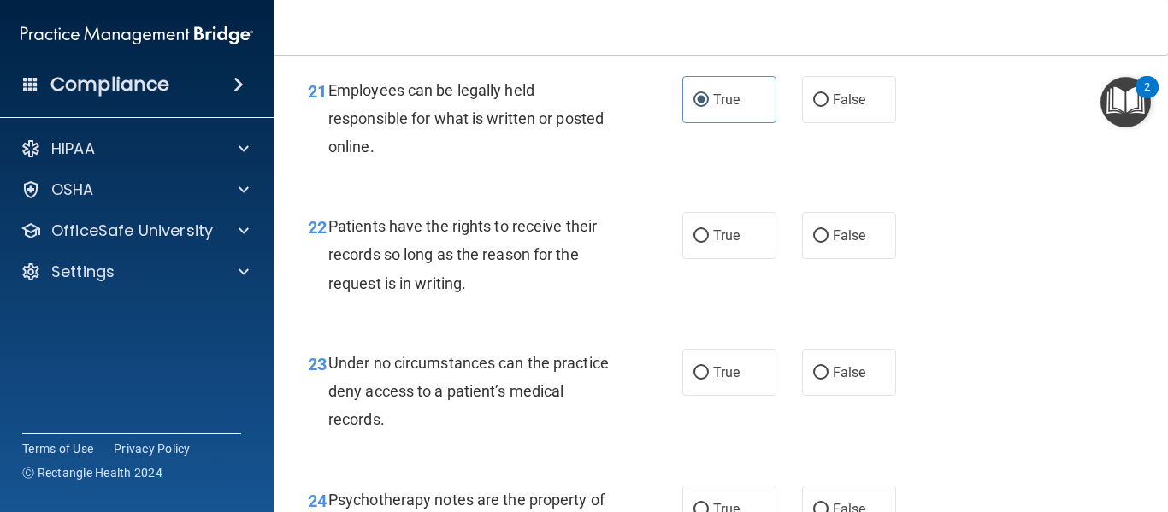
scroll to position [3845, 0]
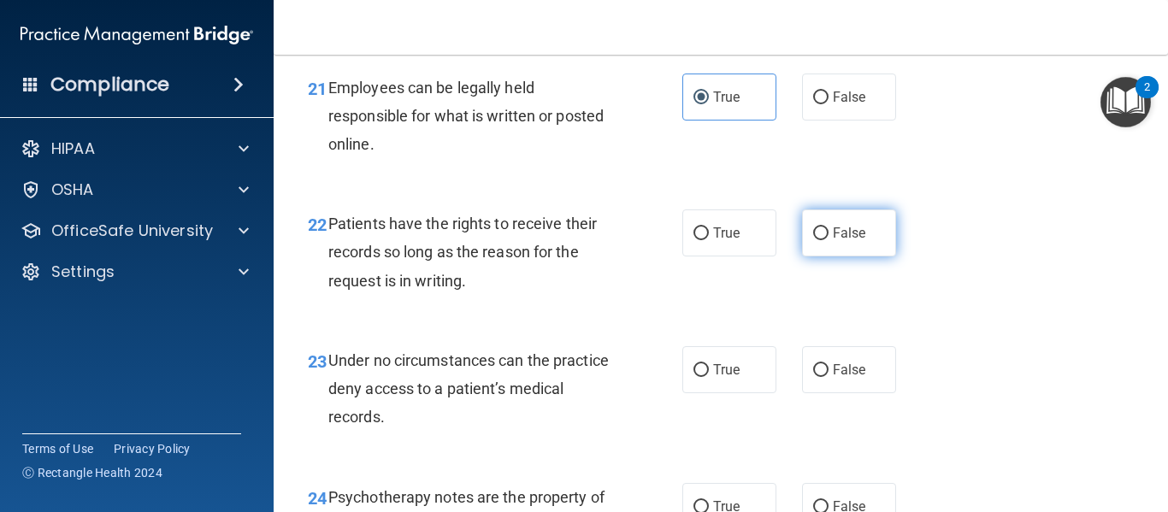
click at [810, 257] on label "False" at bounding box center [849, 233] width 94 height 47
click at [813, 240] on input "False" at bounding box center [820, 234] width 15 height 13
radio input "true"
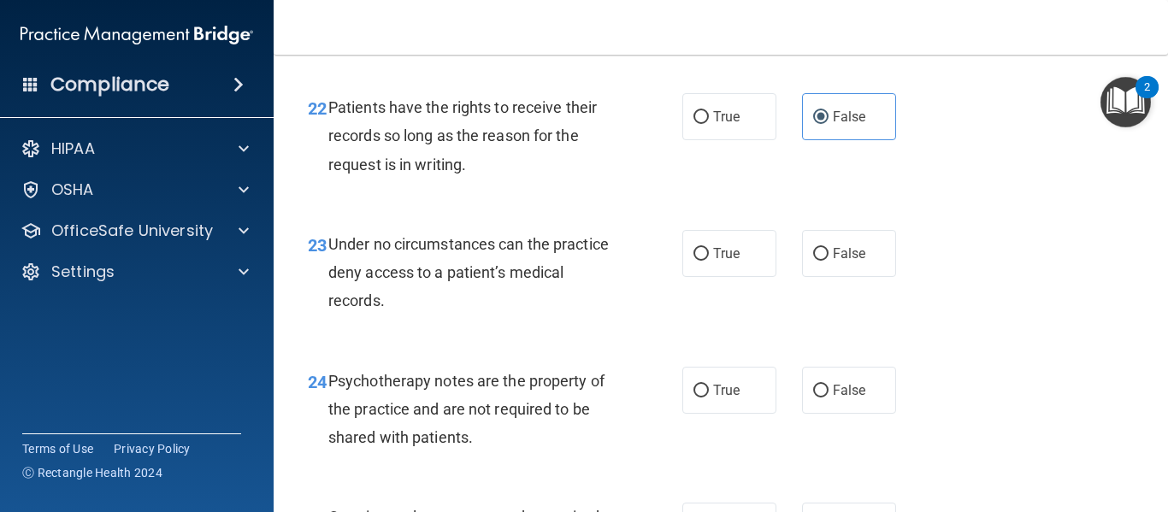
scroll to position [3962, 0]
click at [850, 261] on span "False" at bounding box center [849, 253] width 33 height 16
click at [829, 260] on input "False" at bounding box center [820, 253] width 15 height 13
radio input "true"
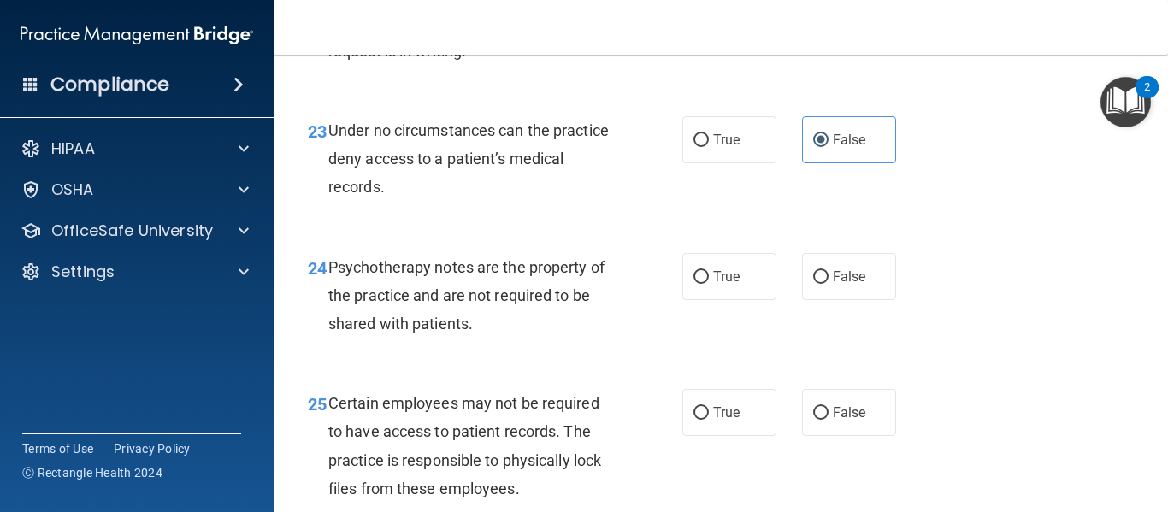
scroll to position [4076, 0]
click at [702, 283] on input "True" at bounding box center [701, 276] width 15 height 13
radio input "true"
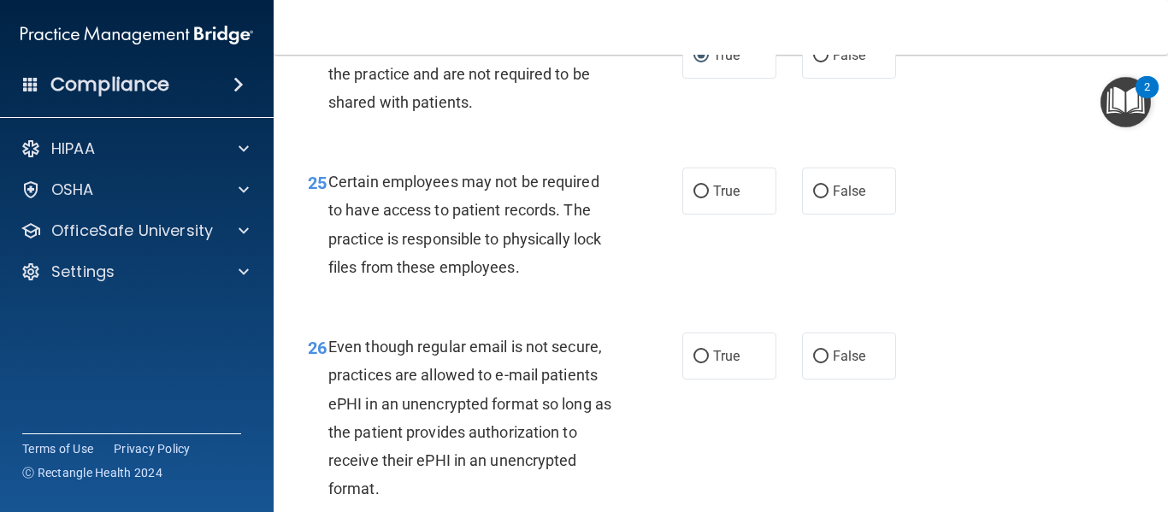
scroll to position [4297, 0]
click at [721, 198] on span "True" at bounding box center [726, 190] width 27 height 16
click at [709, 198] on input "True" at bounding box center [701, 191] width 15 height 13
radio input "true"
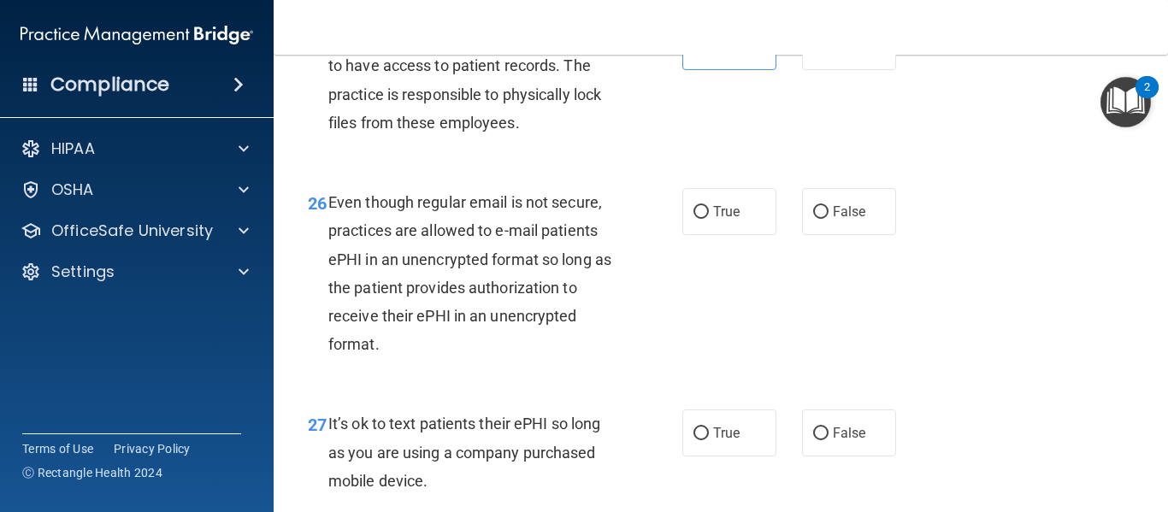
scroll to position [4454, 0]
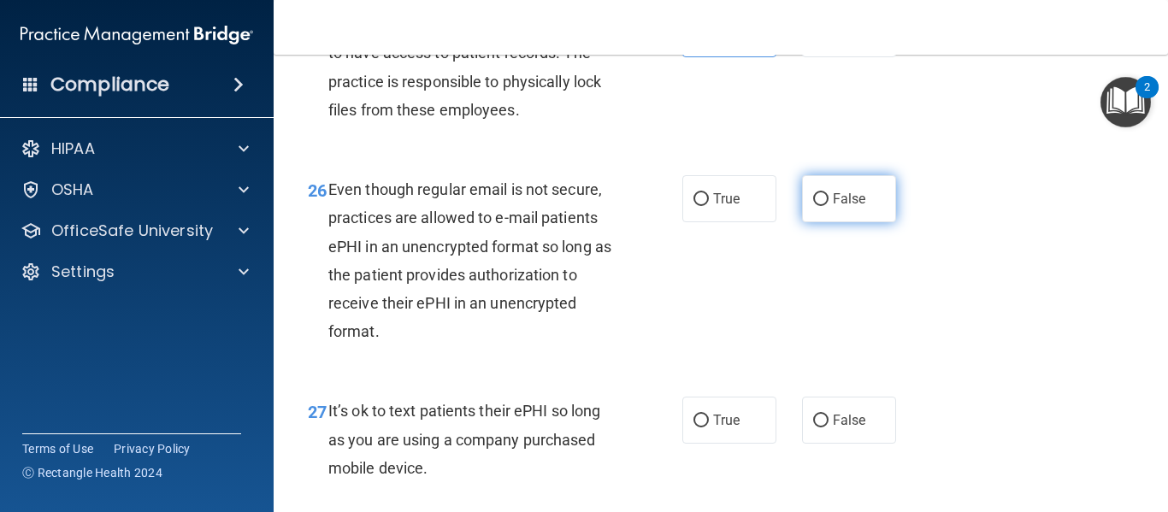
click at [849, 222] on label "False" at bounding box center [849, 198] width 94 height 47
click at [829, 206] on input "False" at bounding box center [820, 199] width 15 height 13
radio input "true"
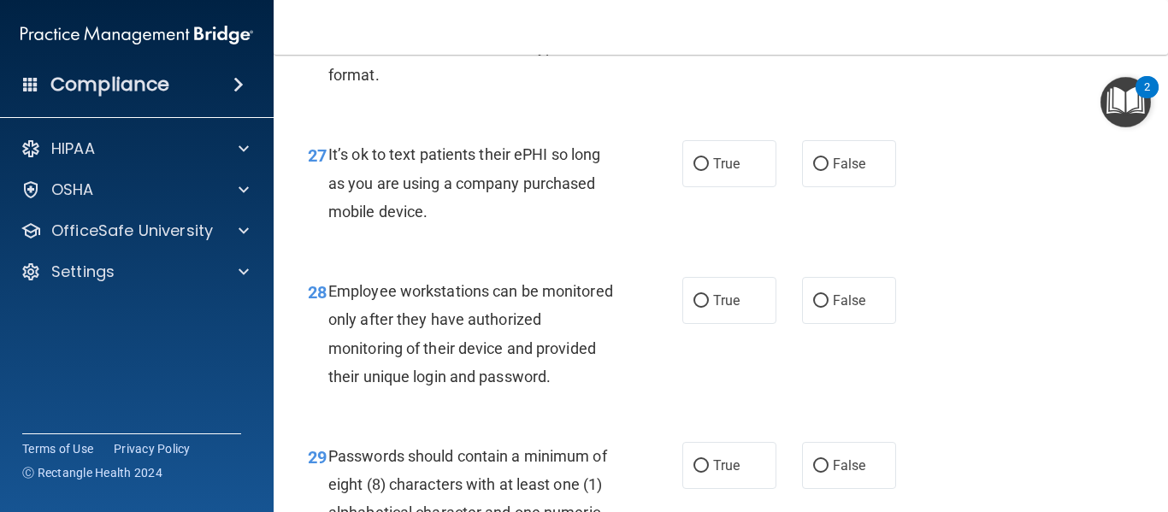
scroll to position [4711, 0]
click at [804, 323] on label "False" at bounding box center [849, 299] width 94 height 47
click at [813, 307] on input "False" at bounding box center [820, 300] width 15 height 13
radio input "true"
click at [764, 186] on label "True" at bounding box center [730, 162] width 94 height 47
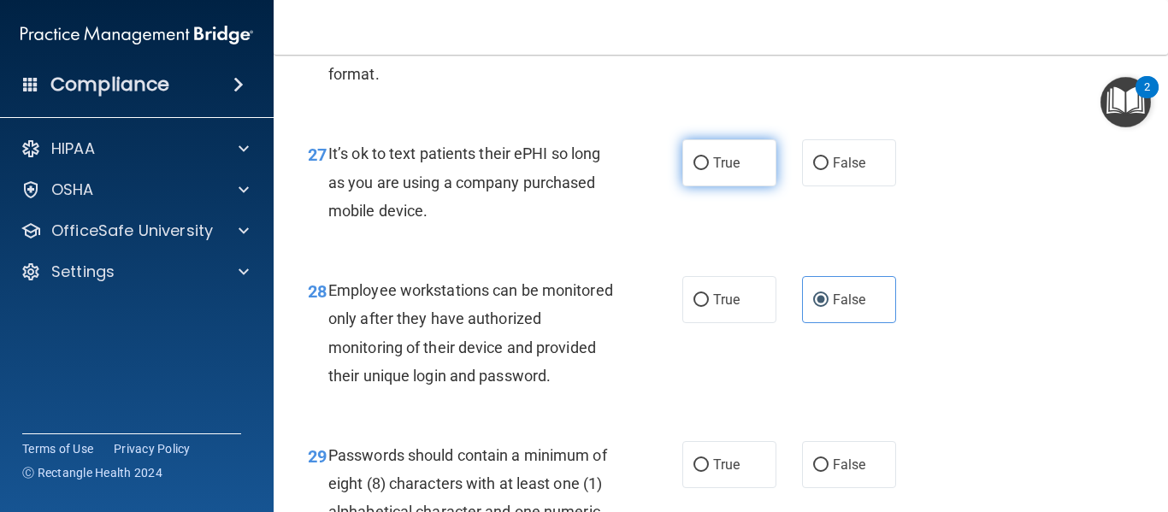
click at [709, 170] on input "True" at bounding box center [701, 163] width 15 height 13
radio input "true"
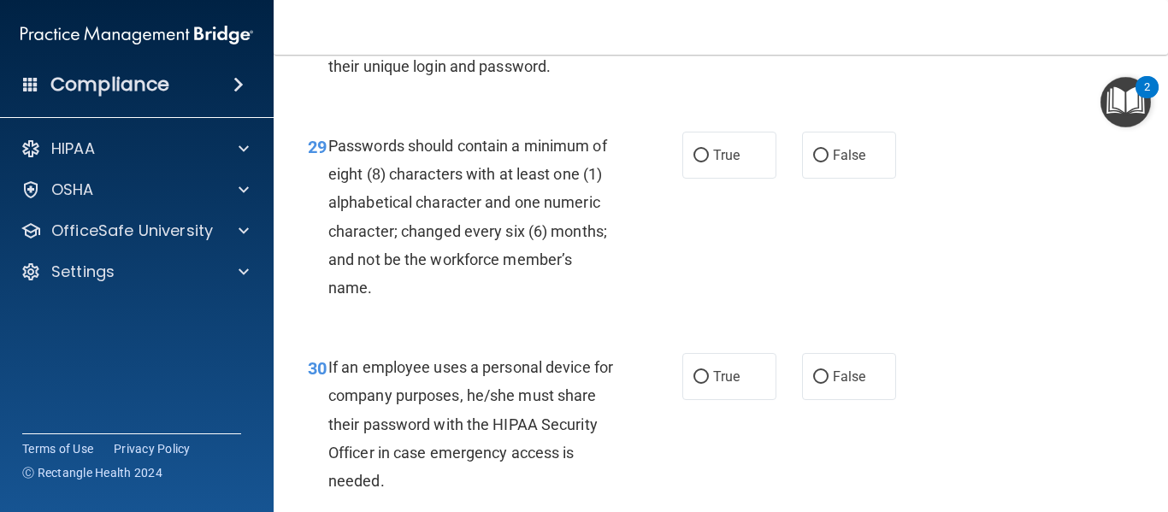
scroll to position [5035, 0]
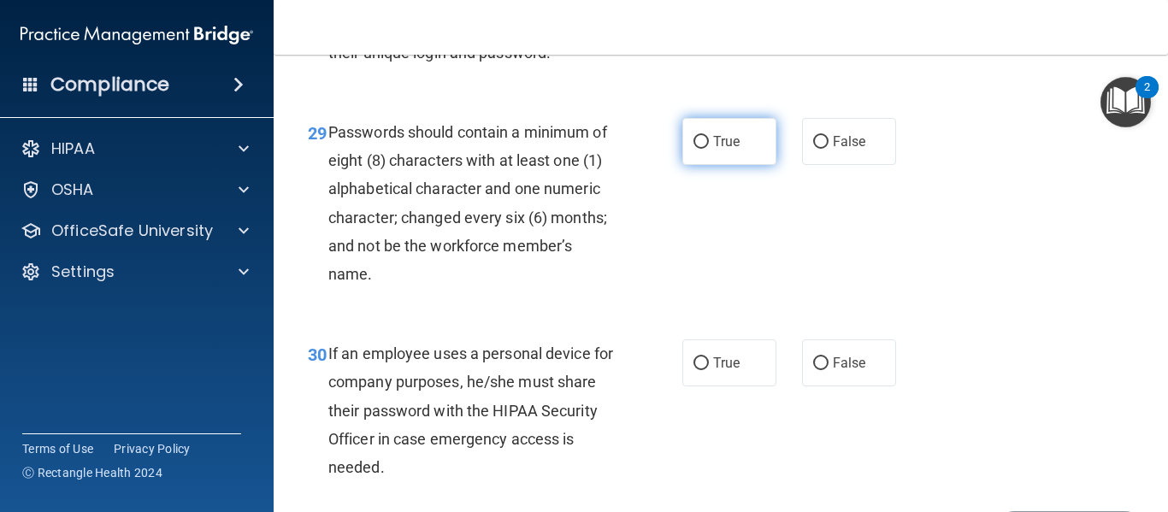
click at [699, 165] on label "True" at bounding box center [730, 141] width 94 height 47
click at [699, 149] on input "True" at bounding box center [701, 142] width 15 height 13
radio input "true"
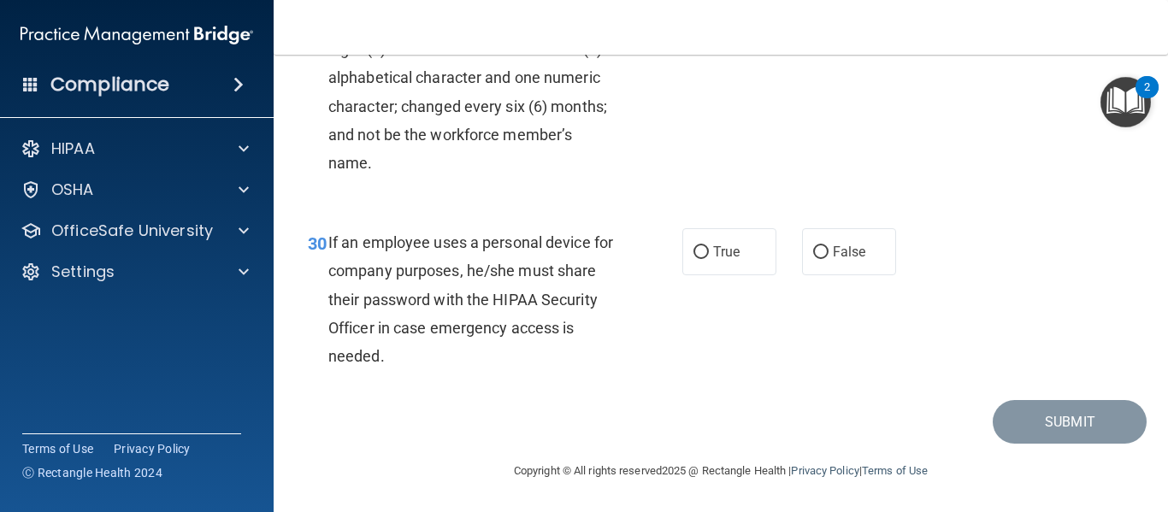
scroll to position [5202, 0]
click at [741, 263] on label "True" at bounding box center [730, 251] width 94 height 47
click at [709, 259] on input "True" at bounding box center [701, 252] width 15 height 13
radio input "true"
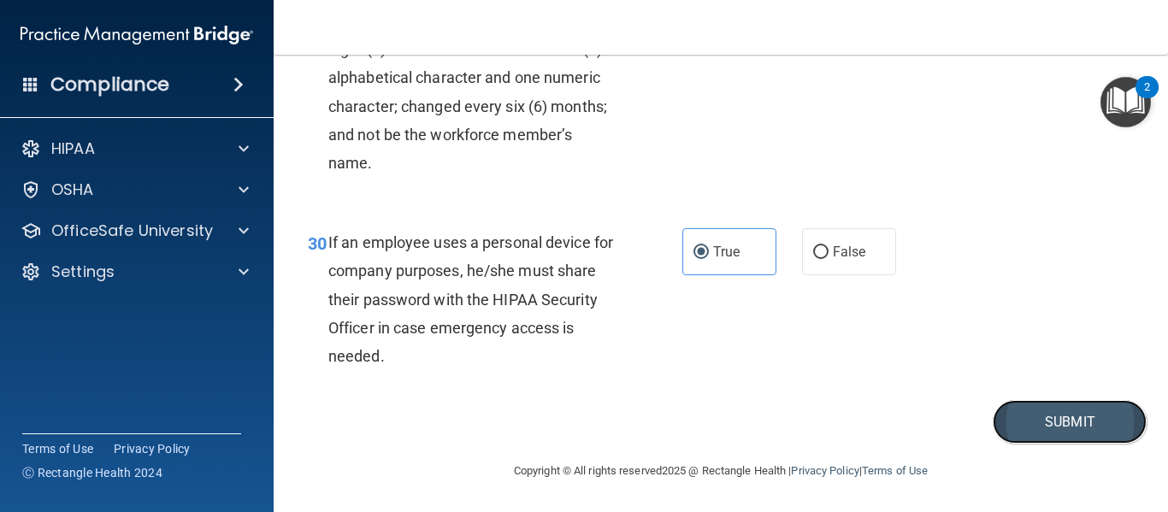
click at [1011, 417] on button "Submit" at bounding box center [1070, 422] width 154 height 44
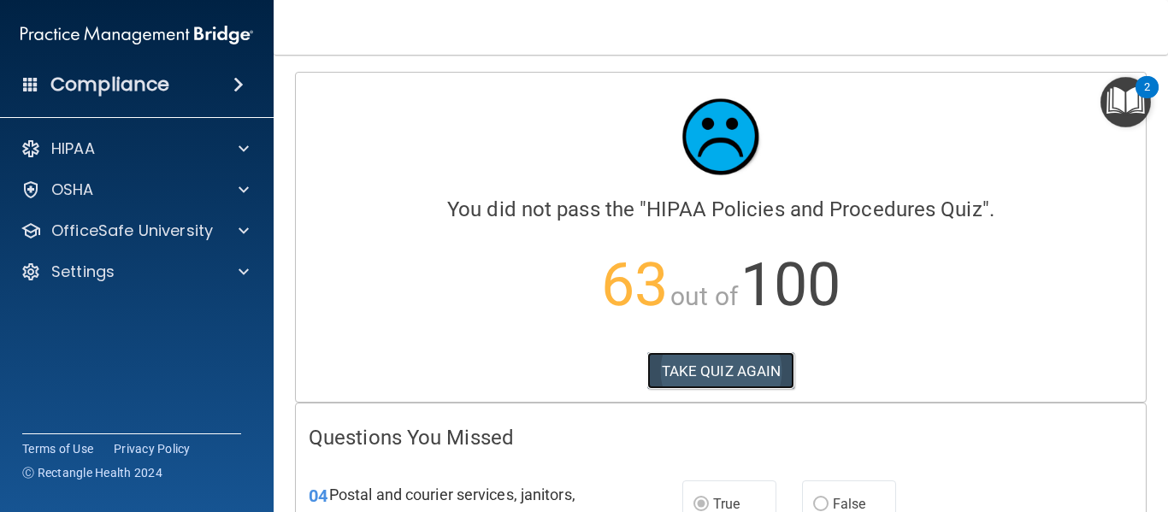
click at [721, 382] on button "TAKE QUIZ AGAIN" at bounding box center [722, 371] width 148 height 38
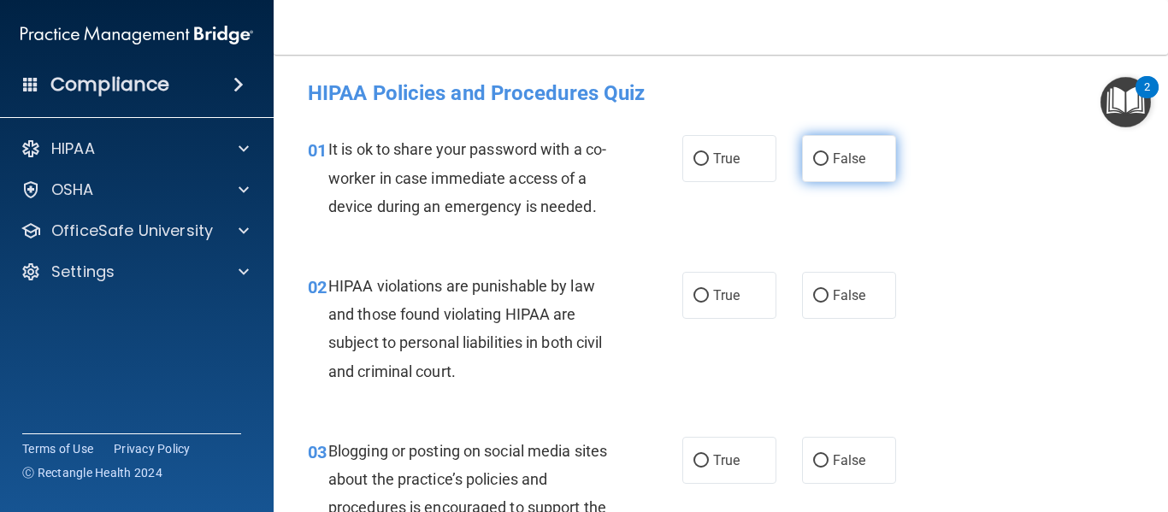
click at [818, 173] on label "False" at bounding box center [849, 158] width 94 height 47
click at [818, 166] on input "False" at bounding box center [820, 159] width 15 height 13
radio input "true"
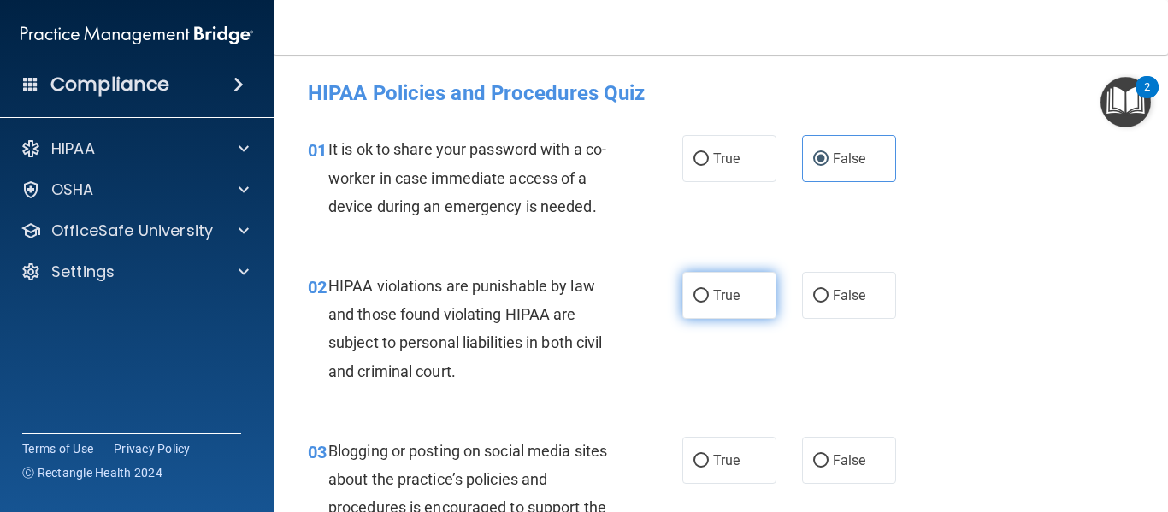
click at [701, 289] on label "True" at bounding box center [730, 295] width 94 height 47
click at [701, 290] on input "True" at bounding box center [701, 296] width 15 height 13
radio input "true"
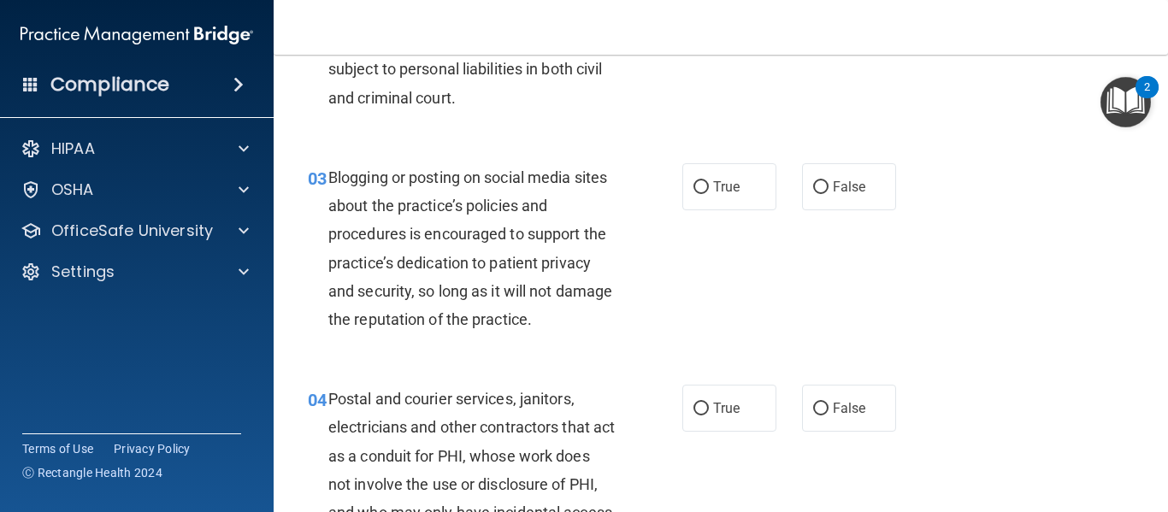
scroll to position [275, 0]
click at [822, 183] on label "False" at bounding box center [849, 186] width 94 height 47
click at [822, 183] on input "False" at bounding box center [820, 186] width 15 height 13
radio input "true"
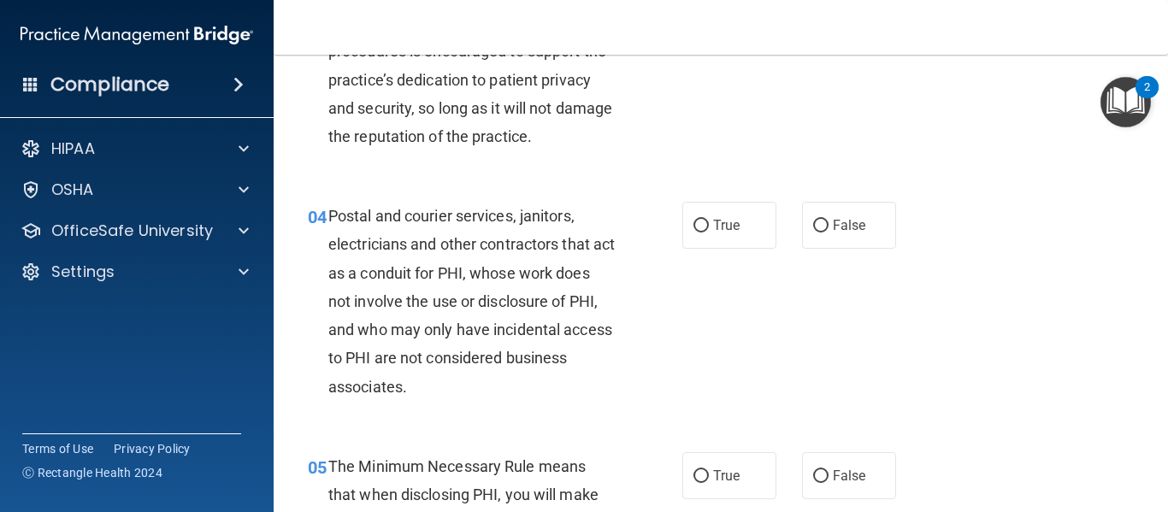
scroll to position [458, 0]
click at [692, 238] on label "True" at bounding box center [730, 224] width 94 height 47
click at [694, 232] on input "True" at bounding box center [701, 225] width 15 height 13
radio input "true"
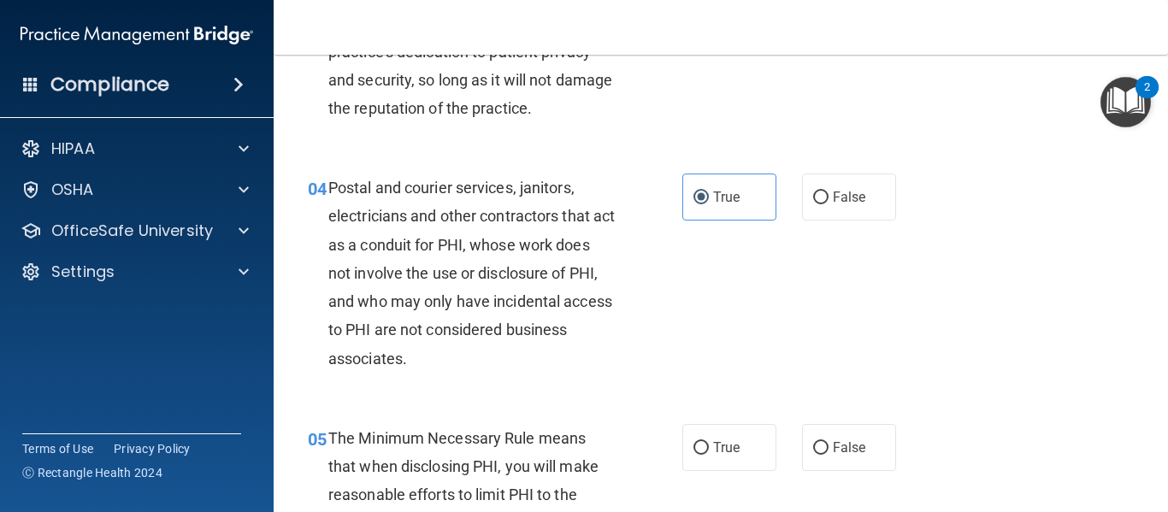
scroll to position [484, 0]
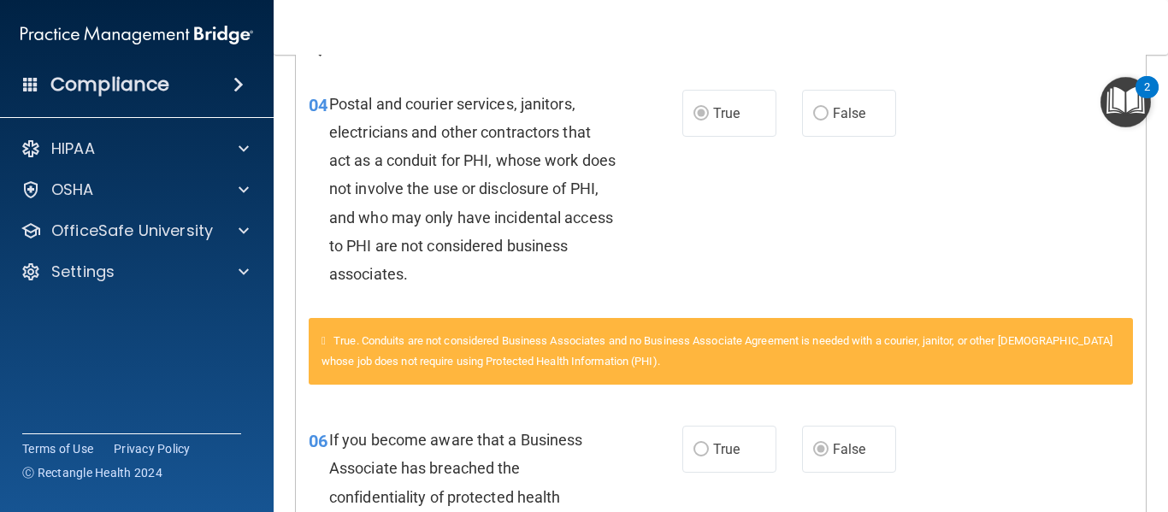
scroll to position [383, 0]
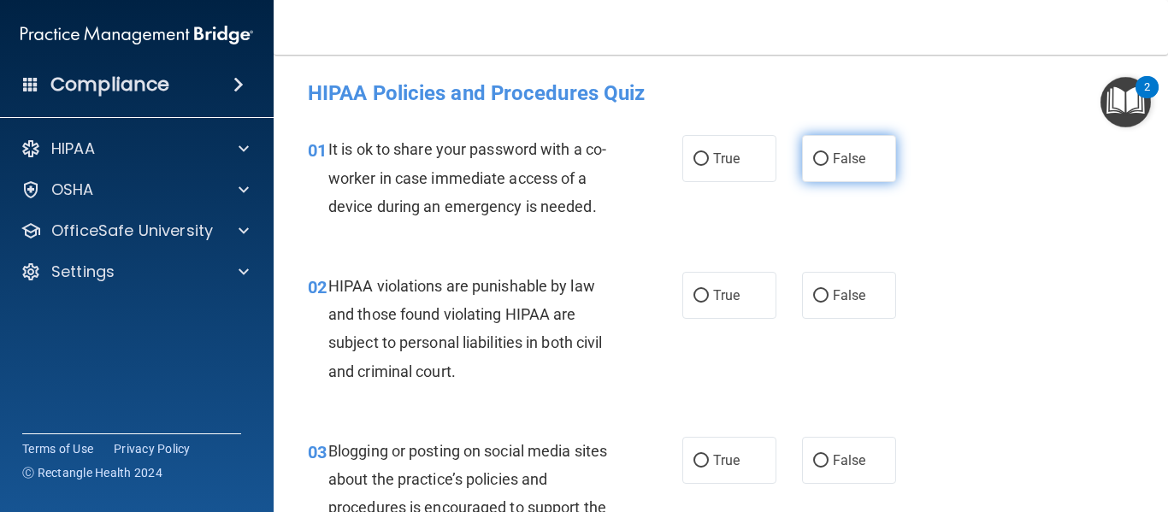
click at [848, 164] on span "False" at bounding box center [849, 159] width 33 height 16
click at [829, 164] on input "False" at bounding box center [820, 159] width 15 height 13
radio input "true"
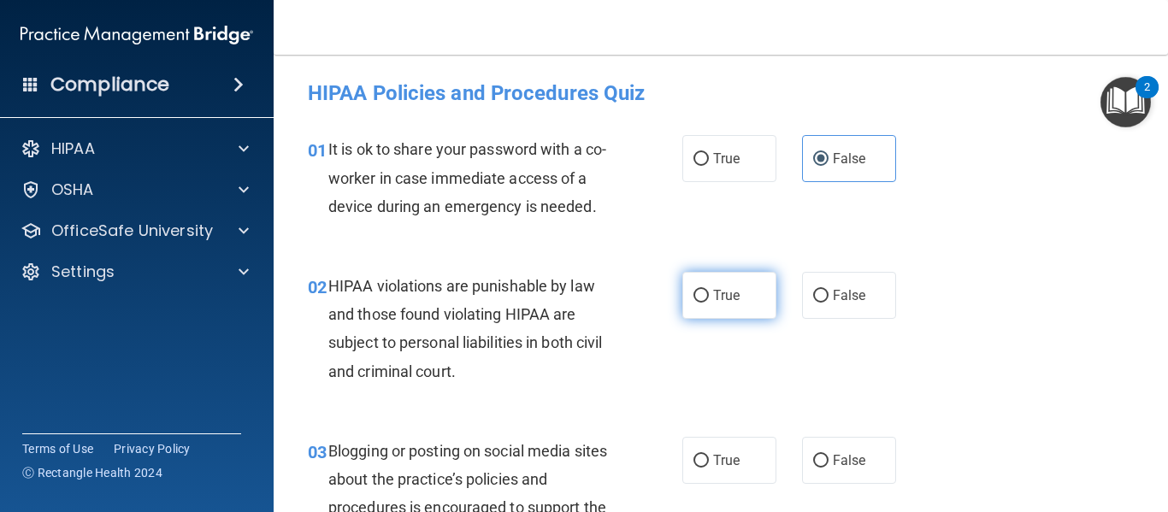
click at [701, 281] on label "True" at bounding box center [730, 295] width 94 height 47
click at [701, 290] on input "True" at bounding box center [701, 296] width 15 height 13
radio input "true"
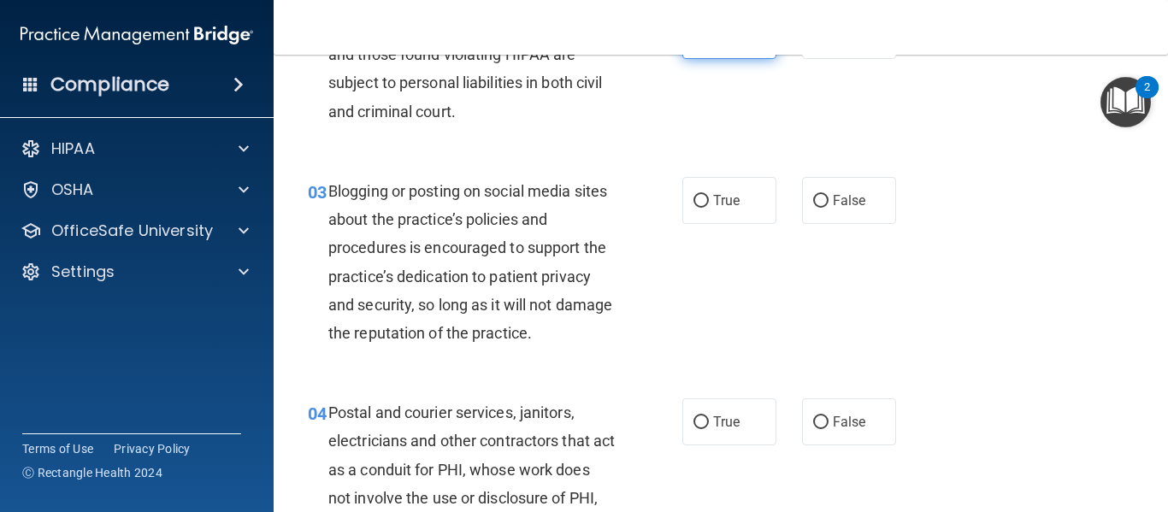
scroll to position [264, 0]
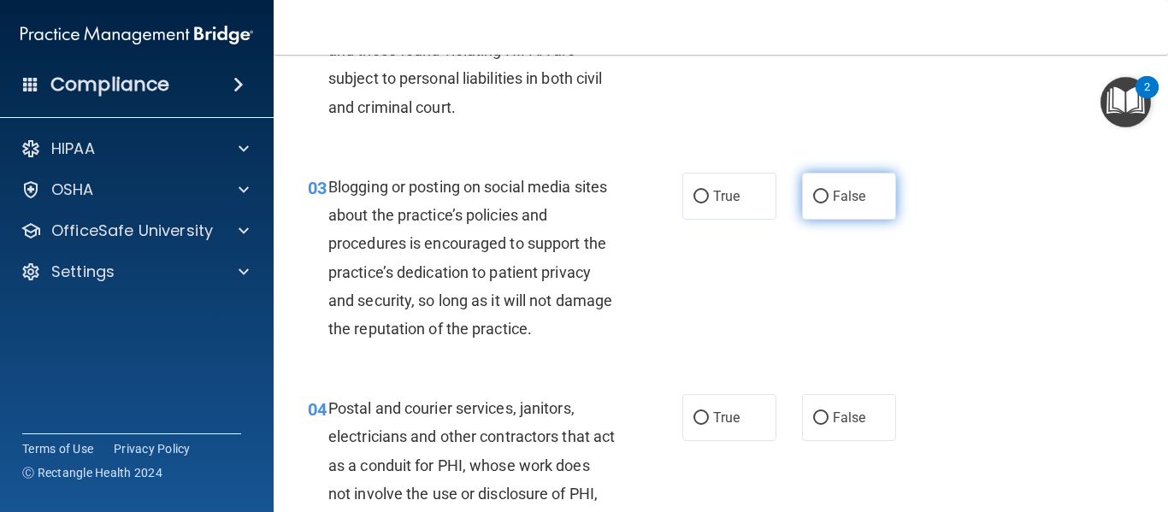
click at [849, 175] on label "False" at bounding box center [849, 196] width 94 height 47
click at [829, 191] on input "False" at bounding box center [820, 197] width 15 height 13
radio input "true"
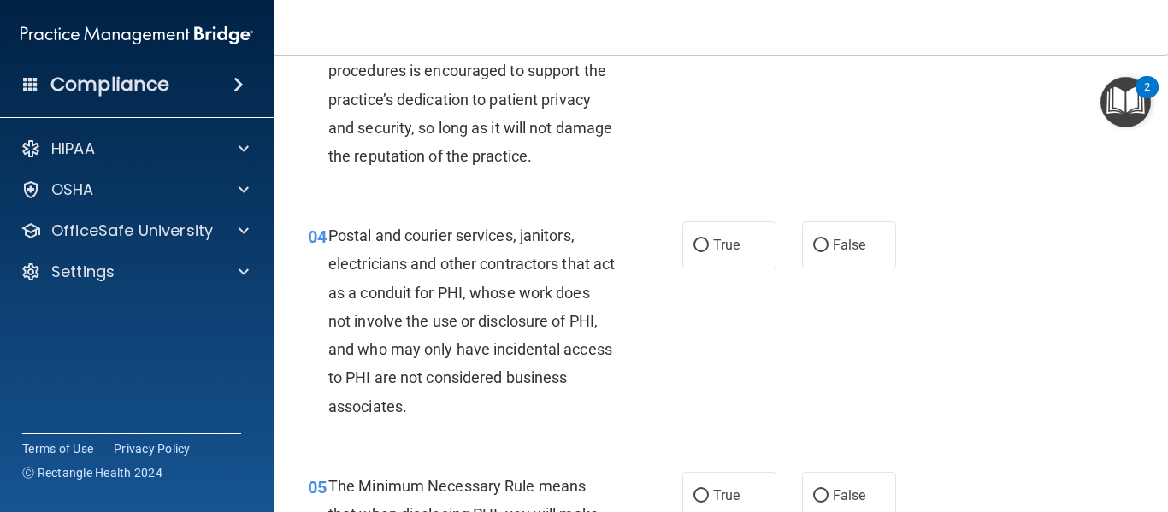
scroll to position [438, 0]
click at [750, 243] on label "True" at bounding box center [730, 244] width 94 height 47
click at [709, 243] on input "True" at bounding box center [701, 245] width 15 height 13
radio input "true"
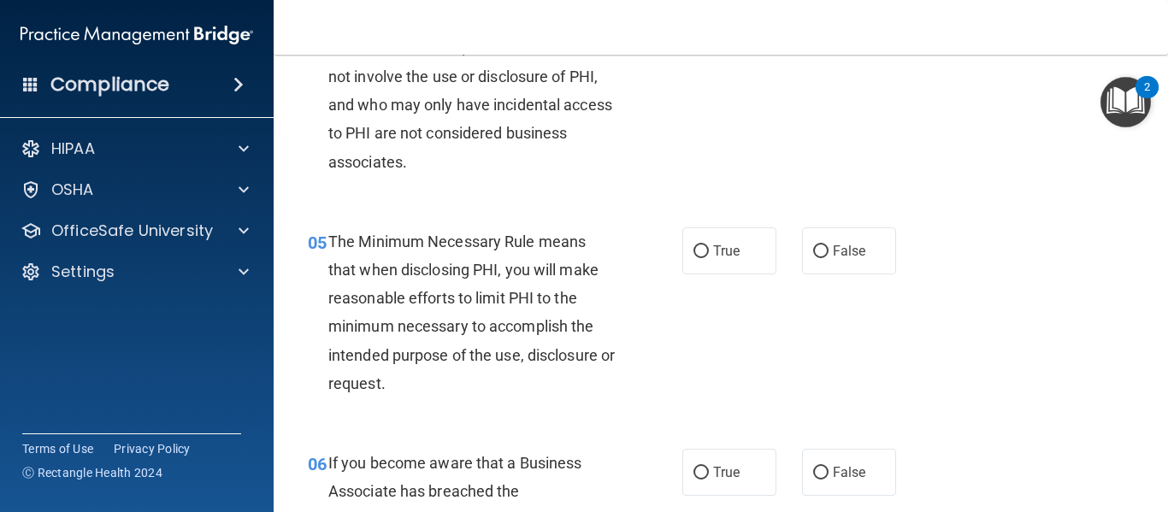
scroll to position [713, 0]
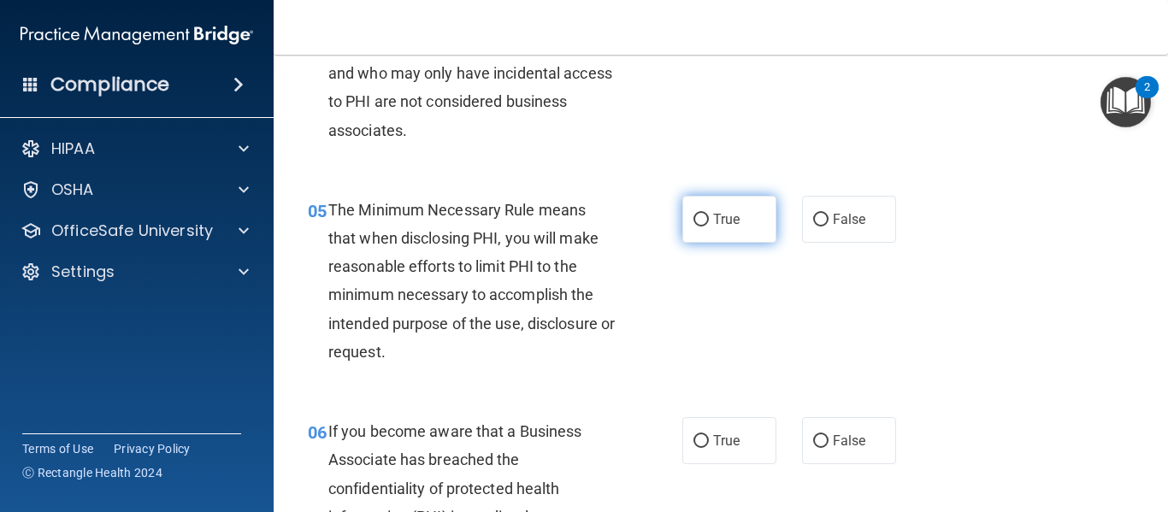
click at [714, 228] on label "True" at bounding box center [730, 219] width 94 height 47
click at [709, 227] on input "True" at bounding box center [701, 220] width 15 height 13
radio input "true"
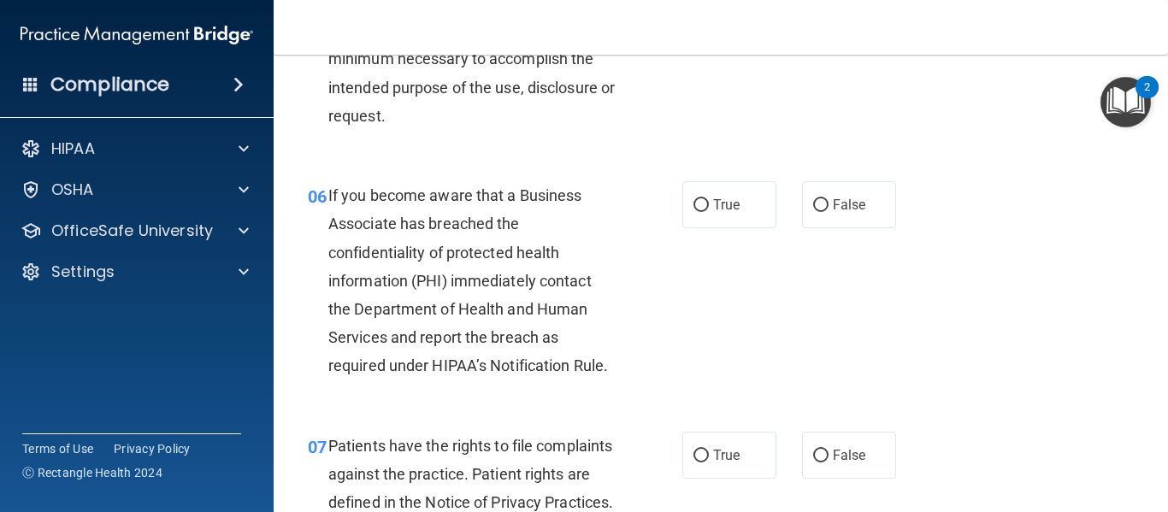
scroll to position [950, 0]
click at [854, 186] on label "False" at bounding box center [849, 203] width 94 height 47
click at [829, 198] on input "False" at bounding box center [820, 204] width 15 height 13
radio input "true"
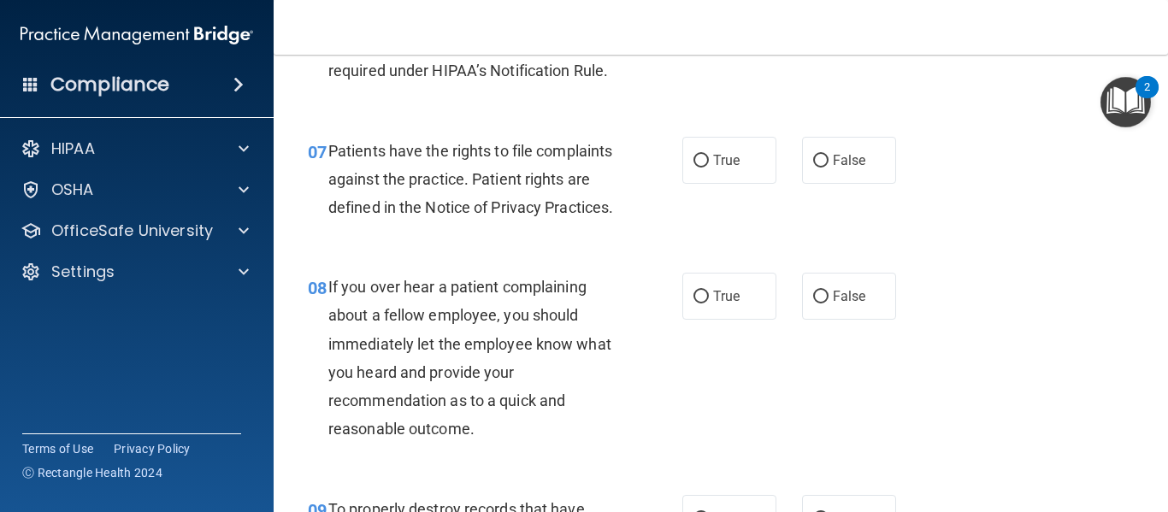
scroll to position [1245, 0]
click at [736, 156] on label "True" at bounding box center [730, 159] width 94 height 47
click at [709, 156] on input "True" at bounding box center [701, 160] width 15 height 13
radio input "true"
click at [831, 319] on label "False" at bounding box center [849, 295] width 94 height 47
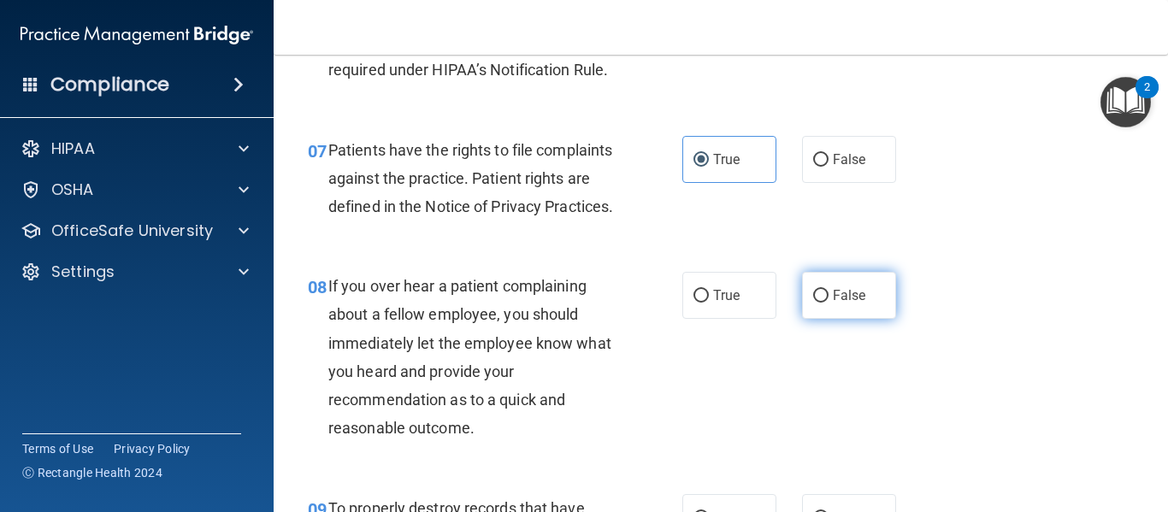
click at [829, 303] on input "False" at bounding box center [820, 296] width 15 height 13
radio input "true"
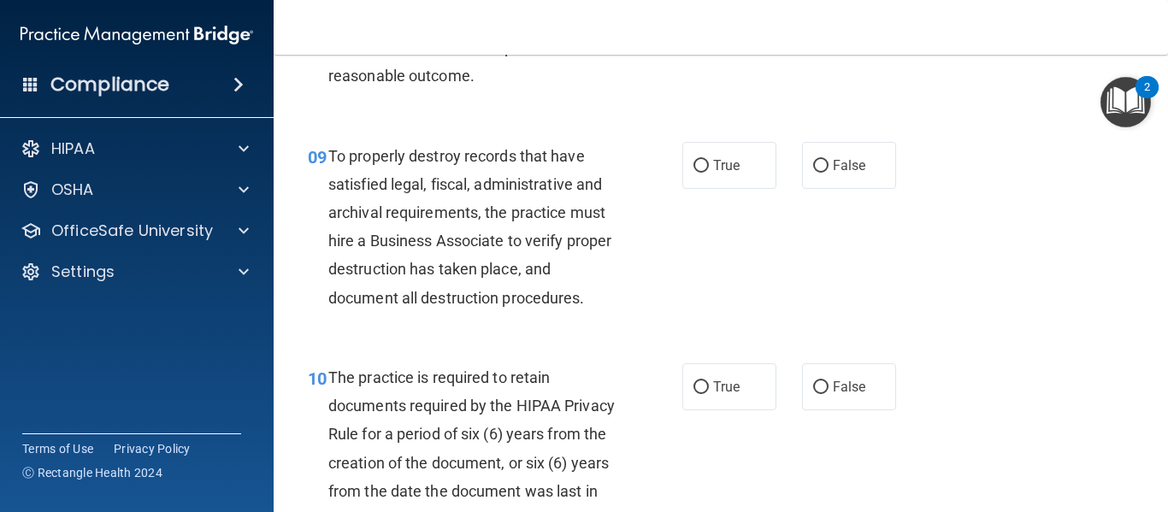
scroll to position [1609, 0]
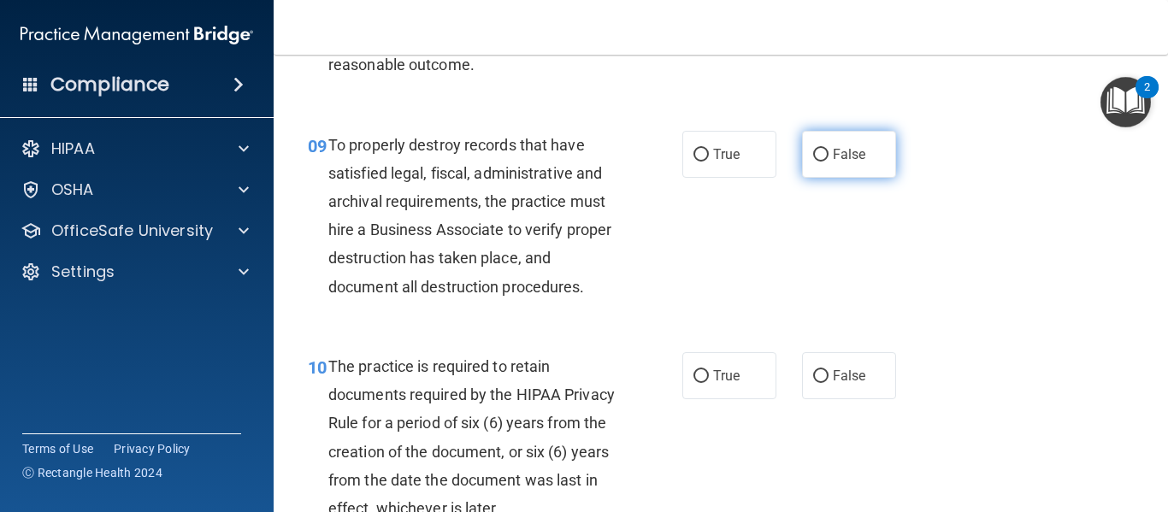
click at [837, 169] on label "False" at bounding box center [849, 154] width 94 height 47
click at [829, 162] on input "False" at bounding box center [820, 155] width 15 height 13
radio input "true"
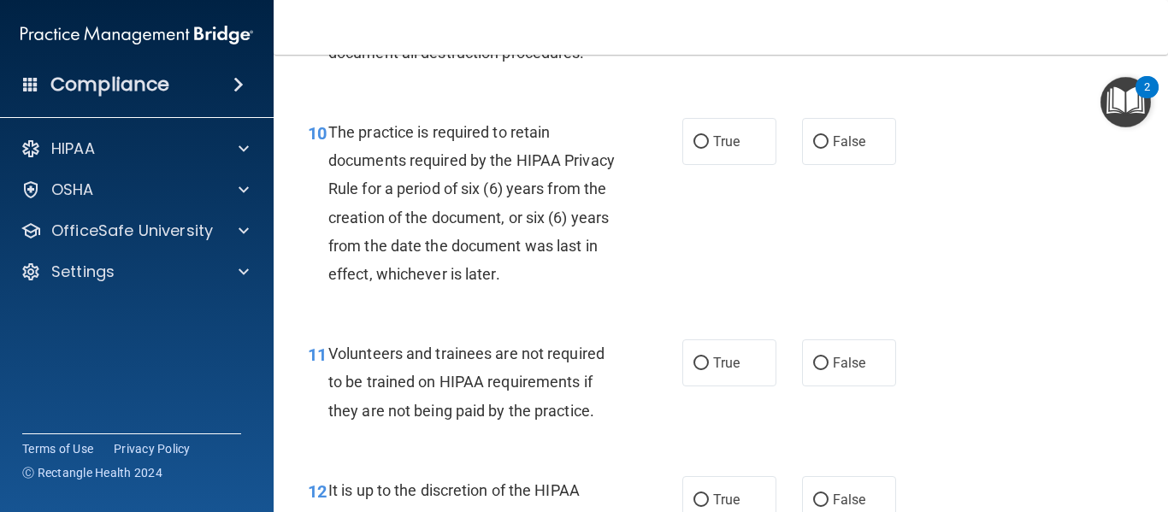
scroll to position [1844, 0]
click at [736, 164] on label "True" at bounding box center [730, 140] width 94 height 47
click at [709, 148] on input "True" at bounding box center [701, 141] width 15 height 13
radio input "true"
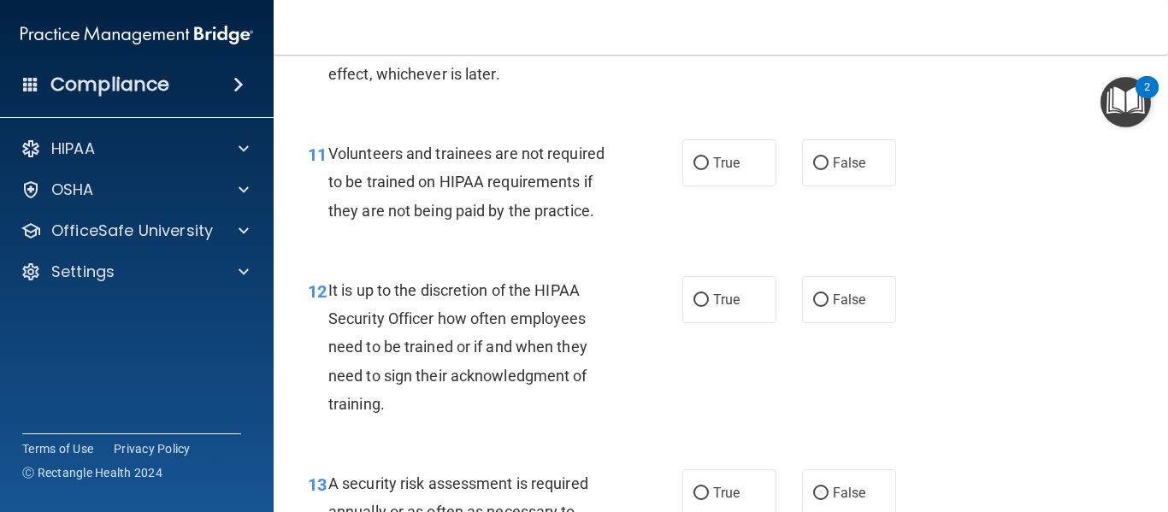
scroll to position [2046, 0]
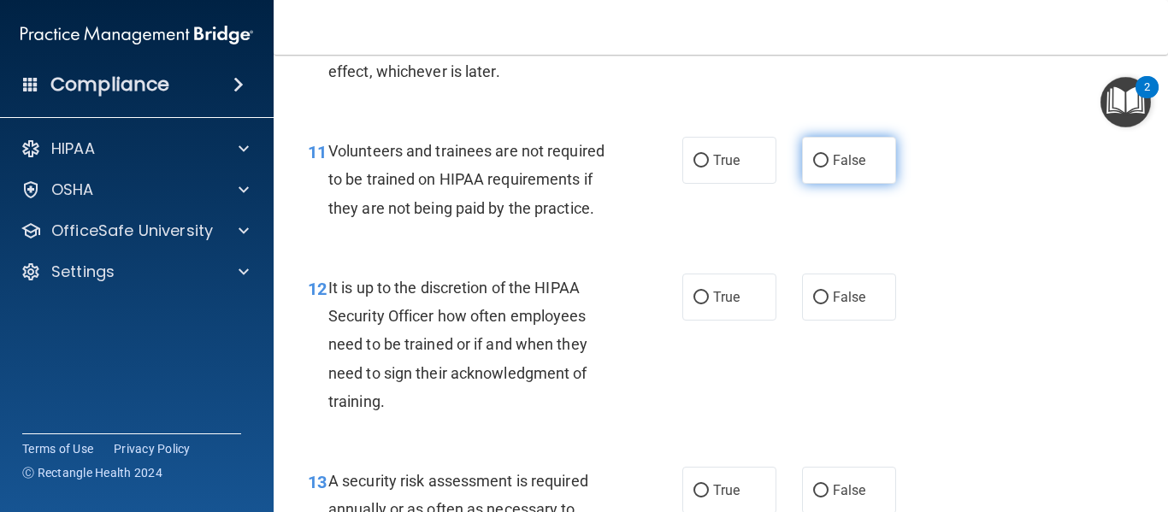
click at [819, 168] on input "False" at bounding box center [820, 161] width 15 height 13
radio input "true"
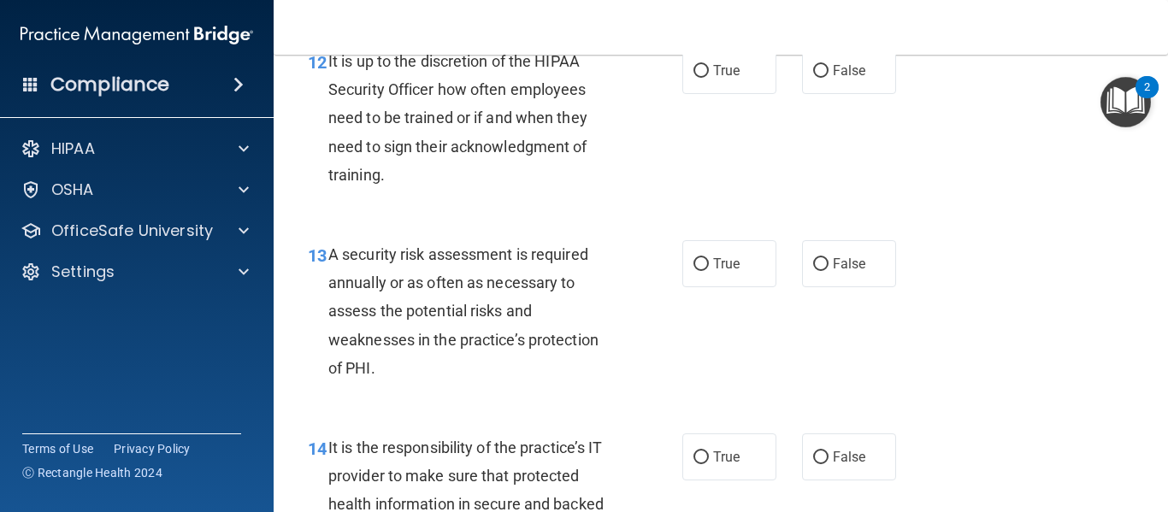
scroll to position [2274, 0]
click at [849, 86] on label "False" at bounding box center [849, 69] width 94 height 47
click at [829, 77] on input "False" at bounding box center [820, 70] width 15 height 13
radio input "true"
click at [694, 270] on input "True" at bounding box center [701, 263] width 15 height 13
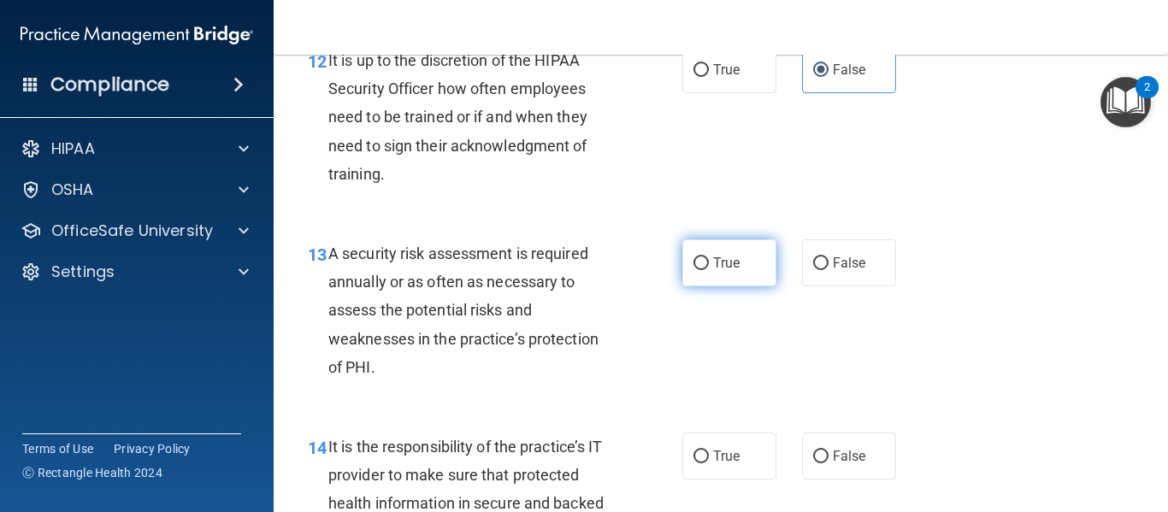
radio input "true"
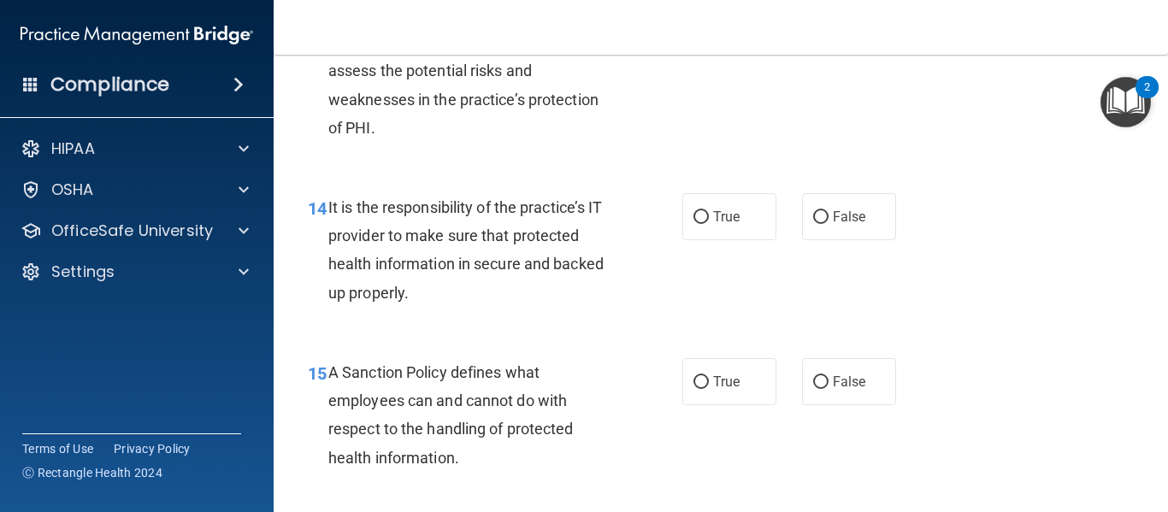
scroll to position [2551, 0]
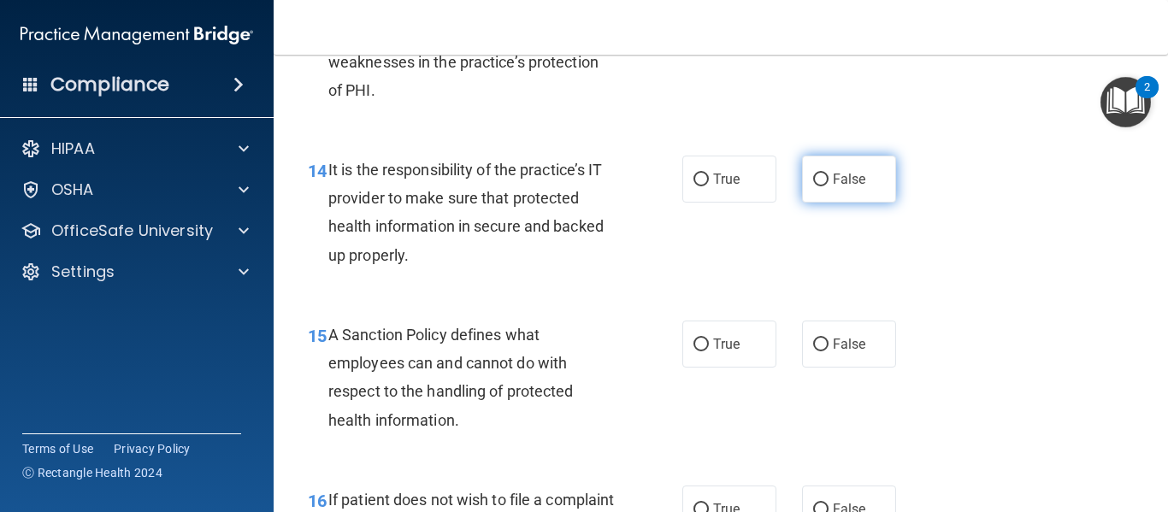
click at [825, 203] on label "False" at bounding box center [849, 179] width 94 height 47
click at [825, 186] on input "False" at bounding box center [820, 180] width 15 height 13
radio input "true"
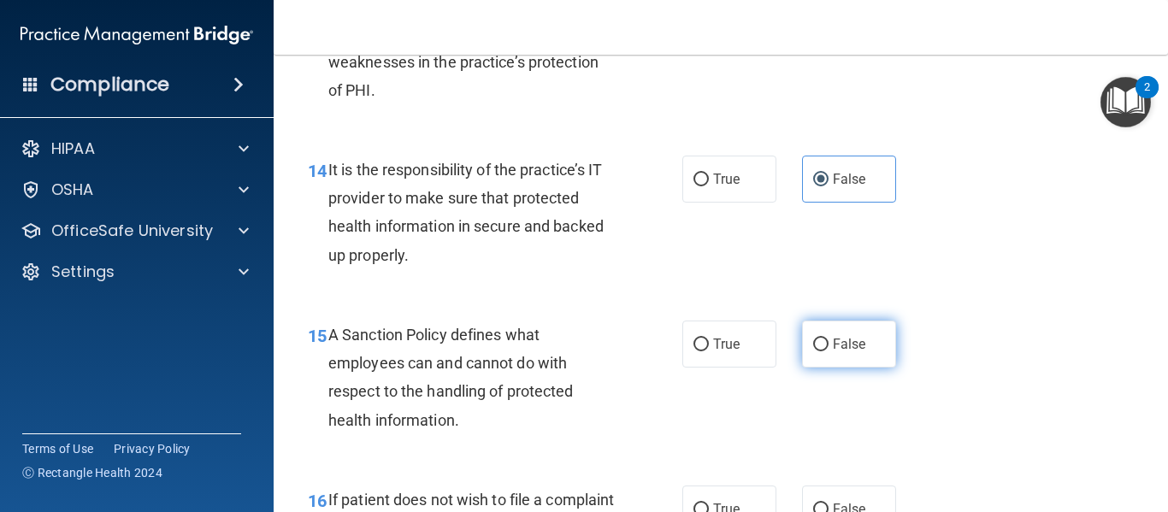
click at [802, 366] on label "False" at bounding box center [849, 344] width 94 height 47
click at [813, 352] on input "False" at bounding box center [820, 345] width 15 height 13
radio input "true"
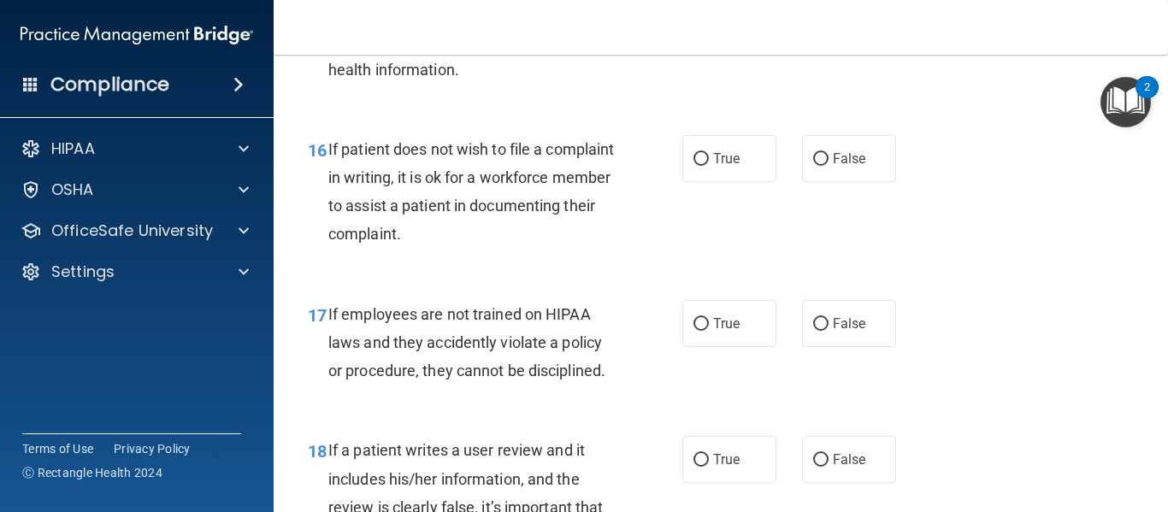
scroll to position [2902, 0]
click at [713, 166] on span "True" at bounding box center [726, 158] width 27 height 16
click at [709, 165] on input "True" at bounding box center [701, 158] width 15 height 13
radio input "true"
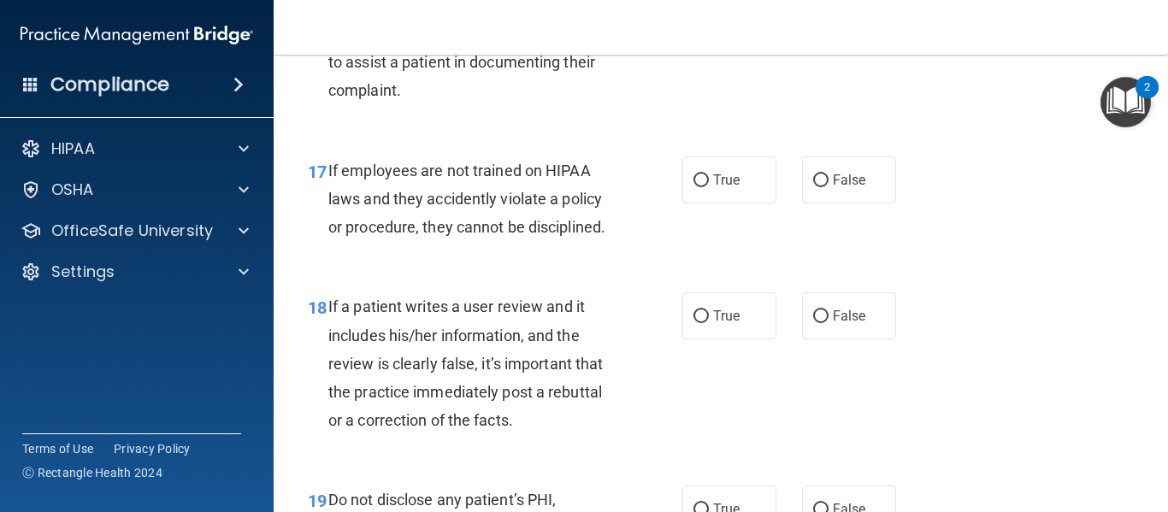
scroll to position [3054, 0]
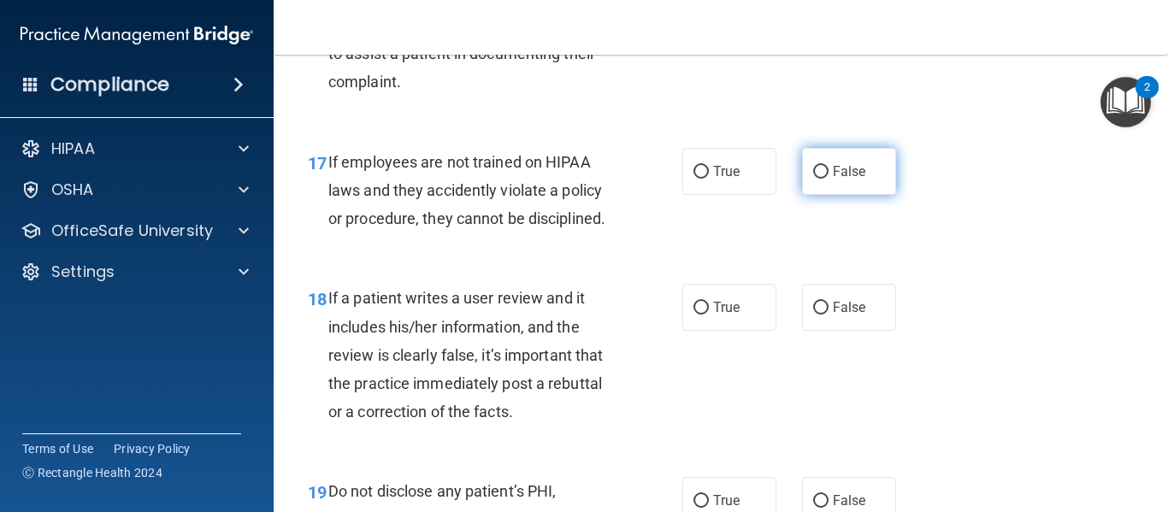
click at [833, 195] on label "False" at bounding box center [849, 171] width 94 height 47
click at [829, 179] on input "False" at bounding box center [820, 172] width 15 height 13
radio input "true"
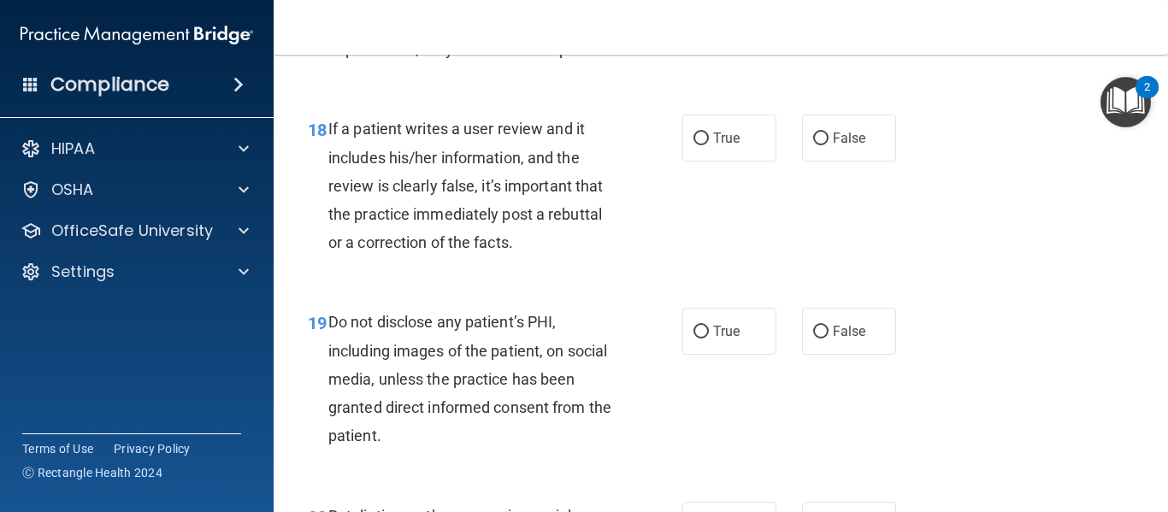
scroll to position [3225, 0]
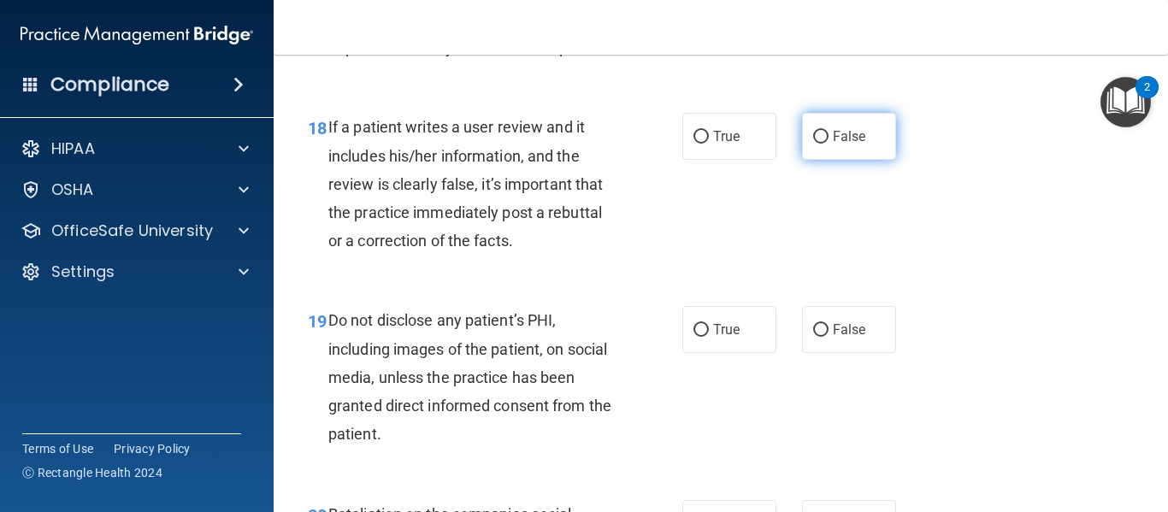
click at [813, 144] on input "False" at bounding box center [820, 137] width 15 height 13
radio input "true"
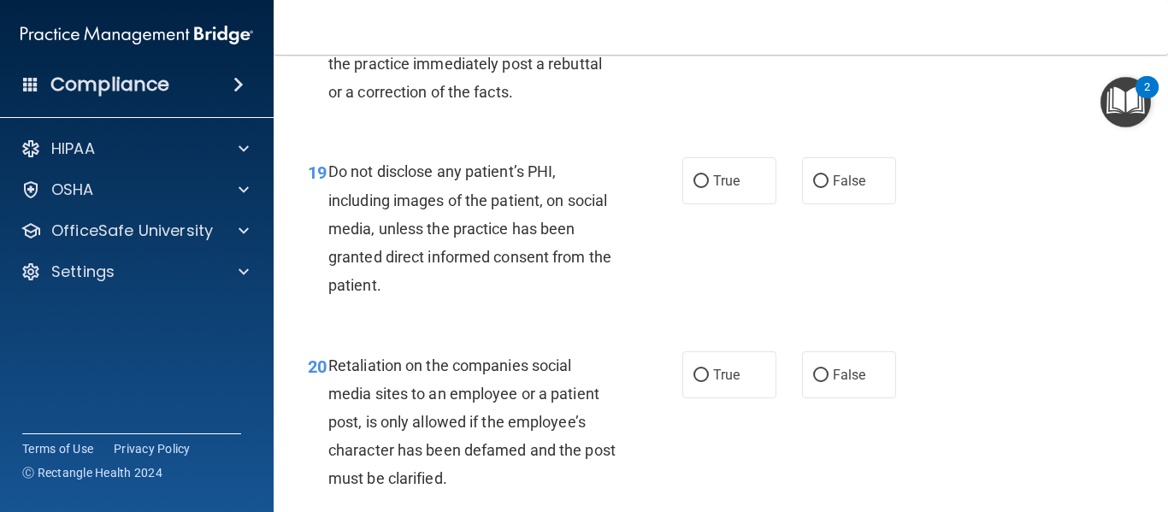
scroll to position [3412, 0]
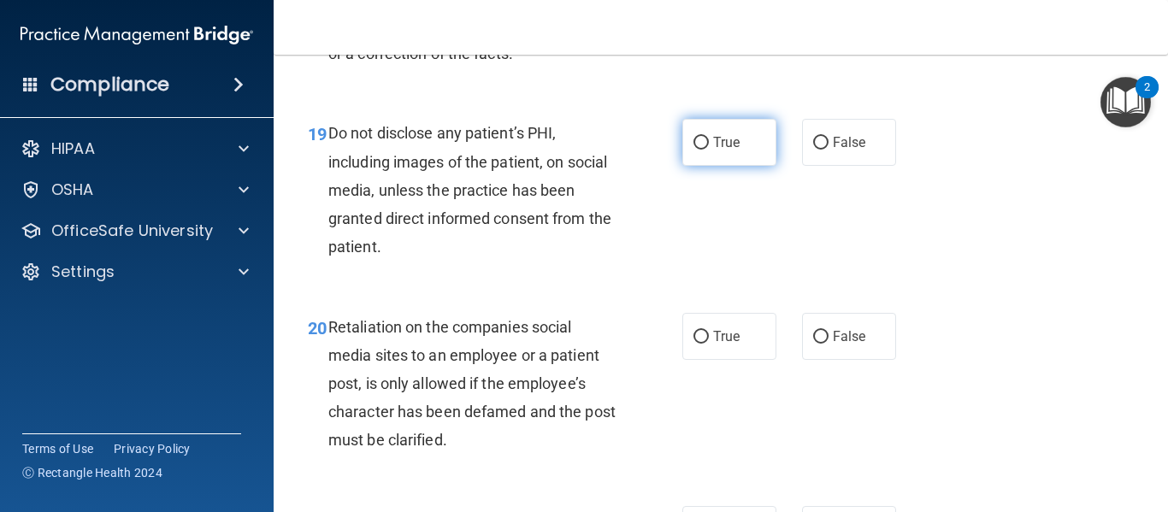
click at [712, 166] on label "True" at bounding box center [730, 142] width 94 height 47
click at [709, 150] on input "True" at bounding box center [701, 143] width 15 height 13
radio input "true"
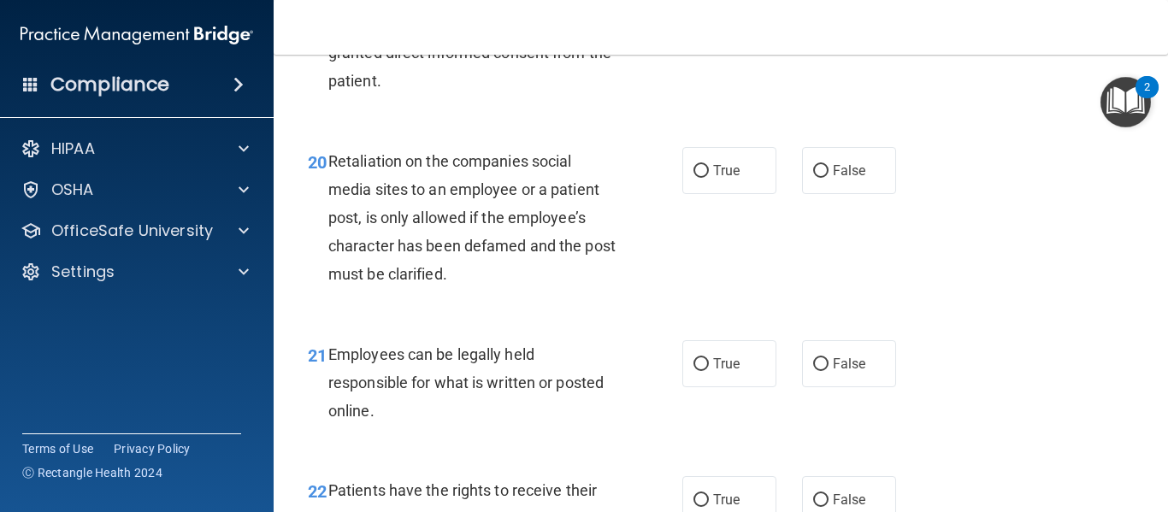
scroll to position [3579, 0]
click at [833, 178] on span "False" at bounding box center [849, 170] width 33 height 16
click at [829, 177] on input "False" at bounding box center [820, 170] width 15 height 13
radio input "true"
click at [713, 371] on span "True" at bounding box center [726, 363] width 27 height 16
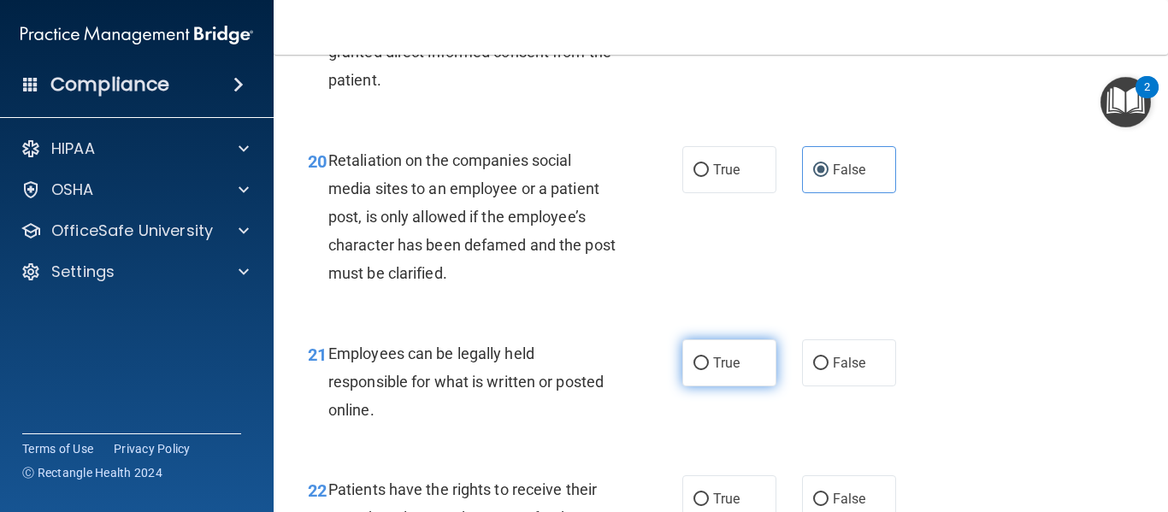
click at [707, 370] on input "True" at bounding box center [701, 364] width 15 height 13
radio input "true"
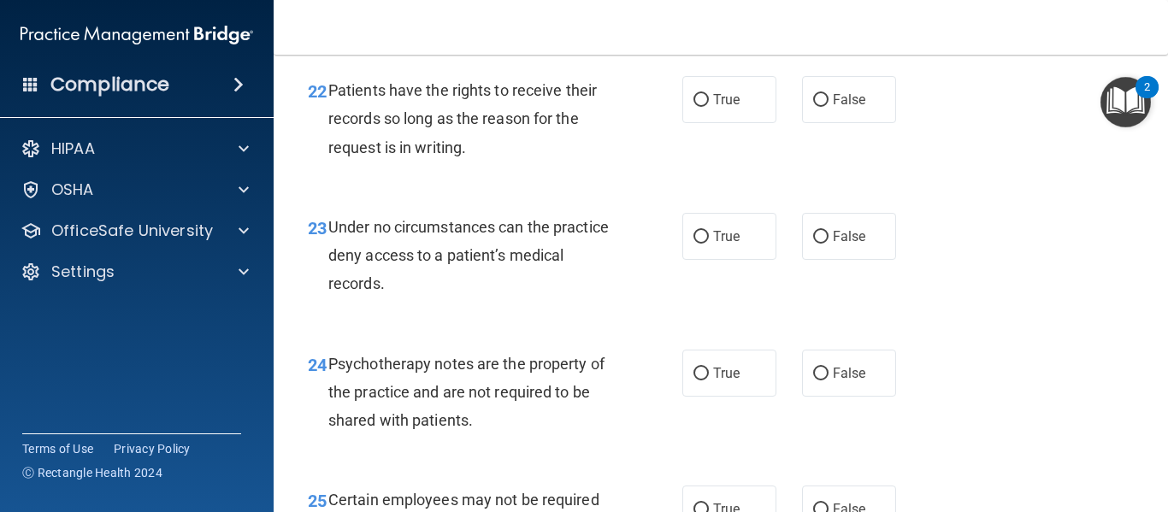
scroll to position [3979, 0]
click at [816, 106] on input "False" at bounding box center [820, 99] width 15 height 13
radio input "true"
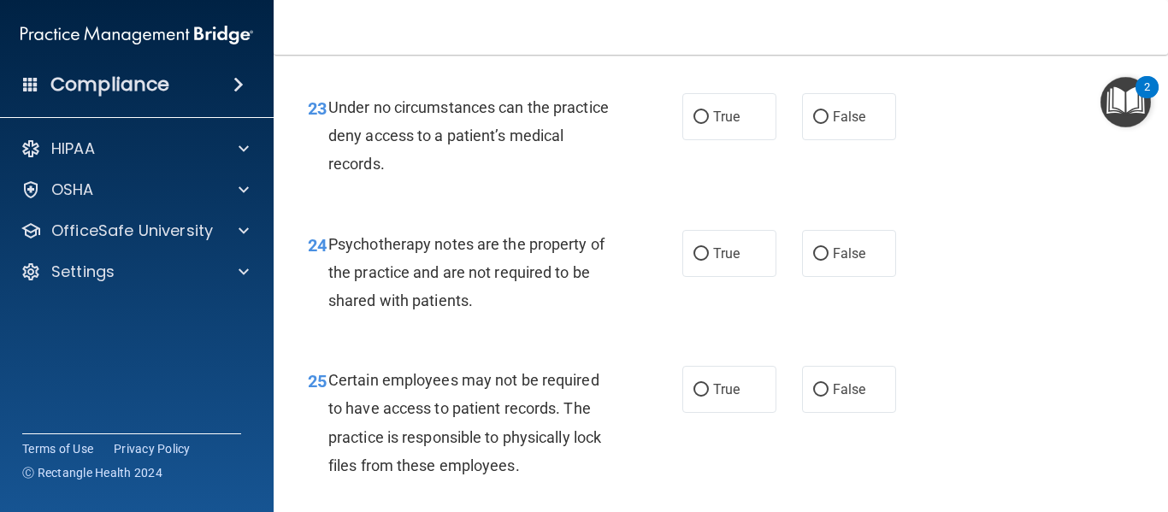
scroll to position [4119, 0]
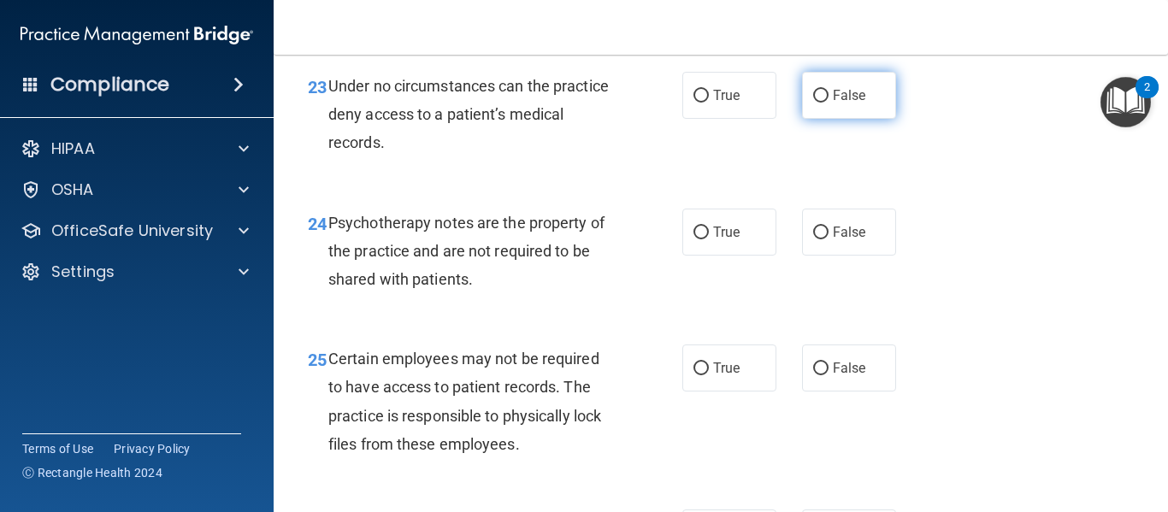
click at [831, 119] on label "False" at bounding box center [849, 95] width 94 height 47
click at [829, 103] on input "False" at bounding box center [820, 96] width 15 height 13
radio input "true"
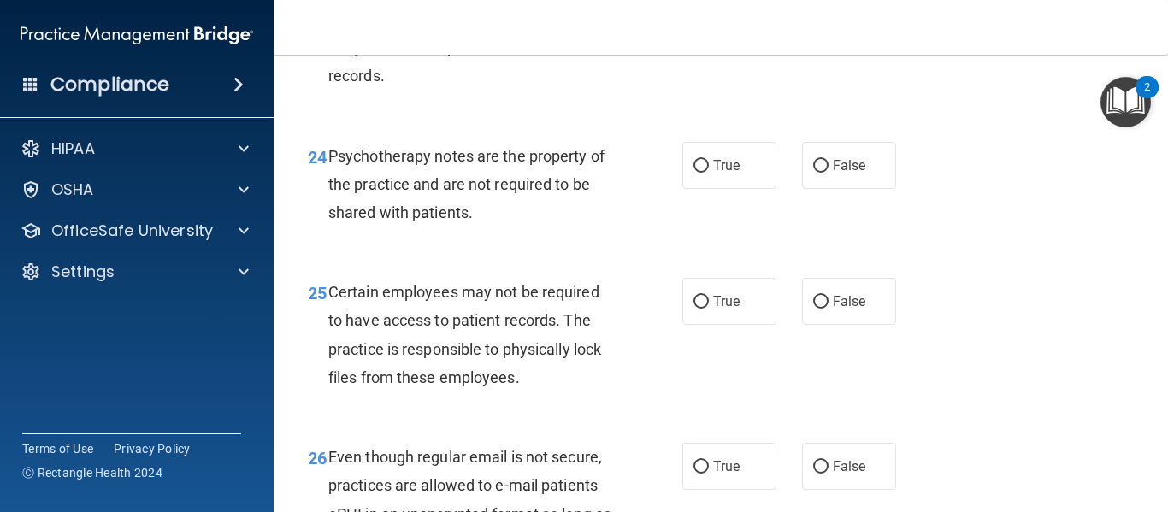
scroll to position [4196, 0]
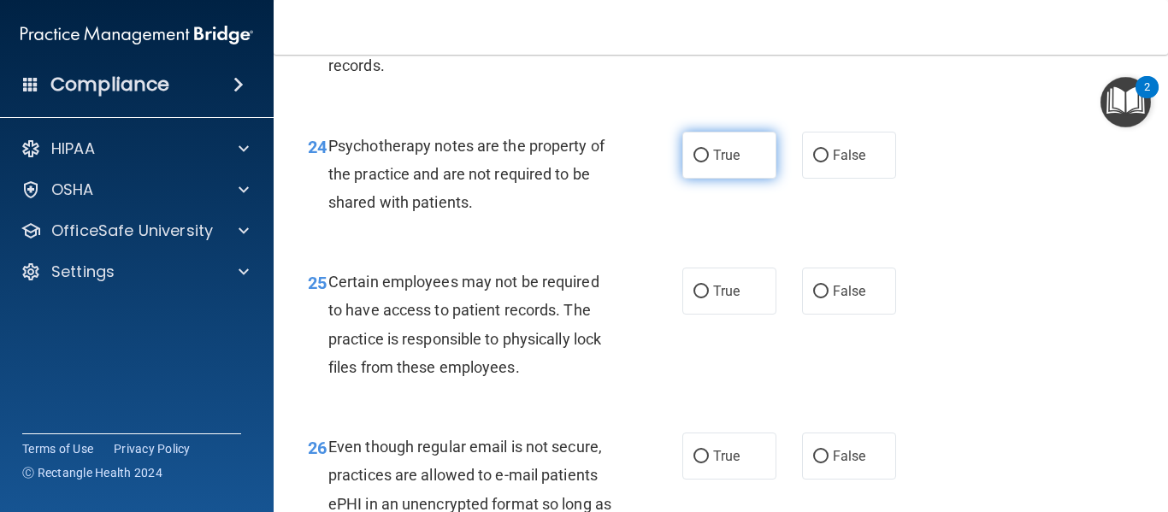
click at [717, 163] on span "True" at bounding box center [726, 155] width 27 height 16
click at [709, 163] on input "True" at bounding box center [701, 156] width 15 height 13
radio input "true"
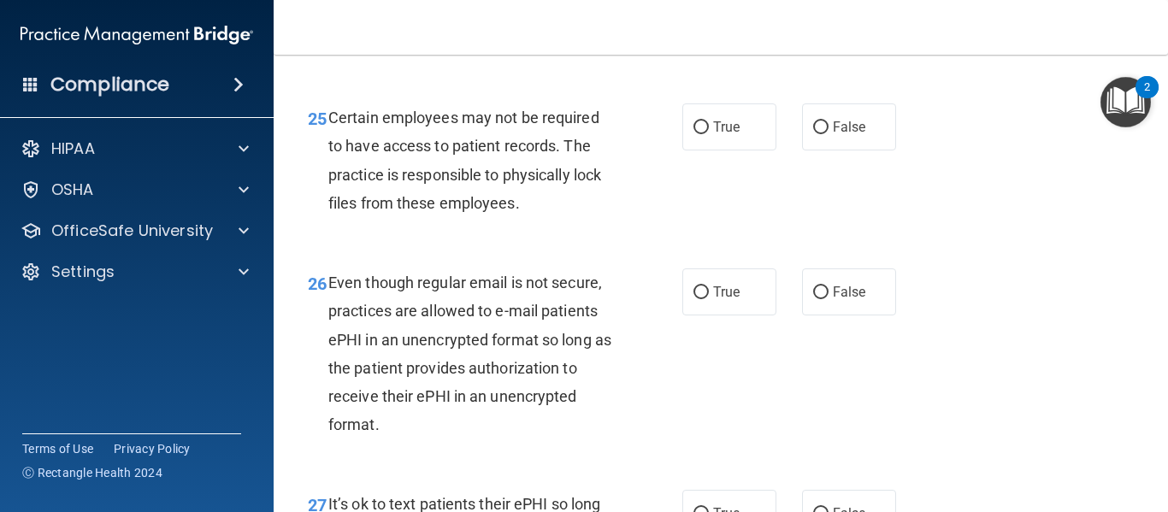
scroll to position [4361, 0]
click at [736, 139] on label "True" at bounding box center [730, 126] width 94 height 47
click at [709, 133] on input "True" at bounding box center [701, 127] width 15 height 13
radio input "true"
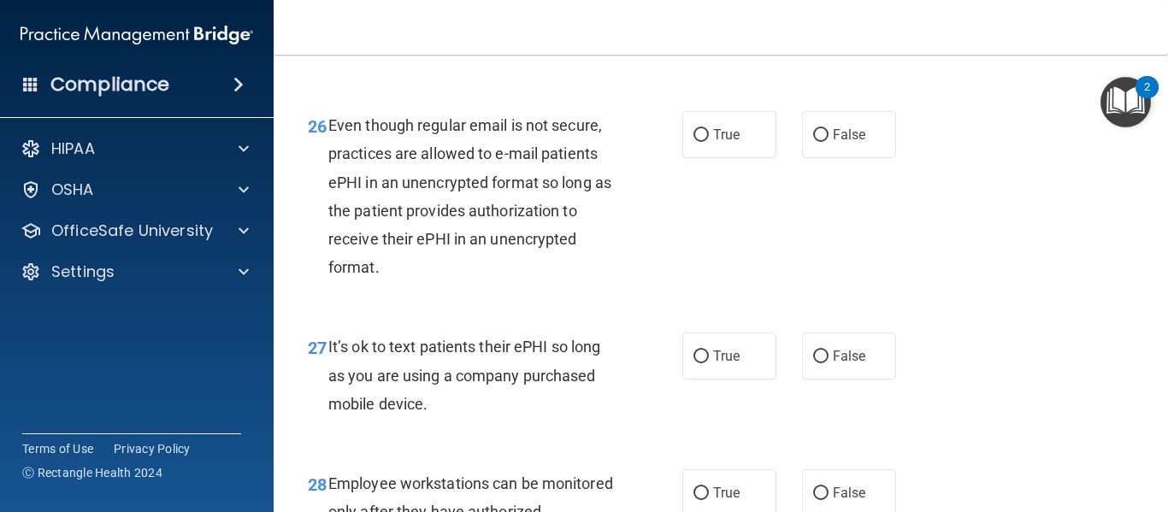
scroll to position [4519, 0]
click at [696, 141] on input "True" at bounding box center [701, 134] width 15 height 13
radio input "true"
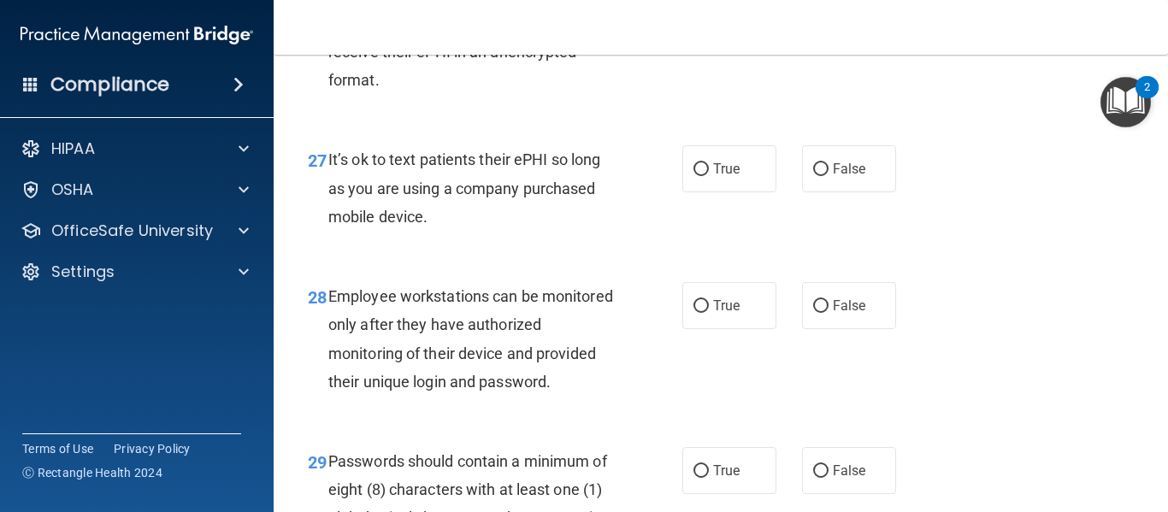
scroll to position [4712, 0]
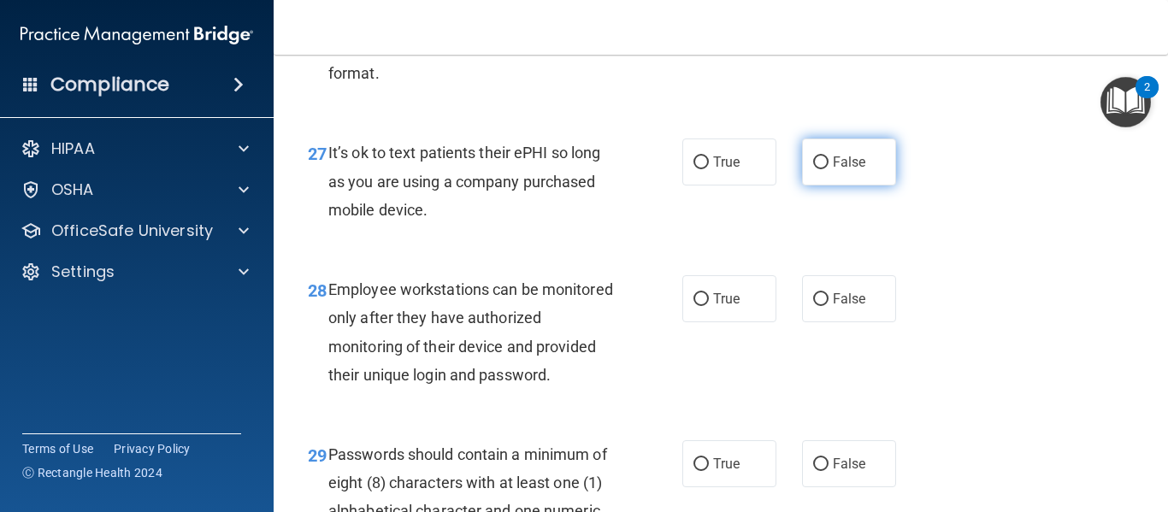
click at [823, 186] on label "False" at bounding box center [849, 162] width 94 height 47
click at [823, 169] on input "False" at bounding box center [820, 163] width 15 height 13
radio input "true"
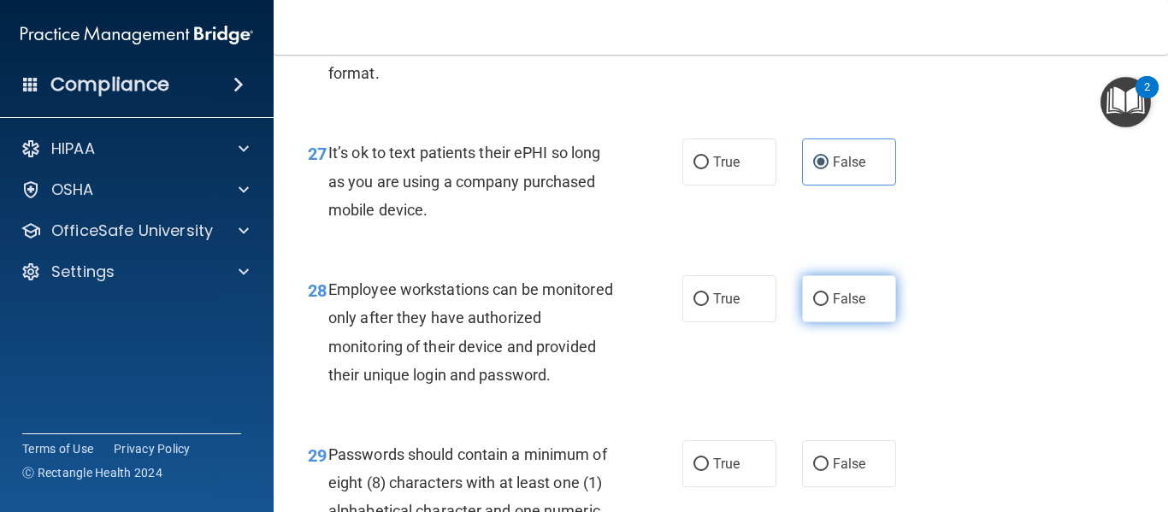
click at [802, 322] on label "False" at bounding box center [849, 298] width 94 height 47
click at [813, 306] on input "False" at bounding box center [820, 299] width 15 height 13
radio input "true"
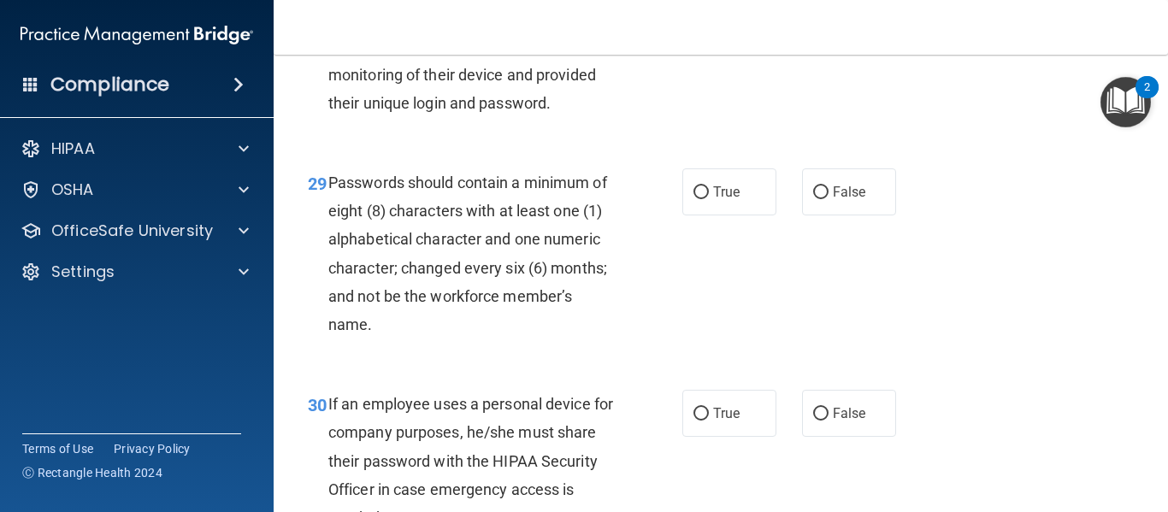
scroll to position [4985, 0]
click at [737, 215] on label "True" at bounding box center [730, 191] width 94 height 47
click at [709, 198] on input "True" at bounding box center [701, 192] width 15 height 13
radio input "true"
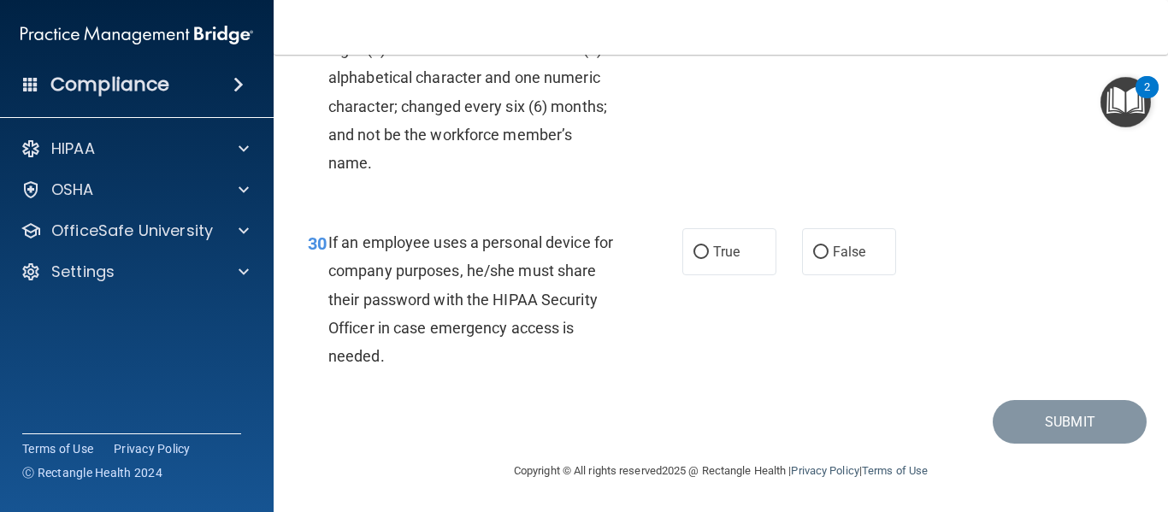
scroll to position [5156, 0]
click at [836, 275] on label "False" at bounding box center [849, 251] width 94 height 47
click at [829, 259] on input "False" at bounding box center [820, 252] width 15 height 13
radio input "true"
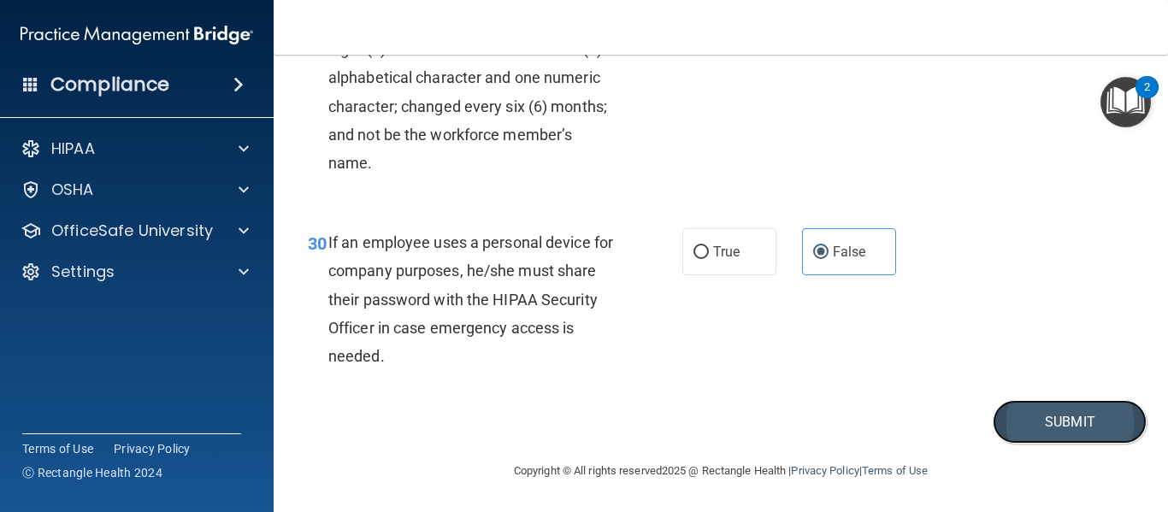
click at [1005, 444] on button "Submit" at bounding box center [1070, 422] width 154 height 44
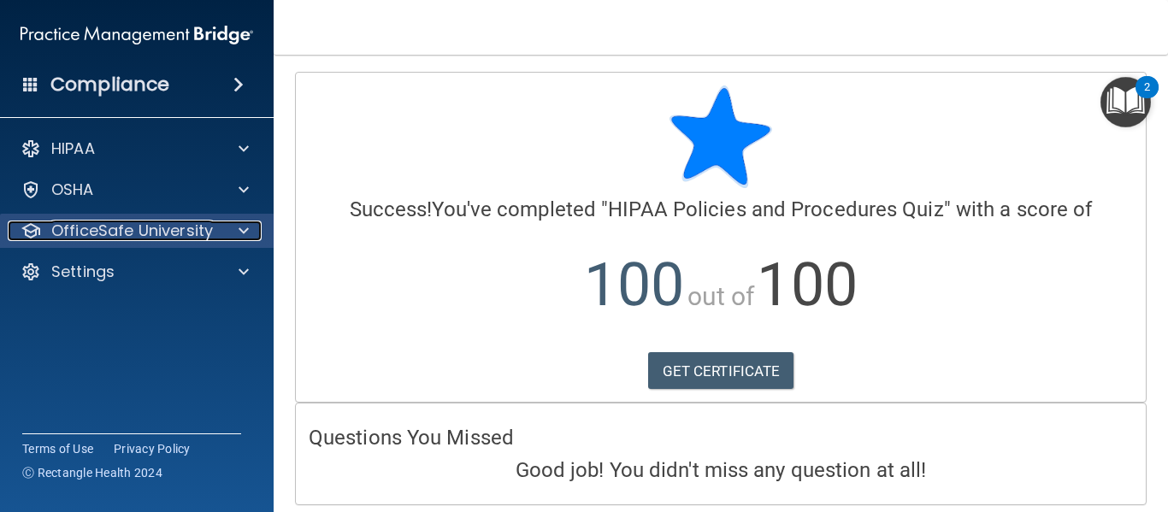
click at [135, 227] on p "OfficeSafe University" at bounding box center [132, 231] width 162 height 21
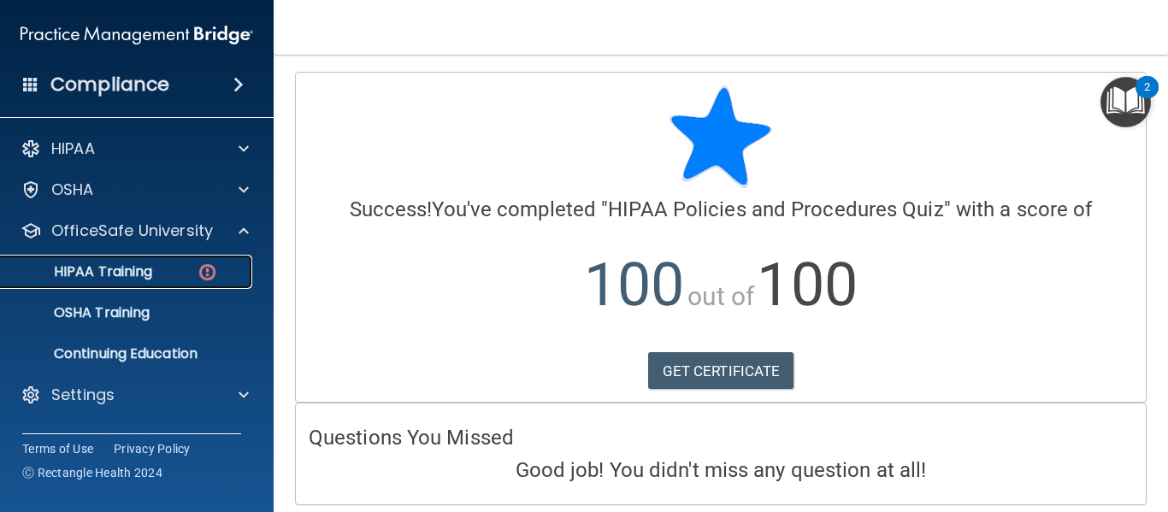
click at [111, 264] on p "HIPAA Training" at bounding box center [81, 271] width 141 height 17
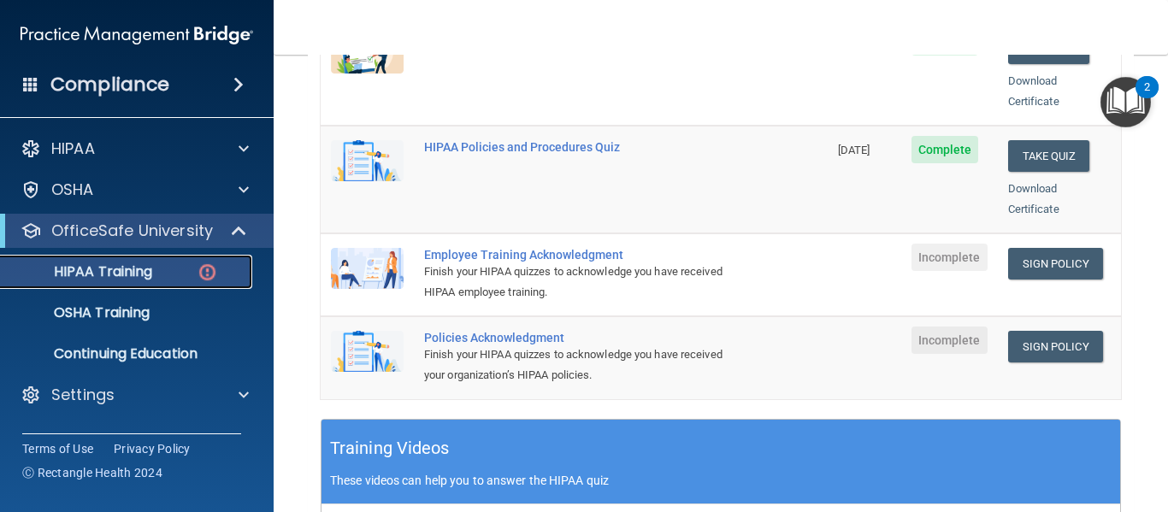
scroll to position [417, 0]
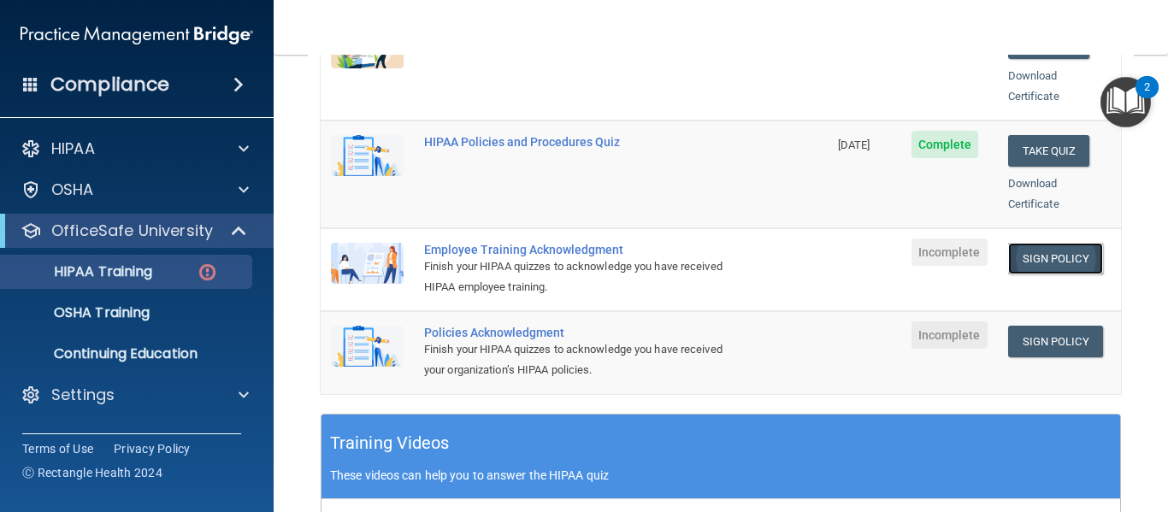
click at [1013, 243] on link "Sign Policy" at bounding box center [1055, 259] width 95 height 32
click at [1024, 326] on link "Sign Policy" at bounding box center [1055, 342] width 95 height 32
click at [99, 282] on link "HIPAA Training" at bounding box center [117, 272] width 269 height 34
click at [132, 239] on p "OfficeSafe University" at bounding box center [132, 231] width 162 height 21
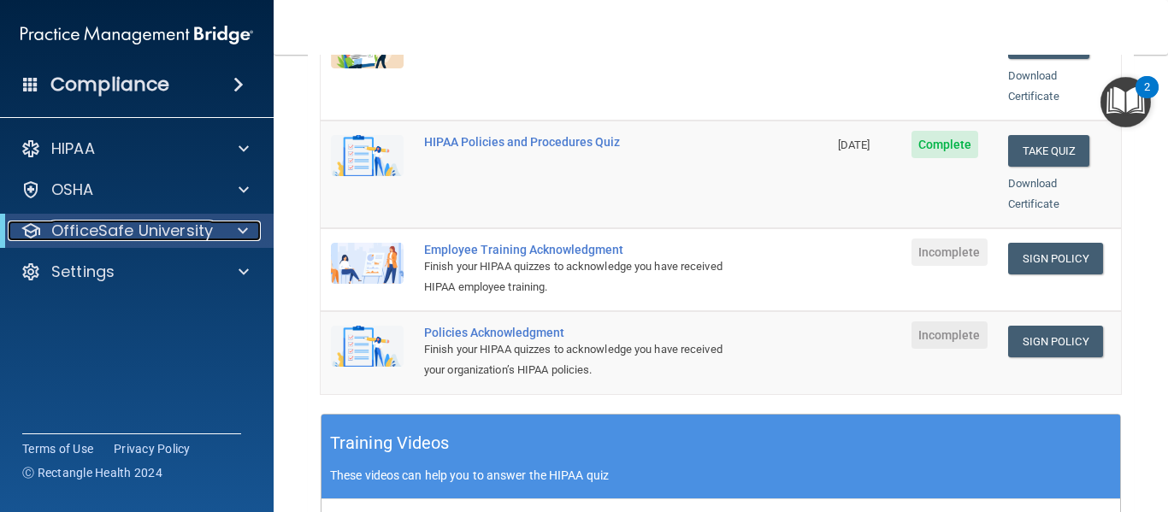
click at [50, 227] on div "OfficeSafe University" at bounding box center [113, 231] width 211 height 21
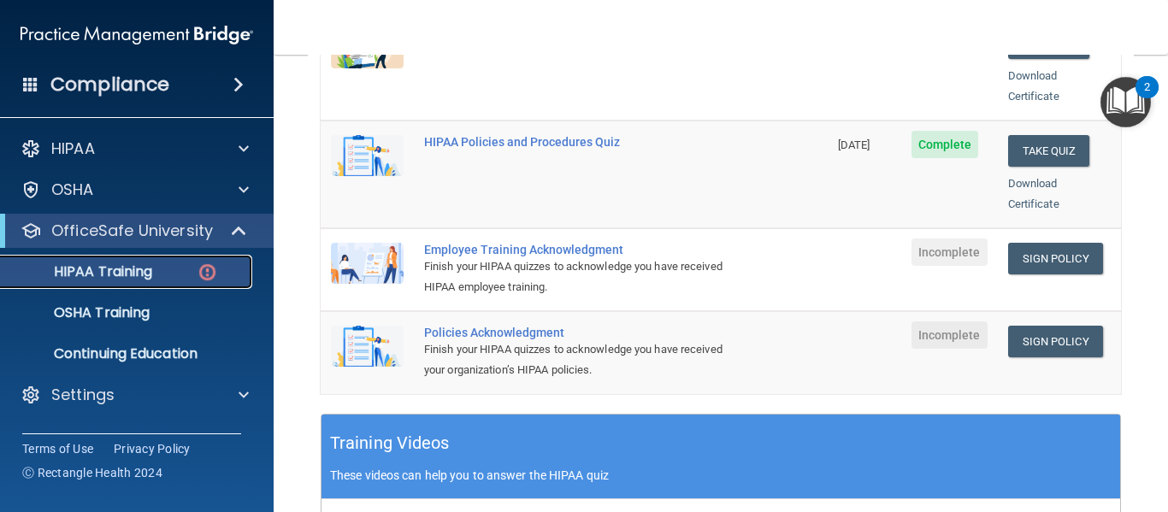
click at [91, 273] on p "HIPAA Training" at bounding box center [81, 271] width 141 height 17
click at [107, 300] on link "OSHA Training" at bounding box center [117, 313] width 269 height 34
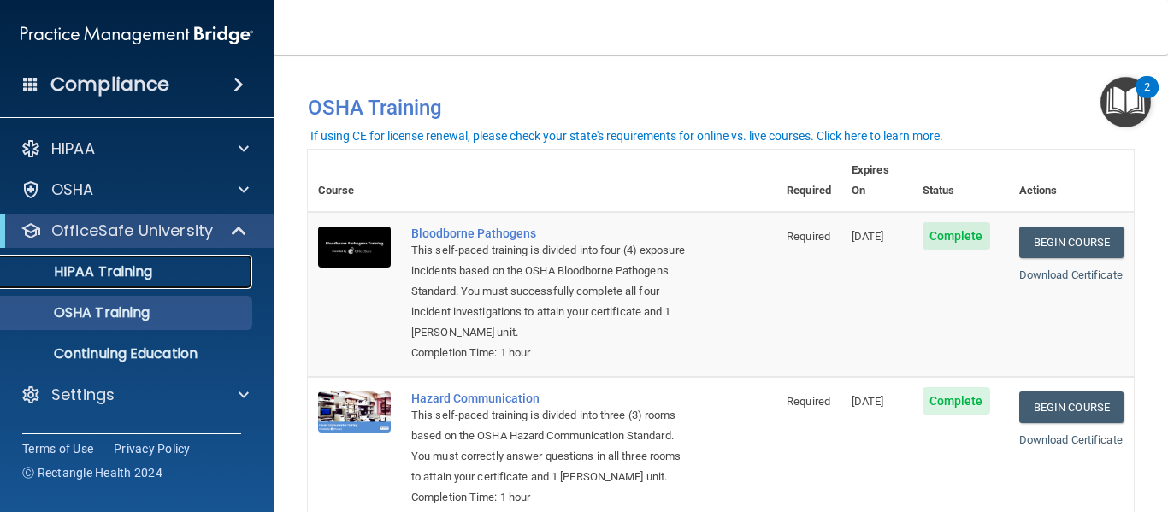
click at [141, 276] on p "HIPAA Training" at bounding box center [81, 271] width 141 height 17
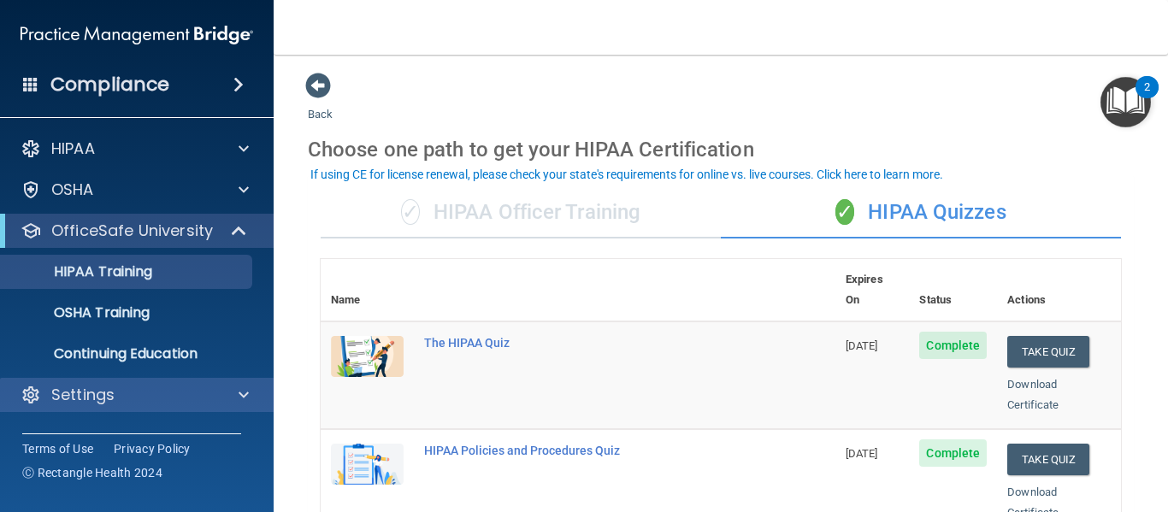
click at [106, 383] on div "Settings" at bounding box center [137, 395] width 275 height 34
click at [238, 391] on div at bounding box center [241, 395] width 43 height 21
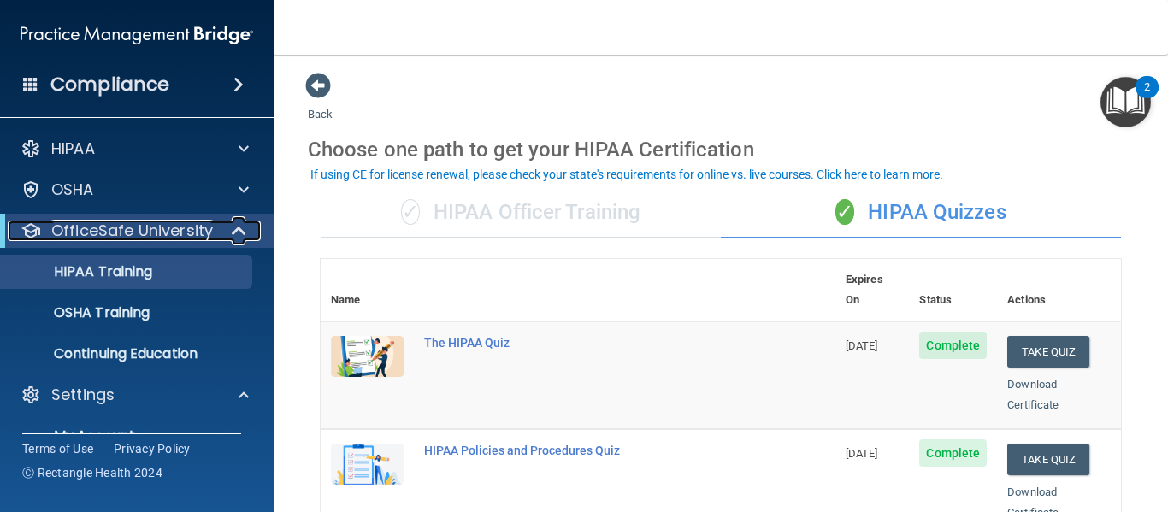
click at [228, 230] on div at bounding box center [240, 231] width 42 height 21
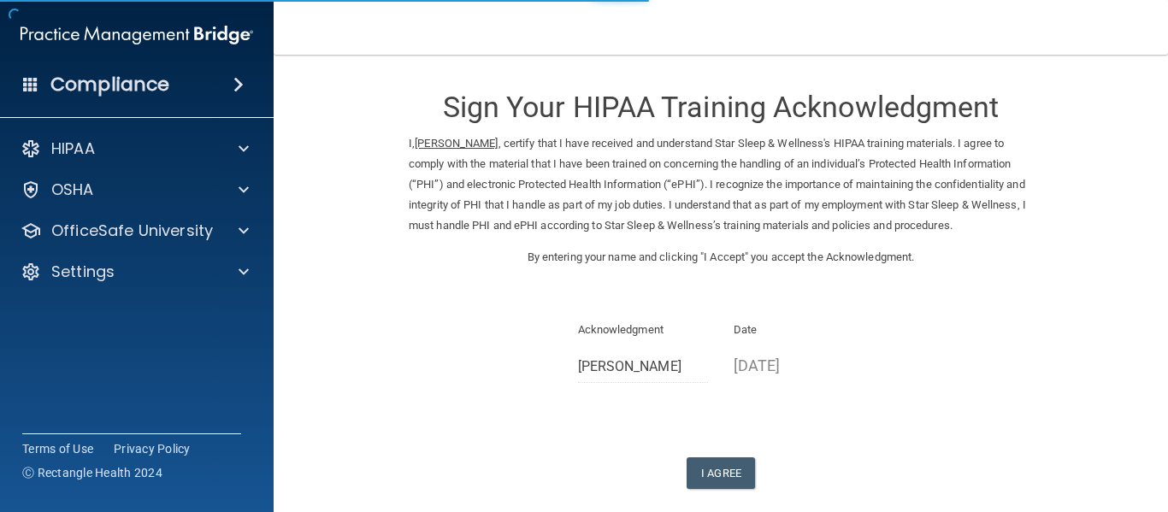
scroll to position [86, 0]
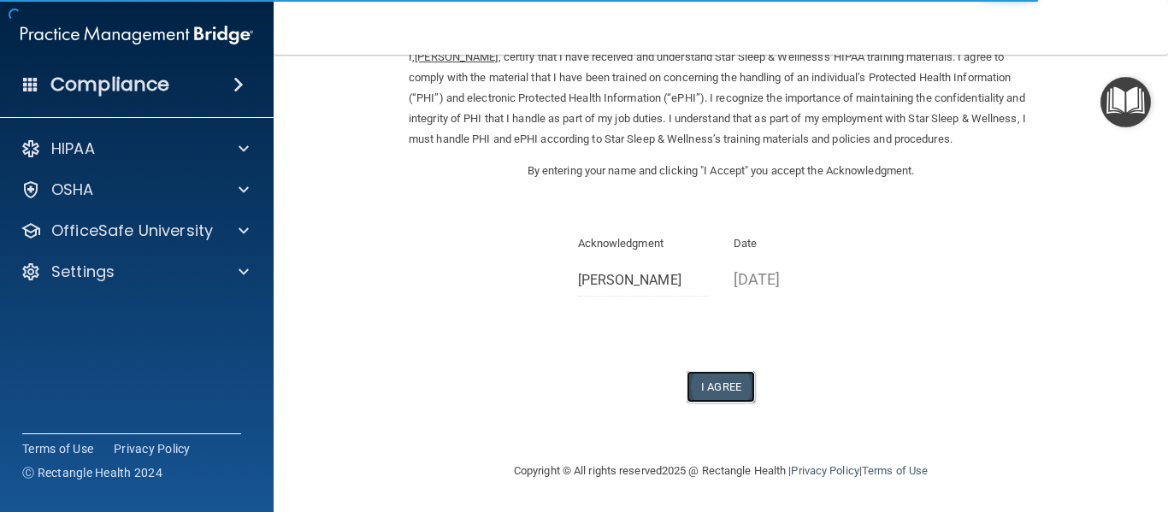
click at [723, 384] on button "I Agree" at bounding box center [721, 387] width 68 height 32
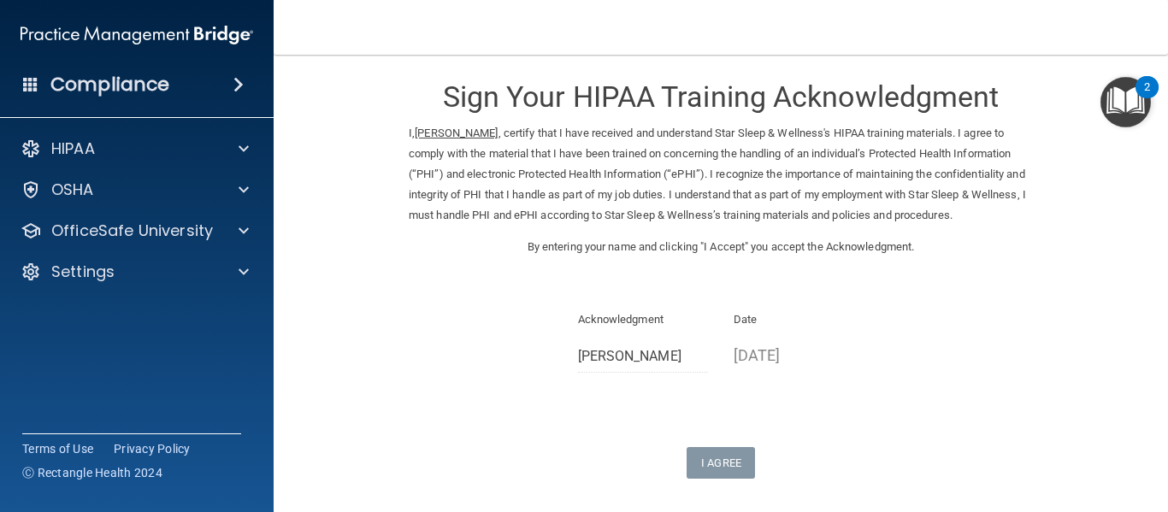
scroll to position [0, 0]
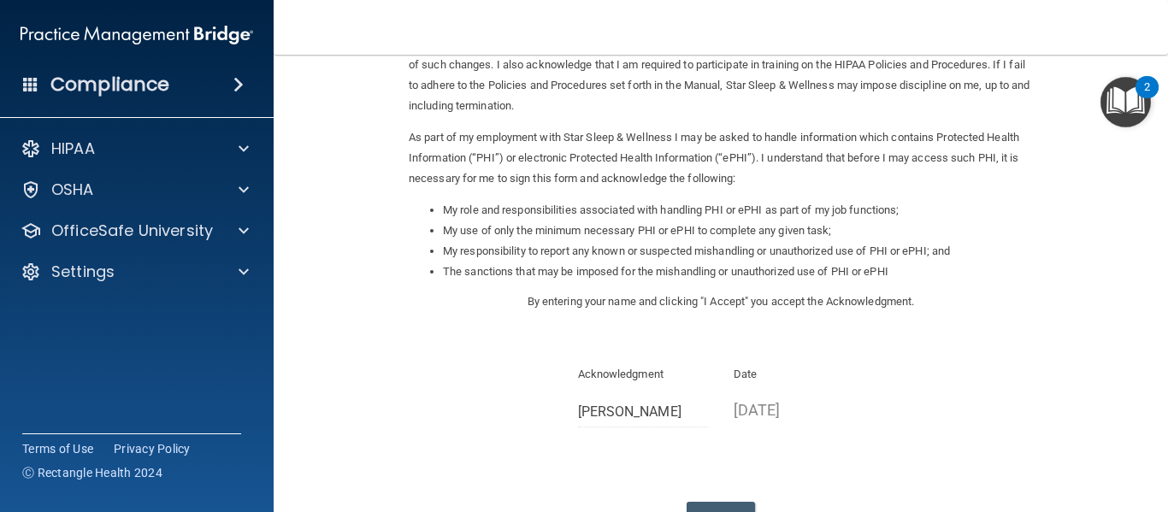
scroll to position [163, 0]
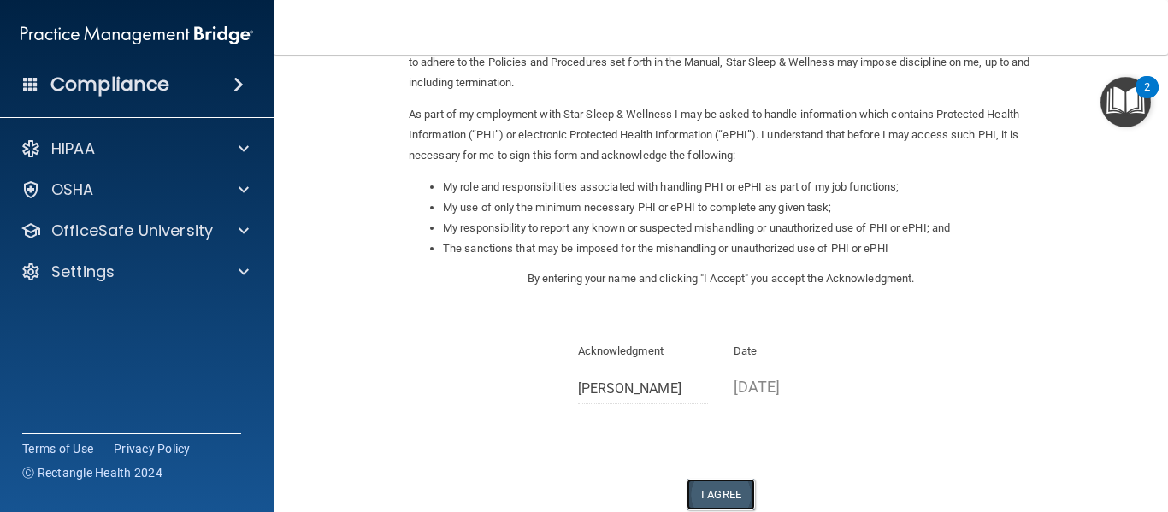
click at [689, 487] on button "I Agree" at bounding box center [721, 495] width 68 height 32
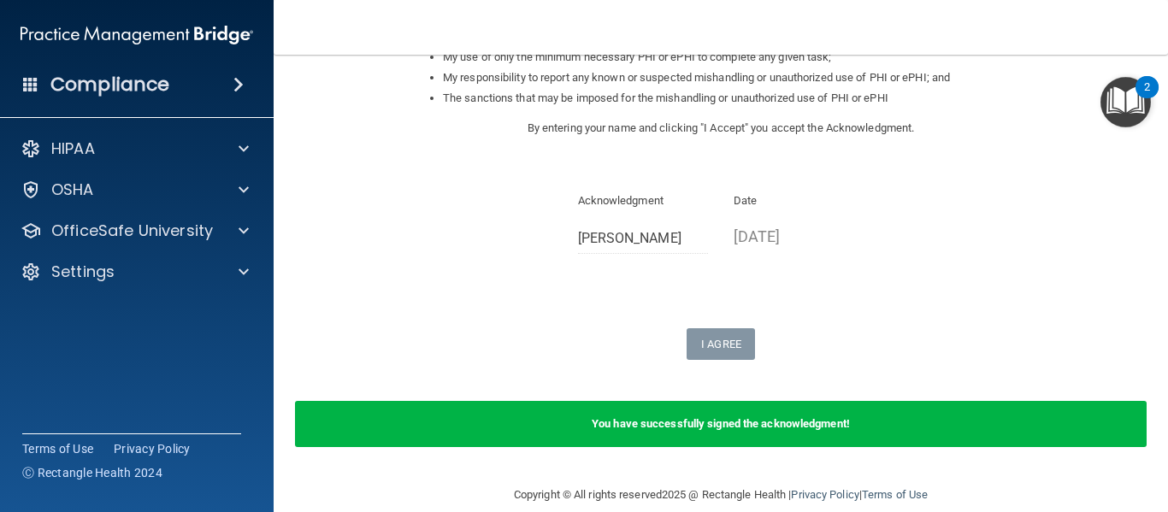
scroll to position [338, 0]
